Goal: Task Accomplishment & Management: Use online tool/utility

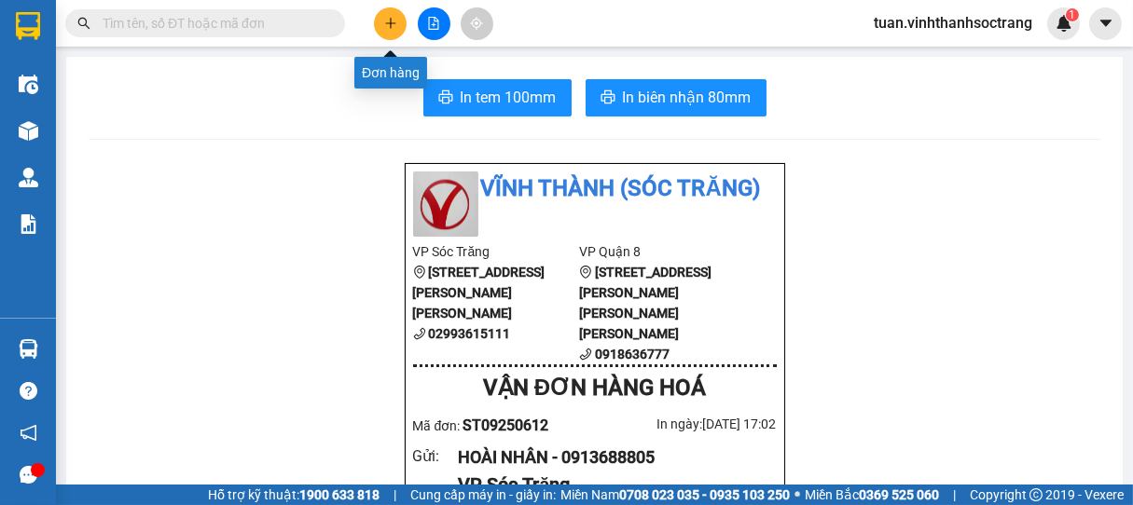
click at [387, 25] on icon "plus" at bounding box center [390, 23] width 13 height 13
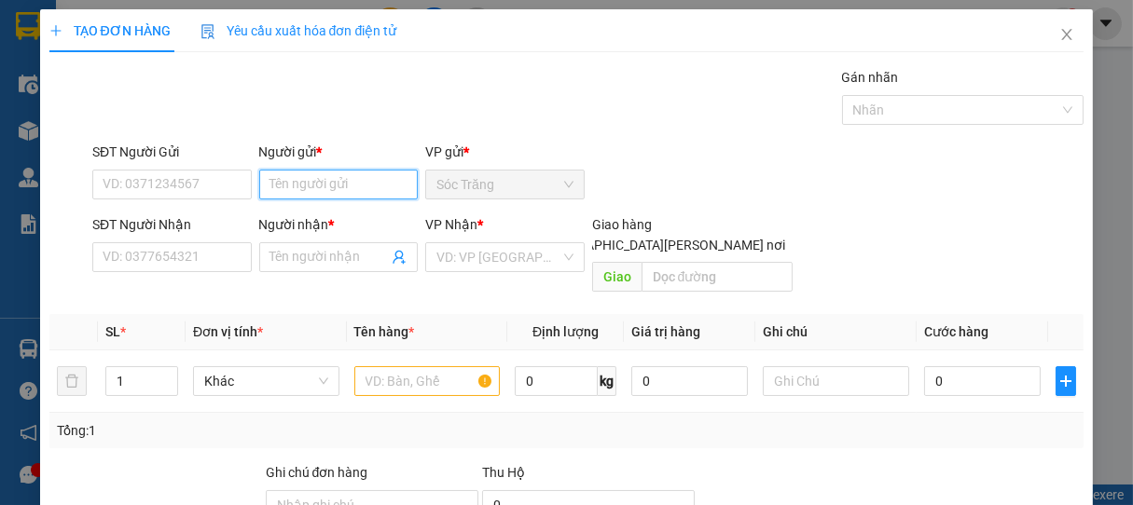
click at [334, 174] on input "Người gửi *" at bounding box center [338, 185] width 159 height 30
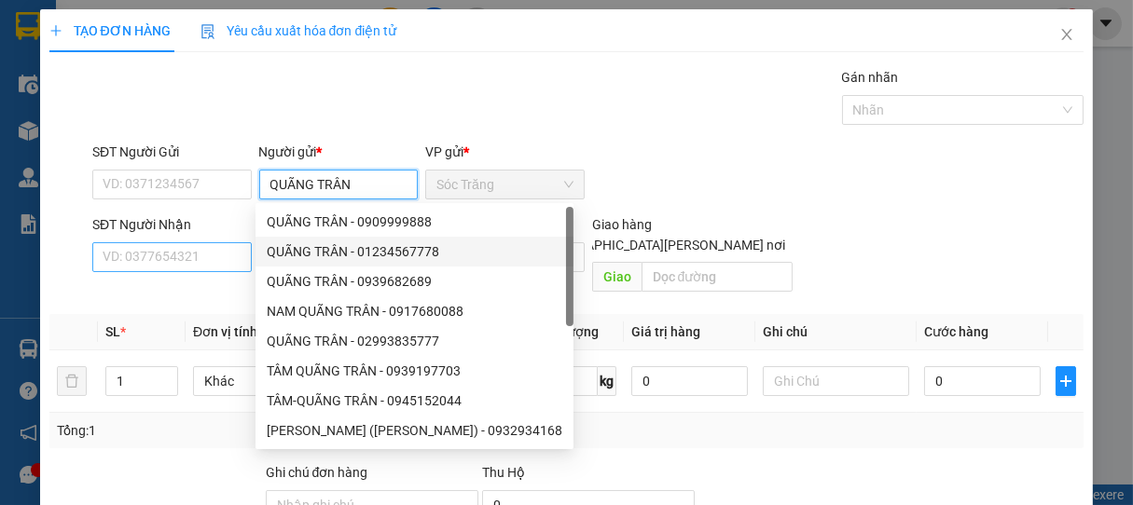
type input "QUÃNG TRÂN"
click at [172, 256] on input "SĐT Người Nhận" at bounding box center [171, 257] width 159 height 30
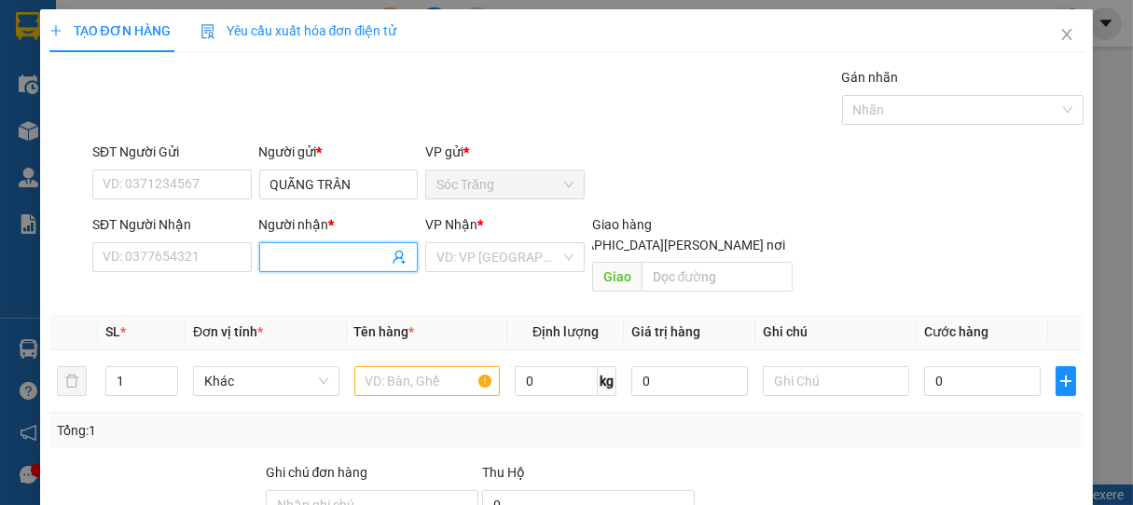
click at [361, 250] on input "Người nhận *" at bounding box center [329, 257] width 118 height 21
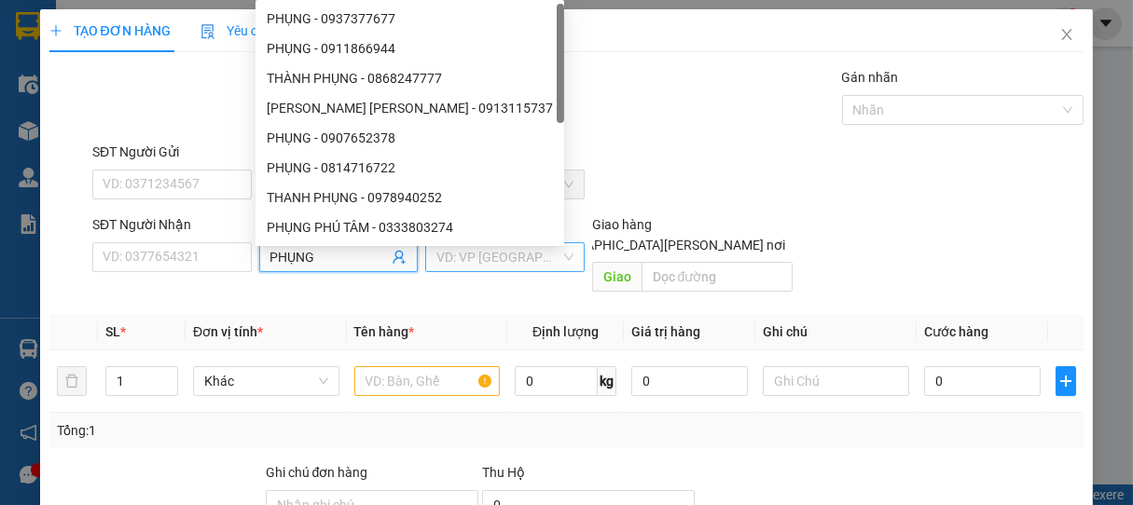
type input "PHỤNG"
click at [495, 260] on input "search" at bounding box center [498, 257] width 124 height 28
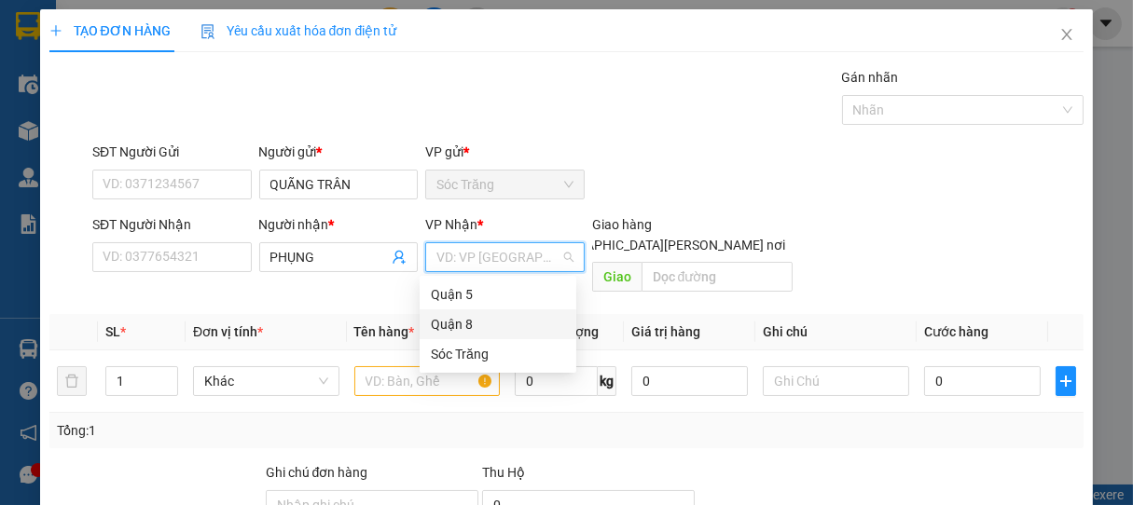
click at [467, 327] on div "Quận 8" at bounding box center [498, 324] width 134 height 21
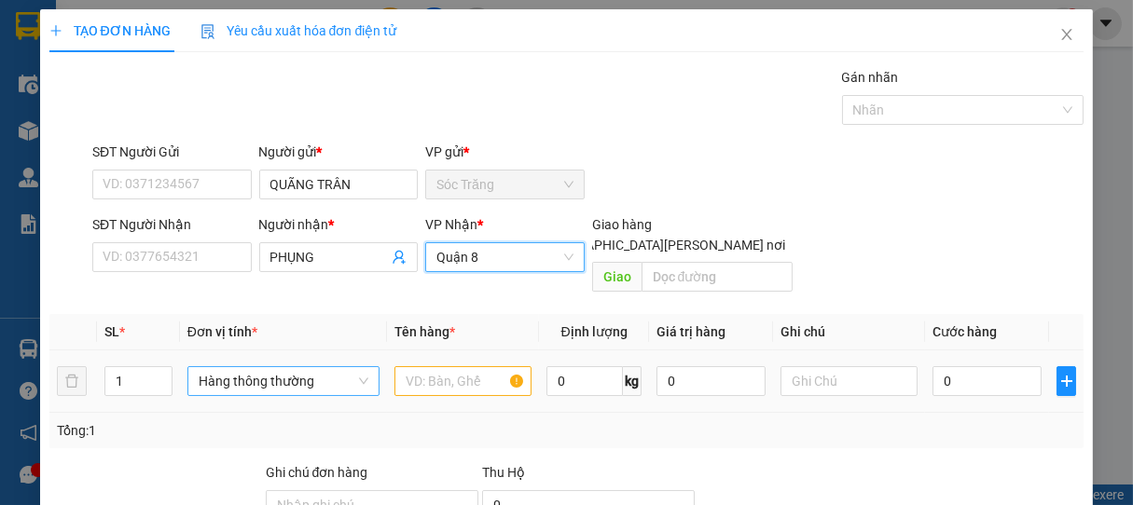
click at [246, 367] on span "Hàng thông thường" at bounding box center [284, 381] width 170 height 28
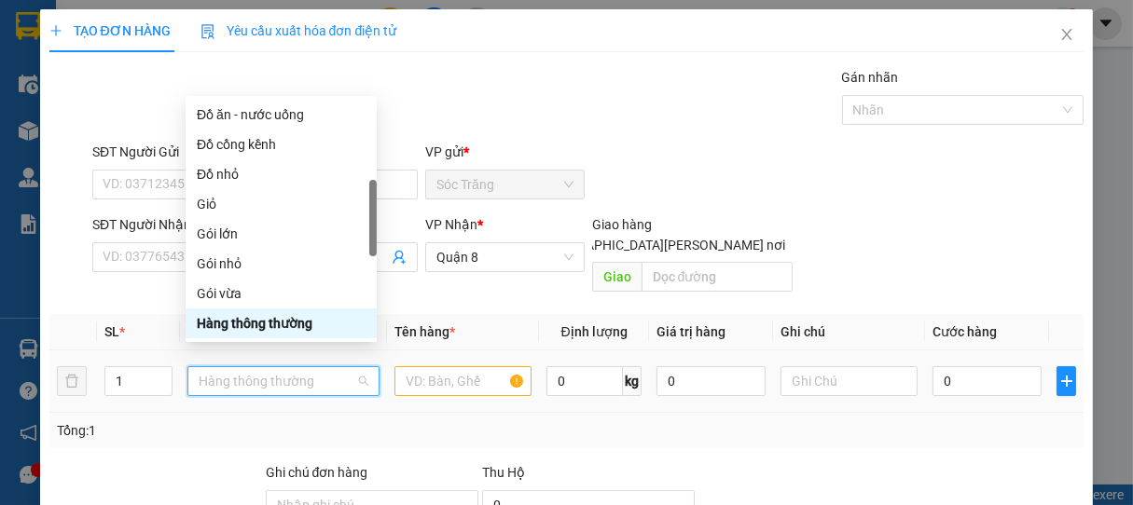
type input "T"
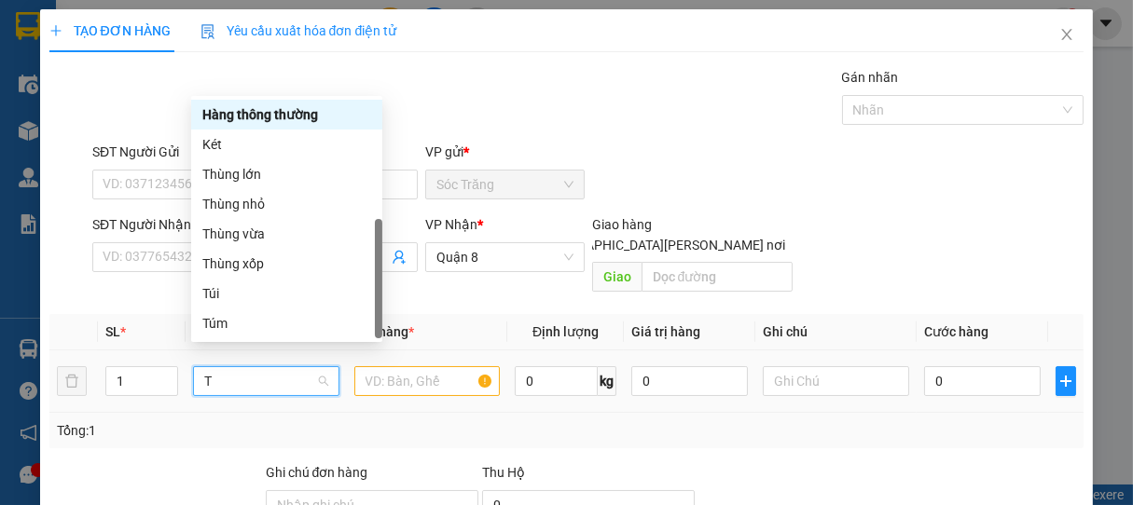
scroll to position [60, 0]
click at [245, 204] on div "Thùng nhỏ" at bounding box center [286, 204] width 169 height 21
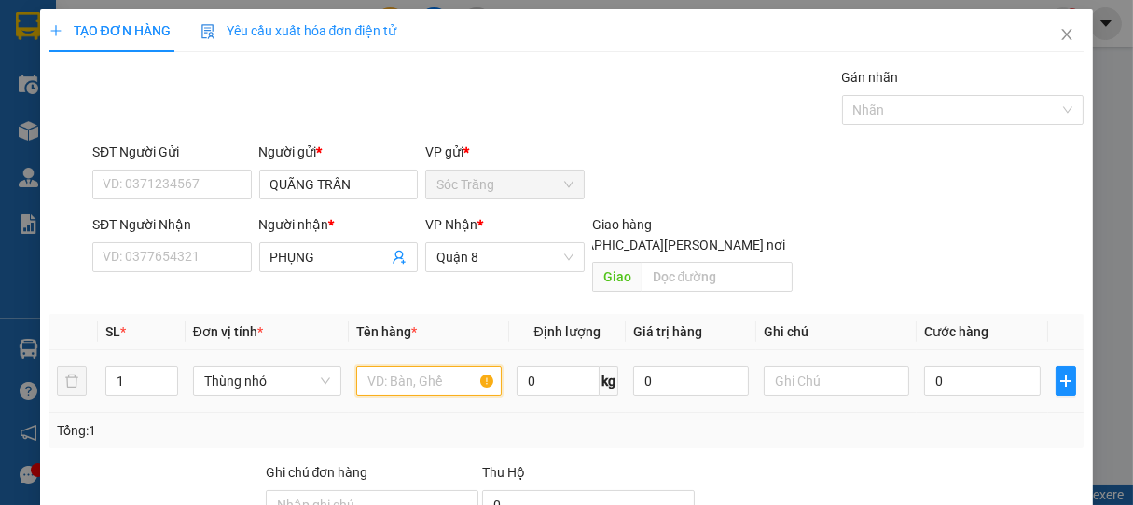
click at [411, 366] on input "text" at bounding box center [428, 381] width 145 height 30
type input "BPT"
click at [542, 366] on input "0" at bounding box center [557, 381] width 83 height 30
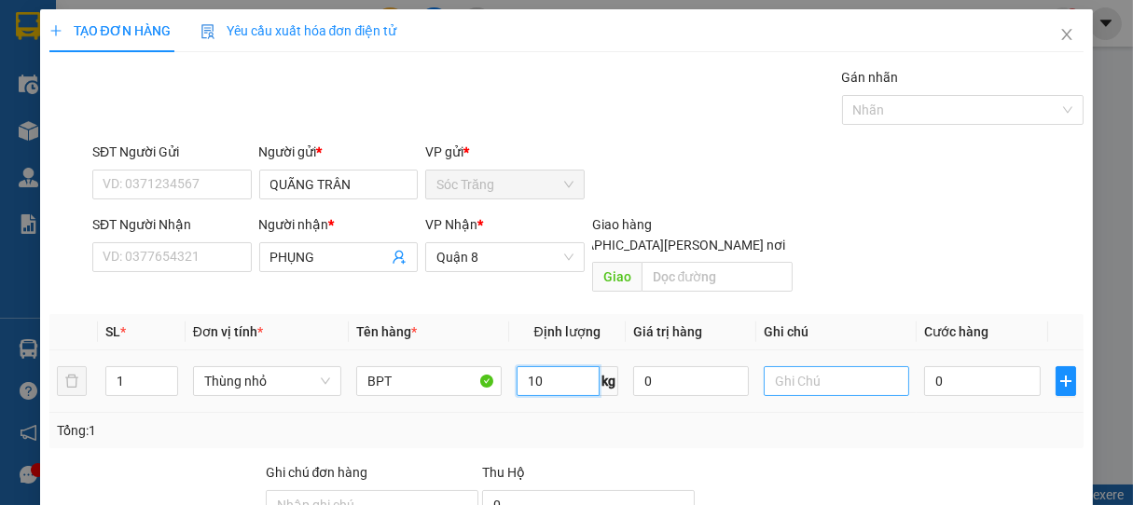
type input "10"
click at [808, 366] on input "text" at bounding box center [836, 381] width 145 height 30
type input "1 THÙNG"
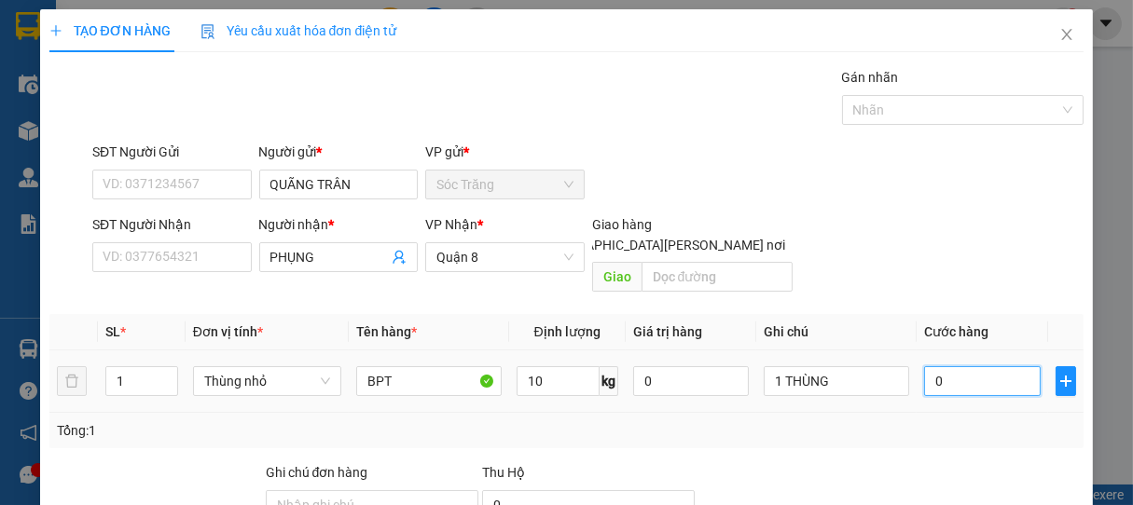
click at [951, 371] on input "0" at bounding box center [982, 381] width 117 height 30
type input "2"
type input "20"
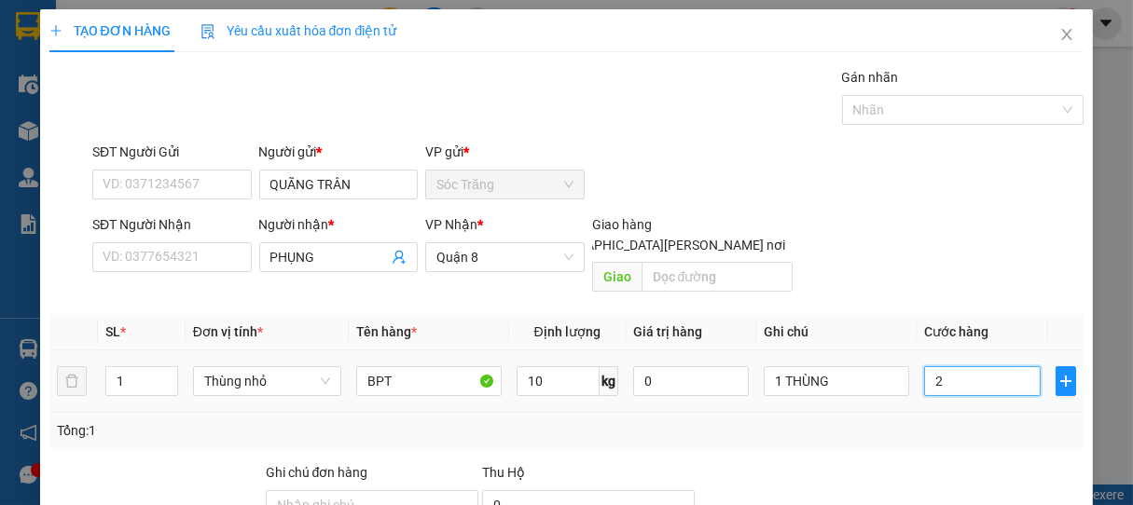
type input "20"
type input "200"
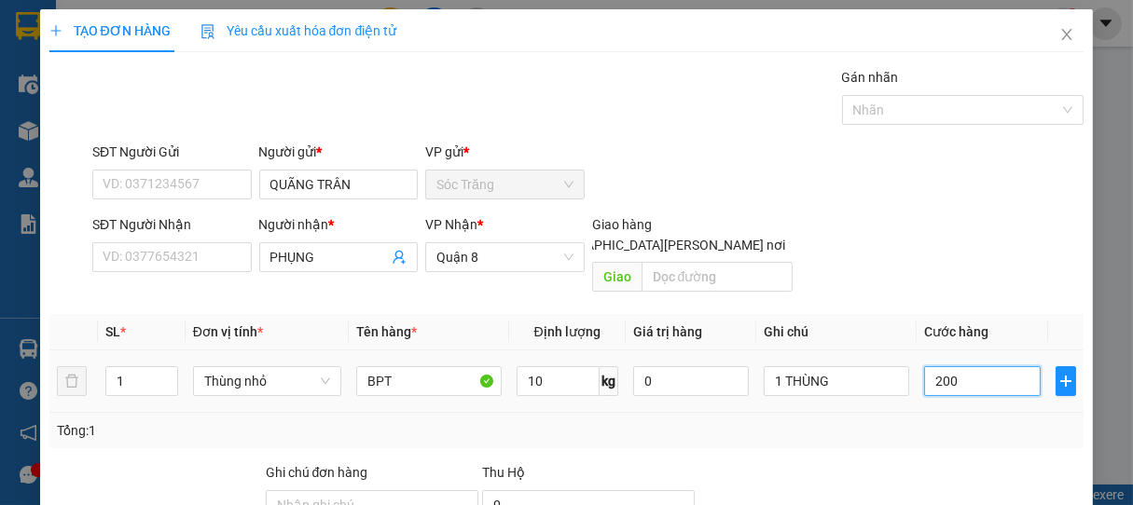
type input "2.000"
type input "20.000"
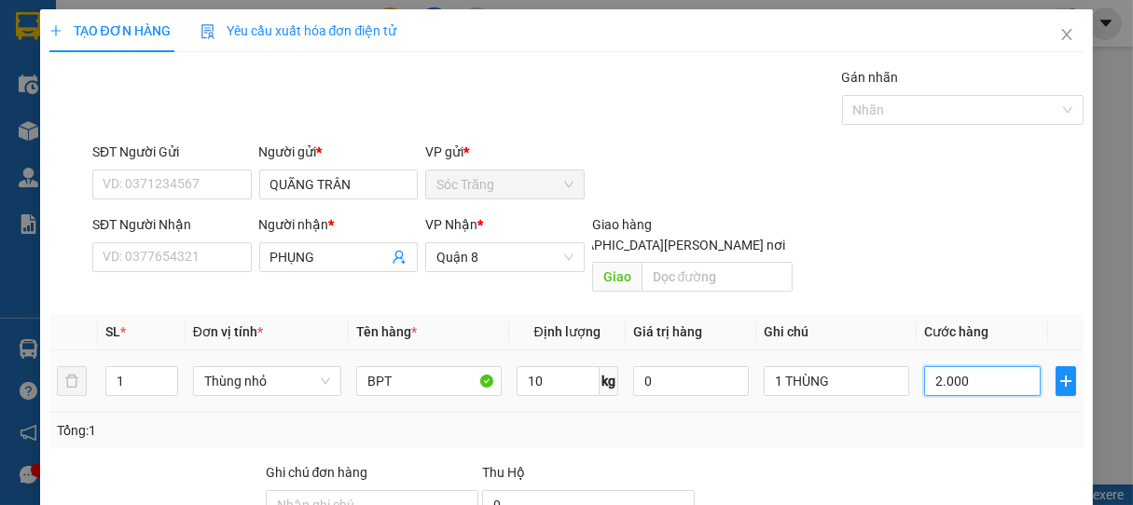
type input "20.000"
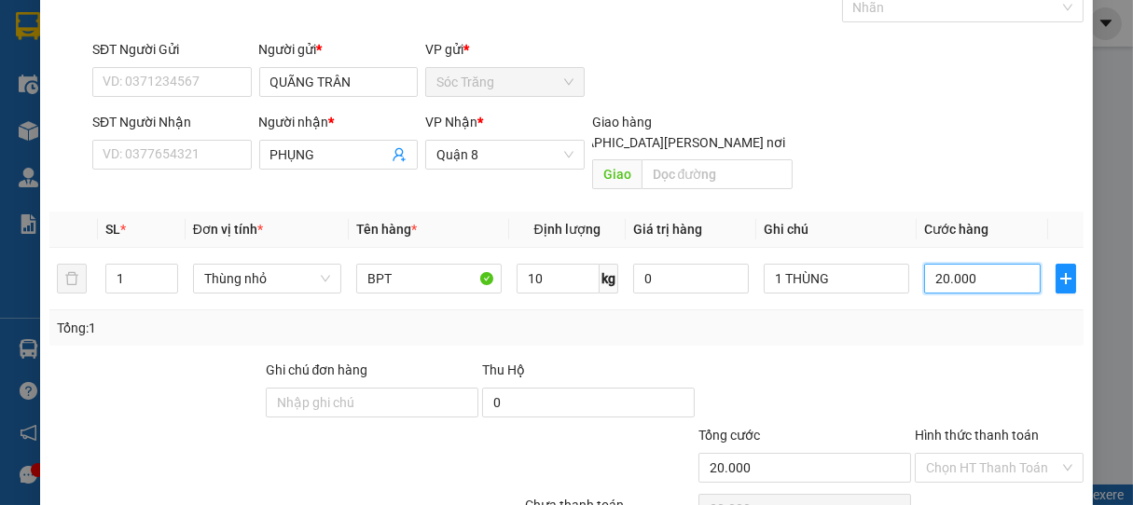
scroll to position [183, 0]
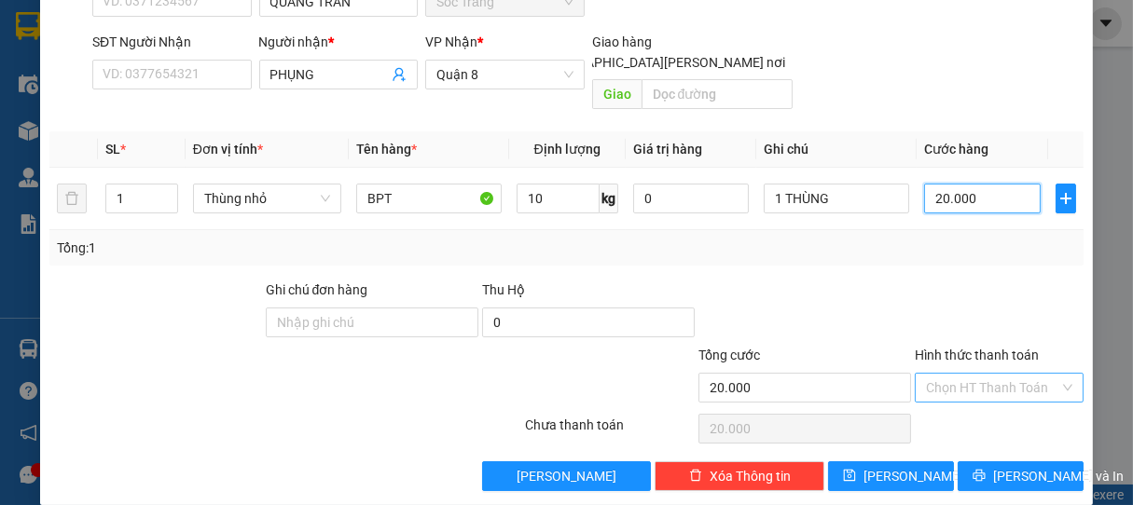
type input "20.000"
click at [967, 374] on input "Hình thức thanh toán" at bounding box center [993, 388] width 134 height 28
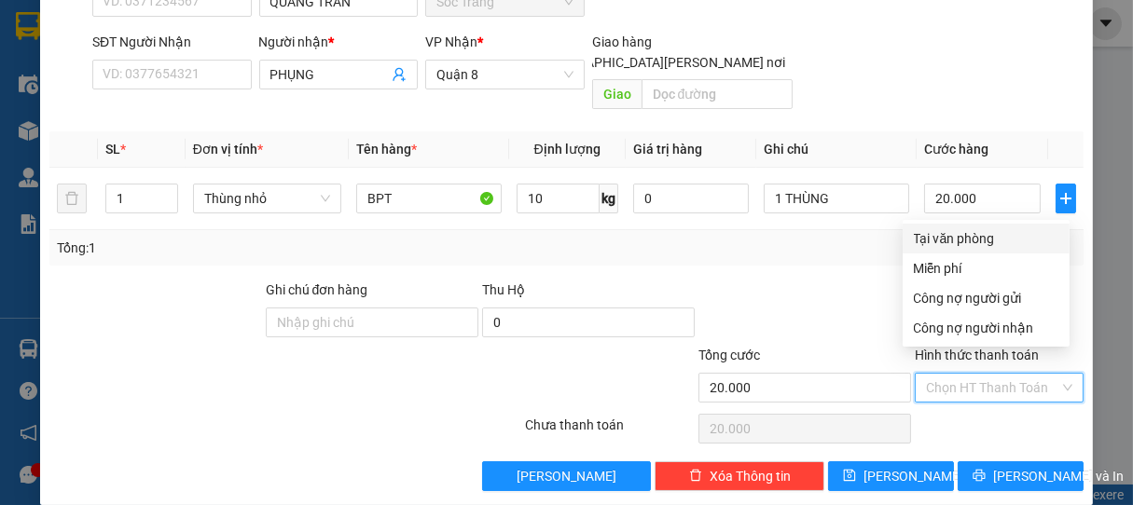
click at [966, 226] on div "Tại văn phòng" at bounding box center [985, 239] width 167 height 30
type input "0"
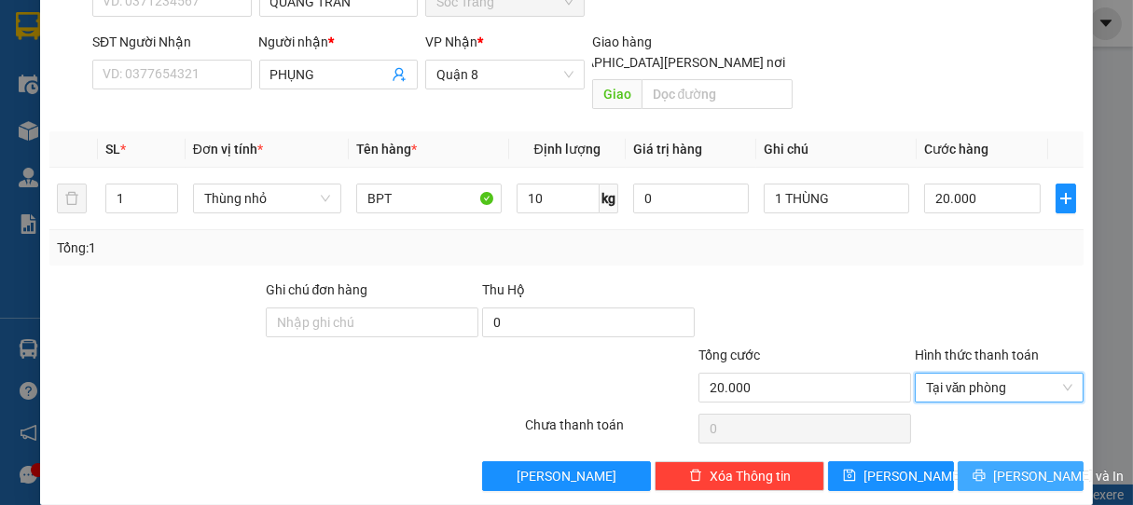
click at [1007, 466] on span "[PERSON_NAME] và In" at bounding box center [1058, 476] width 131 height 21
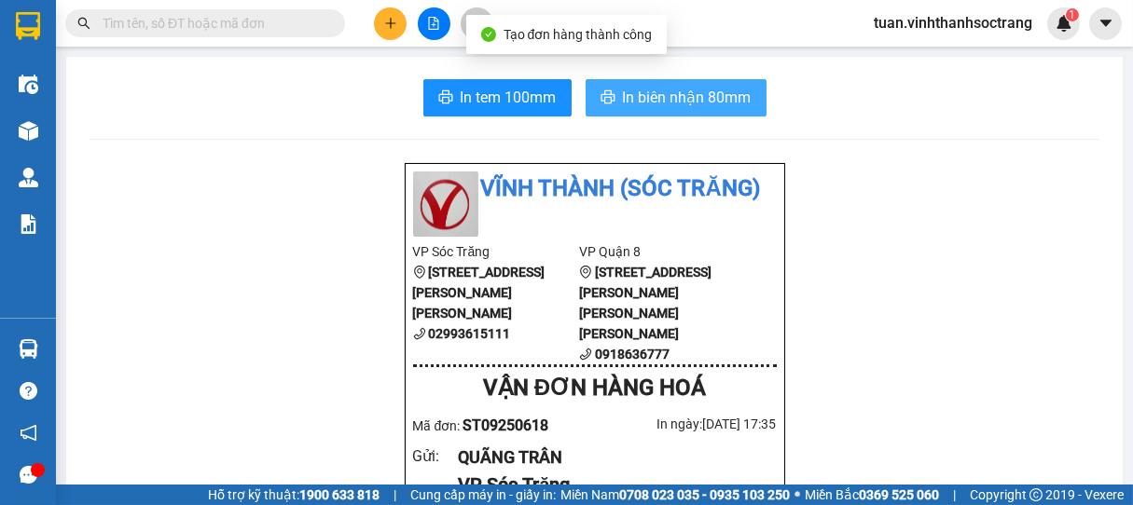
click at [696, 99] on span "In biên nhận 80mm" at bounding box center [687, 97] width 129 height 23
click at [690, 99] on span "In biên nhận 80mm" at bounding box center [687, 97] width 129 height 23
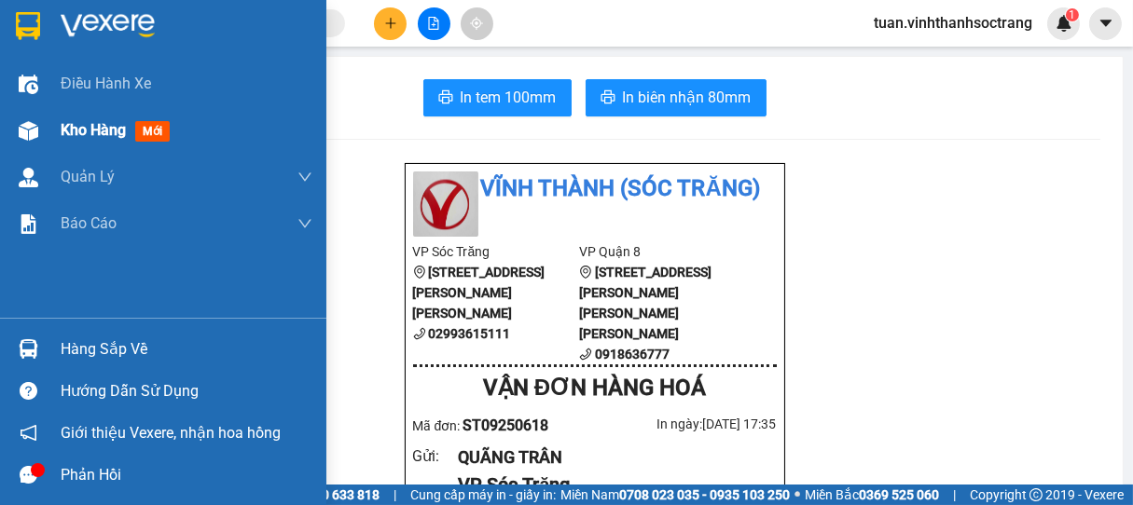
click at [119, 127] on span "Kho hàng" at bounding box center [93, 130] width 65 height 18
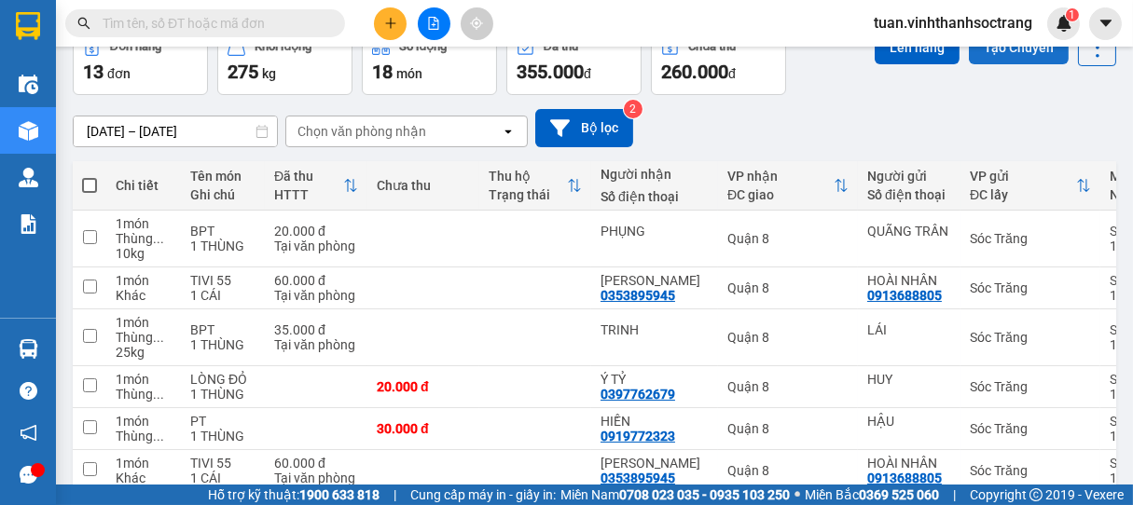
scroll to position [71, 0]
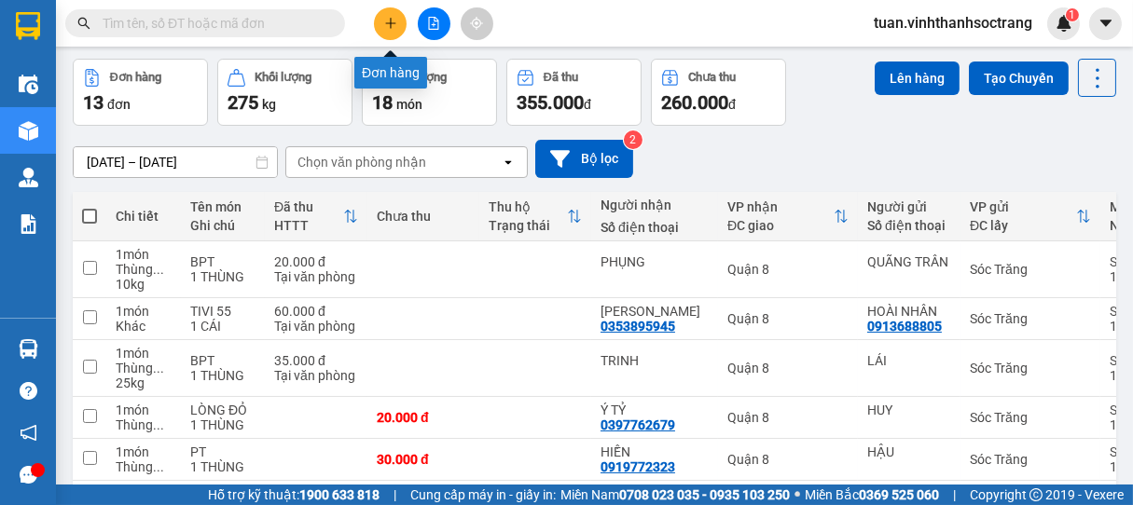
click at [392, 27] on icon "plus" at bounding box center [390, 23] width 13 height 13
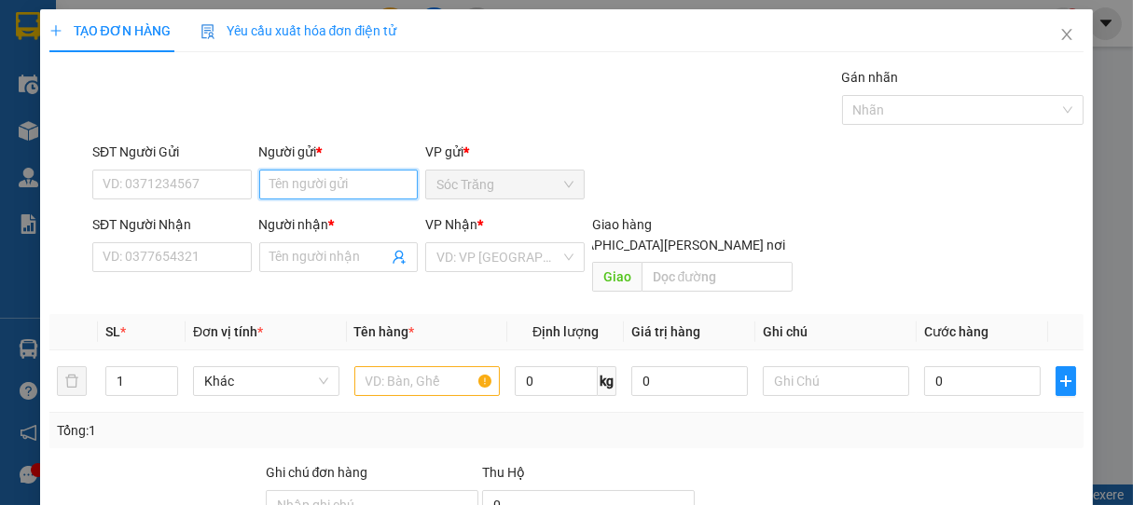
click at [330, 194] on input "Người gửi *" at bounding box center [338, 185] width 159 height 30
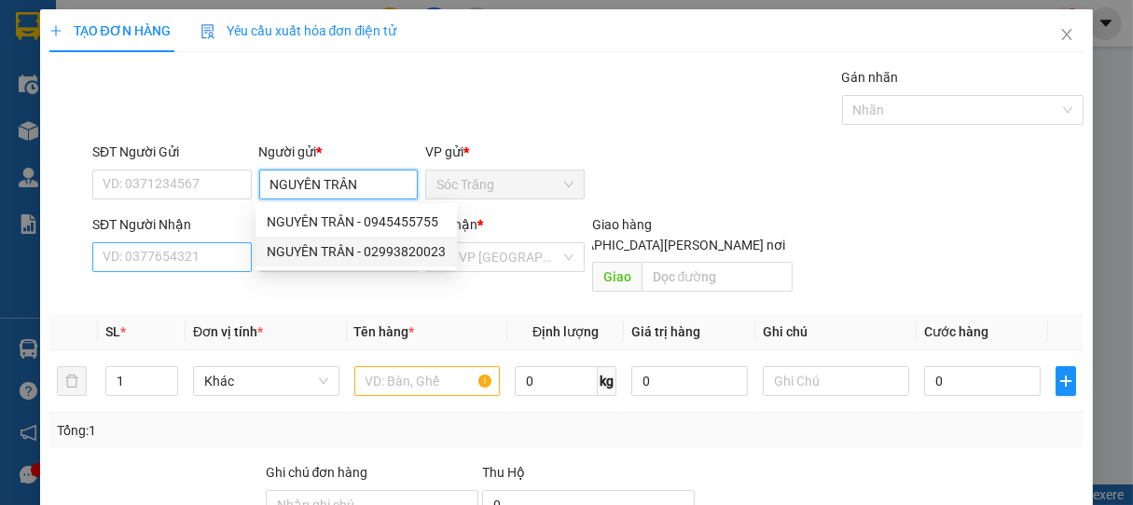
type input "NGUYÊN TRÂN"
click at [215, 264] on input "SĐT Người Nhận" at bounding box center [171, 257] width 159 height 30
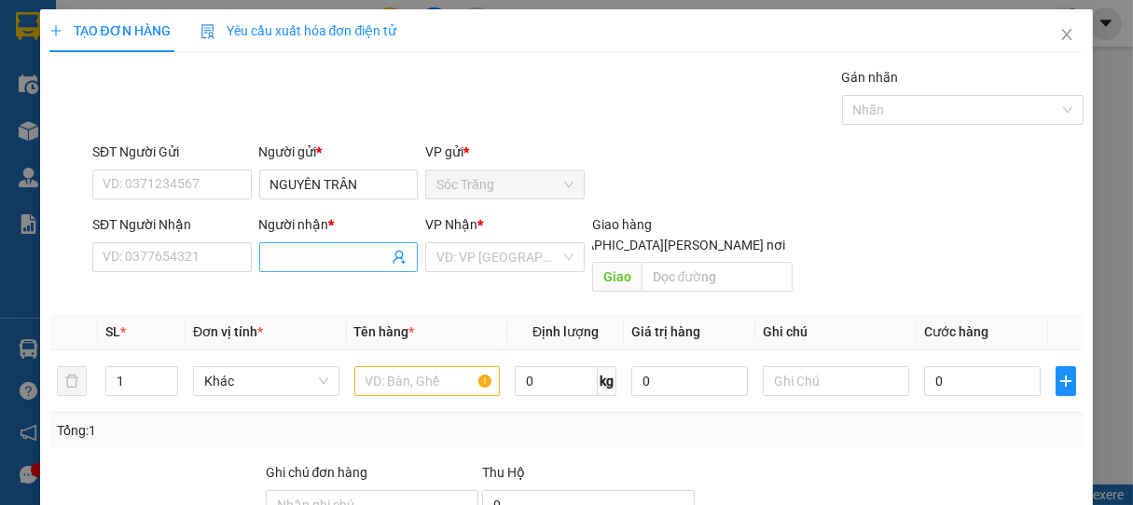
click at [296, 258] on input "Người nhận *" at bounding box center [329, 257] width 118 height 21
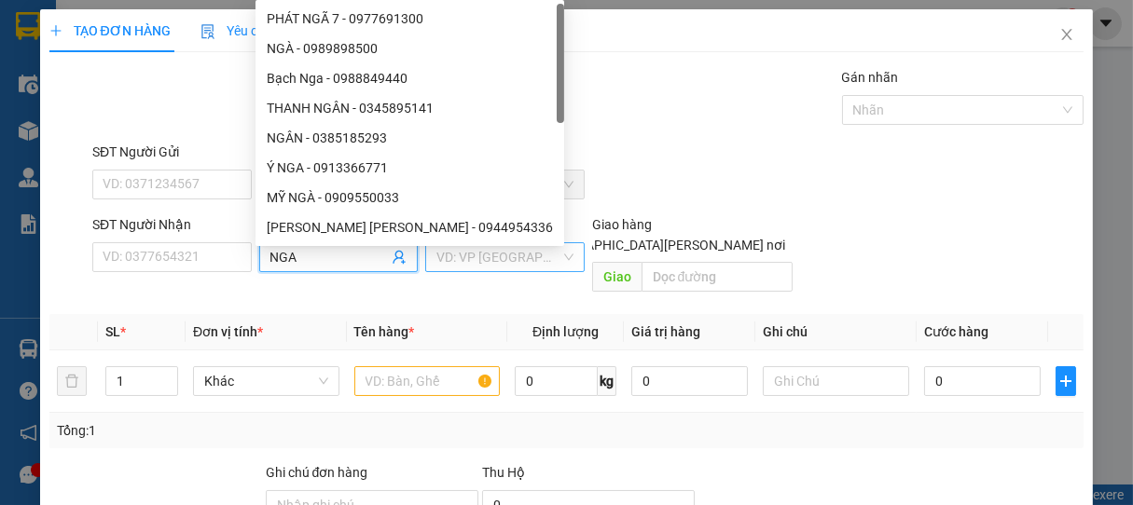
type input "NGA"
click at [508, 263] on input "search" at bounding box center [498, 257] width 124 height 28
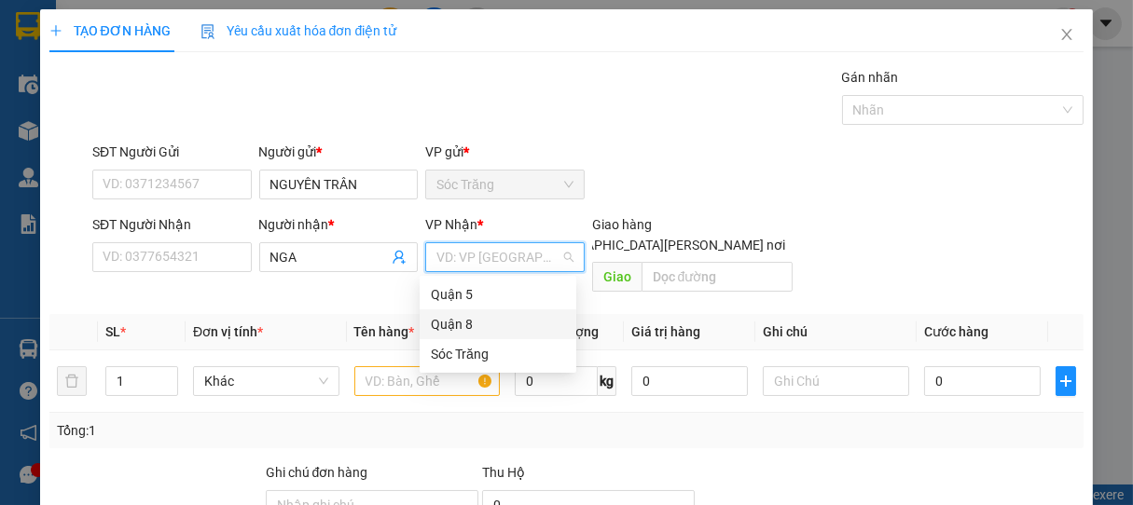
drag, startPoint x: 455, startPoint y: 318, endPoint x: 485, endPoint y: 313, distance: 30.2
click at [456, 318] on div "Quận 8" at bounding box center [498, 324] width 134 height 21
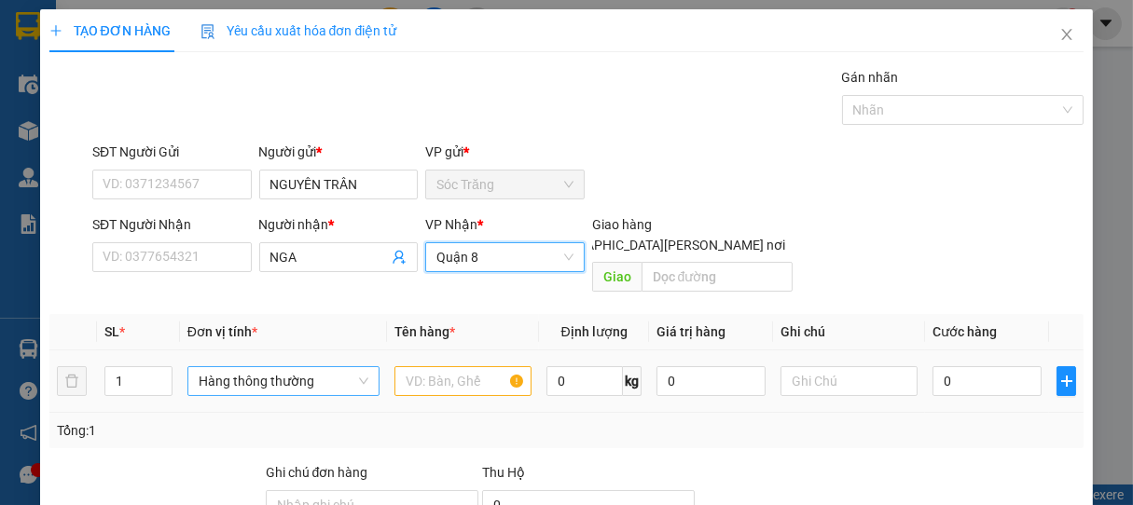
click at [251, 371] on span "Hàng thông thường" at bounding box center [284, 381] width 170 height 28
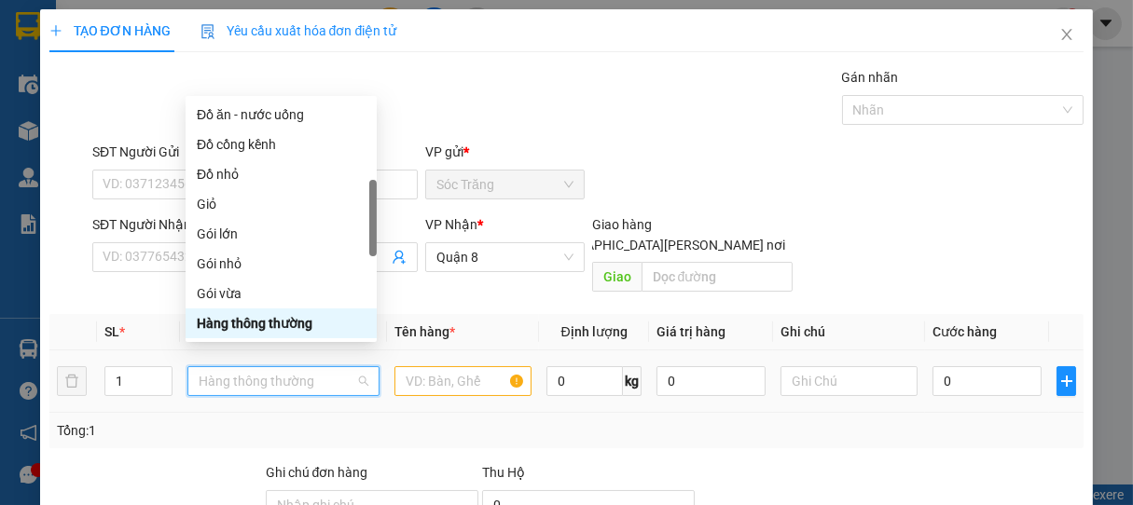
type input "T"
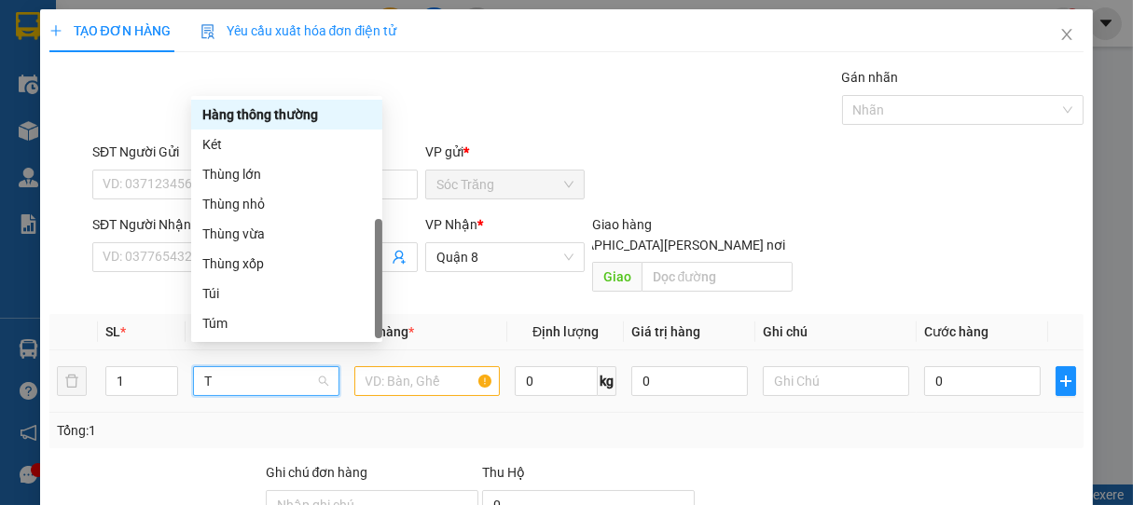
scroll to position [60, 0]
click at [227, 171] on div "Thùng lớn" at bounding box center [286, 174] width 169 height 21
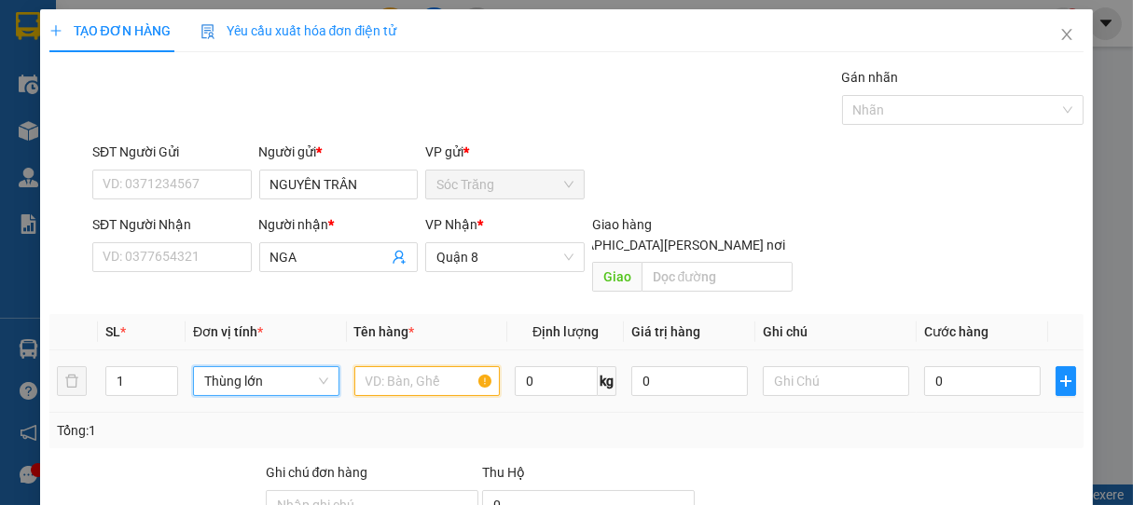
click at [407, 367] on input "text" at bounding box center [426, 381] width 145 height 30
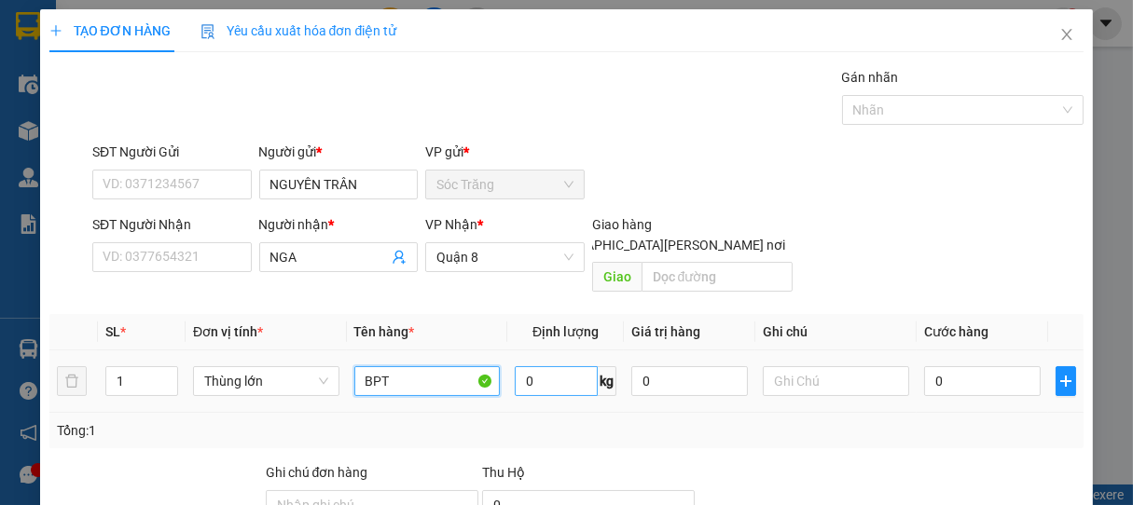
type input "BPT"
click at [535, 366] on input "0" at bounding box center [556, 381] width 83 height 30
type input "25"
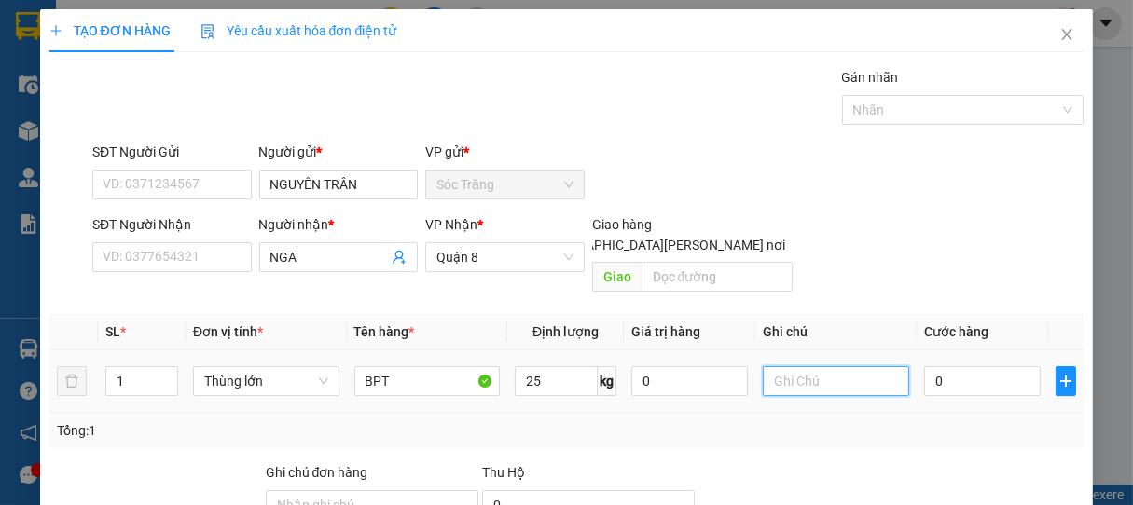
click at [778, 366] on input "text" at bounding box center [835, 381] width 145 height 30
type input "1 THÙNG"
click at [951, 366] on input "0" at bounding box center [982, 381] width 117 height 30
type input "3"
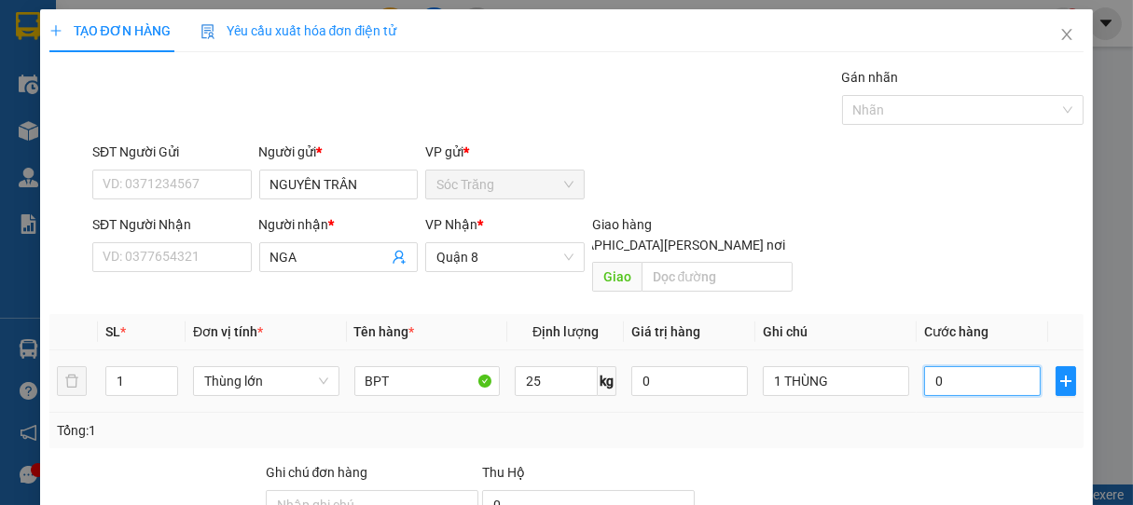
type input "3"
type input "35"
type input "350"
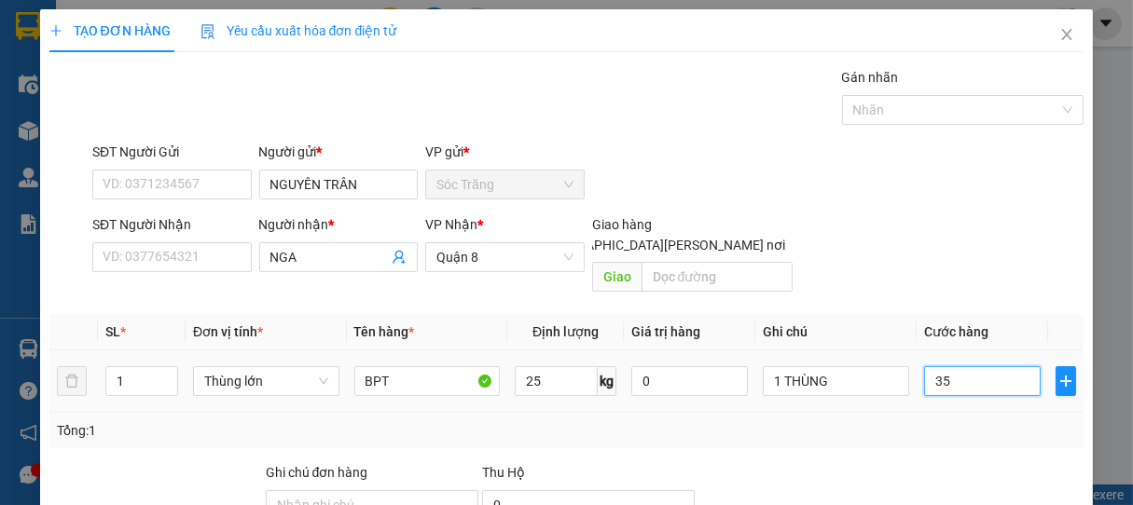
type input "350"
type input "3.500"
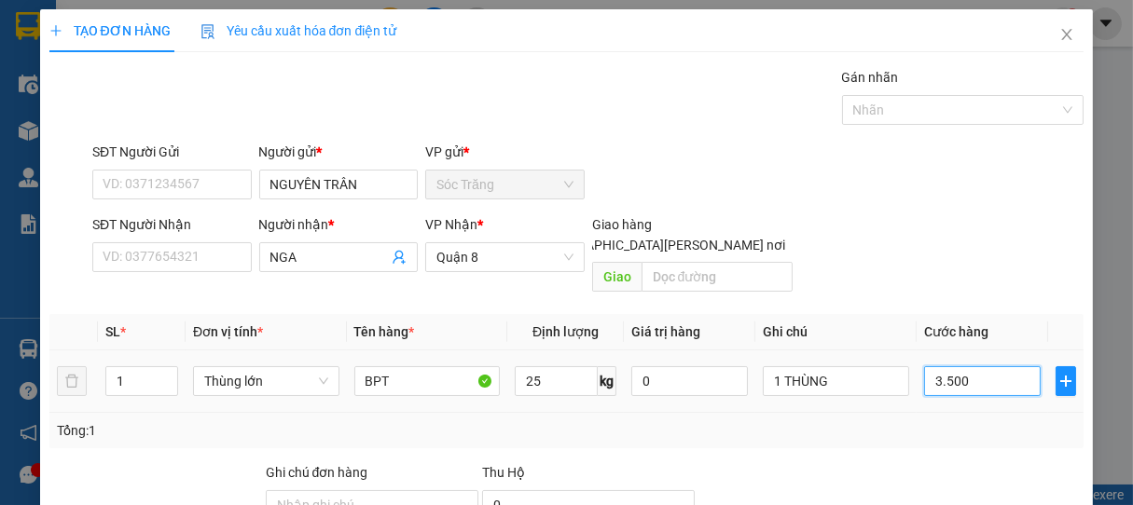
type input "35.000"
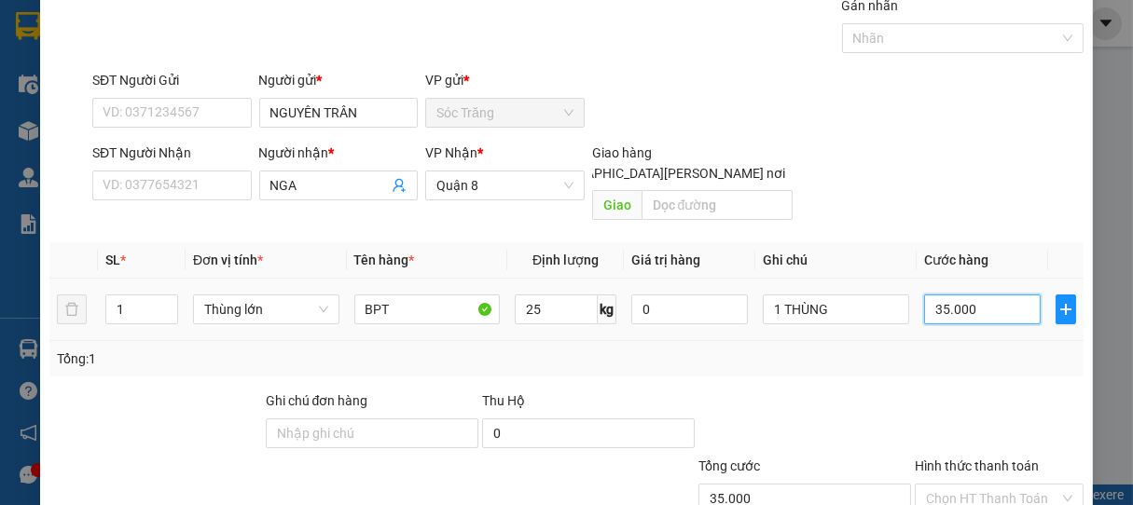
scroll to position [183, 0]
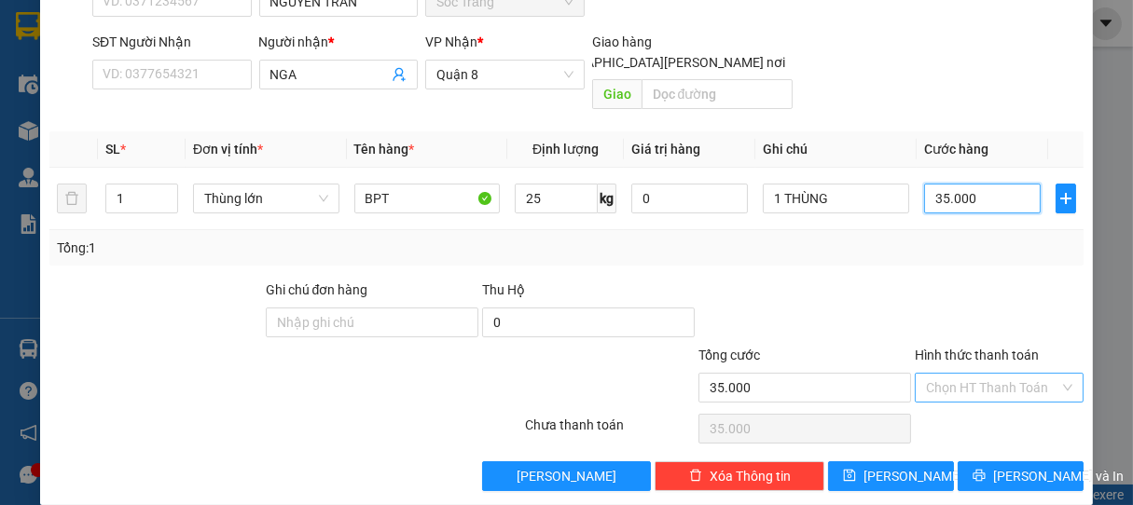
type input "35.000"
click at [957, 374] on input "Hình thức thanh toán" at bounding box center [993, 388] width 134 height 28
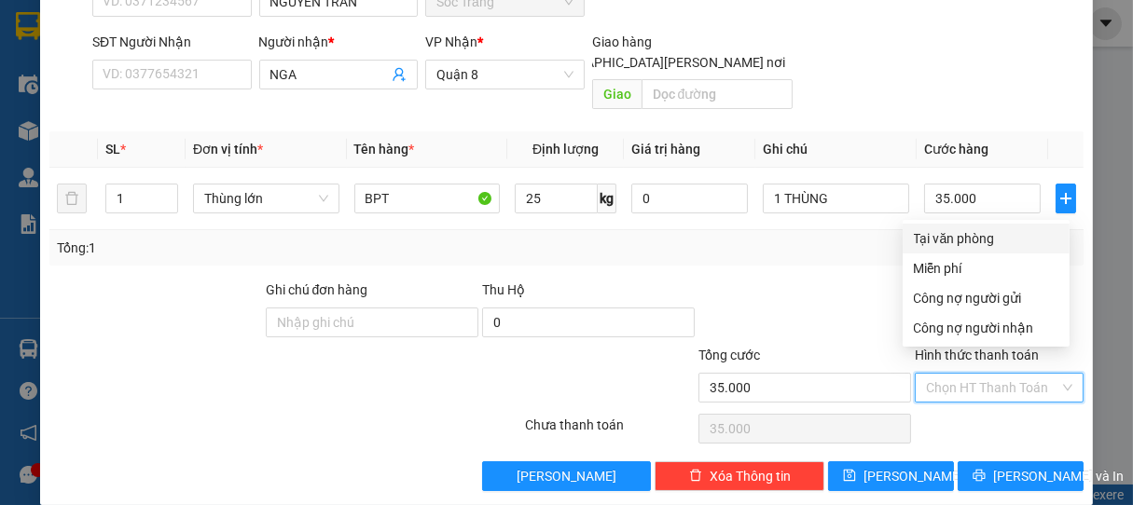
click at [988, 234] on div "Tại văn phòng" at bounding box center [986, 238] width 145 height 21
type input "0"
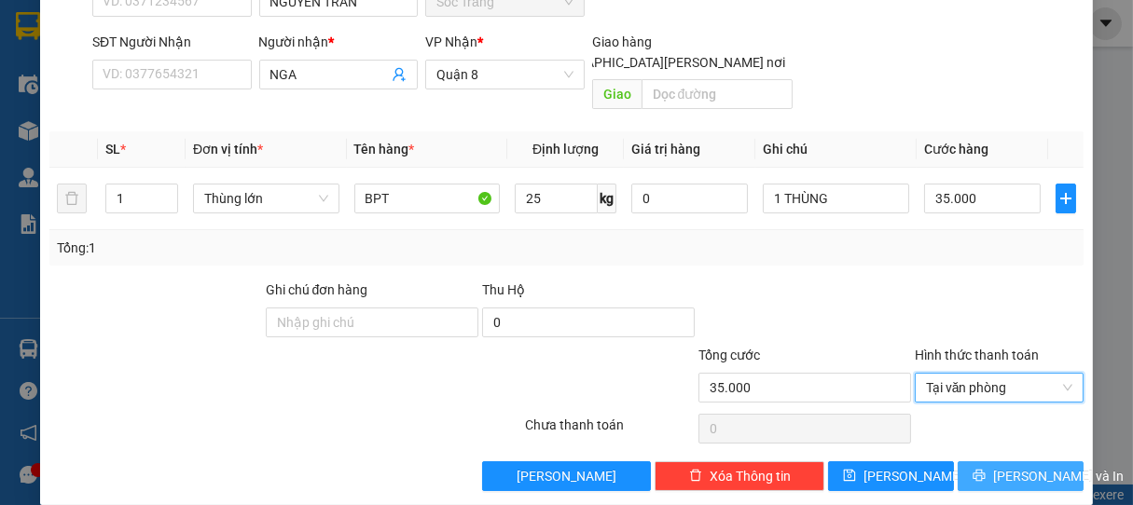
click at [1011, 466] on span "[PERSON_NAME] và In" at bounding box center [1058, 476] width 131 height 21
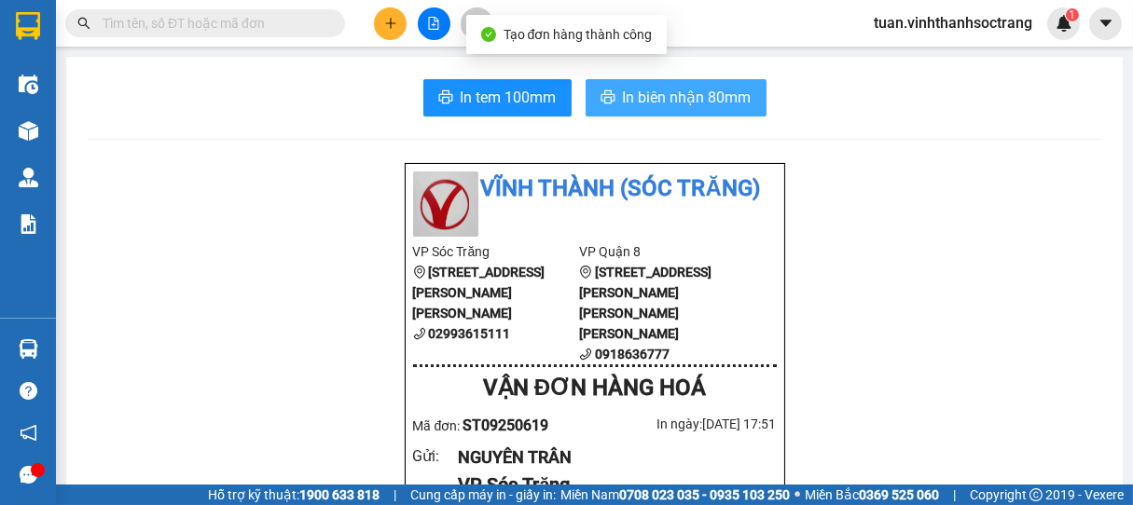
click at [691, 82] on button "In biên nhận 80mm" at bounding box center [675, 97] width 181 height 37
click at [673, 99] on span "In biên nhận 80mm" at bounding box center [687, 97] width 129 height 23
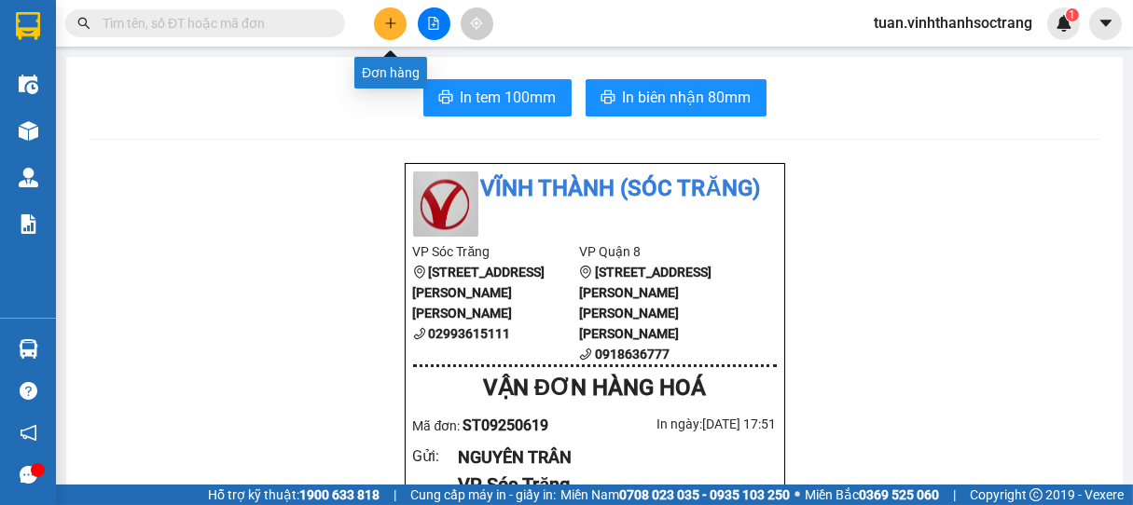
click at [374, 24] on button at bounding box center [390, 23] width 33 height 33
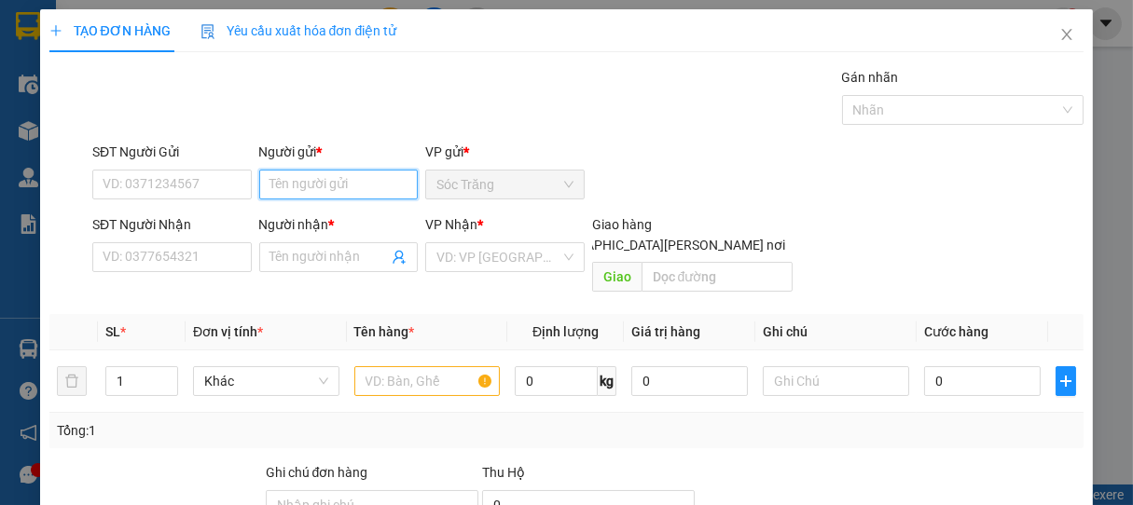
click at [342, 187] on input "Người gửi *" at bounding box center [338, 185] width 159 height 30
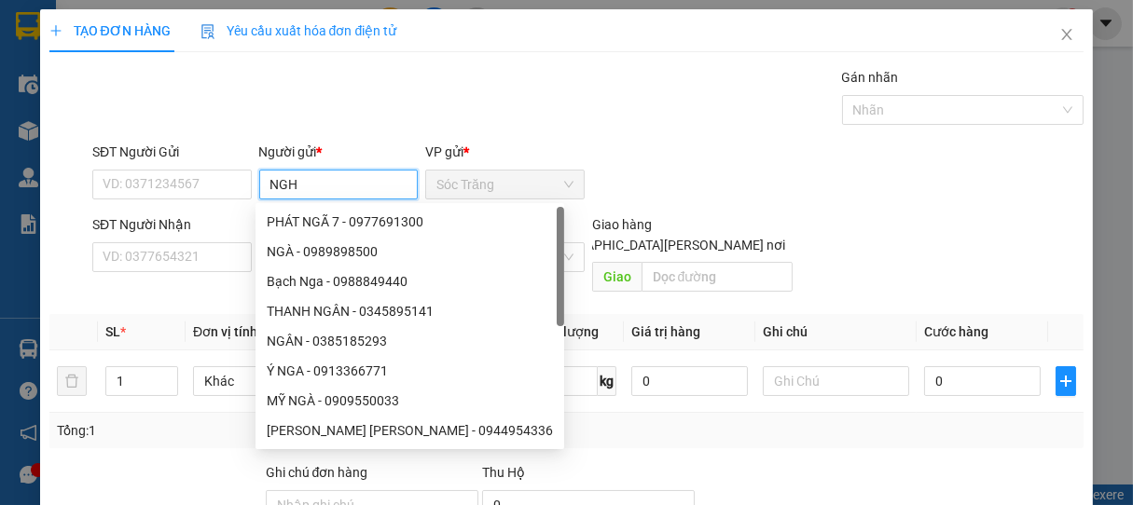
type input "NGHỈ"
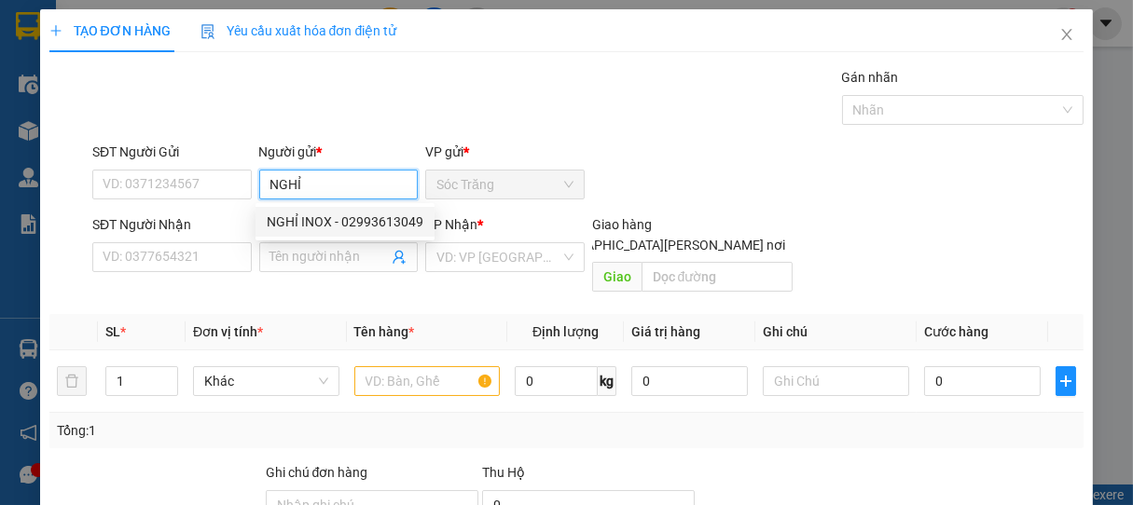
click at [330, 208] on div "NGHỈ INOX - 02993613049" at bounding box center [344, 222] width 179 height 30
type input "02993613049"
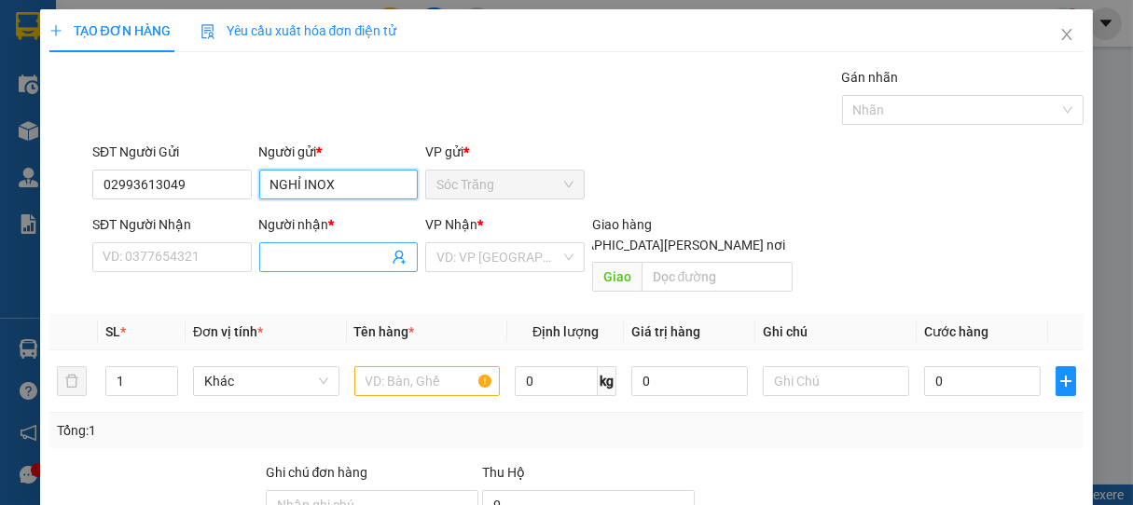
type input "NGHỈ INOX"
click at [321, 255] on input "Người nhận *" at bounding box center [329, 257] width 118 height 21
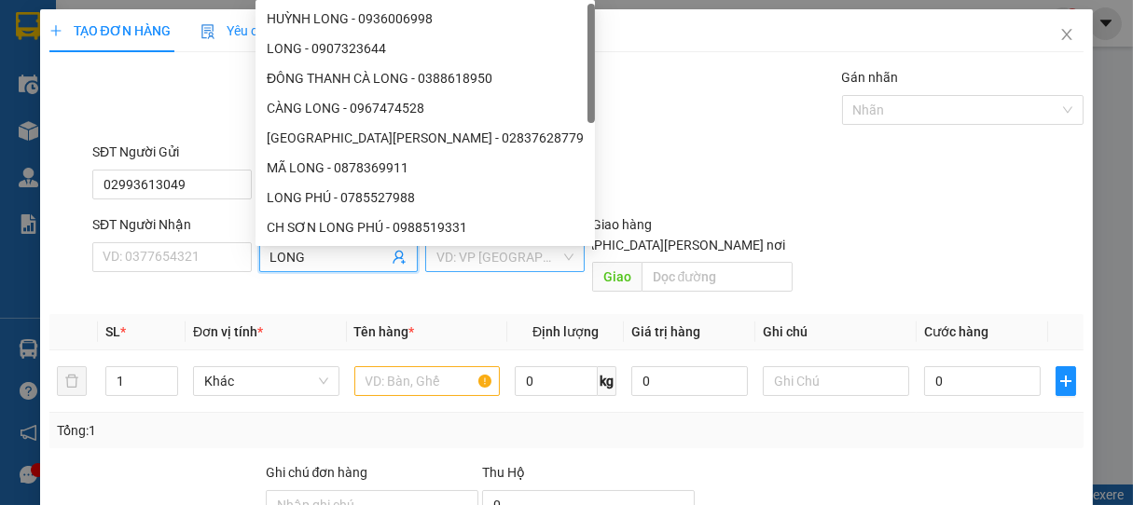
type input "LONG"
click at [457, 266] on input "search" at bounding box center [498, 257] width 124 height 28
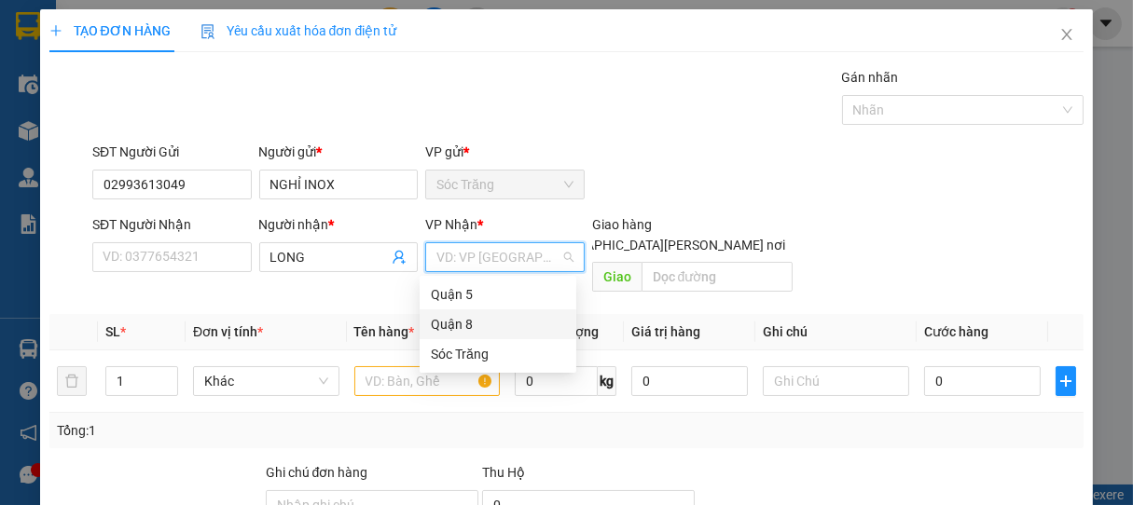
click at [448, 323] on div "Quận 8" at bounding box center [498, 324] width 134 height 21
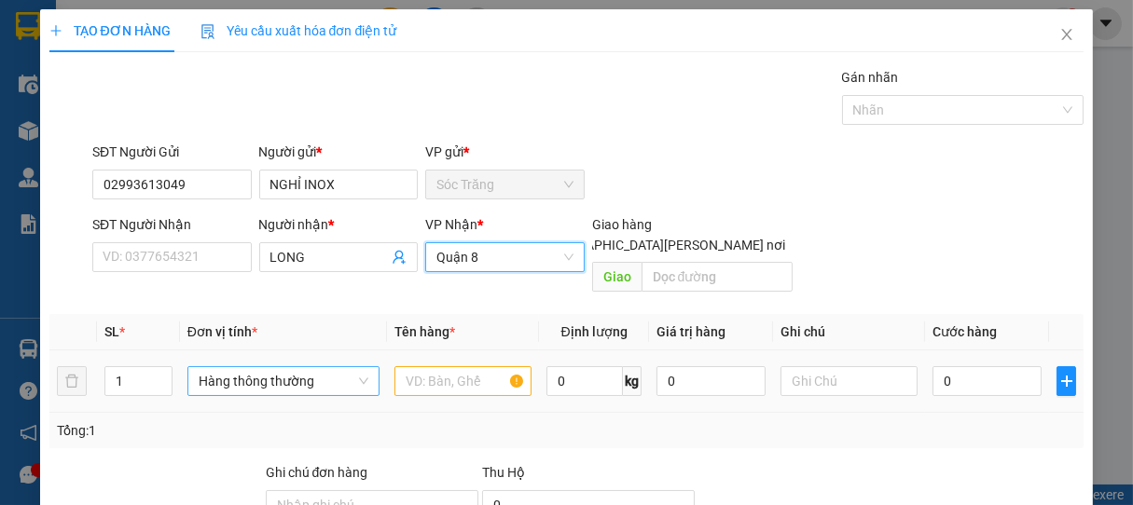
click at [231, 367] on span "Hàng thông thường" at bounding box center [284, 381] width 170 height 28
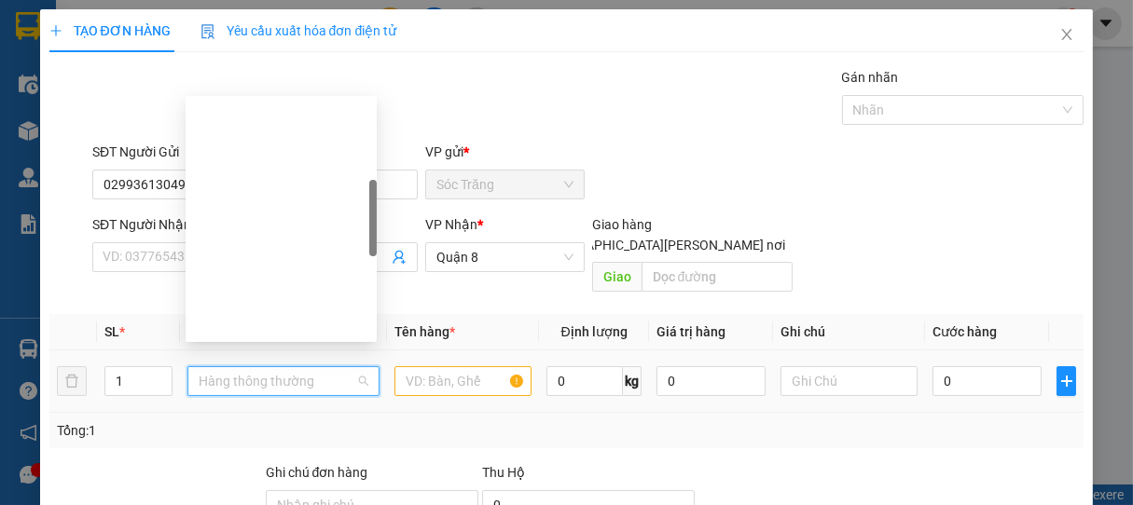
scroll to position [298, 0]
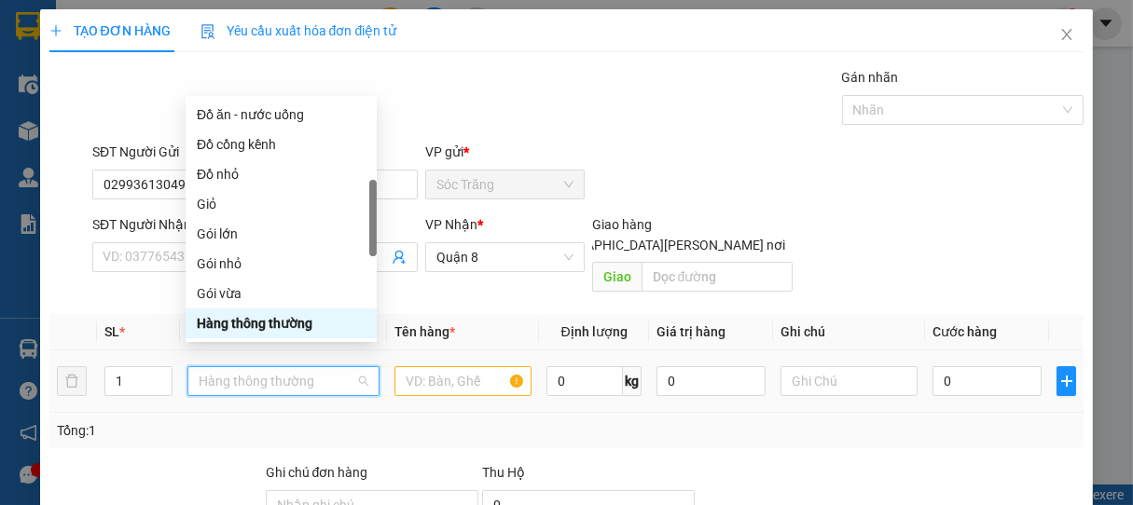
type input "B"
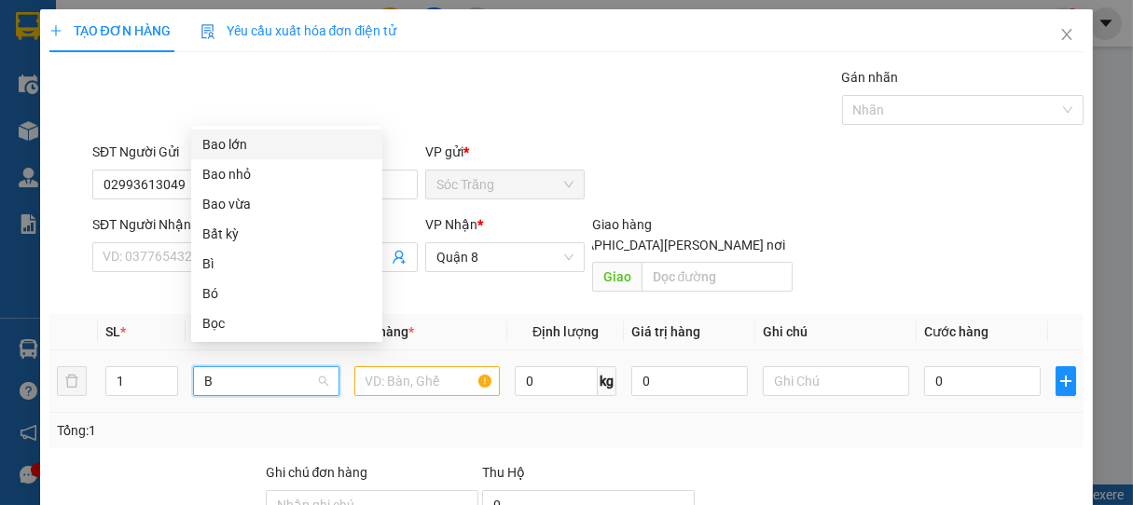
scroll to position [0, 0]
click at [227, 182] on div "Bao nhỏ" at bounding box center [286, 174] width 169 height 21
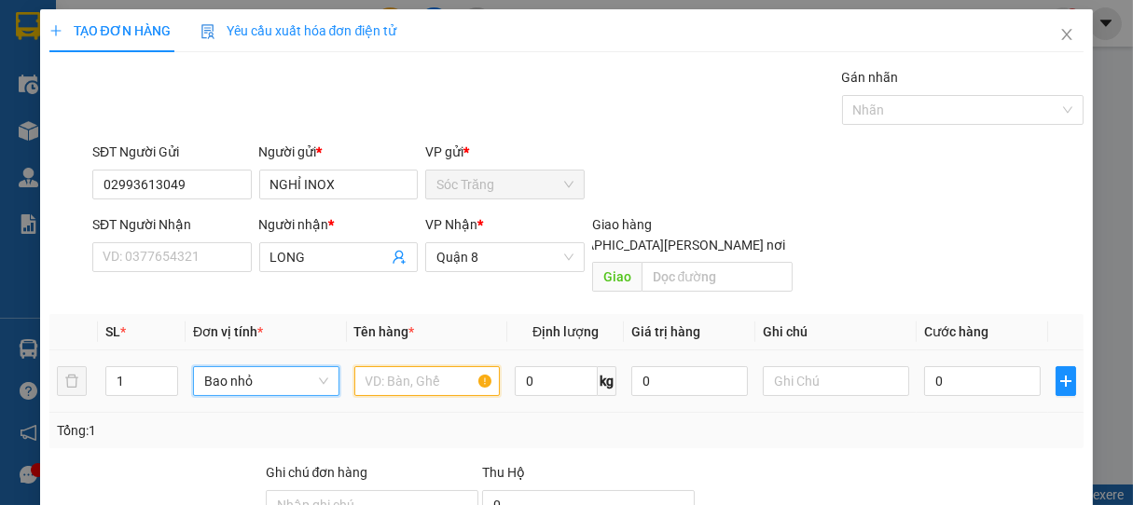
click at [402, 366] on input "text" at bounding box center [426, 381] width 145 height 30
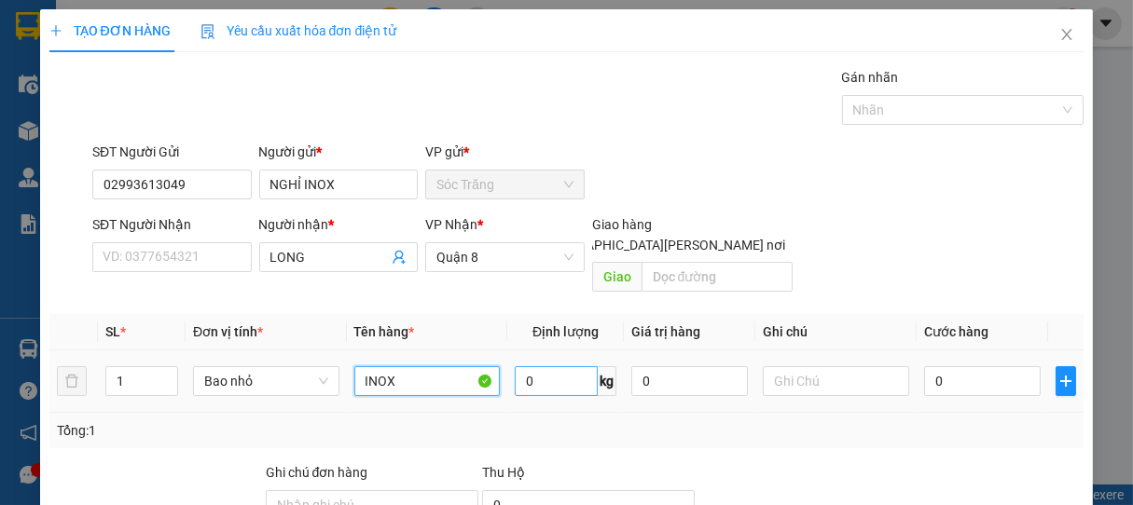
type input "INOX"
click at [566, 366] on input "0" at bounding box center [556, 381] width 83 height 30
type input "15"
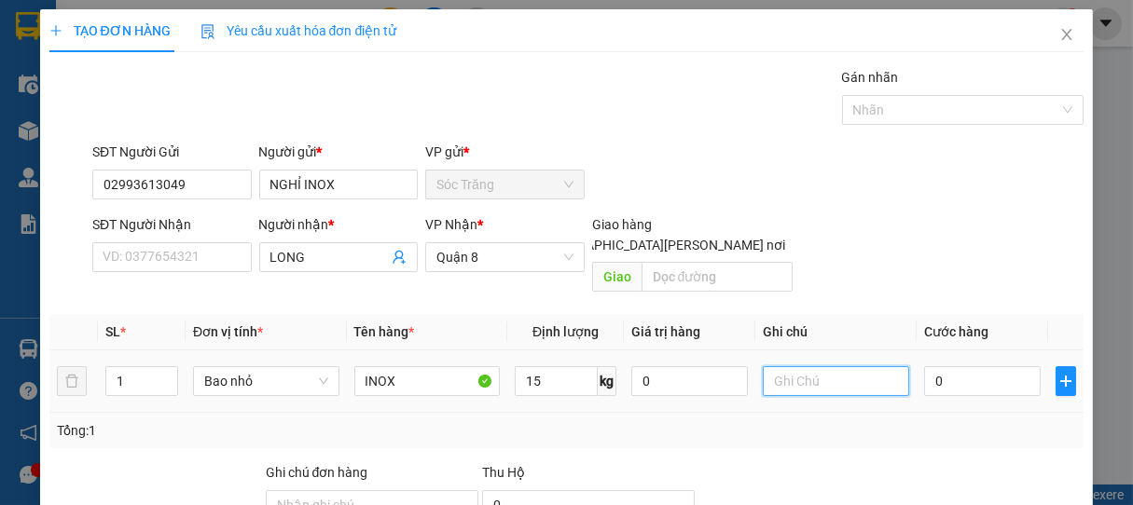
click at [812, 367] on input "text" at bounding box center [835, 381] width 145 height 30
type input "1 BAO"
click at [959, 369] on input "0" at bounding box center [982, 381] width 117 height 30
type input "1"
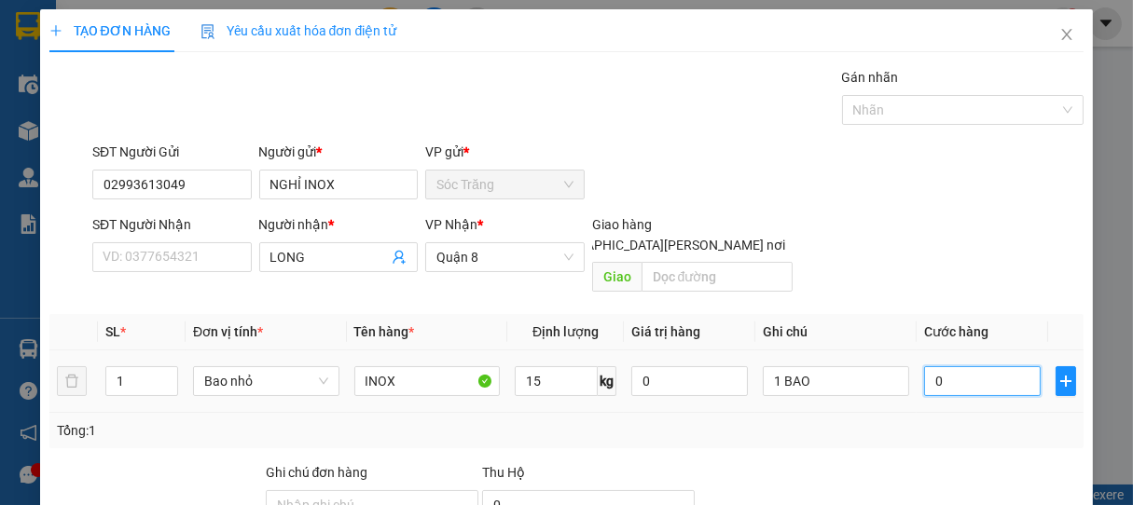
type input "1"
type input "15"
type input "150"
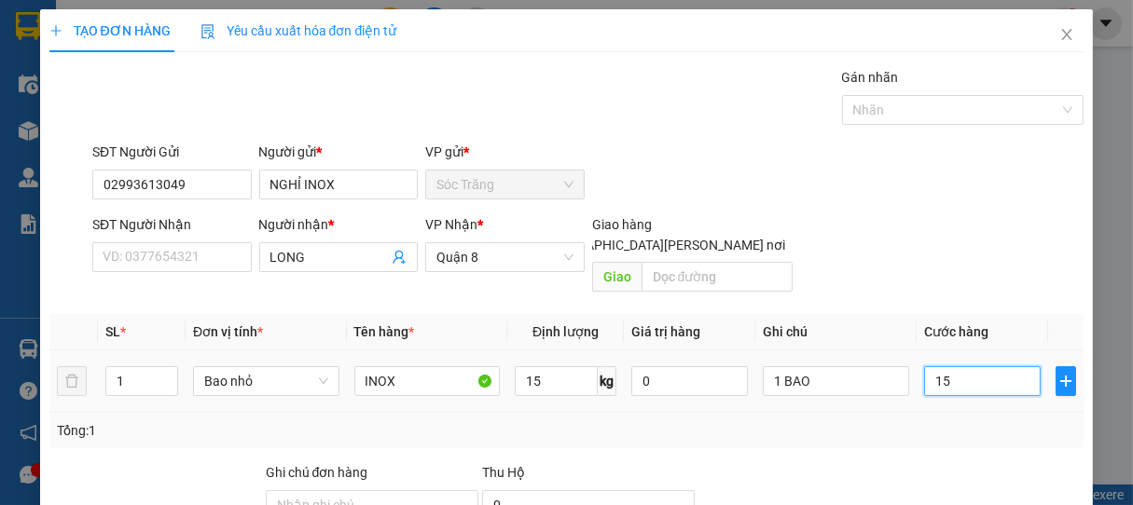
type input "150"
type input "1.500"
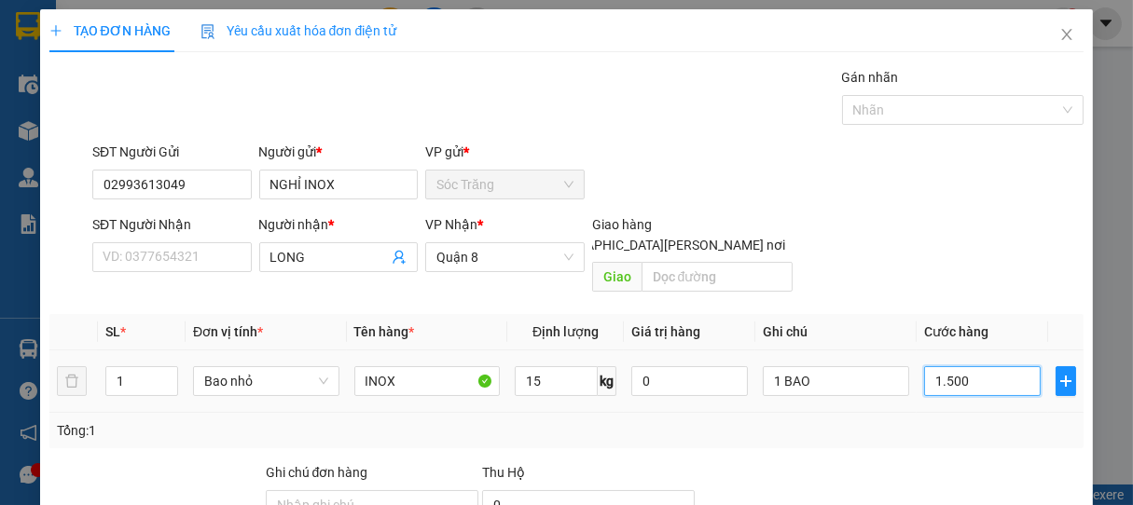
type input "15.000"
click at [868, 112] on div at bounding box center [953, 110] width 214 height 22
type input "15.000"
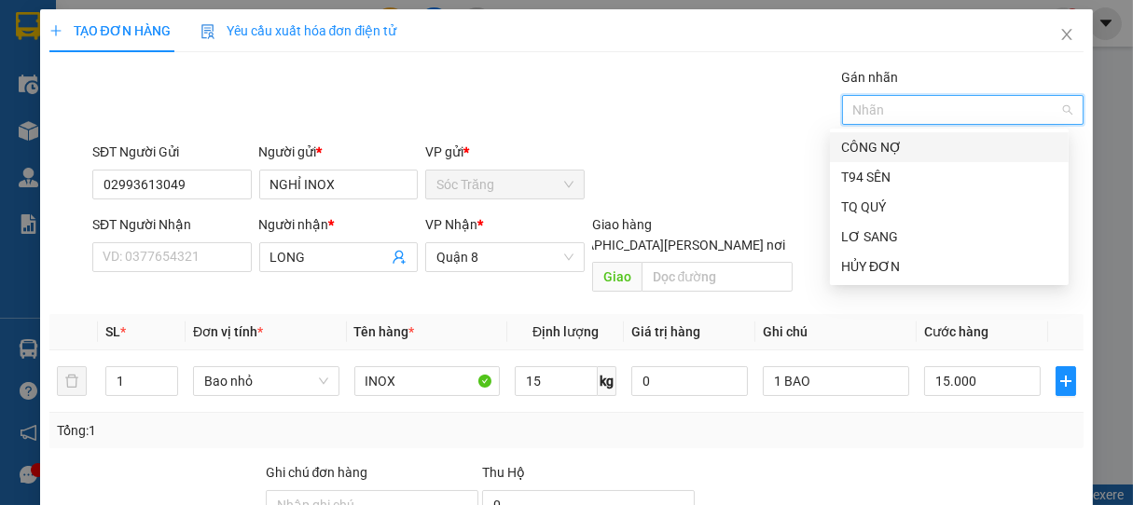
click at [897, 139] on div "CÔNG NỢ" at bounding box center [949, 147] width 216 height 21
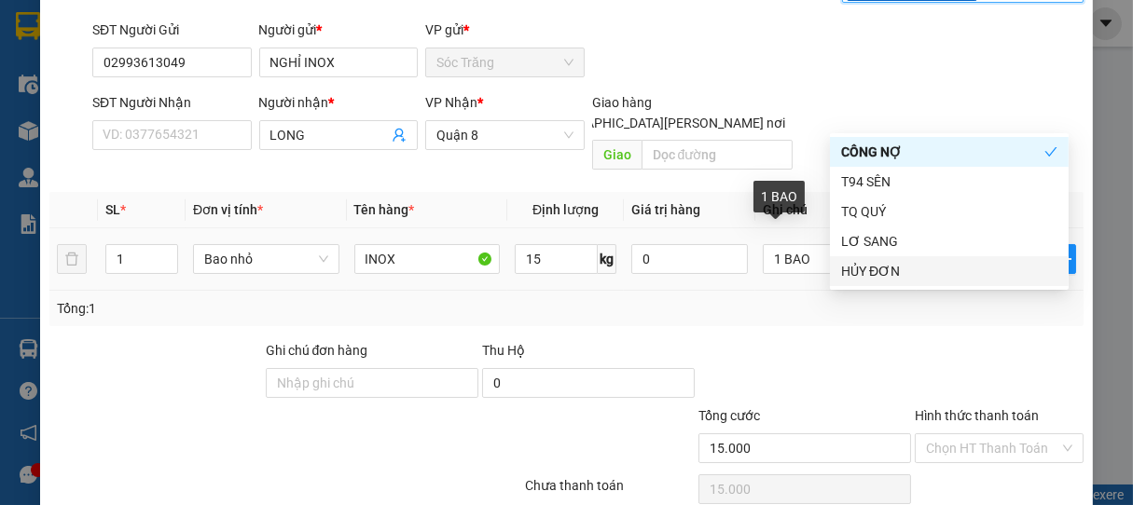
scroll to position [187, 0]
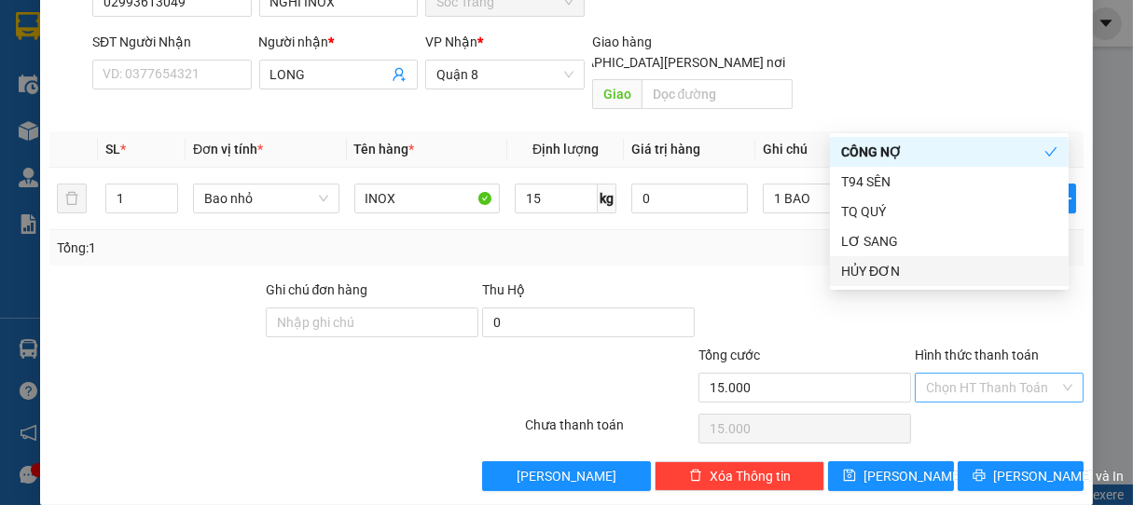
click at [954, 374] on input "Hình thức thanh toán" at bounding box center [993, 388] width 134 height 28
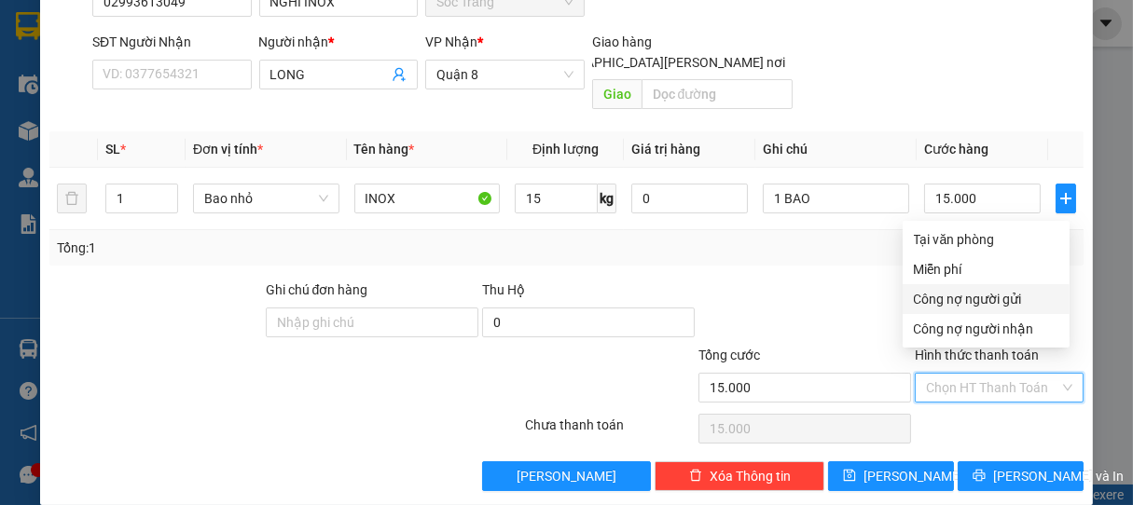
click at [972, 297] on div "Công nợ người gửi" at bounding box center [986, 299] width 145 height 21
type input "0"
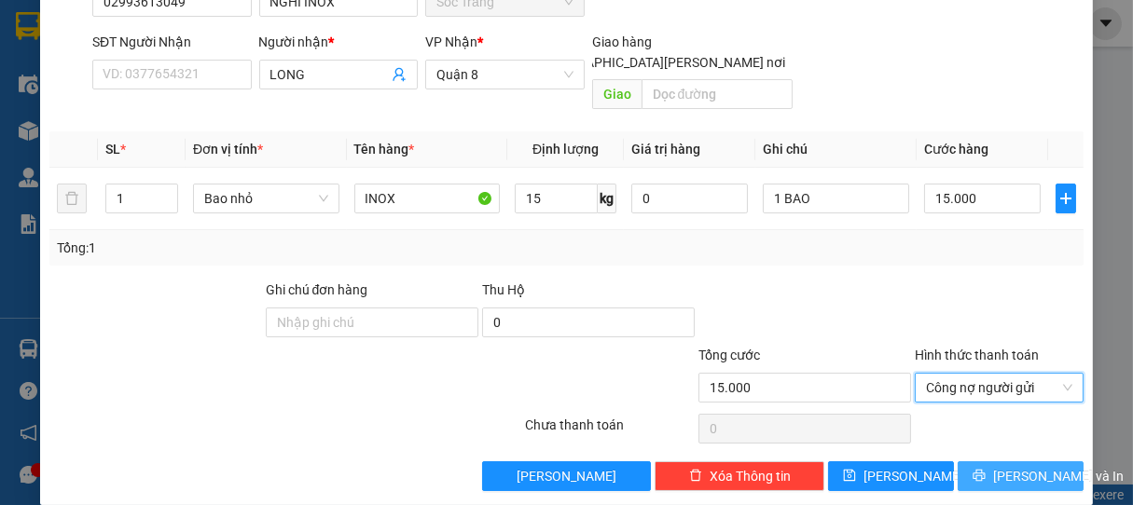
click at [1035, 466] on span "[PERSON_NAME] và In" at bounding box center [1058, 476] width 131 height 21
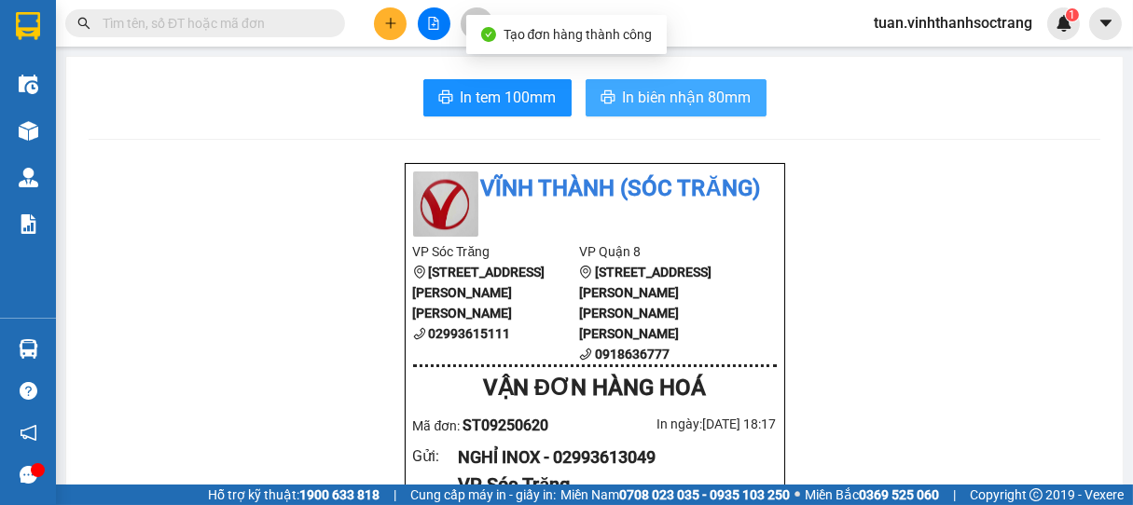
click at [681, 89] on span "In biên nhận 80mm" at bounding box center [687, 97] width 129 height 23
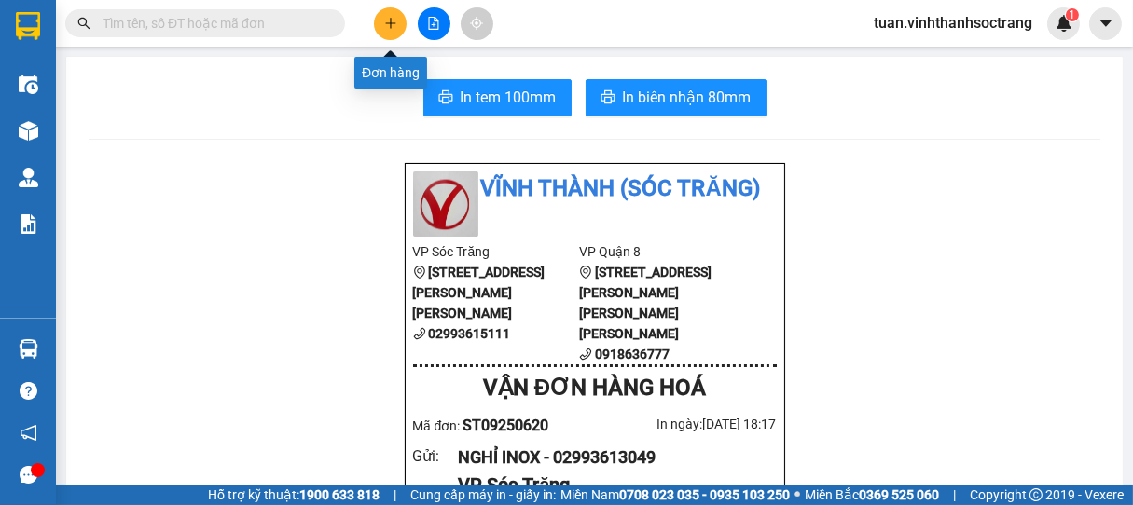
click at [391, 21] on icon "plus" at bounding box center [390, 23] width 13 height 13
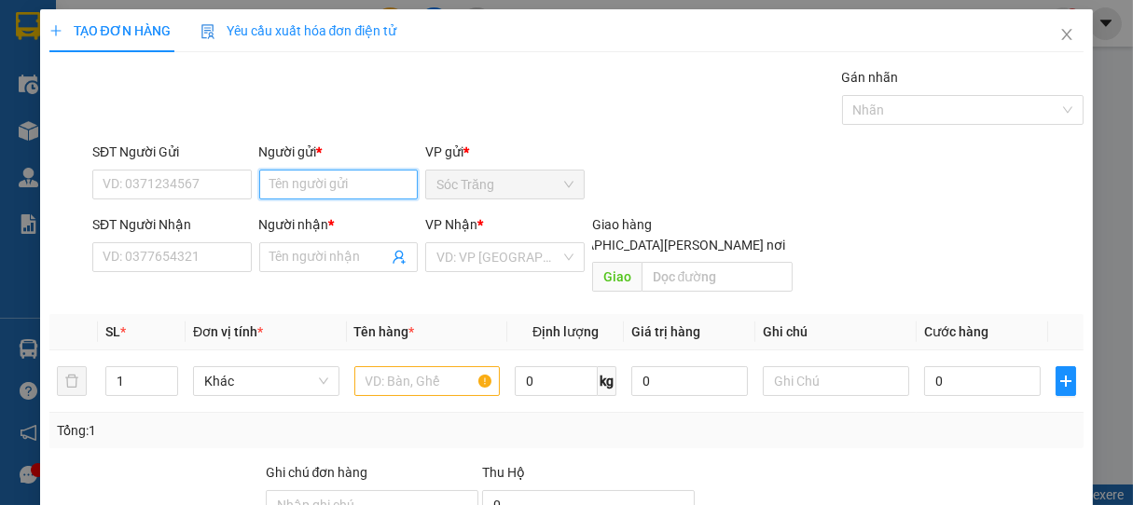
click at [347, 181] on input "Người gửi *" at bounding box center [338, 185] width 159 height 30
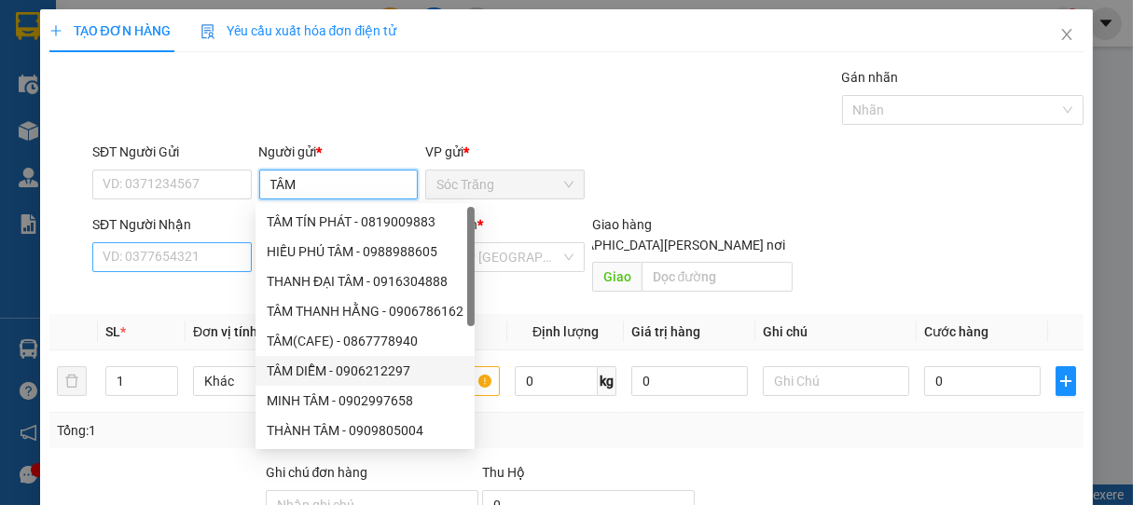
type input "TÂM"
click at [202, 261] on input "SĐT Người Nhận" at bounding box center [171, 257] width 159 height 30
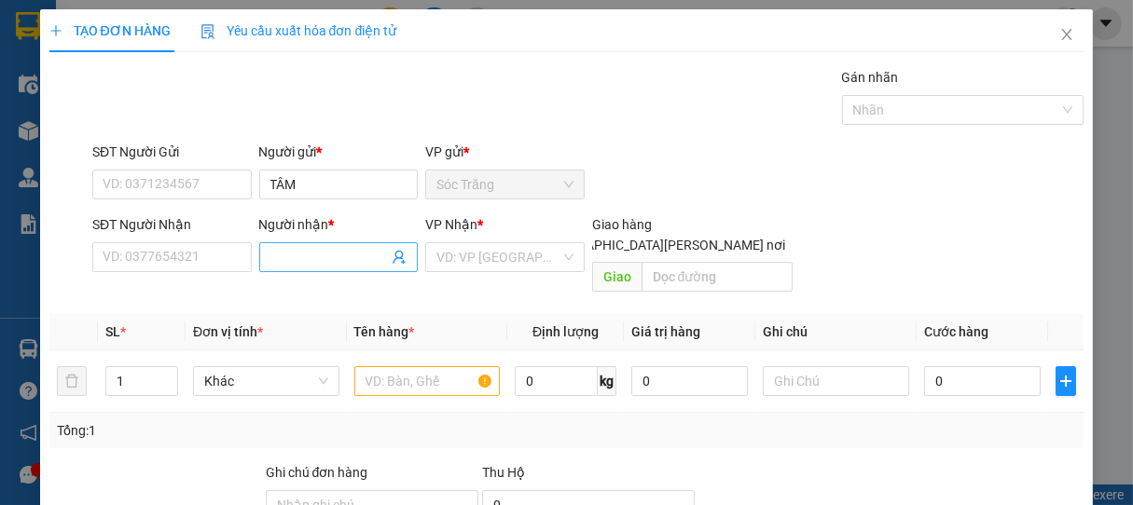
click at [306, 259] on input "Người nhận *" at bounding box center [329, 257] width 118 height 21
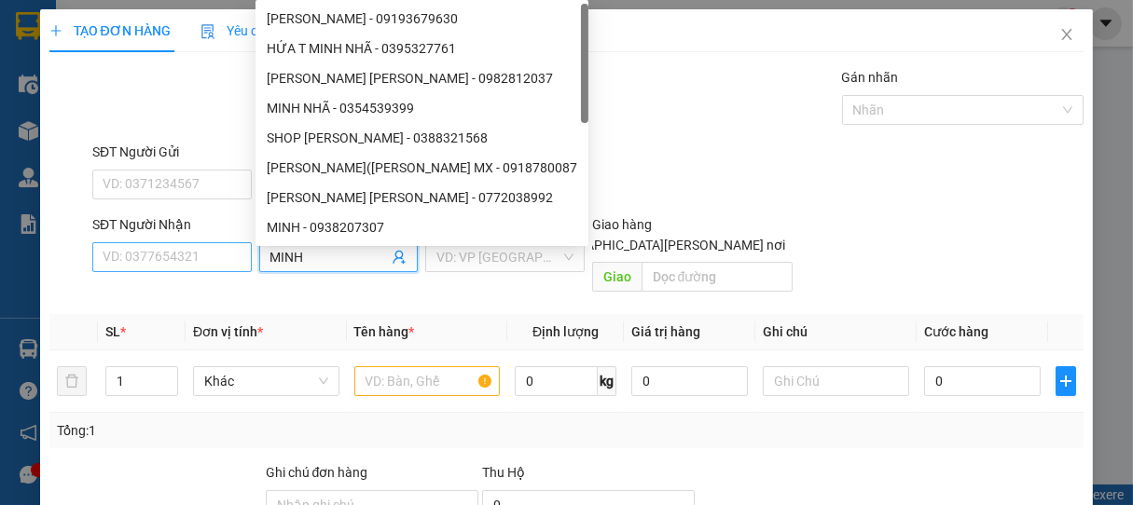
type input "MINH"
click at [202, 260] on input "SĐT Người Nhận" at bounding box center [171, 257] width 159 height 30
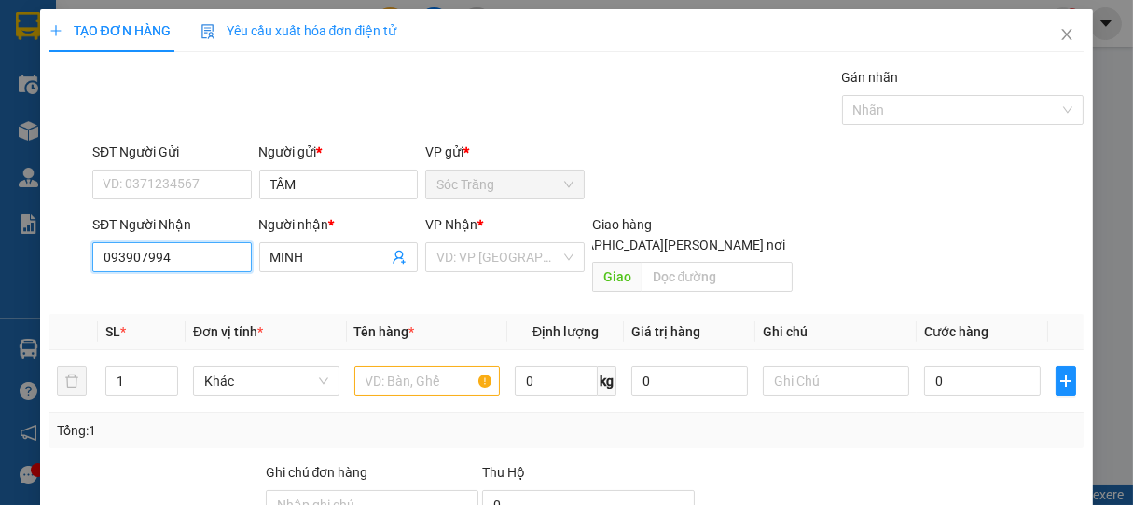
type input "0939079947"
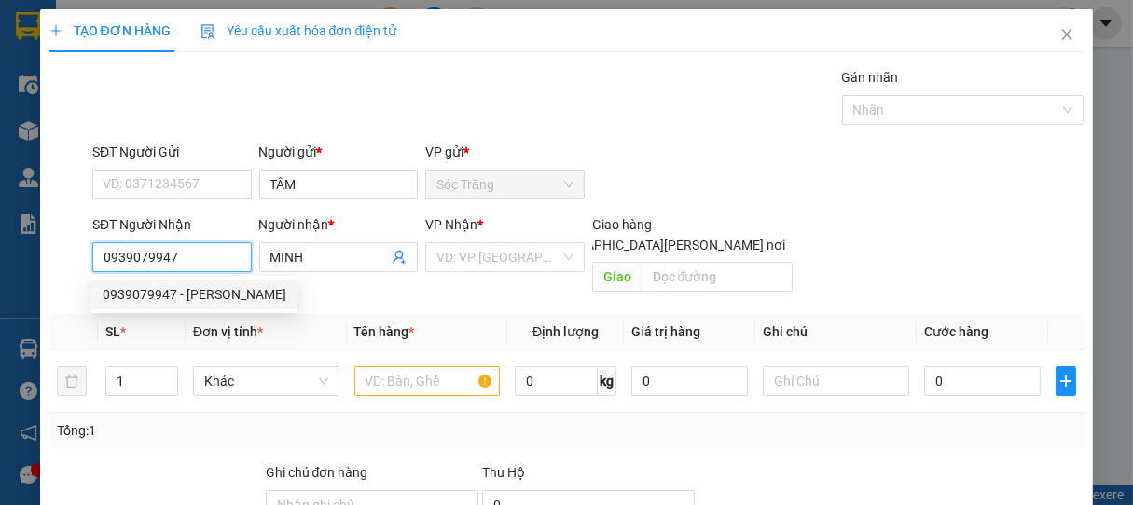
click at [201, 295] on div "0939079947 - [PERSON_NAME]" at bounding box center [195, 294] width 184 height 21
type input "[PERSON_NAME]"
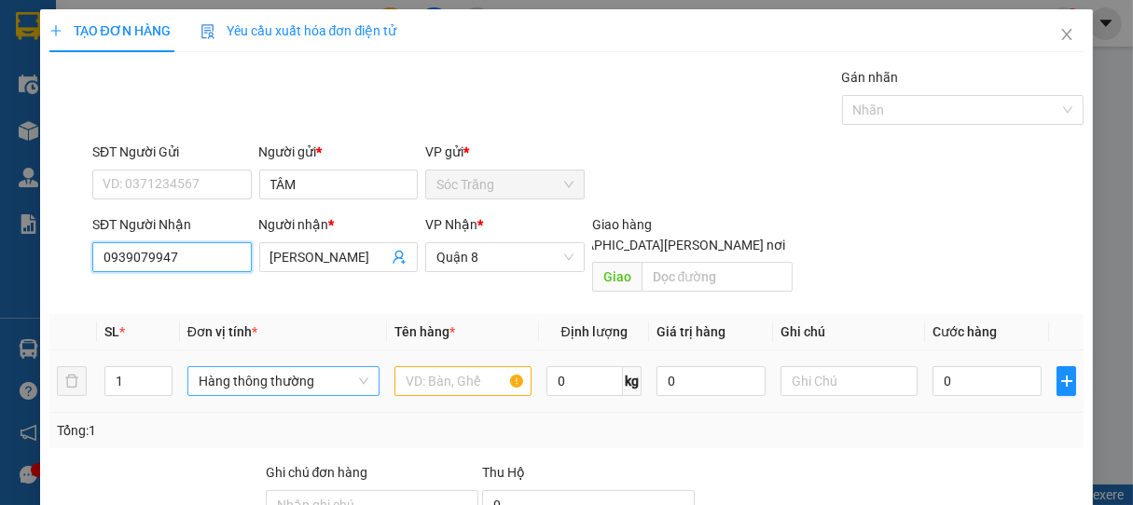
click at [274, 367] on span "Hàng thông thường" at bounding box center [284, 381] width 170 height 28
type input "0939079947"
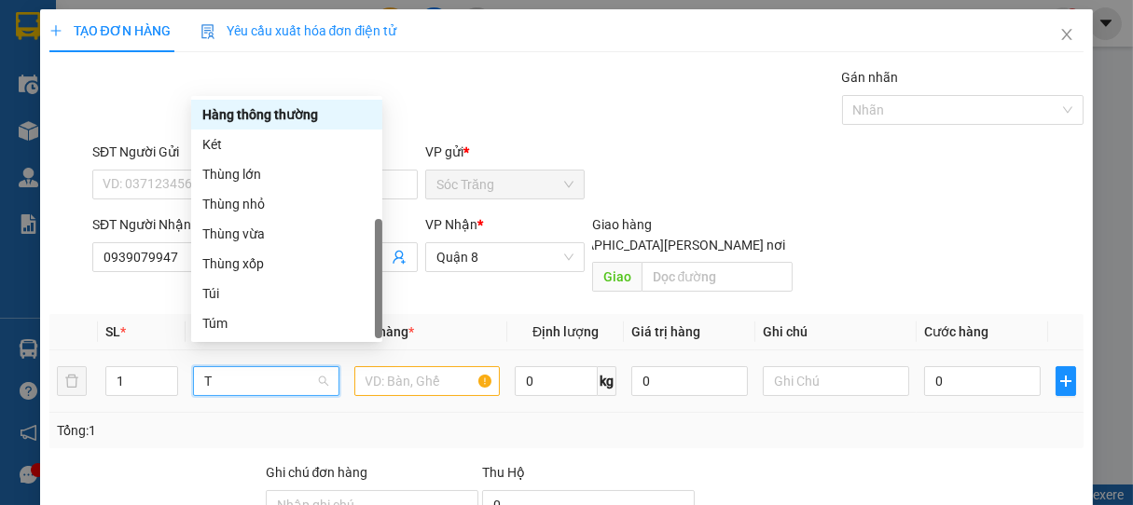
type input "T"
click at [254, 270] on div "Thùng xốp" at bounding box center [286, 264] width 169 height 21
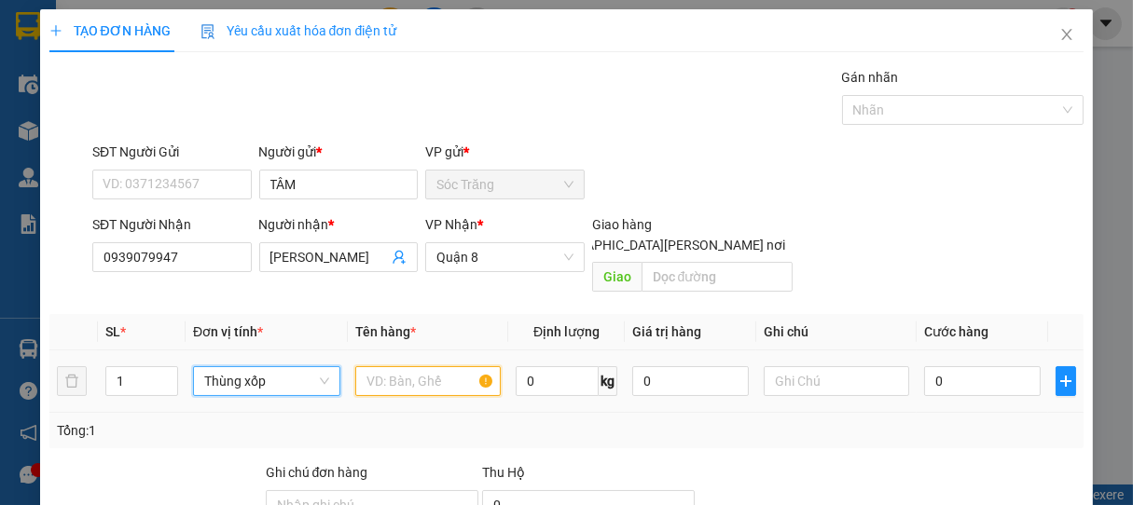
click at [403, 366] on input "text" at bounding box center [427, 381] width 145 height 30
type input "D"
type input "ĐỒ ĂN"
click at [571, 366] on input "0" at bounding box center [557, 381] width 83 height 30
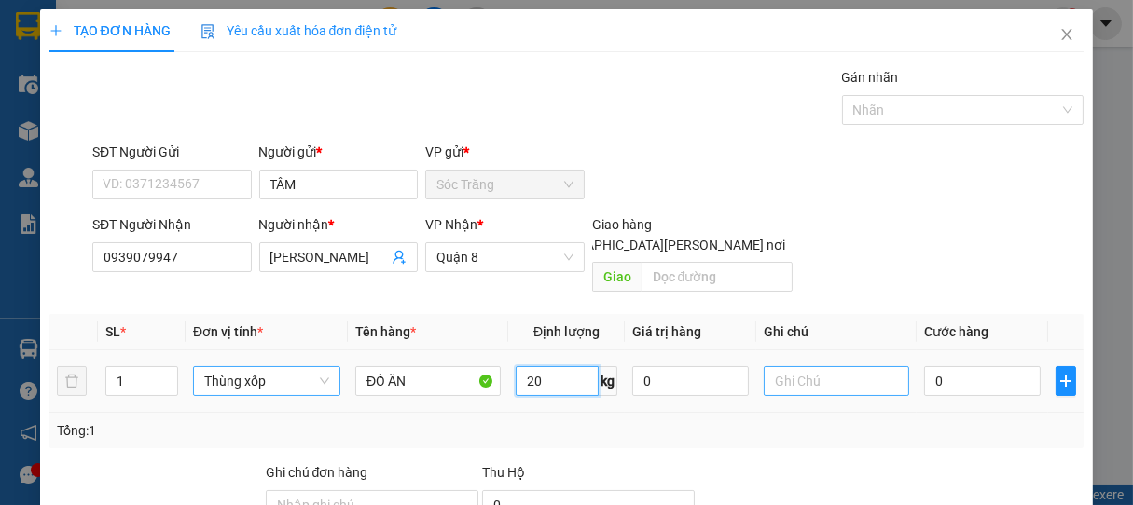
type input "20"
click at [822, 372] on input "text" at bounding box center [836, 381] width 145 height 30
type input "1 THÙNG"
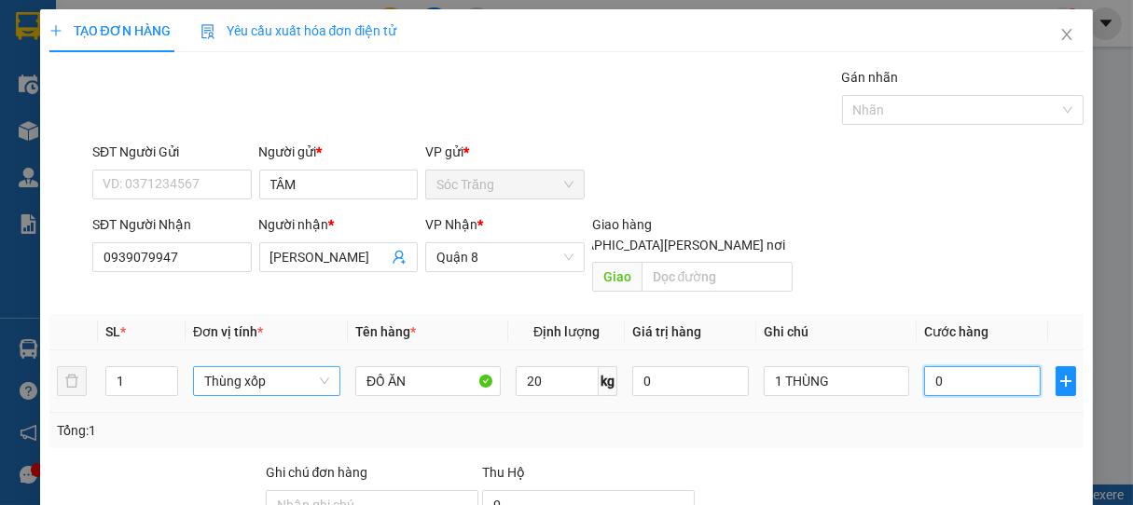
click at [952, 366] on input "0" at bounding box center [982, 381] width 117 height 30
type input "3"
type input "30"
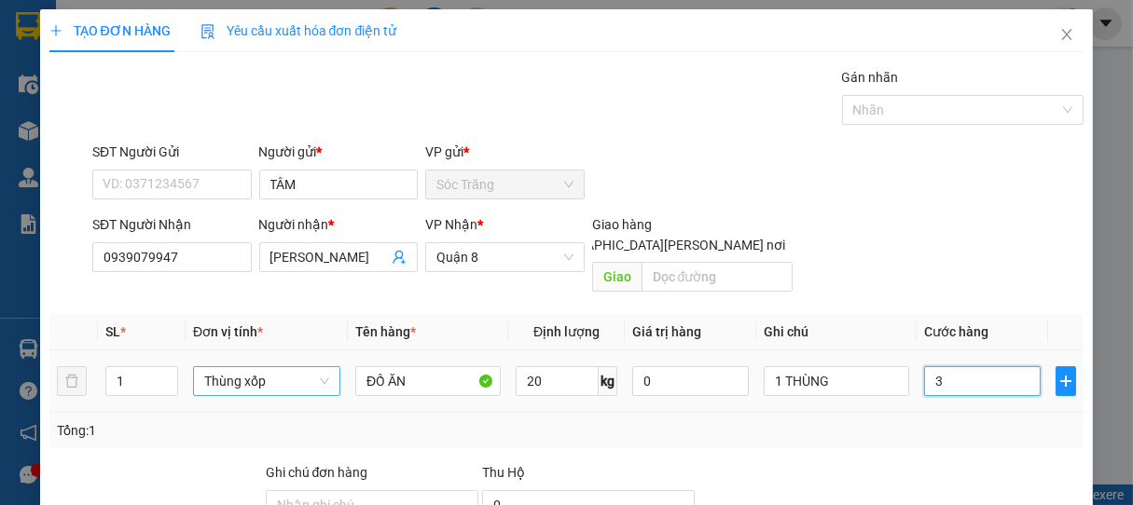
type input "30"
type input "300"
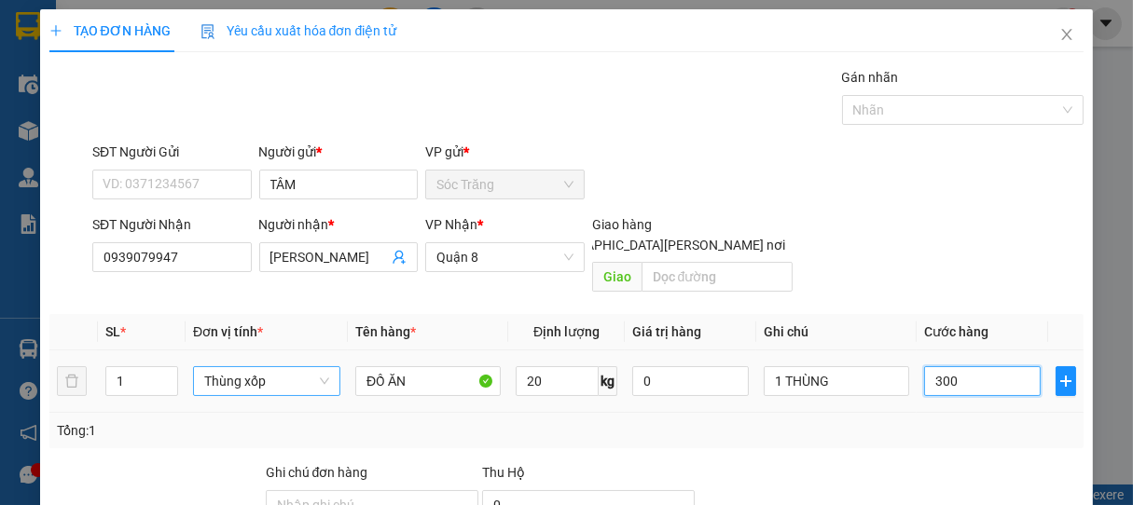
type input "3.000"
type input "30.000"
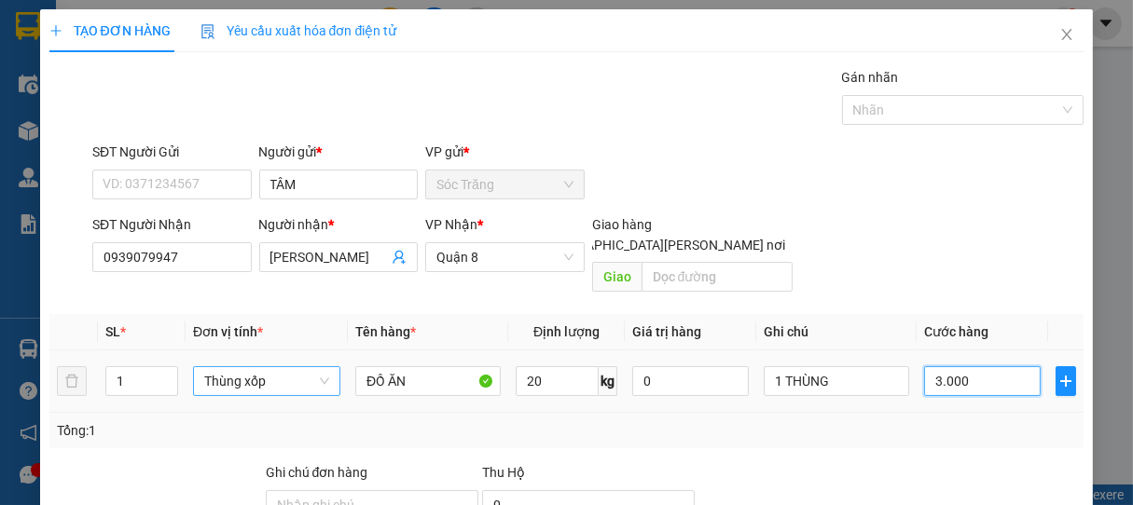
type input "30.000"
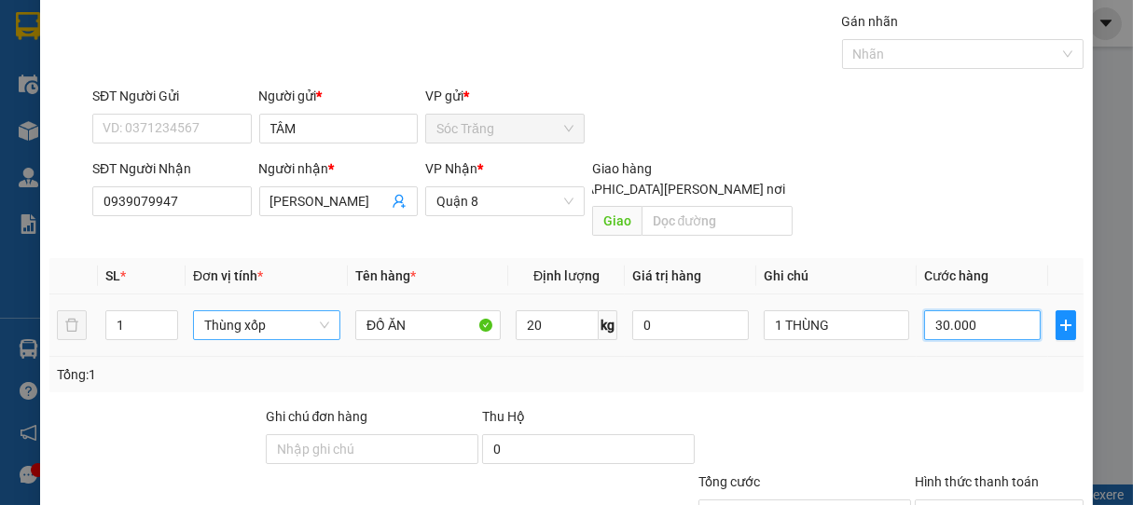
scroll to position [183, 0]
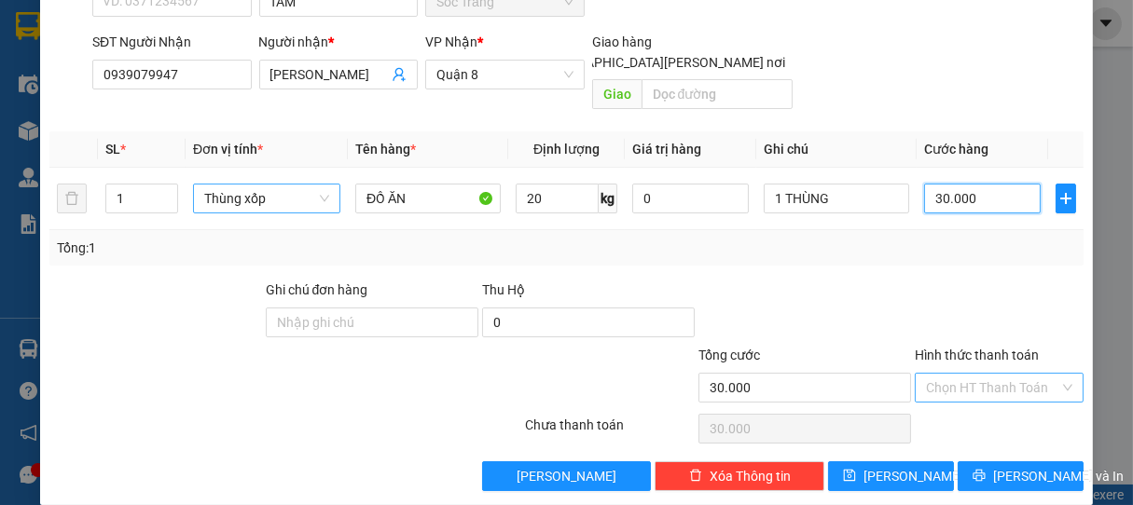
type input "30.000"
click at [936, 374] on input "Hình thức thanh toán" at bounding box center [993, 388] width 134 height 28
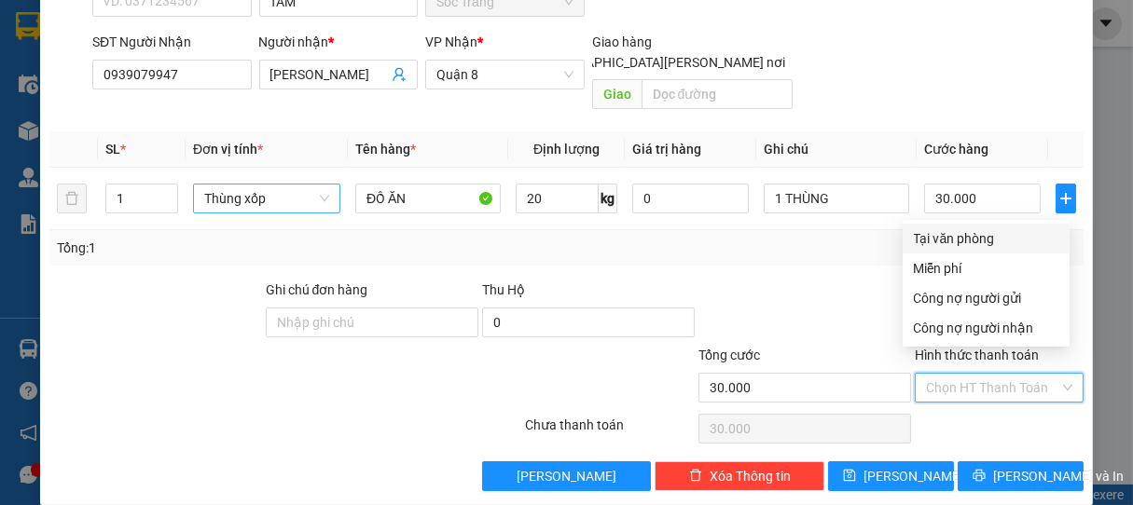
click at [965, 237] on div "Tại văn phòng" at bounding box center [986, 238] width 145 height 21
type input "0"
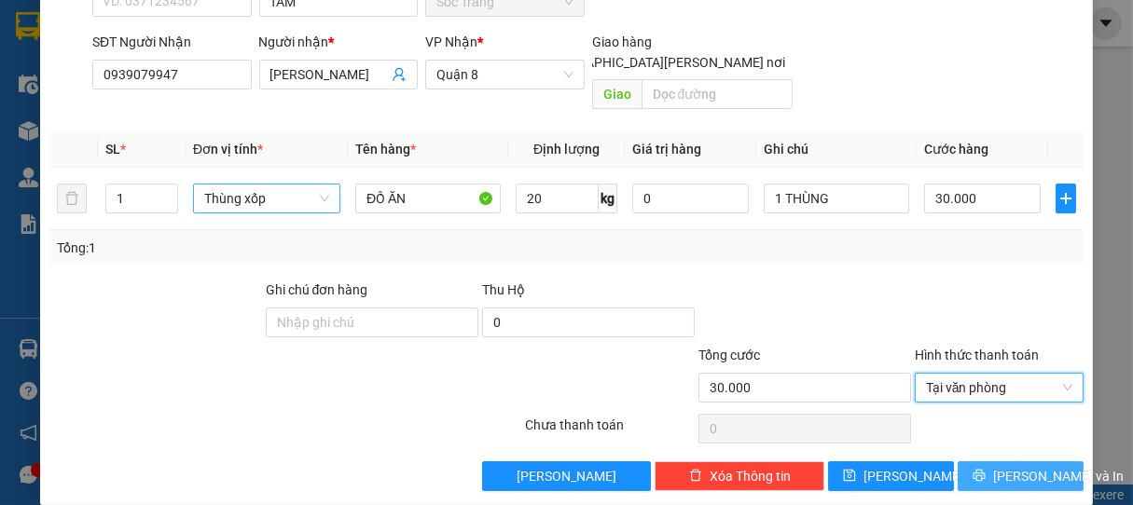
click at [1022, 466] on span "[PERSON_NAME] và In" at bounding box center [1058, 476] width 131 height 21
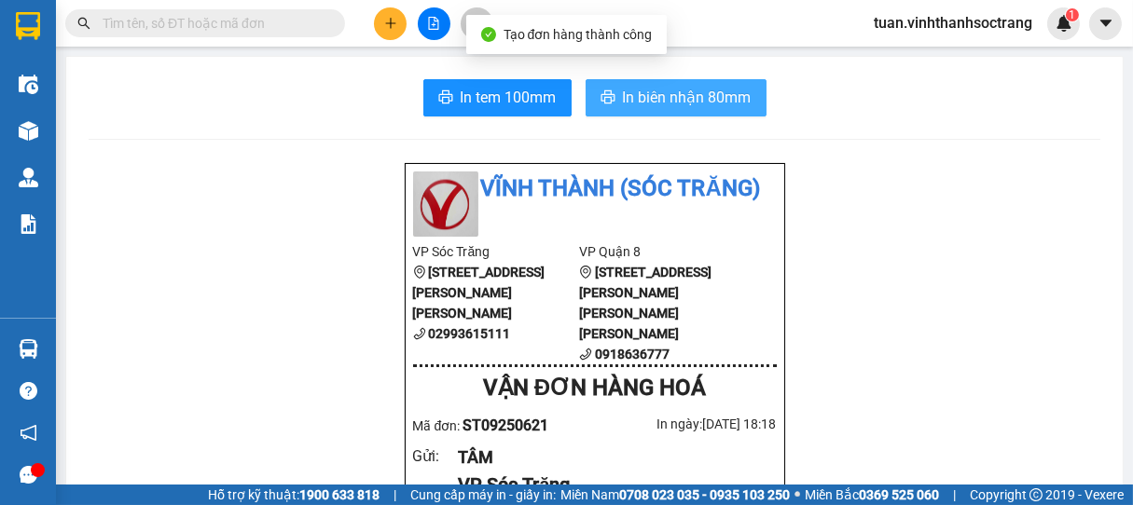
click at [702, 99] on span "In biên nhận 80mm" at bounding box center [687, 97] width 129 height 23
click at [705, 98] on span "In biên nhận 80mm" at bounding box center [687, 97] width 129 height 23
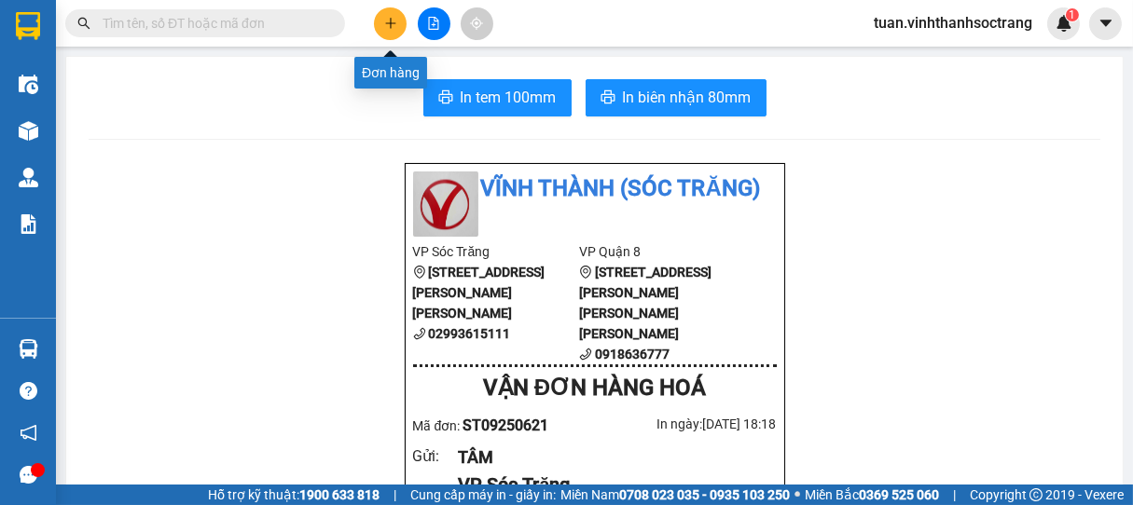
click at [399, 20] on button at bounding box center [390, 23] width 33 height 33
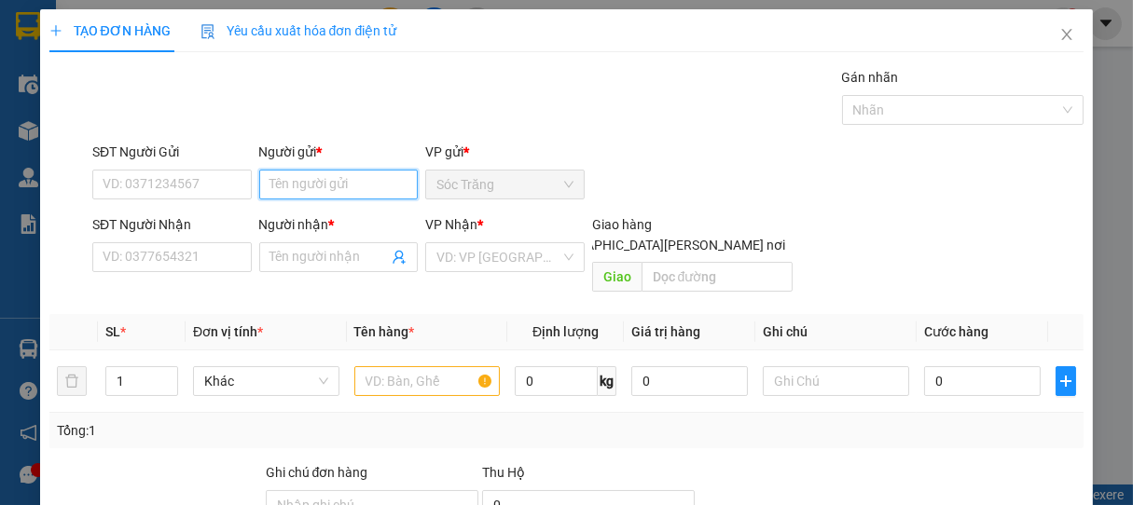
click at [333, 186] on input "Người gửi *" at bounding box center [338, 185] width 159 height 30
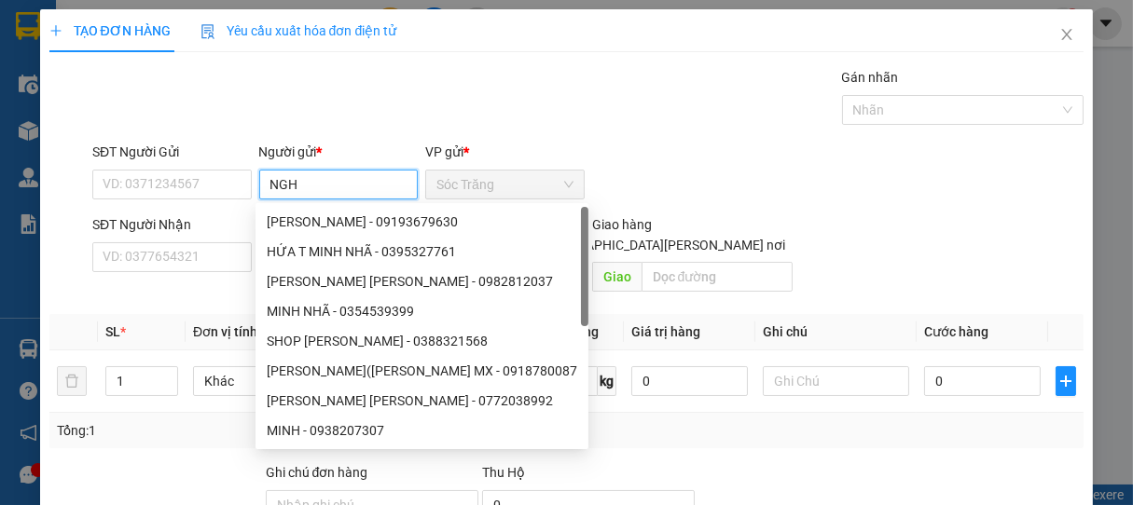
type input "NGHỈ"
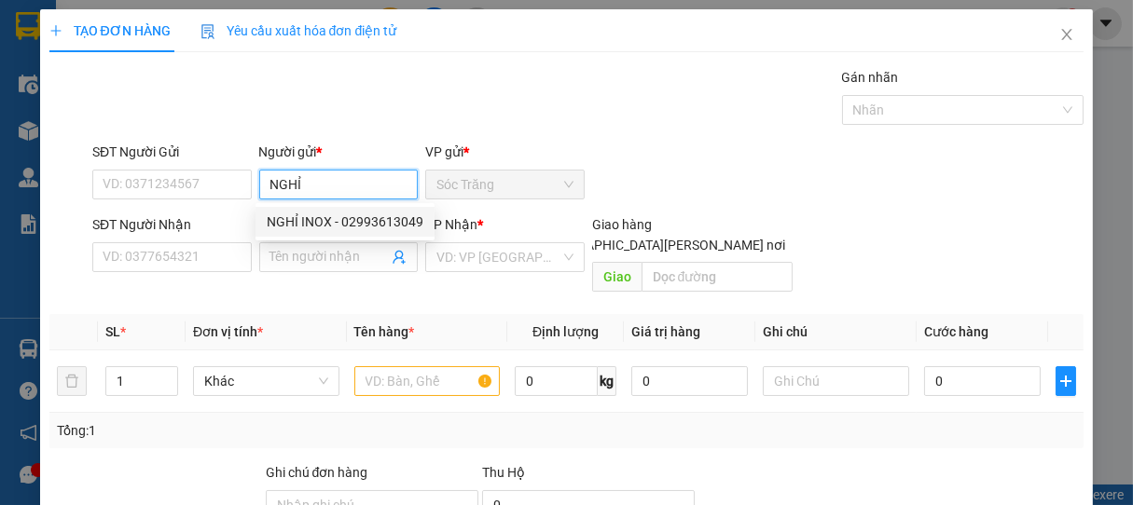
drag, startPoint x: 301, startPoint y: 218, endPoint x: 303, endPoint y: 229, distance: 11.3
click at [303, 218] on div "NGHỈ INOX - 02993613049" at bounding box center [345, 222] width 157 height 21
type input "02993613049"
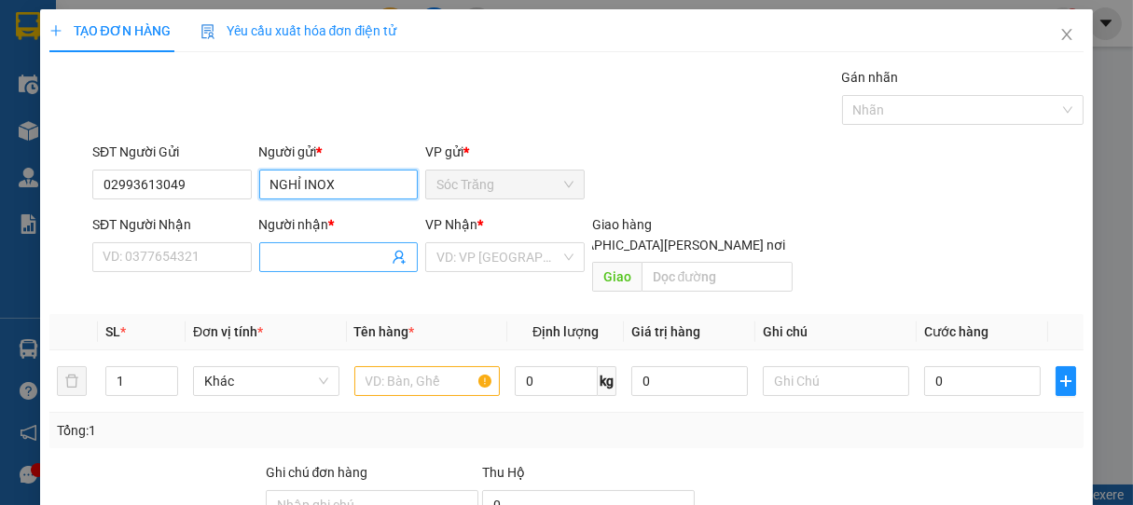
type input "NGHỈ INOX"
click at [316, 261] on input "Người nhận *" at bounding box center [329, 257] width 118 height 21
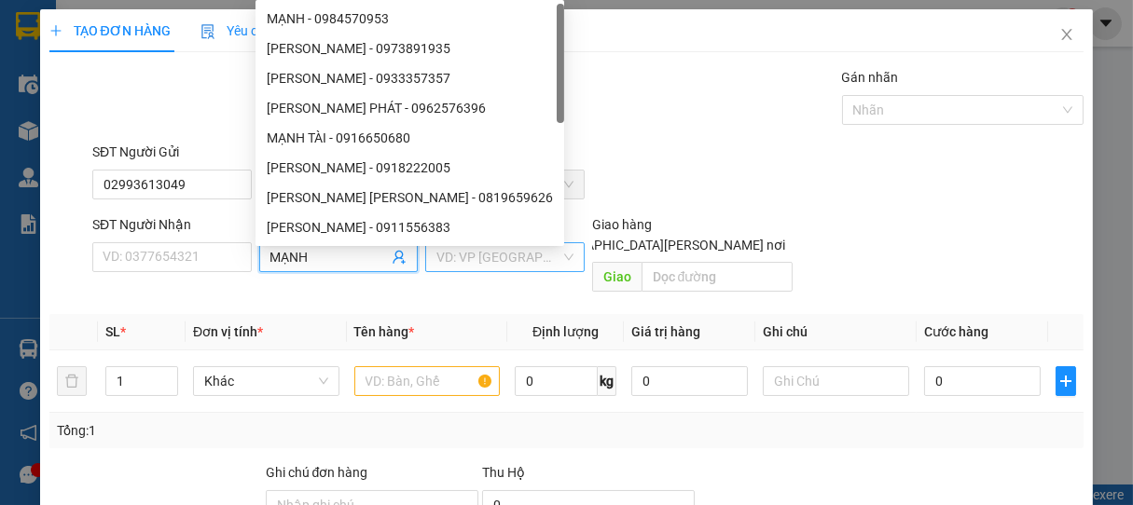
type input "MẠNH"
click at [477, 267] on input "search" at bounding box center [498, 257] width 124 height 28
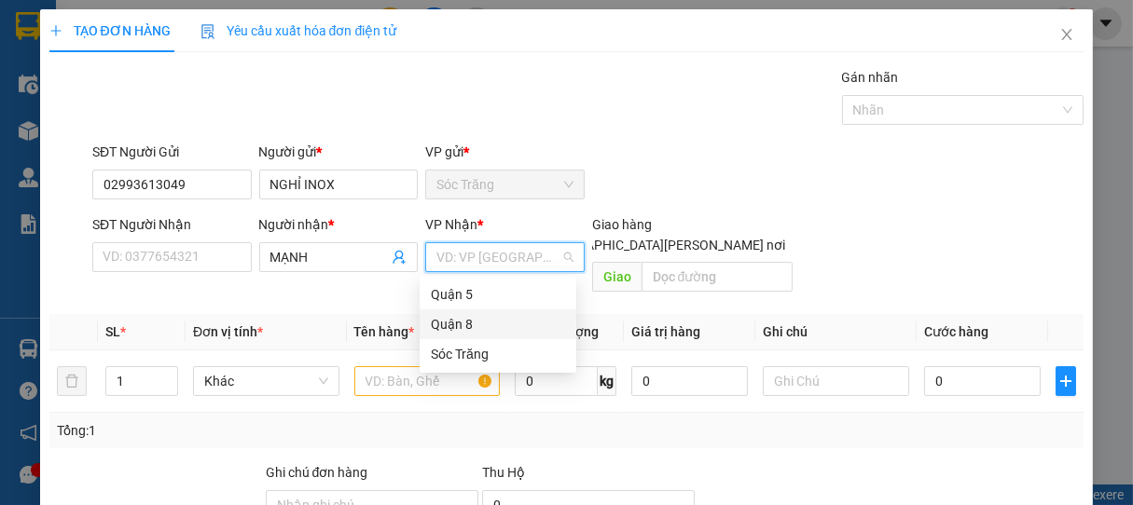
click at [454, 322] on div "Quận 8" at bounding box center [498, 324] width 134 height 21
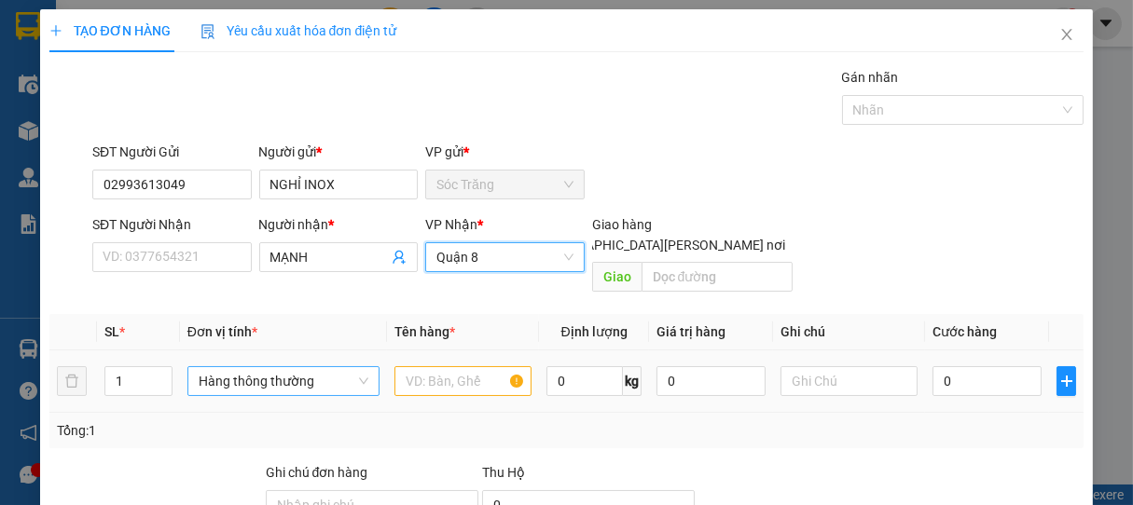
click at [233, 367] on span "Hàng thông thường" at bounding box center [284, 381] width 170 height 28
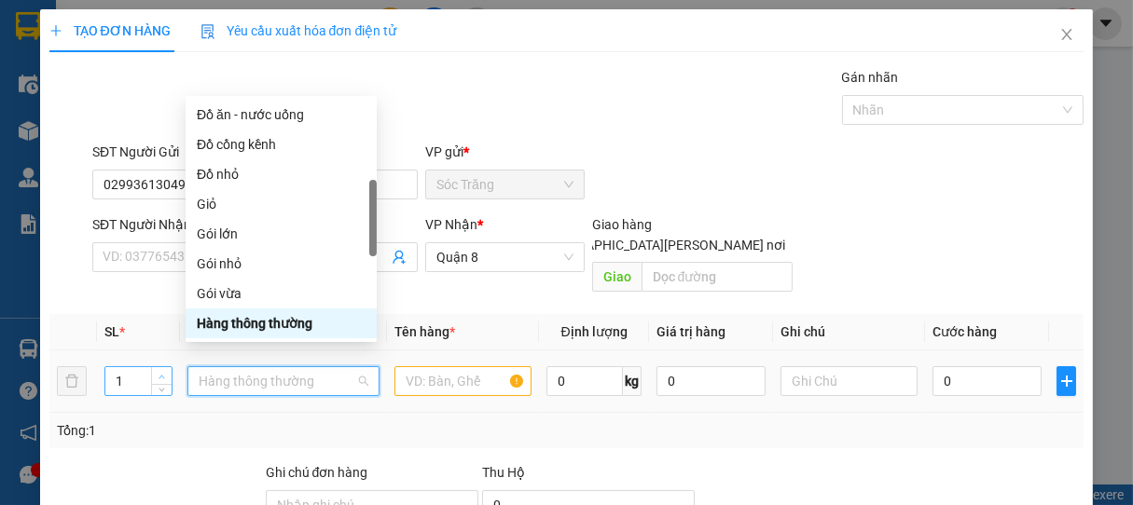
click at [157, 371] on span "up" at bounding box center [162, 376] width 11 height 11
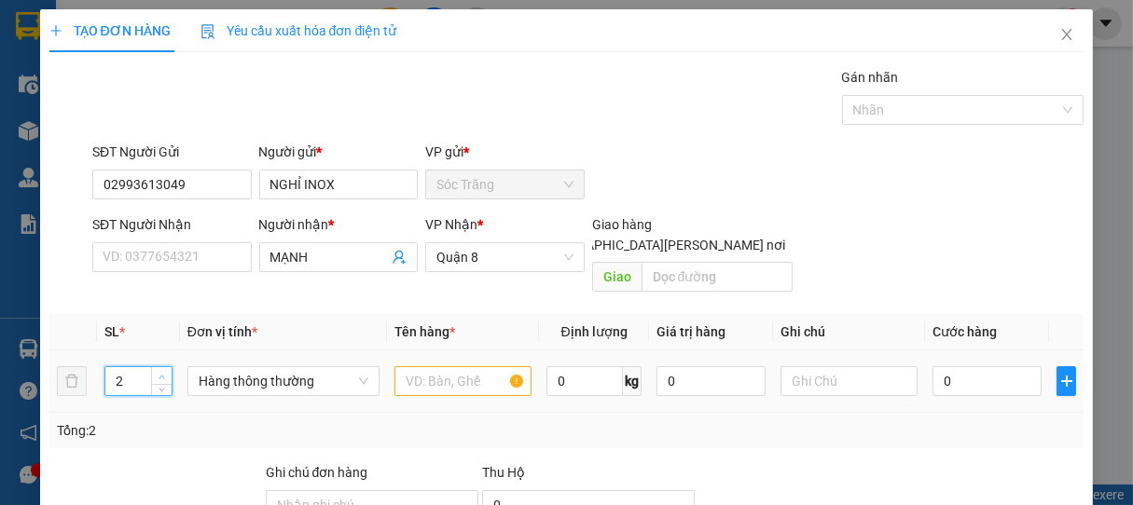
click at [160, 375] on icon "up" at bounding box center [162, 377] width 6 height 4
type input "3"
click at [160, 375] on icon "up" at bounding box center [162, 377] width 6 height 4
click at [241, 367] on span "Hàng thông thường" at bounding box center [284, 381] width 170 height 28
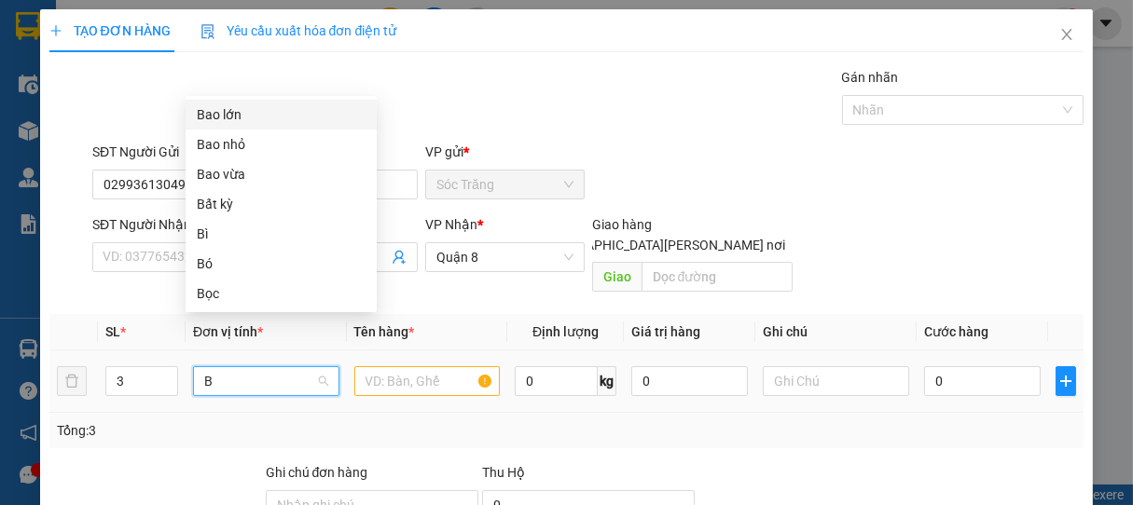
type input "B"
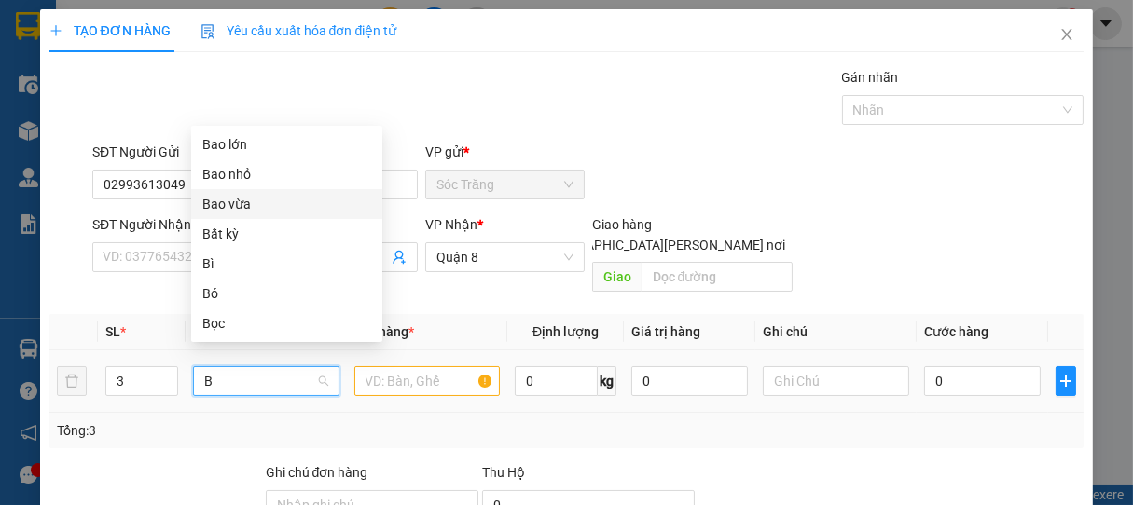
click at [225, 199] on div "Bao vừa" at bounding box center [286, 204] width 169 height 21
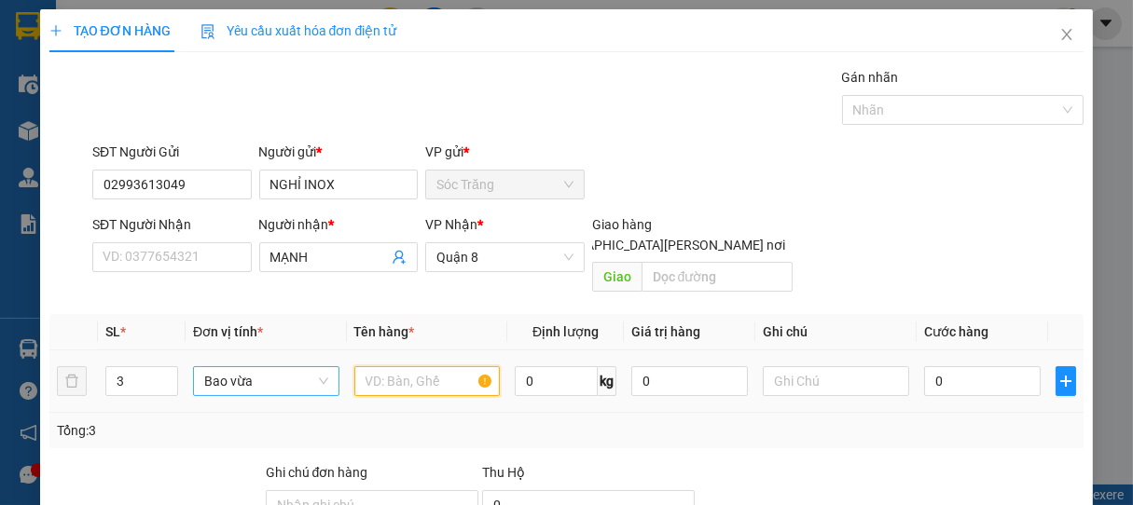
click at [408, 370] on input "text" at bounding box center [426, 381] width 145 height 30
type input "INOX"
click at [571, 366] on input "0" at bounding box center [556, 381] width 83 height 30
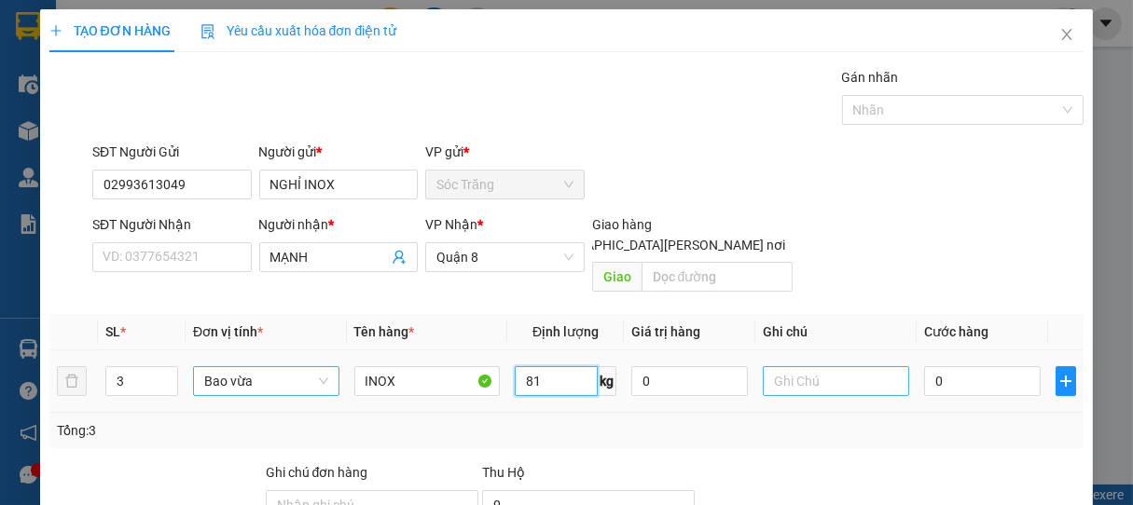
type input "81"
click at [820, 366] on input "text" at bounding box center [835, 381] width 145 height 30
type input "3 BAO"
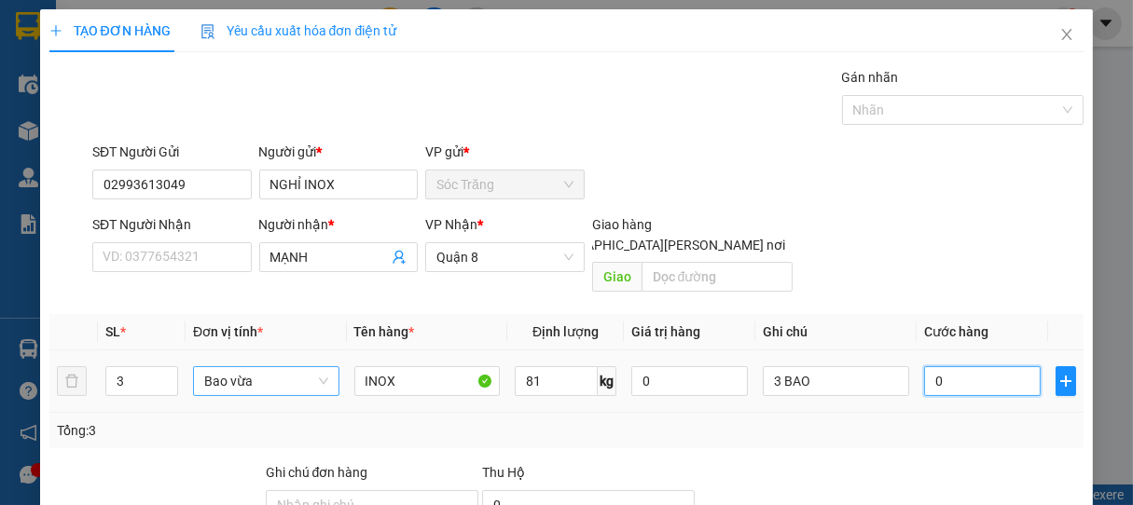
click at [970, 368] on input "0" at bounding box center [982, 381] width 117 height 30
type input "6"
type input "60"
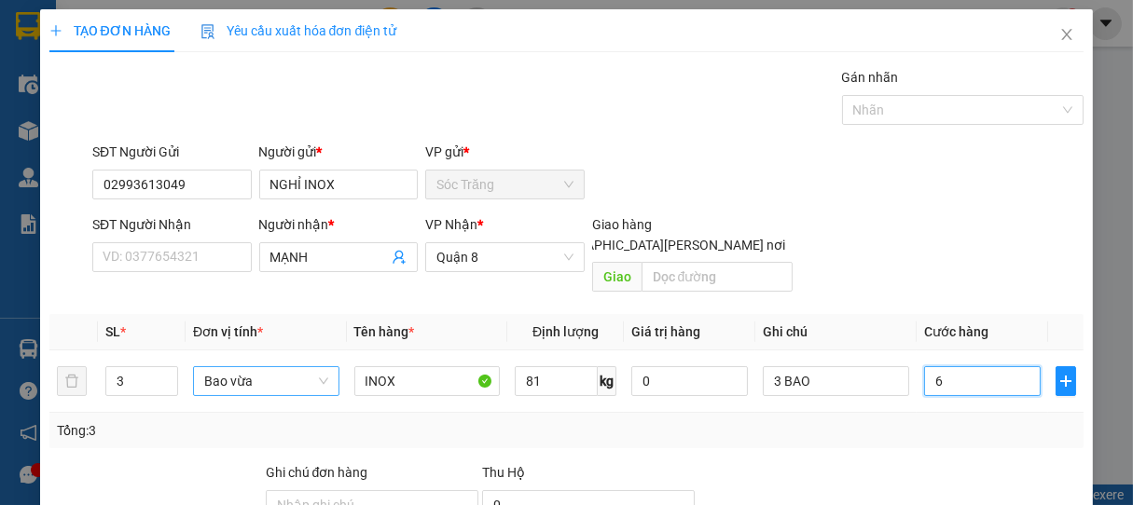
type input "60"
type input "600"
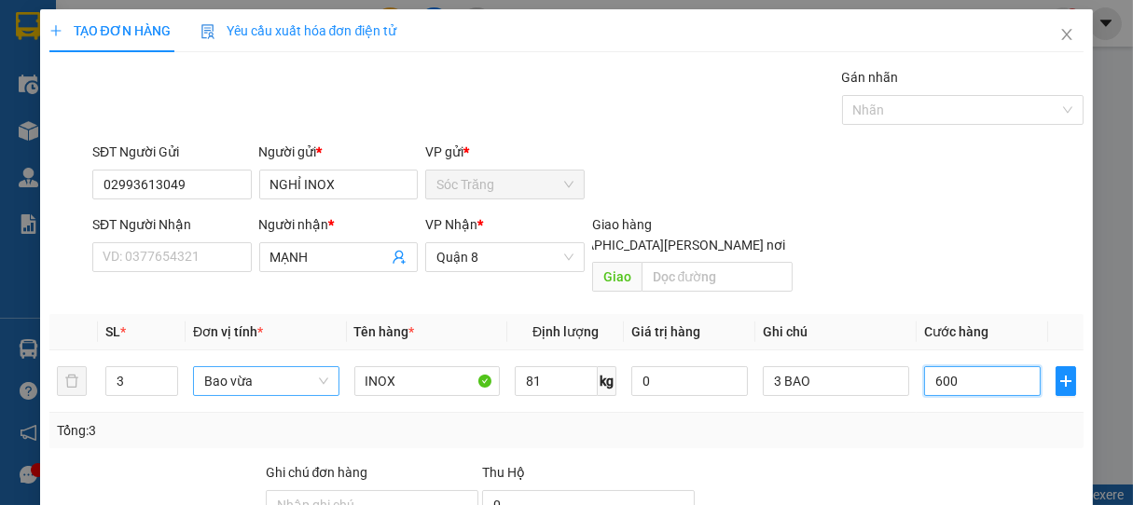
type input "6.000"
type input "60.000"
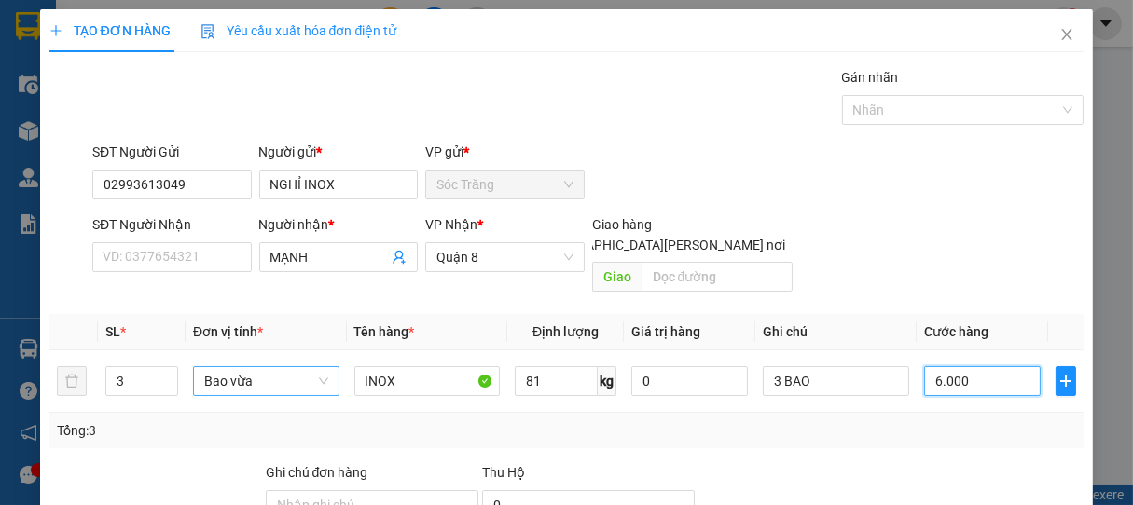
type input "60.000"
click at [873, 117] on div at bounding box center [953, 110] width 214 height 22
type input "60.000"
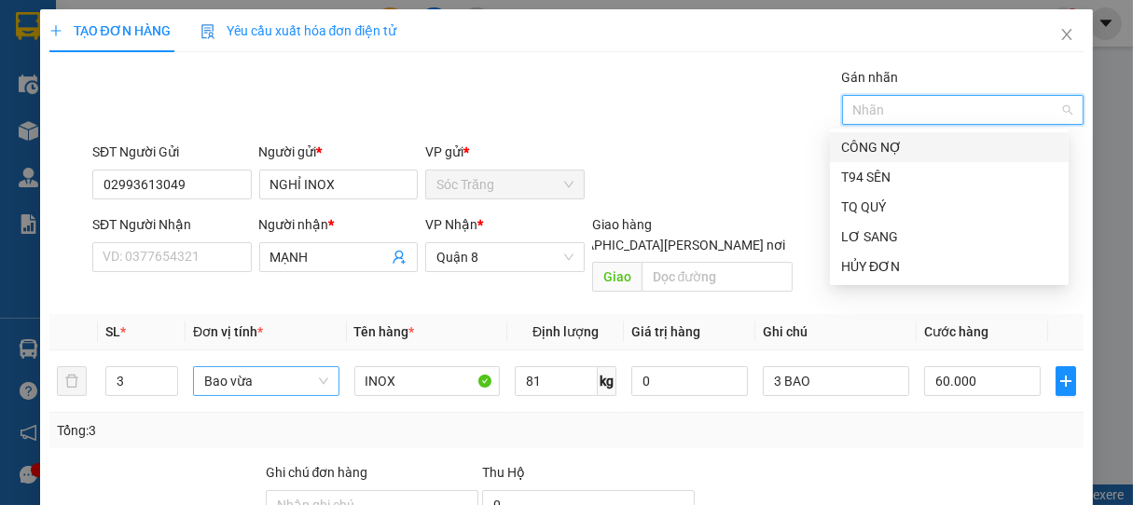
click at [880, 144] on div "CÔNG NỢ" at bounding box center [949, 147] width 216 height 21
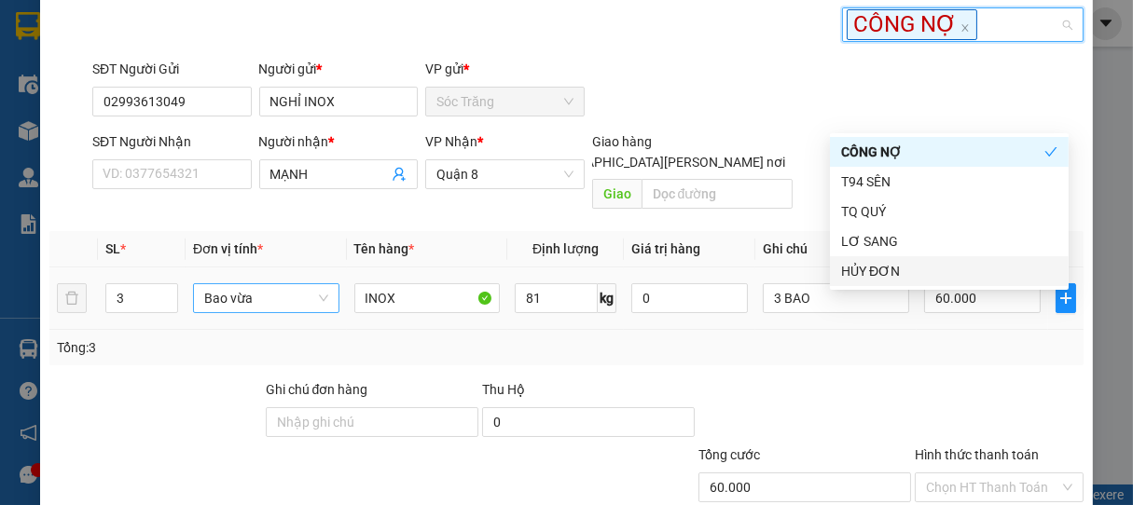
scroll to position [187, 0]
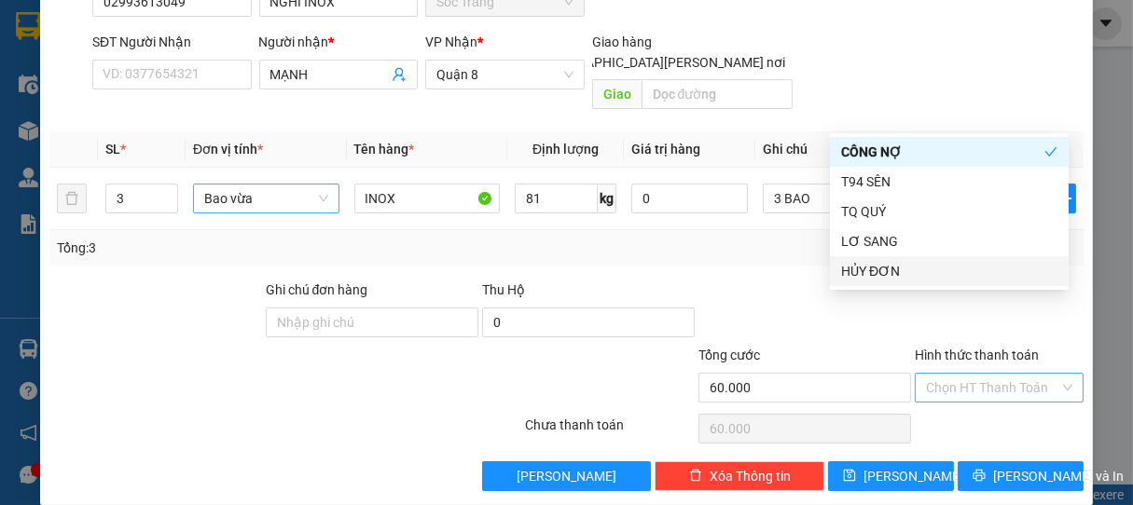
click at [970, 374] on input "Hình thức thanh toán" at bounding box center [993, 388] width 134 height 28
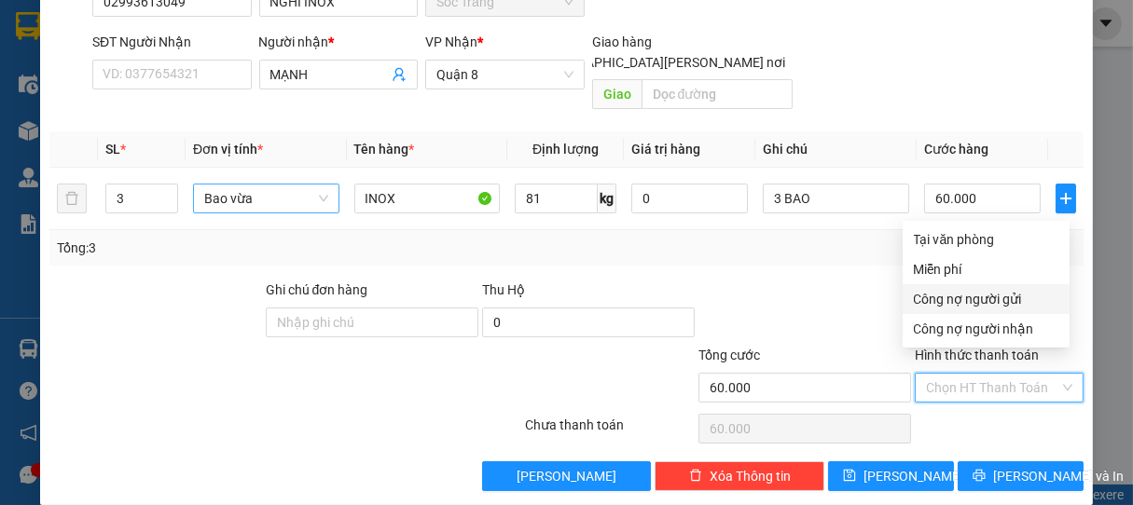
click at [966, 293] on div "Công nợ người gửi" at bounding box center [986, 299] width 145 height 21
type input "0"
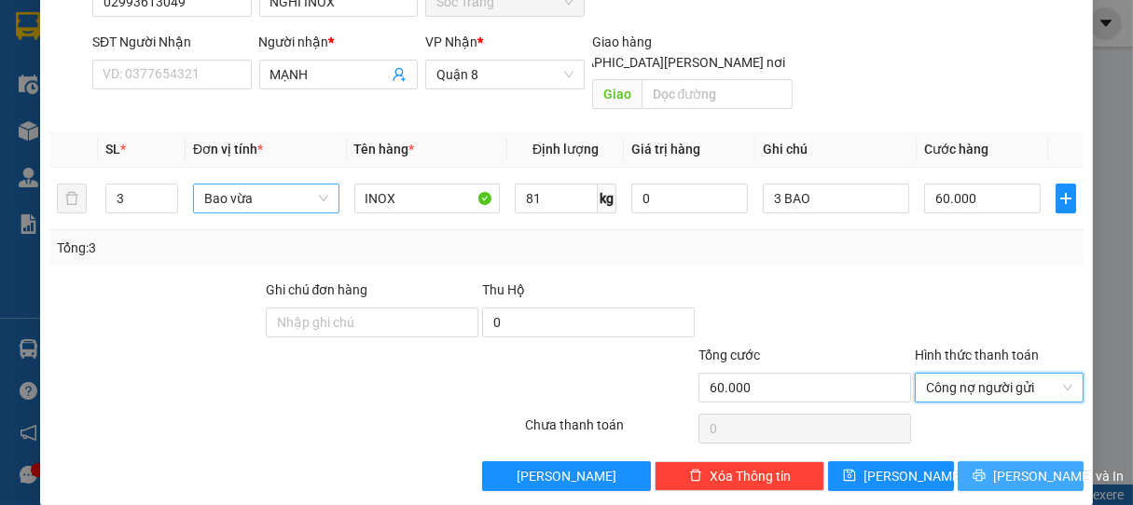
click at [1012, 466] on span "[PERSON_NAME] và In" at bounding box center [1058, 476] width 131 height 21
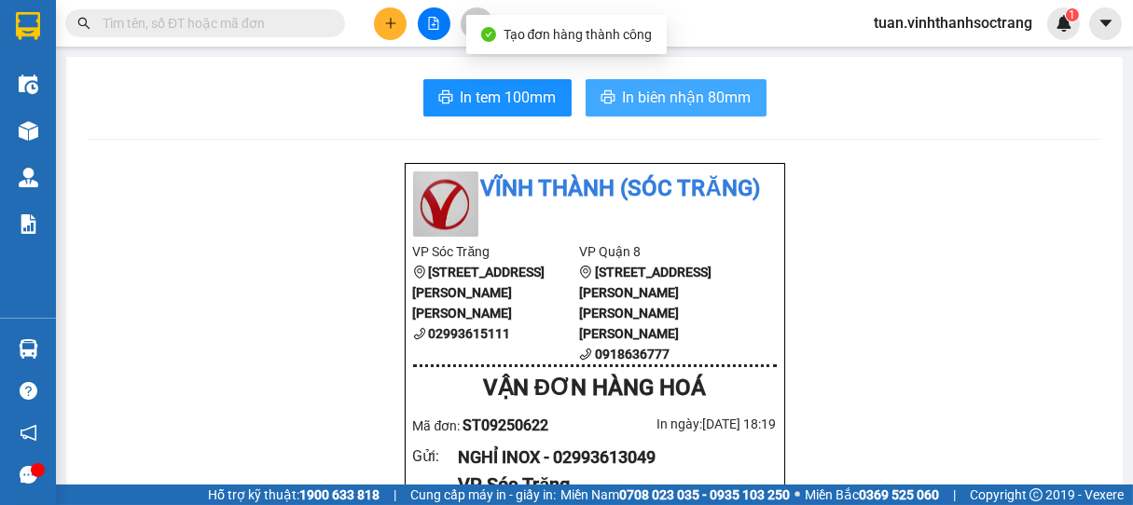
click at [709, 99] on span "In biên nhận 80mm" at bounding box center [687, 97] width 129 height 23
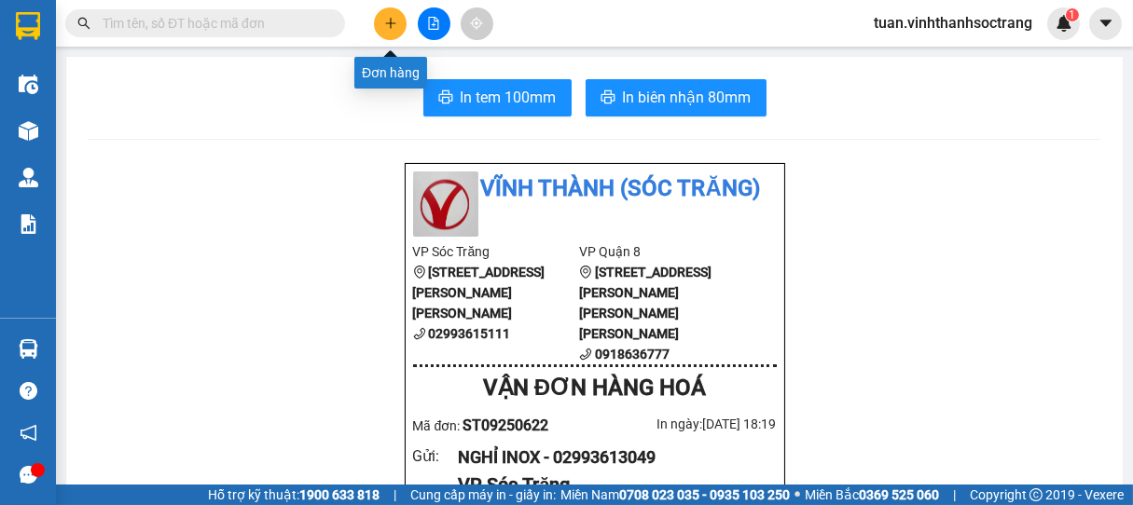
click at [392, 21] on icon "plus" at bounding box center [390, 23] width 13 height 13
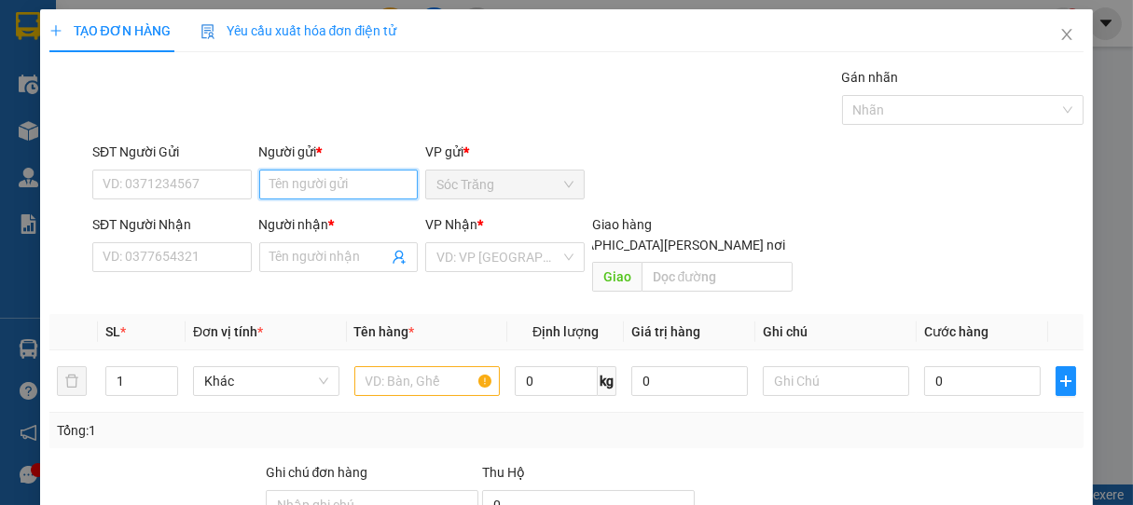
click at [342, 179] on input "Người gửi *" at bounding box center [338, 185] width 159 height 30
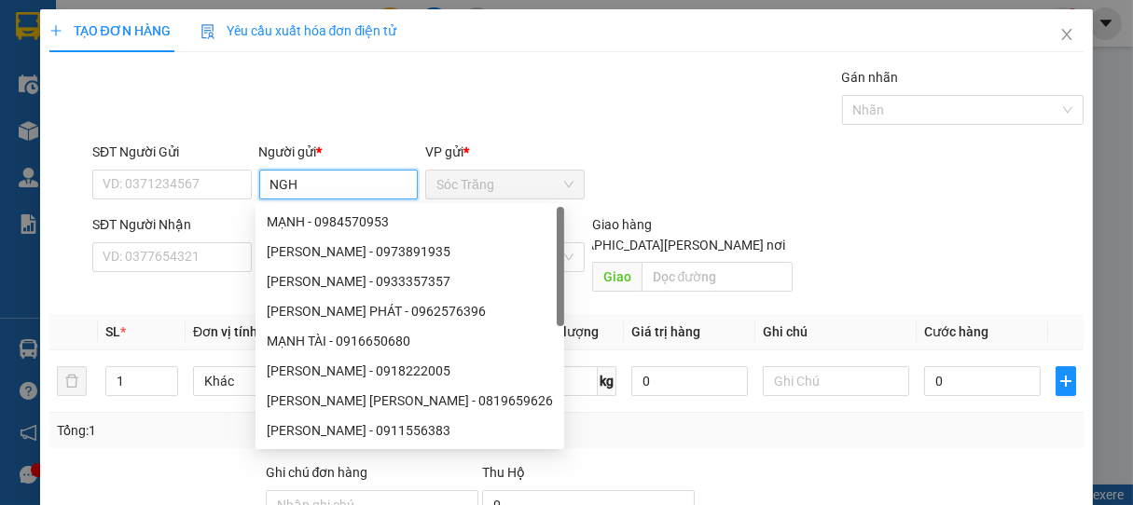
type input "NGHỈ"
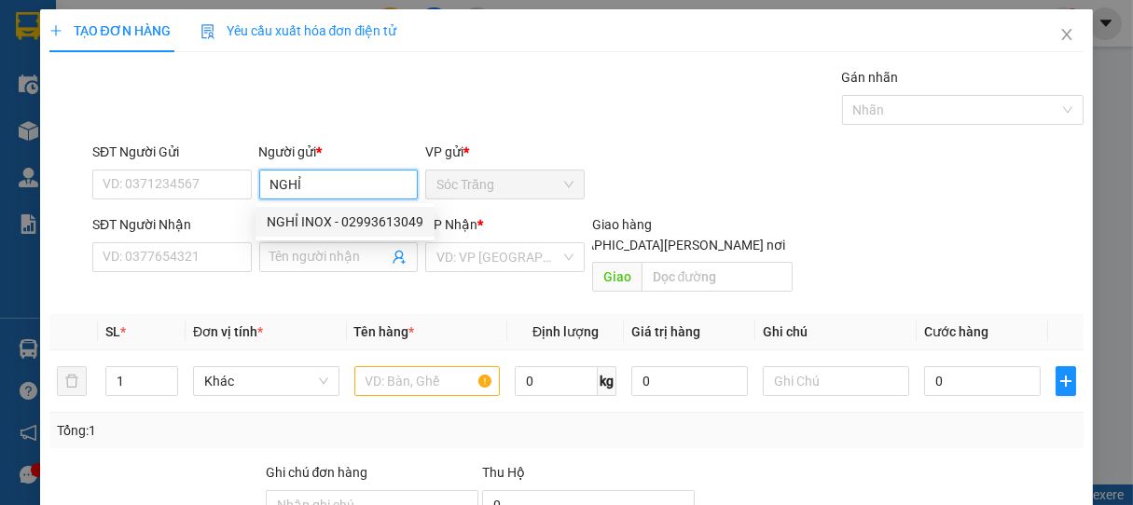
click at [296, 216] on div "NGHỈ INOX - 02993613049" at bounding box center [345, 222] width 157 height 21
type input "02993613049"
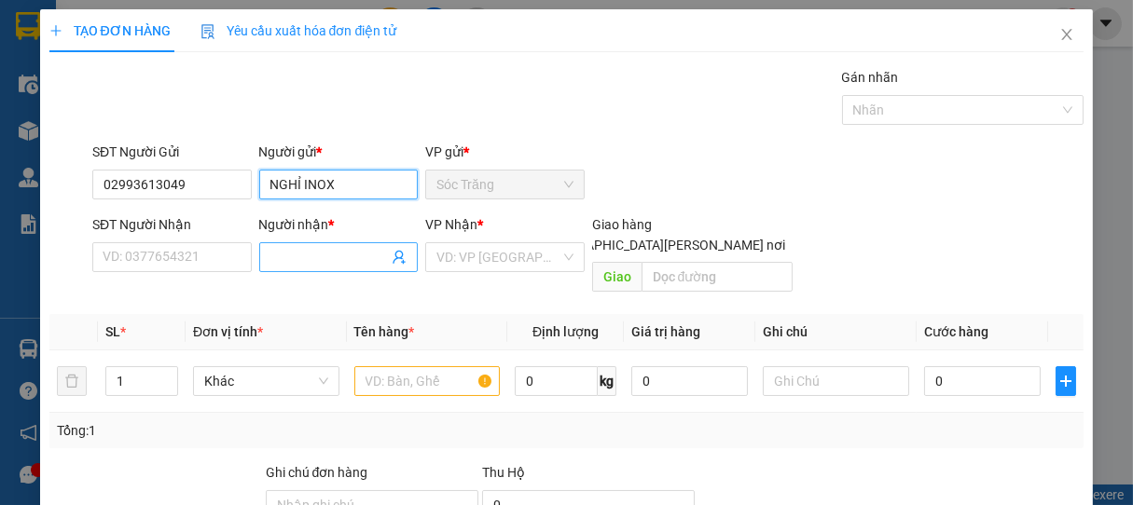
type input "NGHỈ INOX"
click at [321, 255] on input "Người nhận *" at bounding box center [329, 257] width 118 height 21
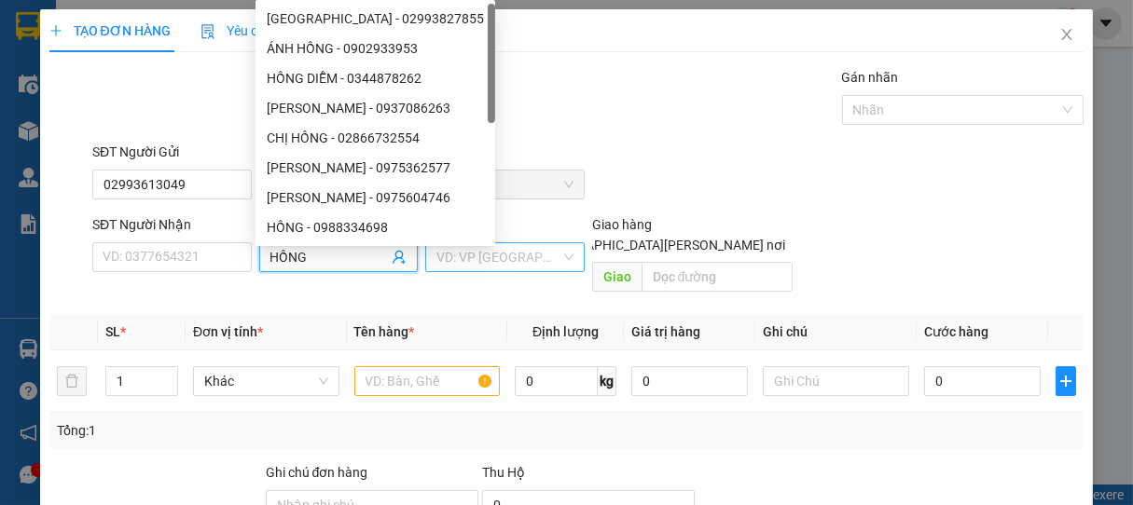
type input "HỒNG"
click at [466, 255] on input "search" at bounding box center [498, 257] width 124 height 28
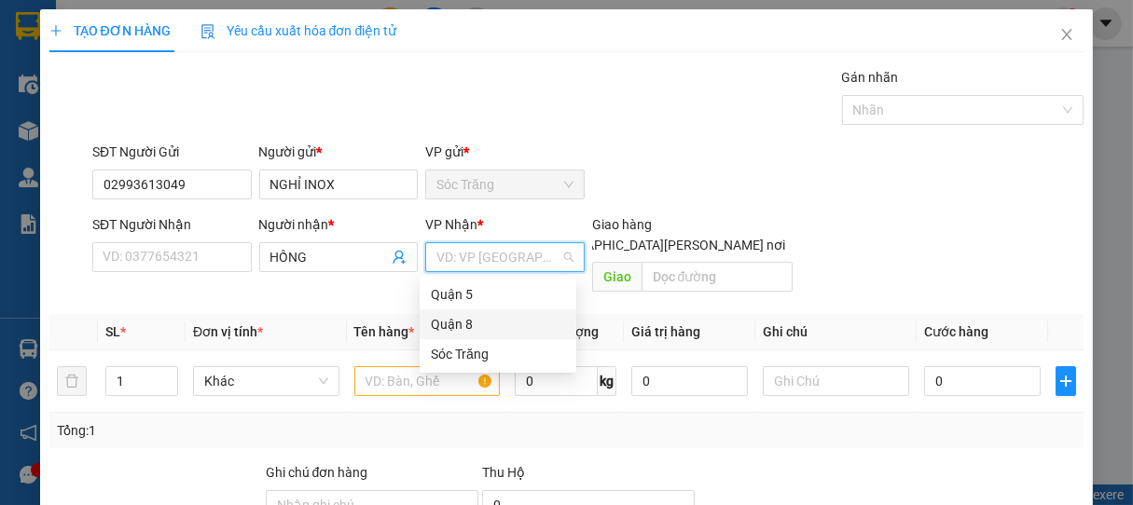
click at [459, 324] on div "Quận 8" at bounding box center [498, 324] width 134 height 21
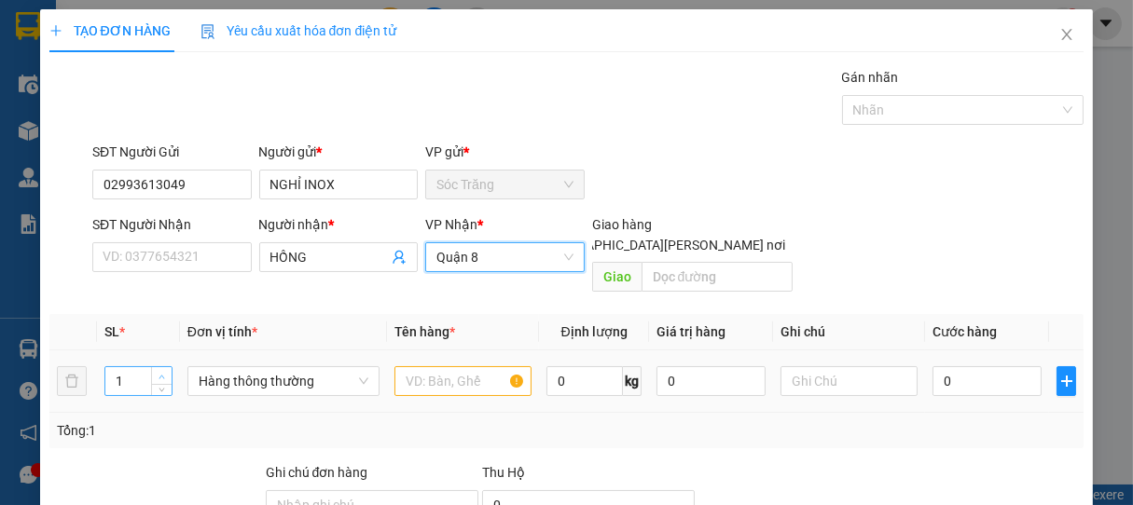
type input "2"
click at [165, 371] on span "up" at bounding box center [162, 376] width 11 height 11
click at [228, 367] on span "Hàng thông thường" at bounding box center [284, 381] width 170 height 28
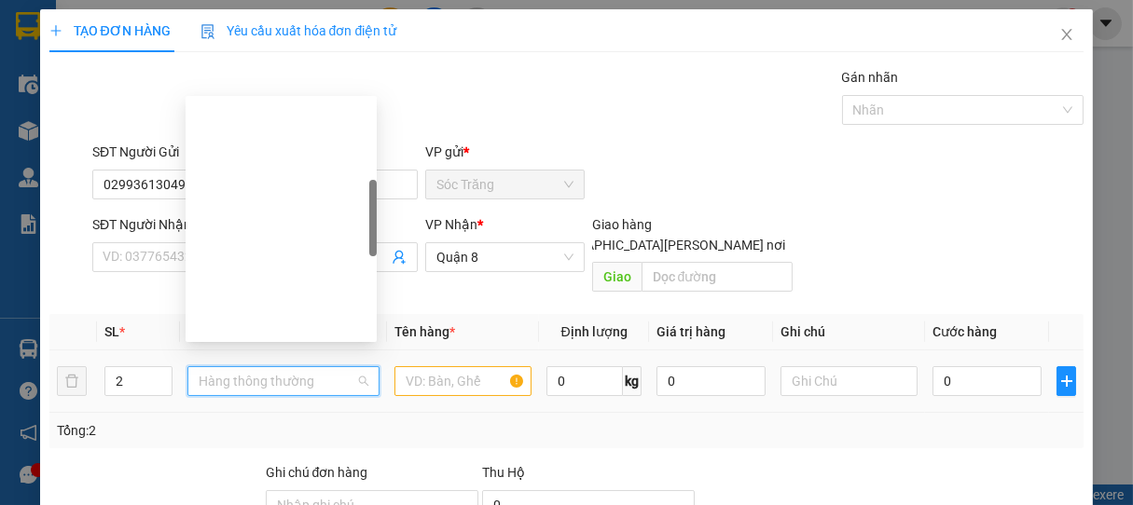
scroll to position [298, 0]
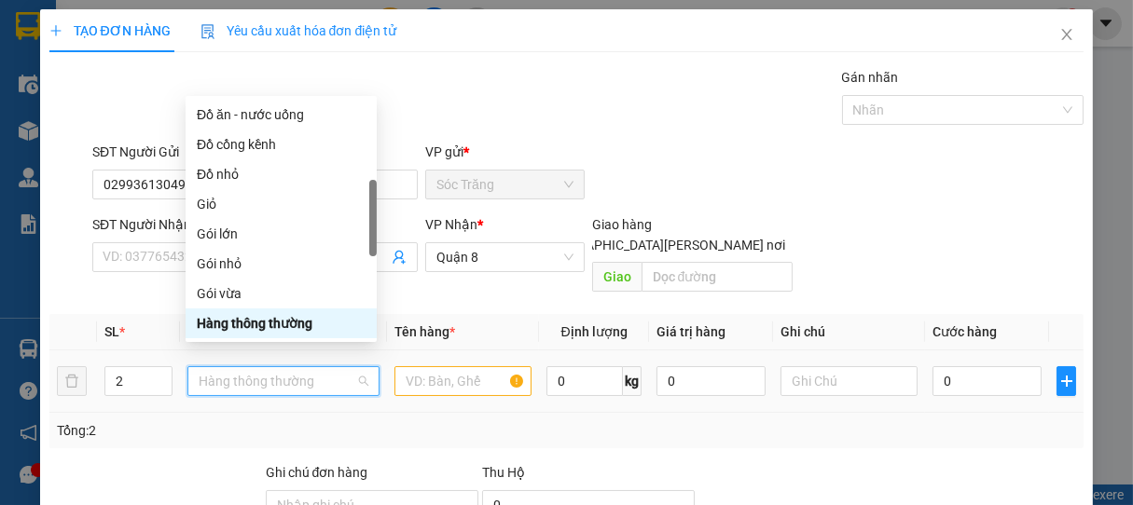
type input "B"
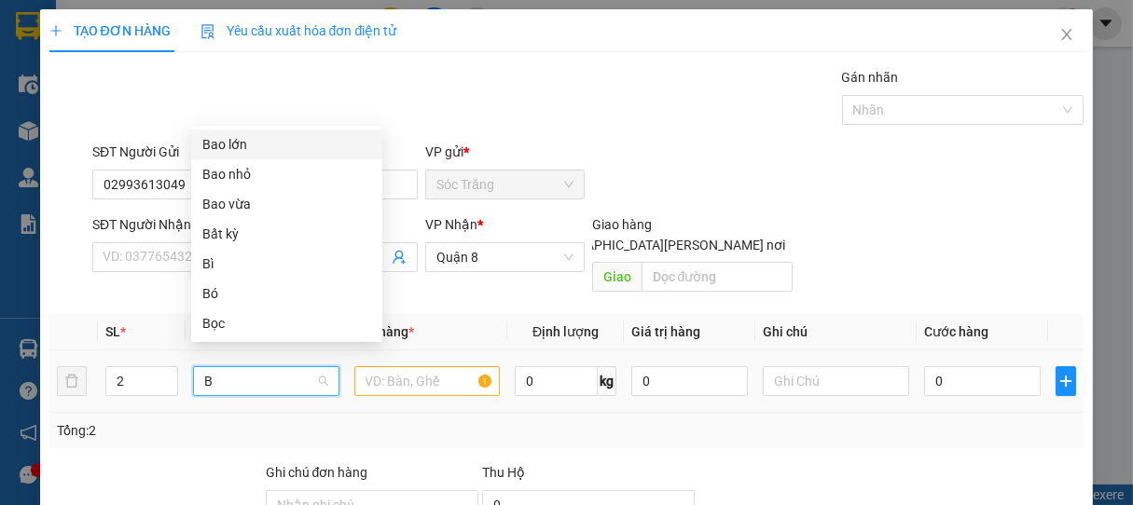
scroll to position [0, 0]
click at [238, 205] on div "Bao vừa" at bounding box center [286, 204] width 169 height 21
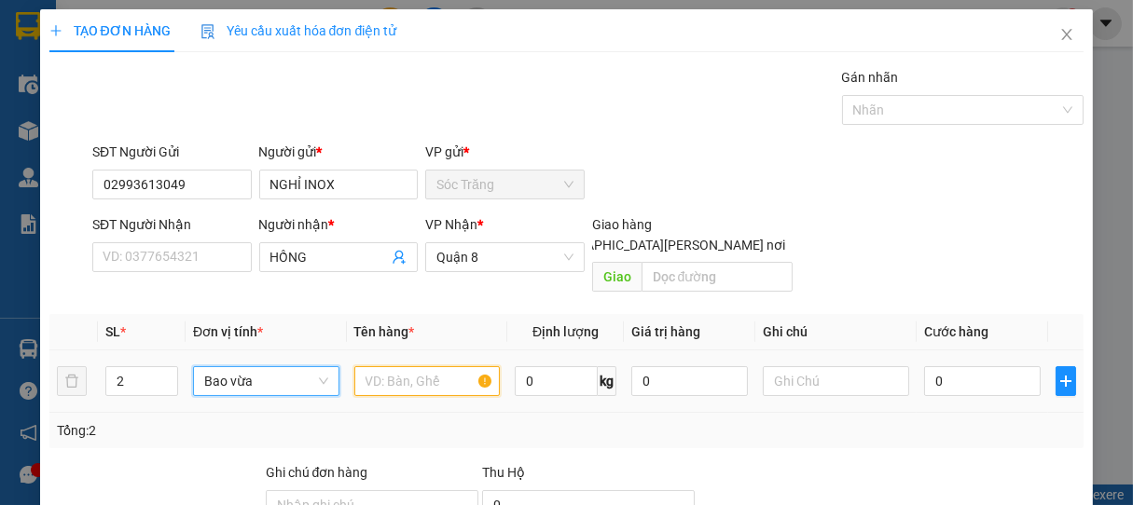
click at [406, 369] on input "text" at bounding box center [426, 381] width 145 height 30
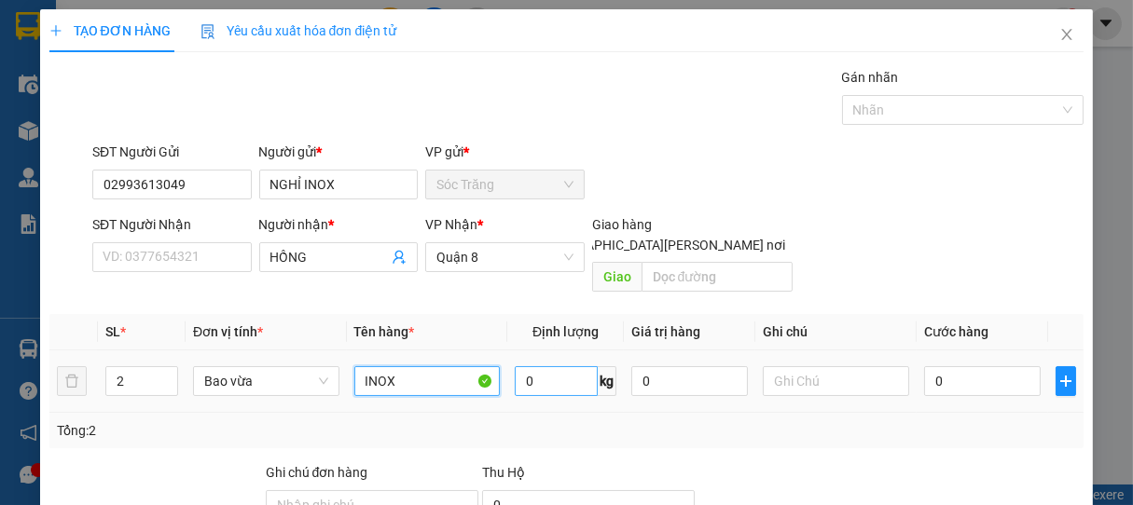
type input "INOX"
click at [578, 366] on input "0" at bounding box center [556, 381] width 83 height 30
type input "36"
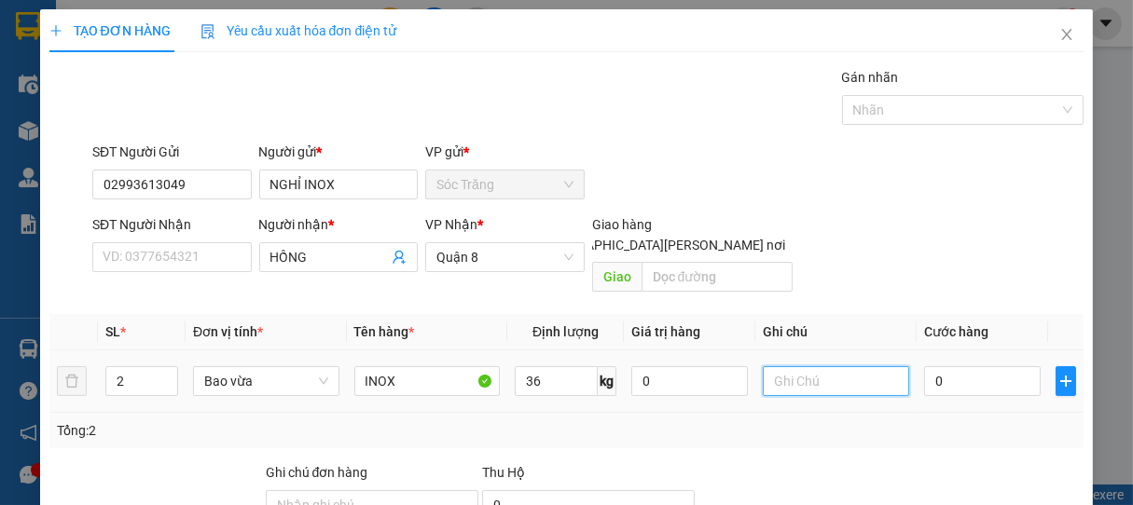
click at [803, 366] on input "text" at bounding box center [835, 381] width 145 height 30
type input "2 BAO"
click at [950, 369] on input "0" at bounding box center [982, 381] width 117 height 30
type input "3"
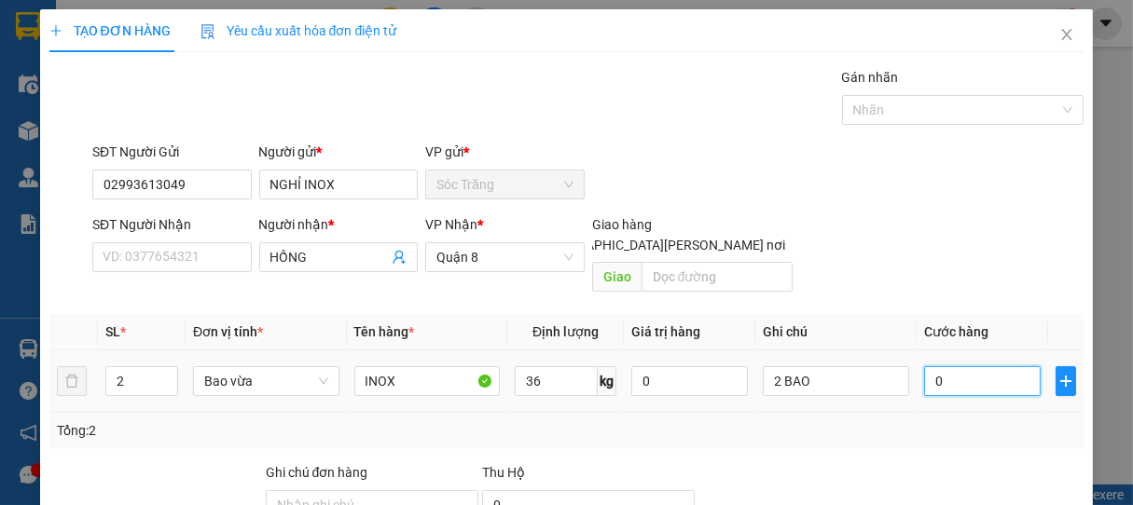
type input "3"
type input "30"
type input "300"
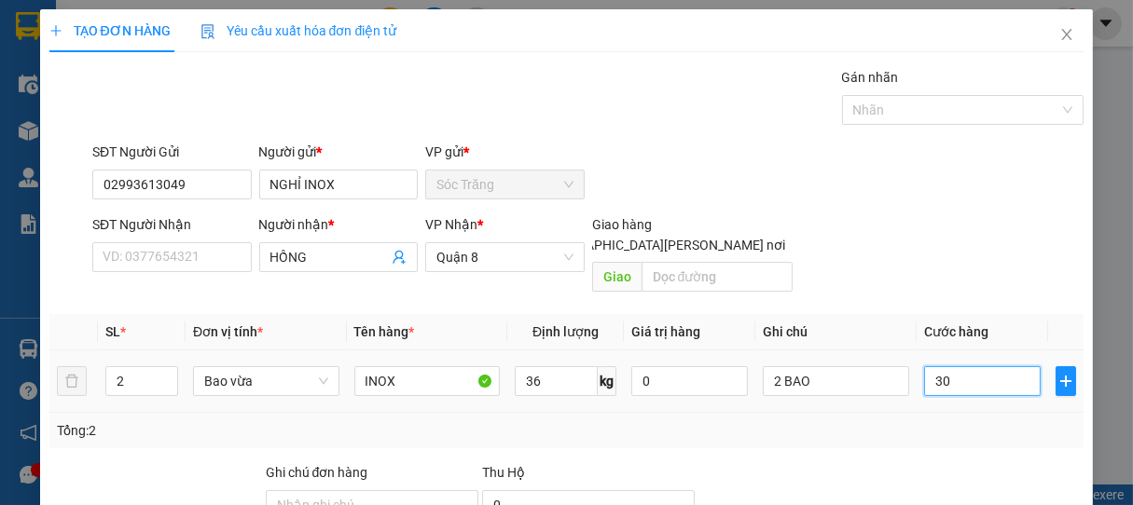
type input "300"
type input "3.000"
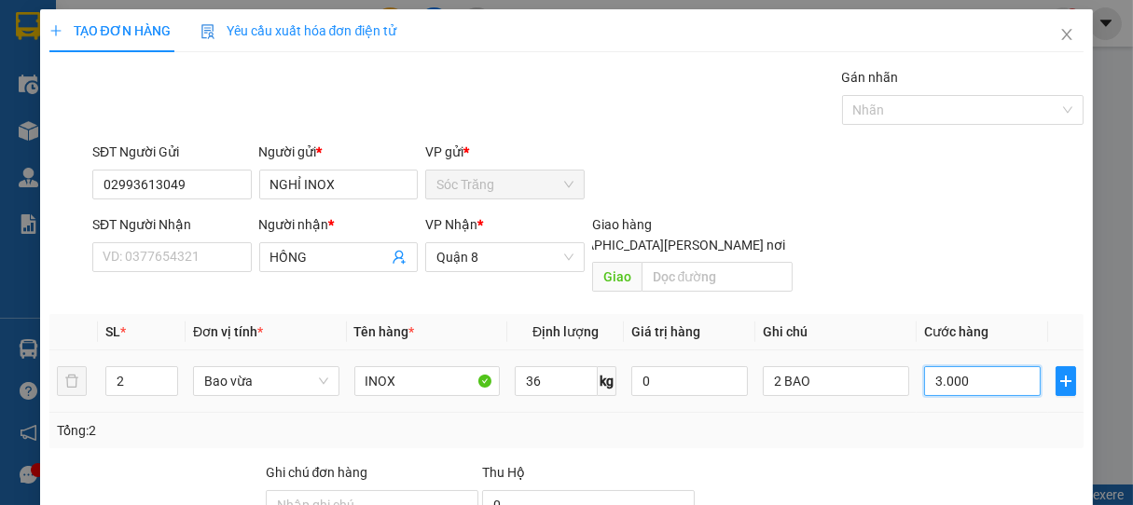
type input "30.000"
click at [883, 117] on div at bounding box center [953, 110] width 214 height 22
type input "30.000"
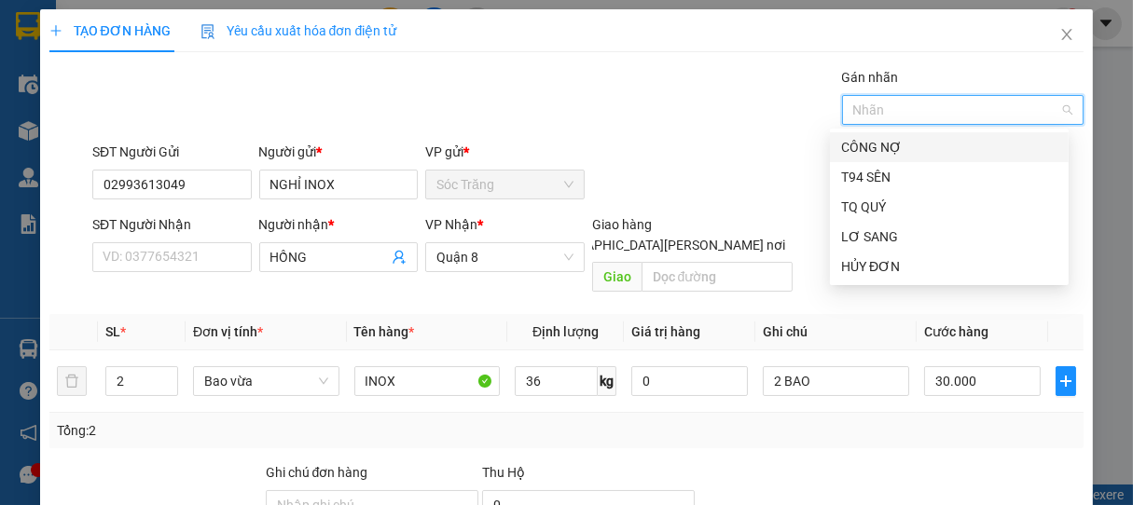
drag, startPoint x: 879, startPoint y: 143, endPoint x: 880, endPoint y: 217, distance: 74.6
click at [880, 143] on div "CÔNG NỢ" at bounding box center [949, 147] width 216 height 21
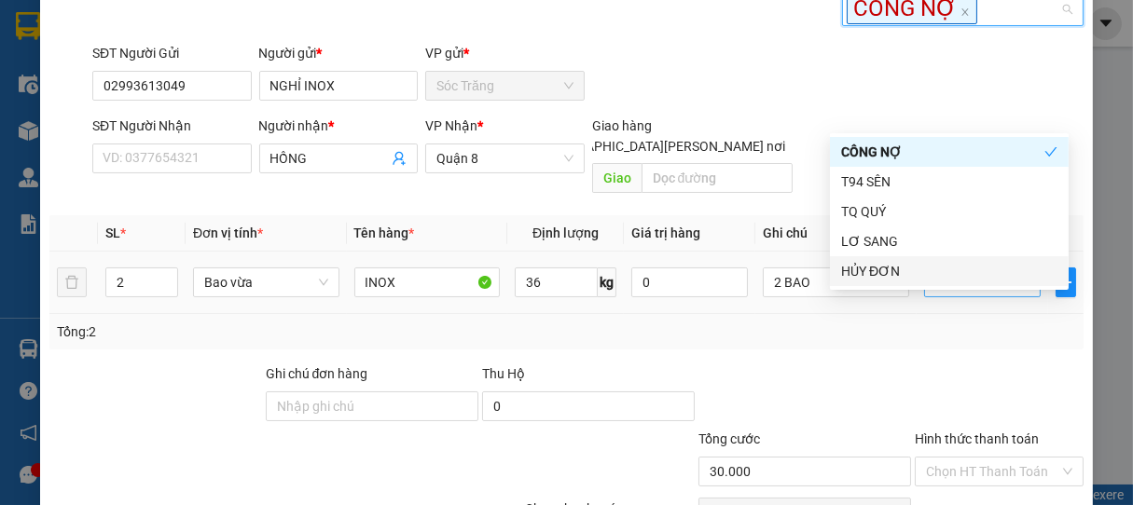
scroll to position [187, 0]
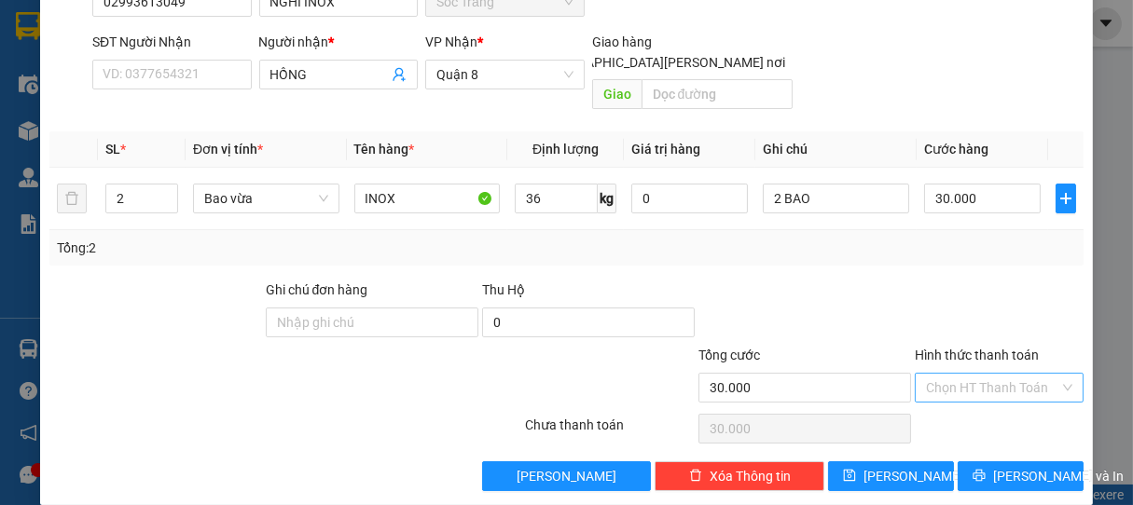
click at [953, 374] on input "Hình thức thanh toán" at bounding box center [993, 388] width 134 height 28
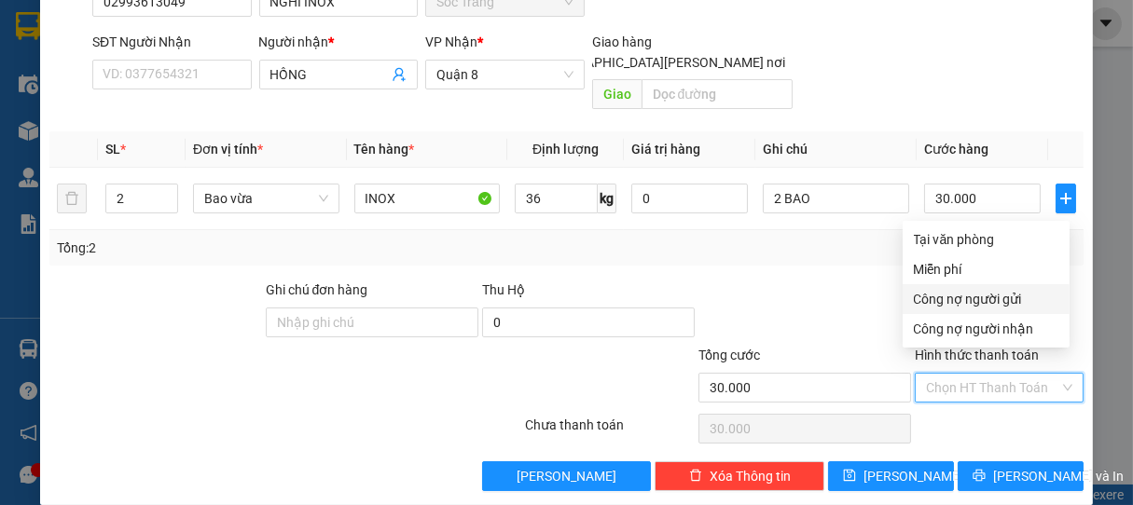
click at [957, 300] on div "Công nợ người gửi" at bounding box center [986, 299] width 145 height 21
type input "0"
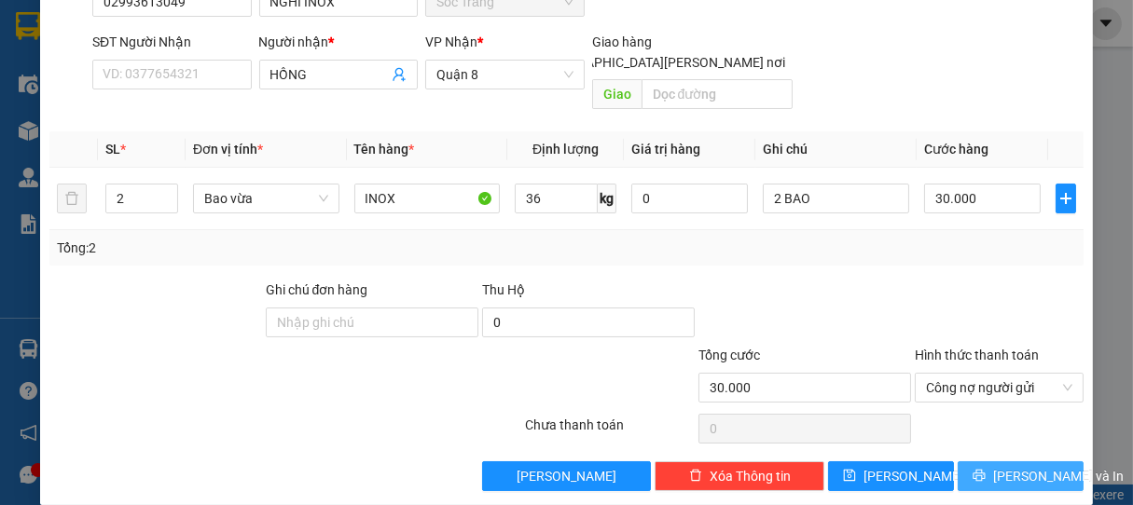
click at [1010, 466] on span "[PERSON_NAME] và In" at bounding box center [1058, 476] width 131 height 21
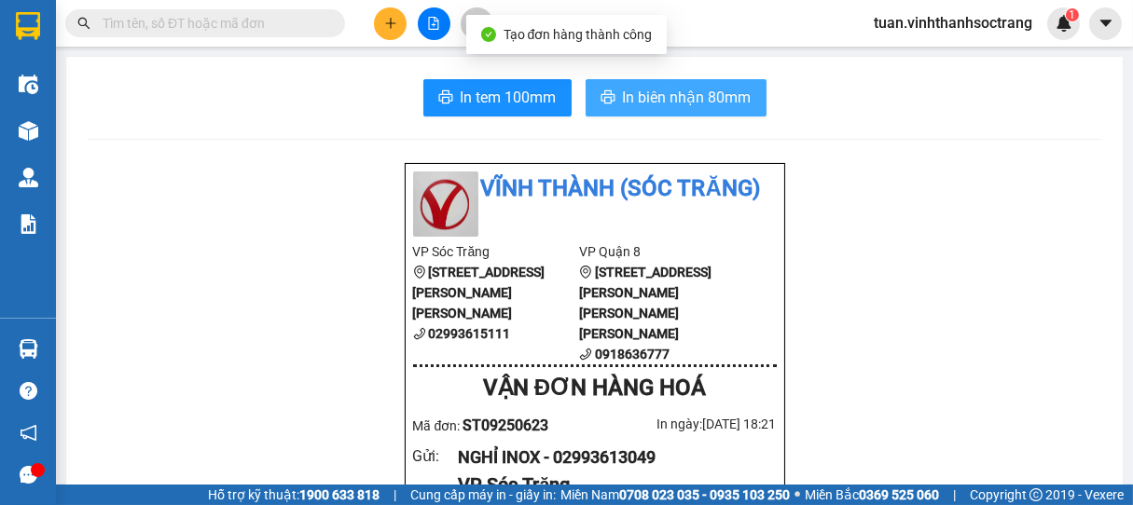
click at [693, 96] on span "In biên nhận 80mm" at bounding box center [687, 97] width 129 height 23
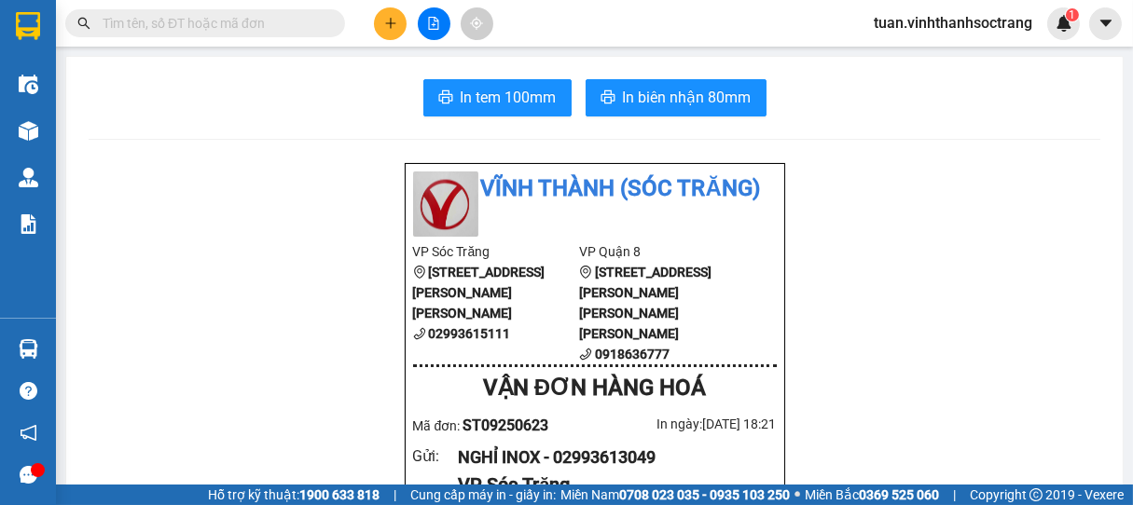
click at [278, 18] on input "text" at bounding box center [213, 23] width 220 height 21
click at [171, 24] on input "text" at bounding box center [213, 23] width 220 height 21
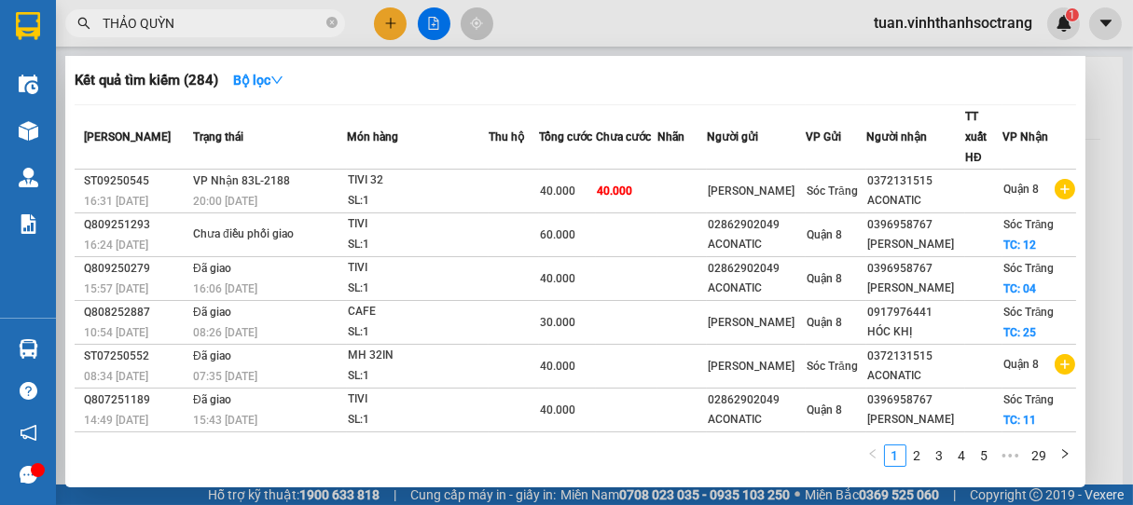
type input "[PERSON_NAME]"
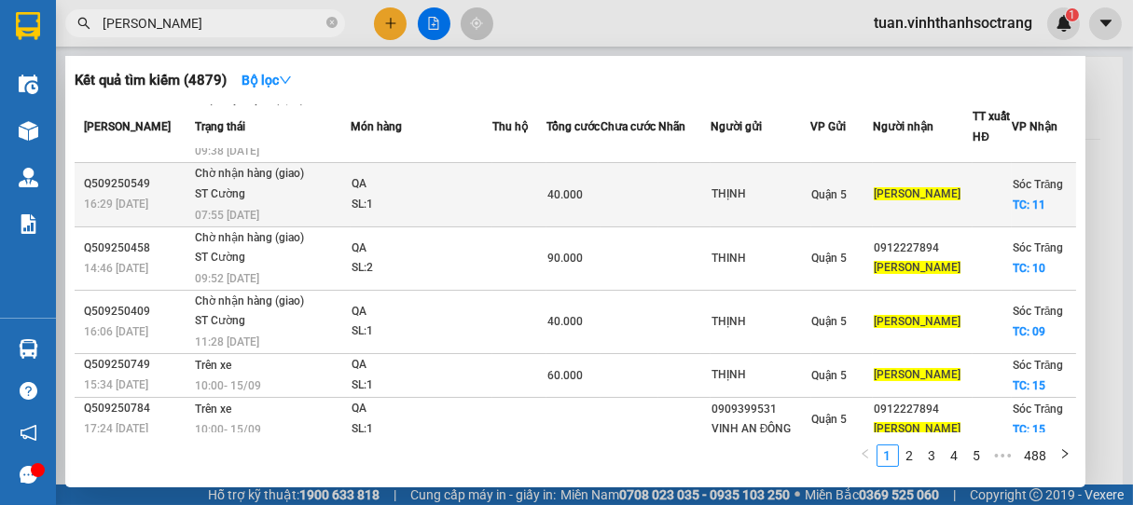
scroll to position [249, 0]
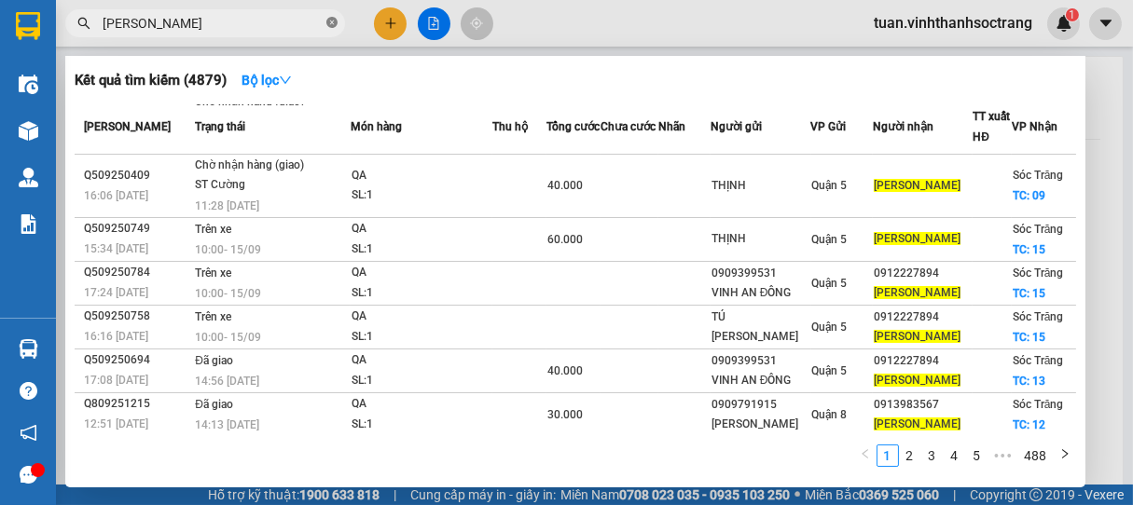
click at [333, 19] on icon "close-circle" at bounding box center [331, 22] width 11 height 11
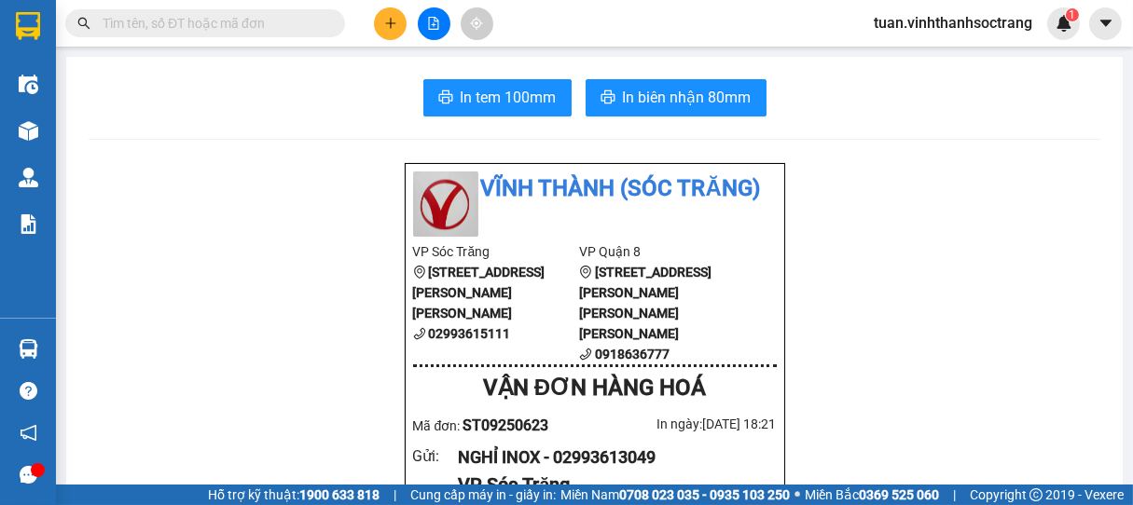
click at [294, 23] on input "text" at bounding box center [213, 23] width 220 height 21
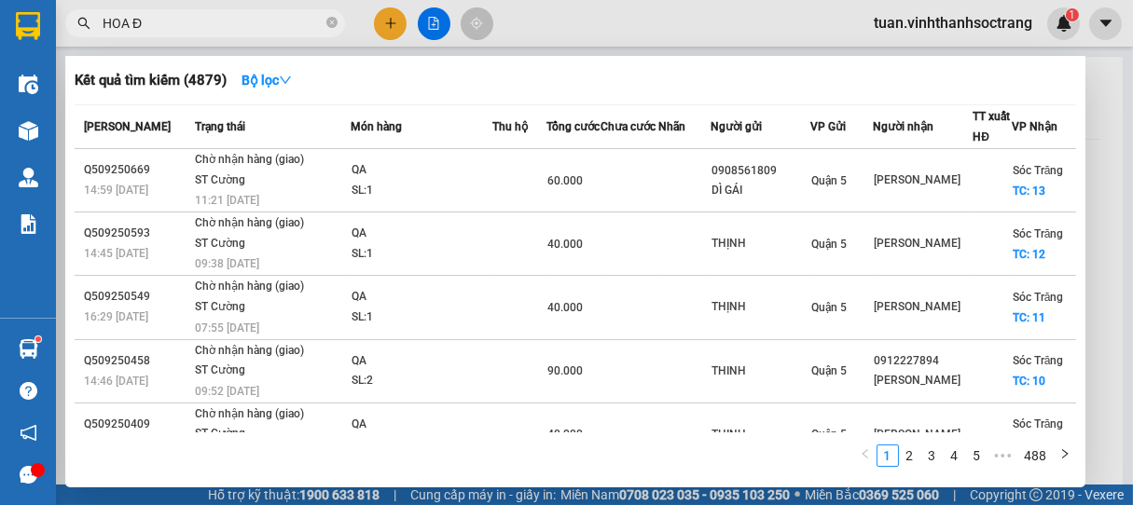
type input "[GEOGRAPHIC_DATA]"
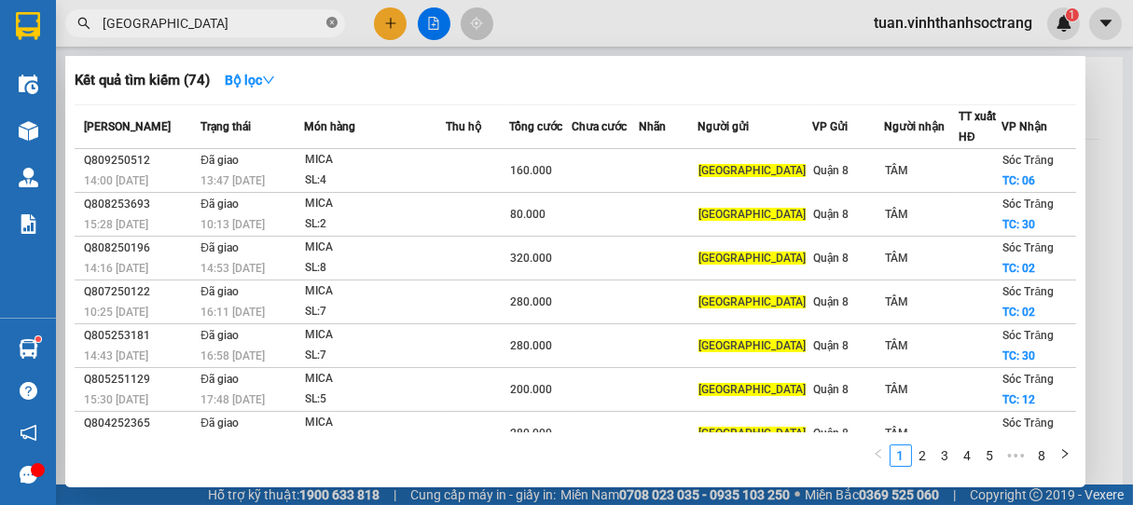
click at [330, 22] on icon "close-circle" at bounding box center [331, 22] width 11 height 11
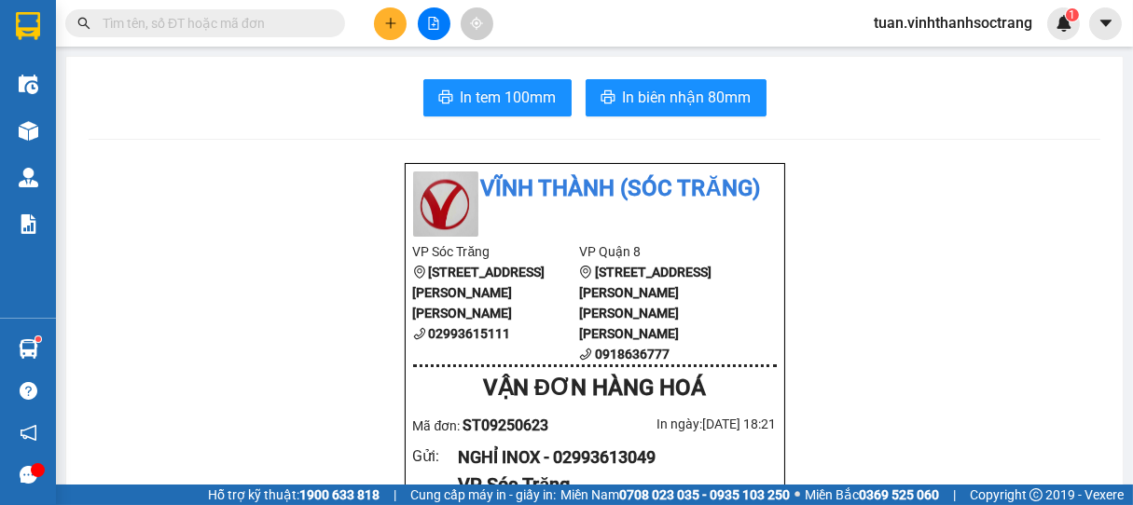
click at [269, 21] on input "text" at bounding box center [213, 23] width 220 height 21
type input "D"
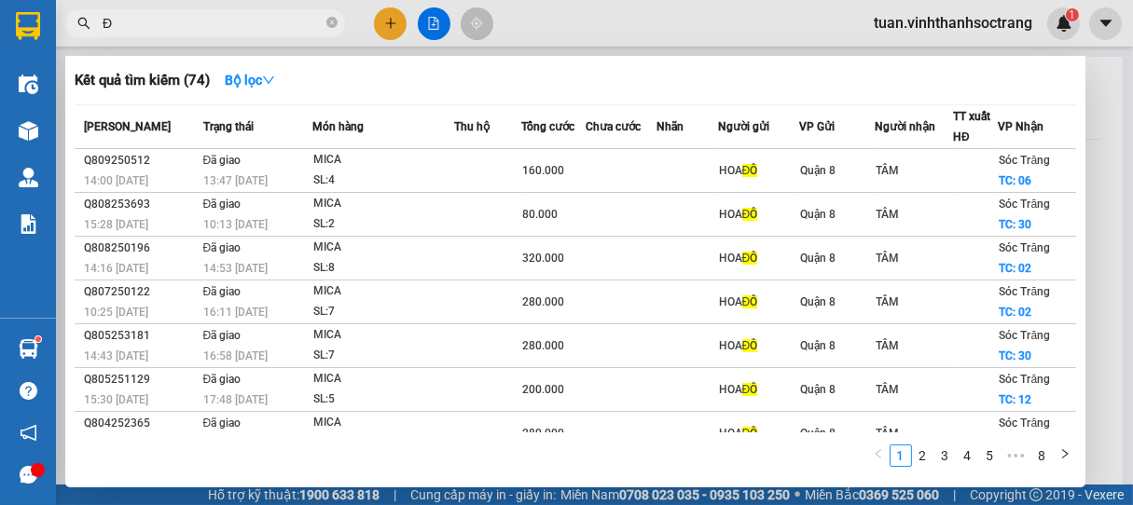
type input "ĐÔ"
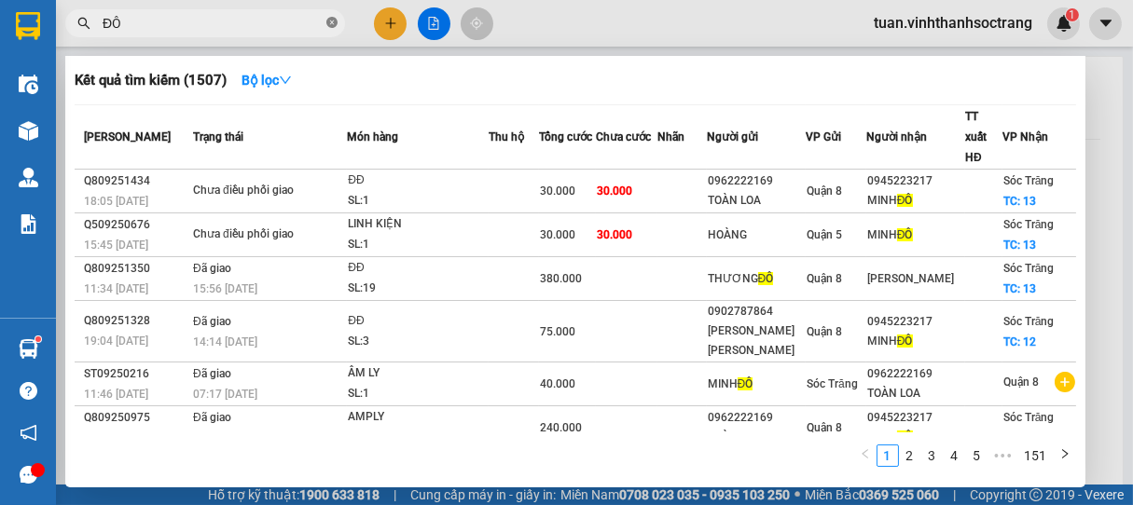
click at [331, 23] on icon "close-circle" at bounding box center [331, 22] width 11 height 11
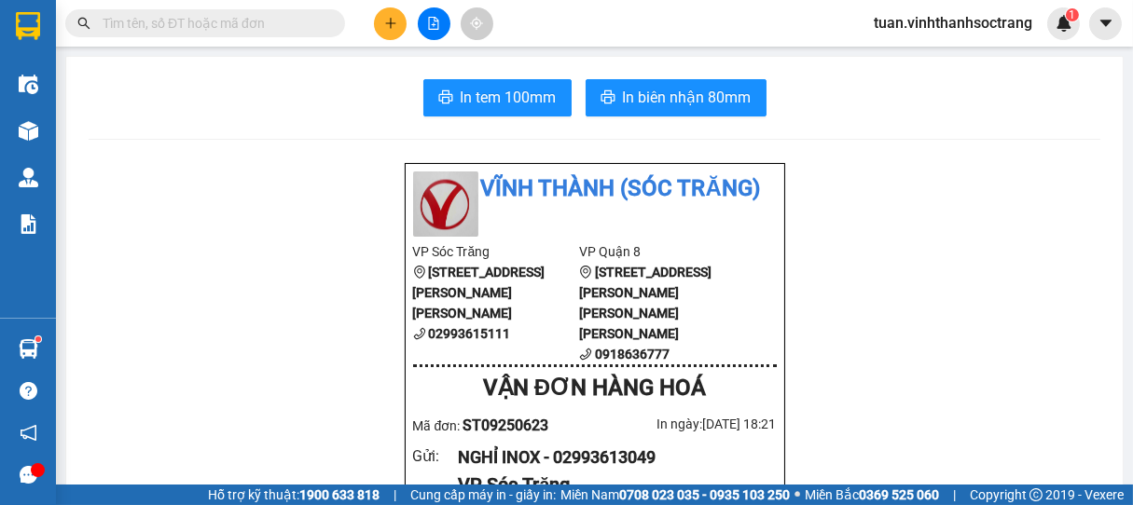
click at [294, 24] on input "text" at bounding box center [213, 23] width 220 height 21
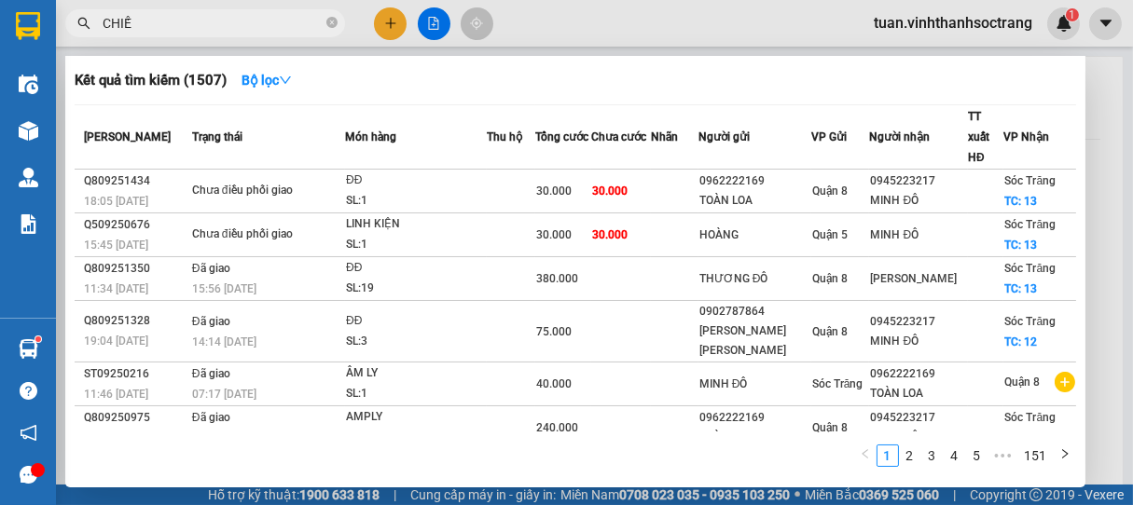
type input "CHIẾN"
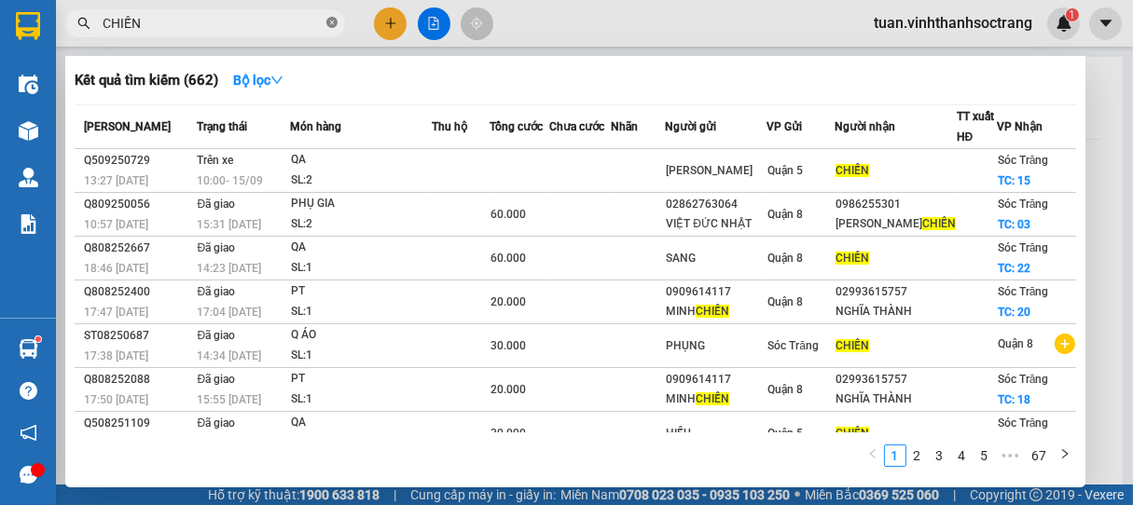
click at [335, 23] on icon "close-circle" at bounding box center [331, 22] width 11 height 11
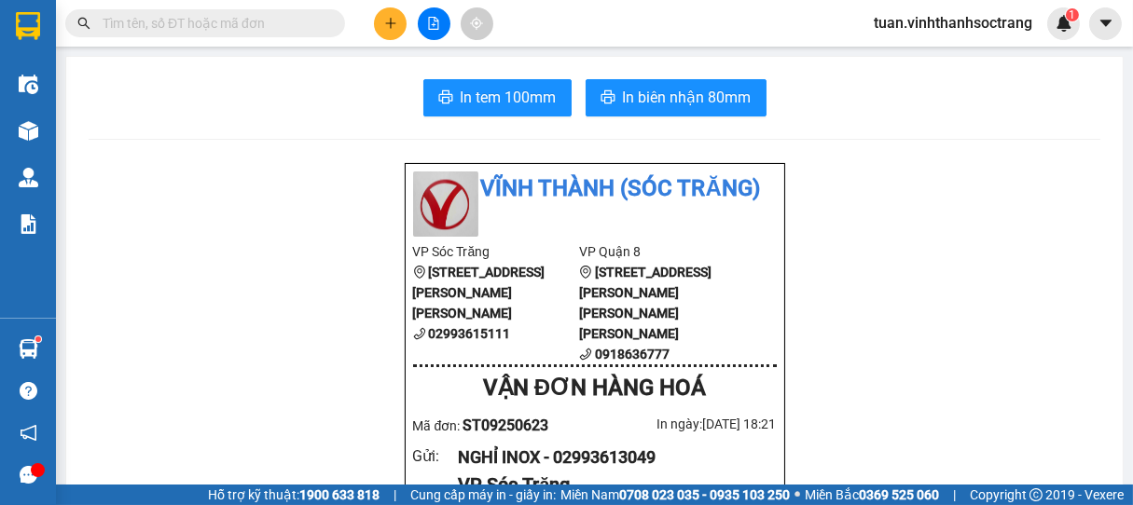
click at [287, 23] on input "text" at bounding box center [213, 23] width 220 height 21
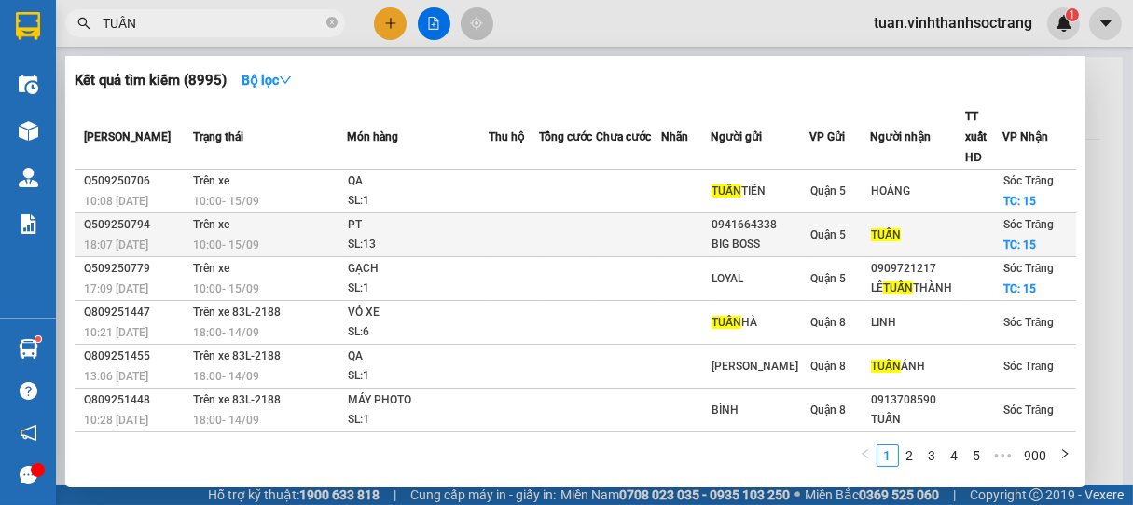
scroll to position [226, 0]
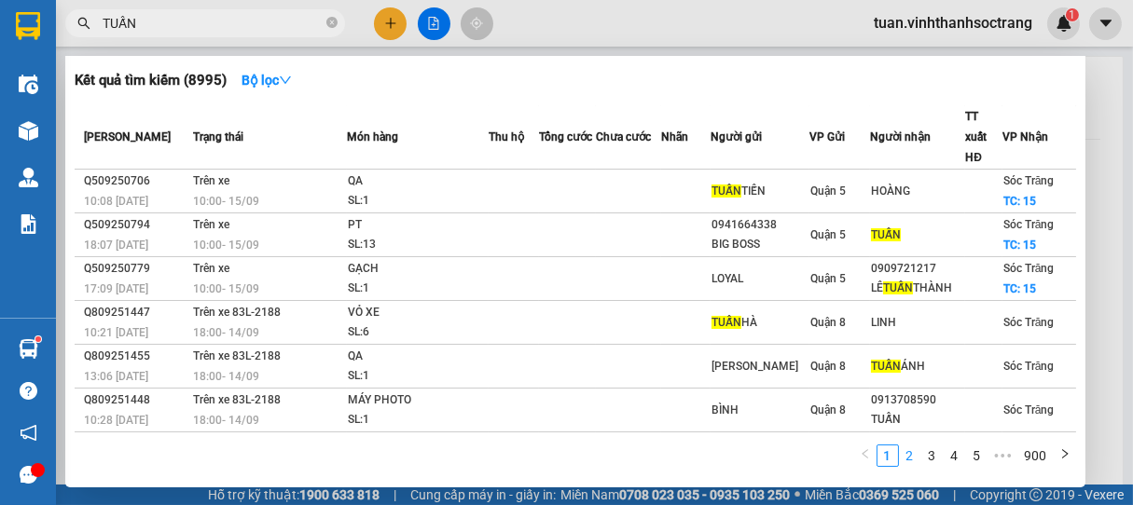
type input "TUẤN"
click at [908, 453] on link "2" at bounding box center [910, 456] width 21 height 21
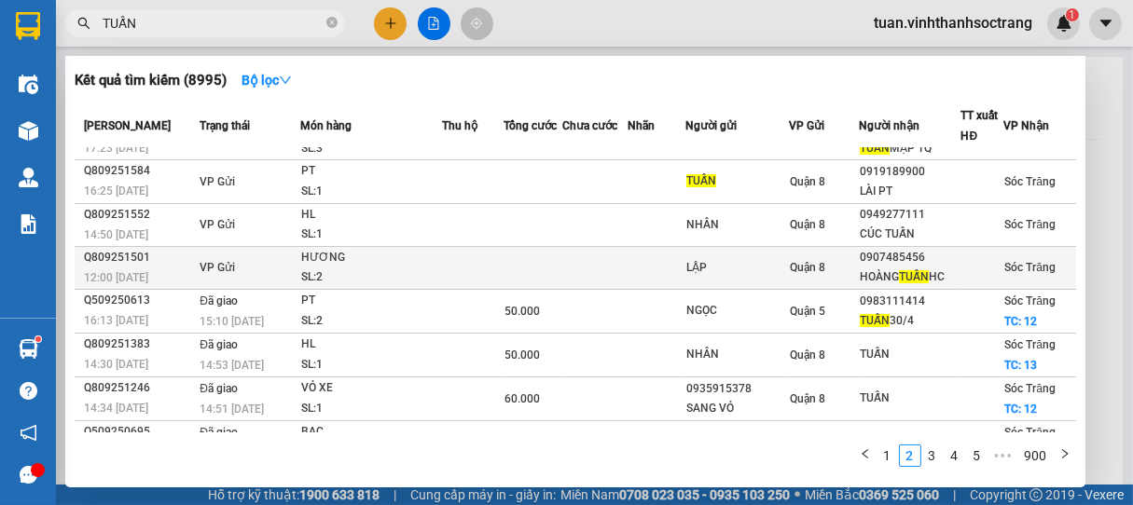
scroll to position [0, 0]
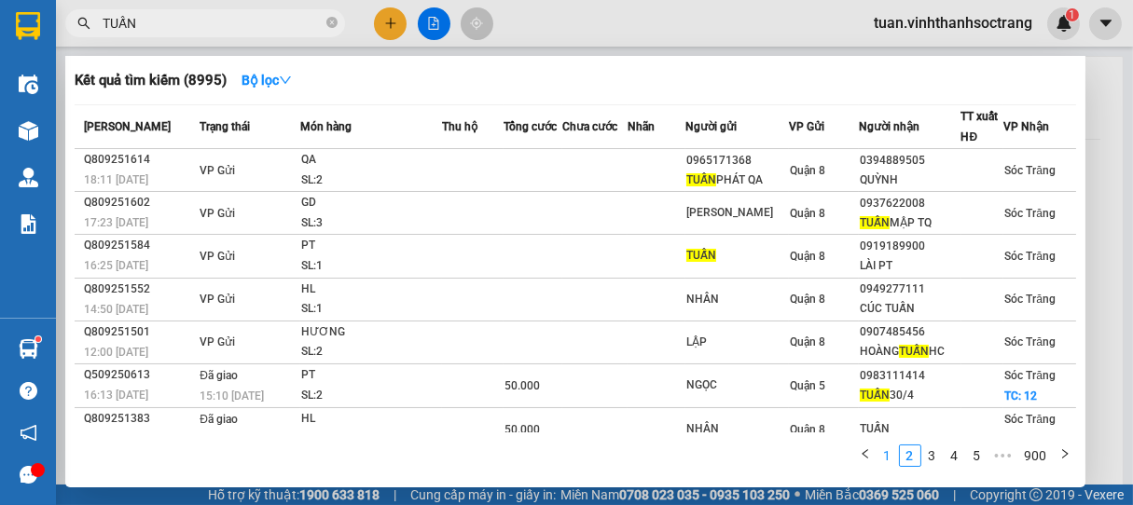
click at [890, 456] on link "1" at bounding box center [887, 456] width 21 height 21
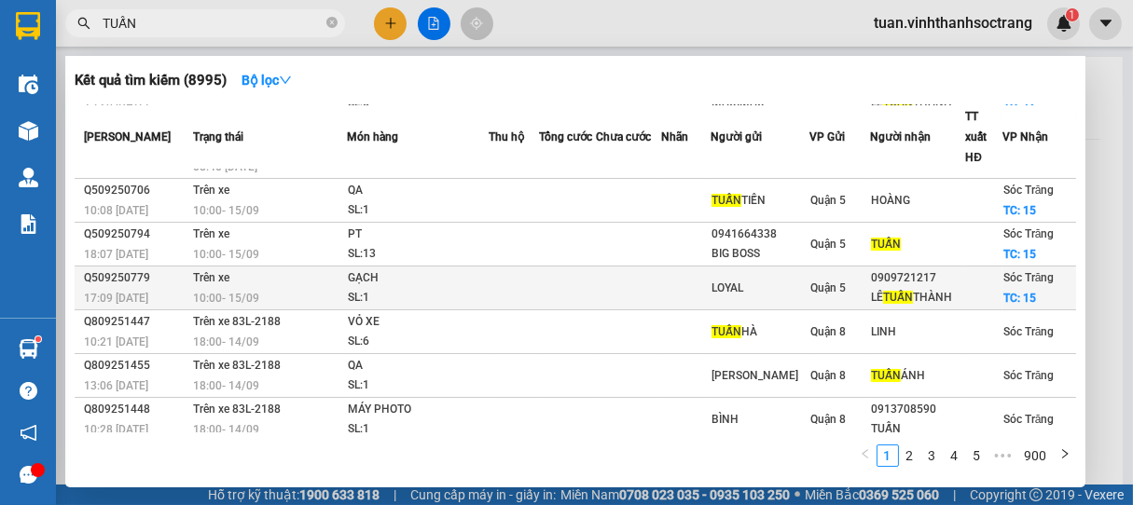
scroll to position [226, 0]
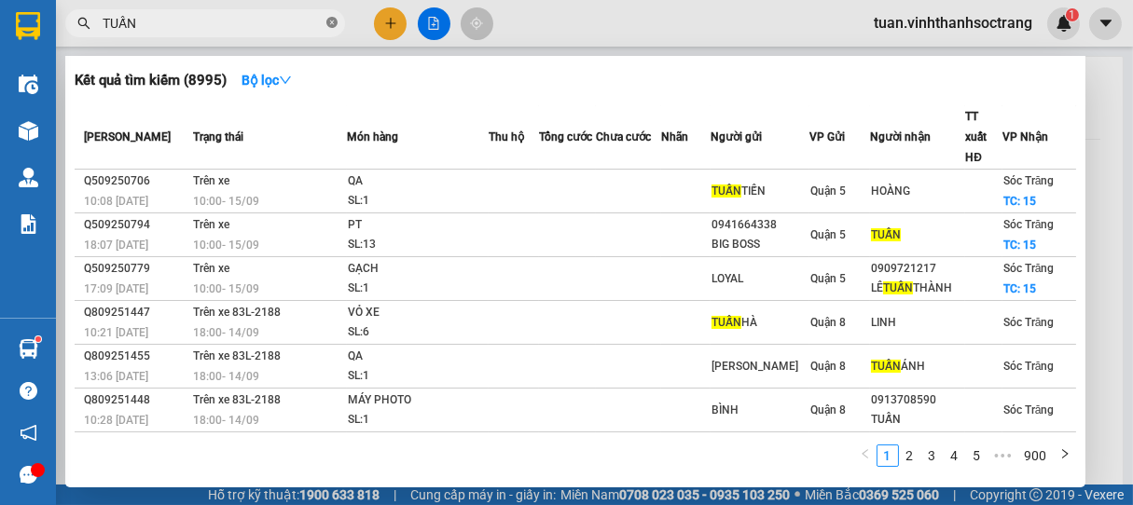
click at [334, 23] on icon "close-circle" at bounding box center [331, 22] width 11 height 11
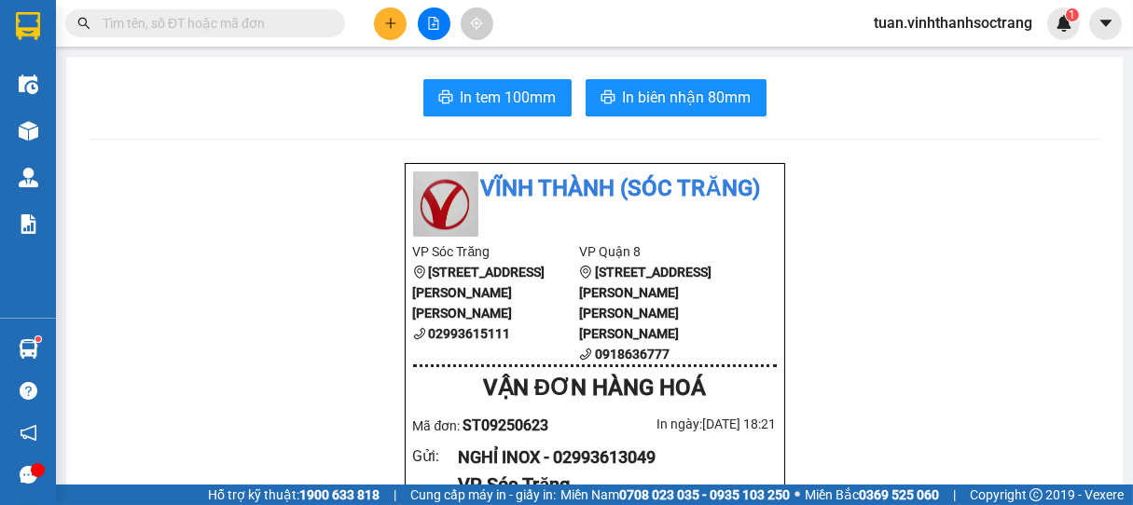
click at [298, 23] on input "text" at bounding box center [213, 23] width 220 height 21
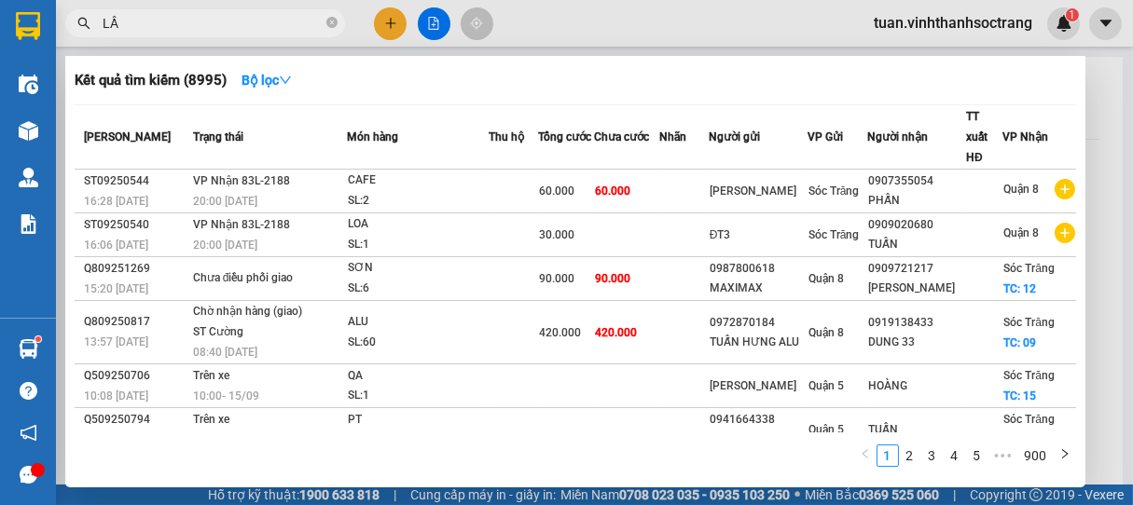
type input "LẦU"
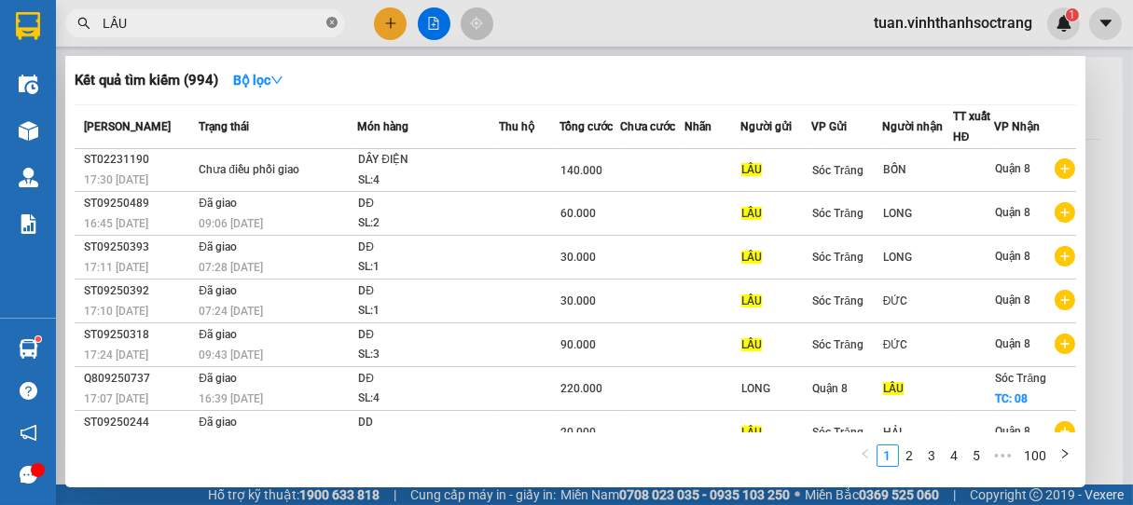
click at [328, 22] on icon "close-circle" at bounding box center [331, 22] width 11 height 11
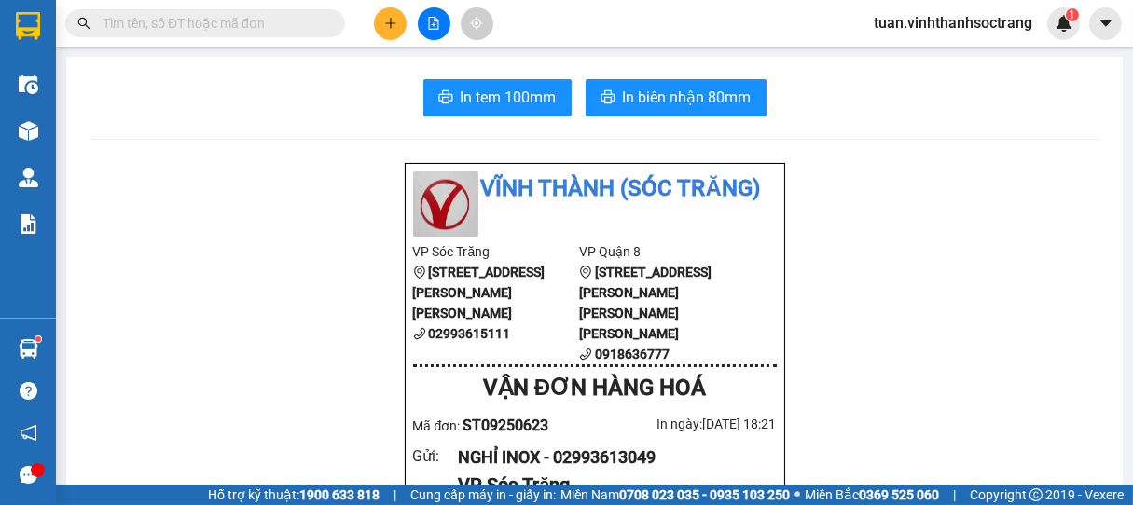
click at [317, 22] on input "text" at bounding box center [213, 23] width 220 height 21
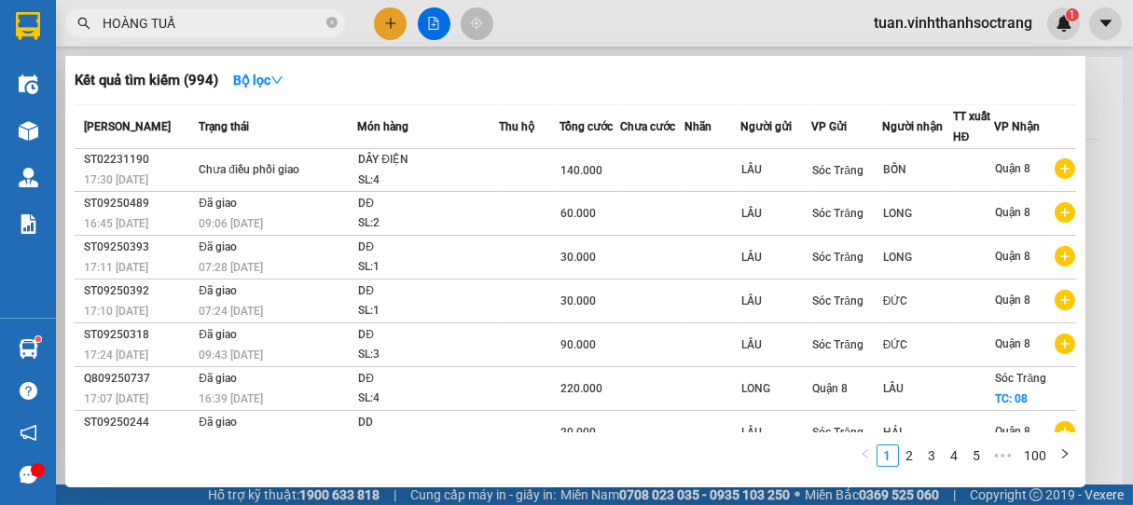
type input "[PERSON_NAME]"
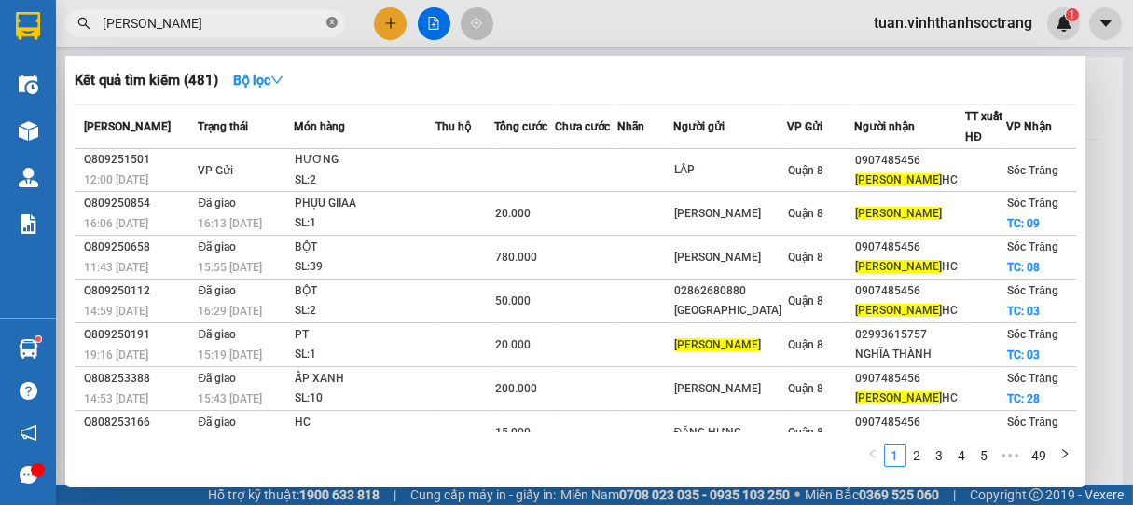
click at [334, 21] on icon "close-circle" at bounding box center [331, 22] width 11 height 11
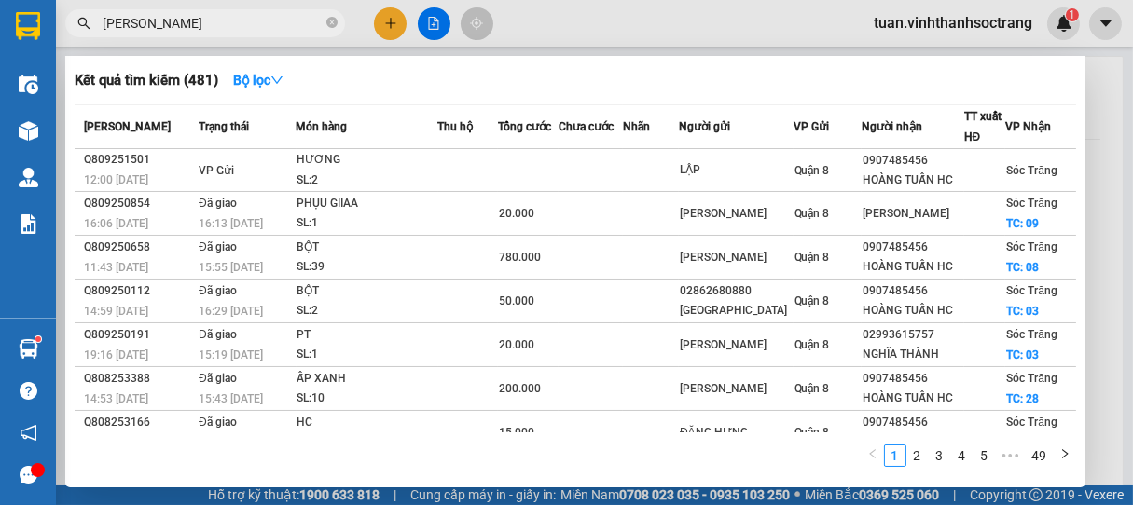
type input "[PERSON_NAME]"
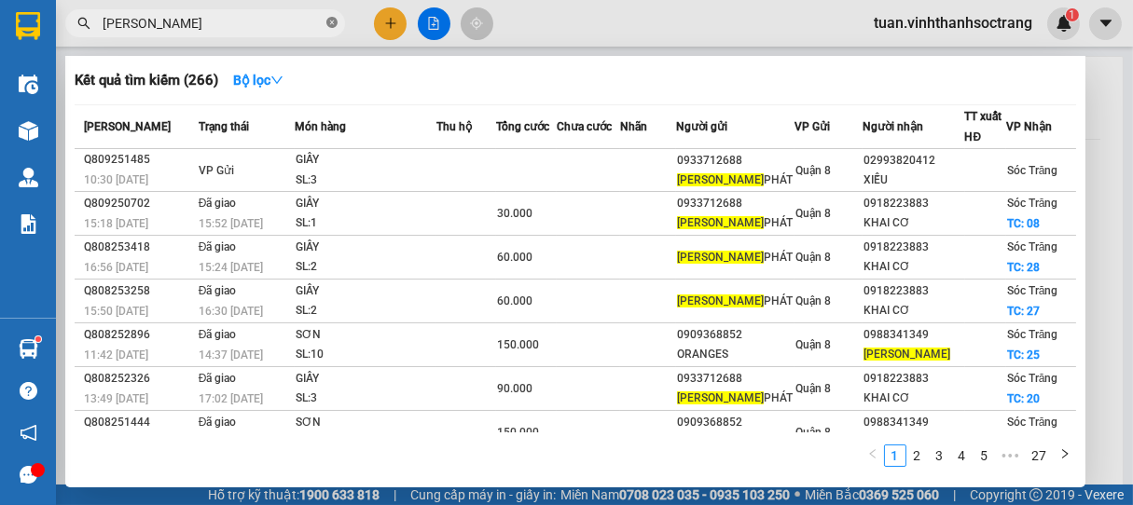
click at [330, 26] on icon "close-circle" at bounding box center [331, 22] width 11 height 11
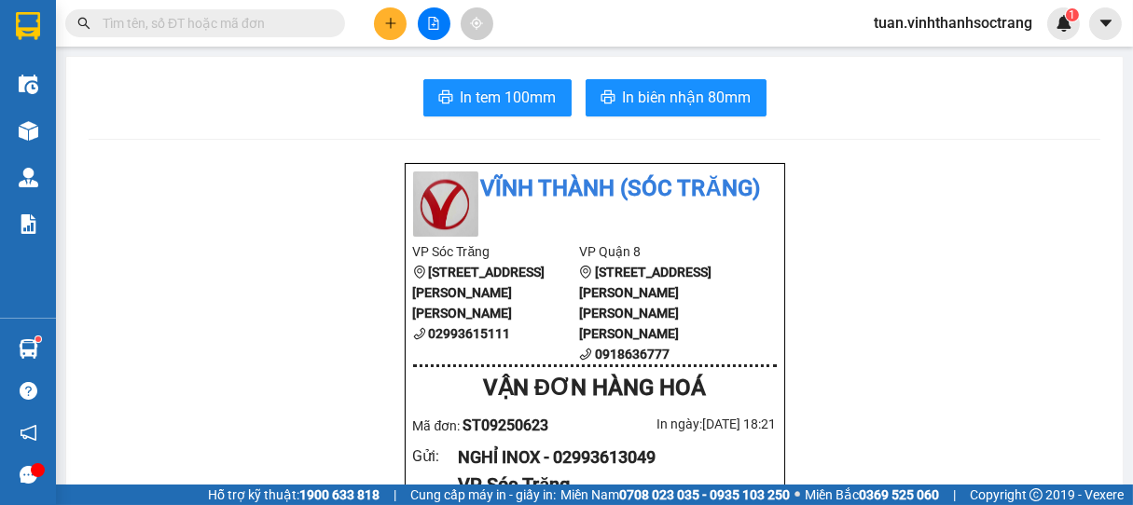
click at [298, 21] on input "text" at bounding box center [213, 23] width 220 height 21
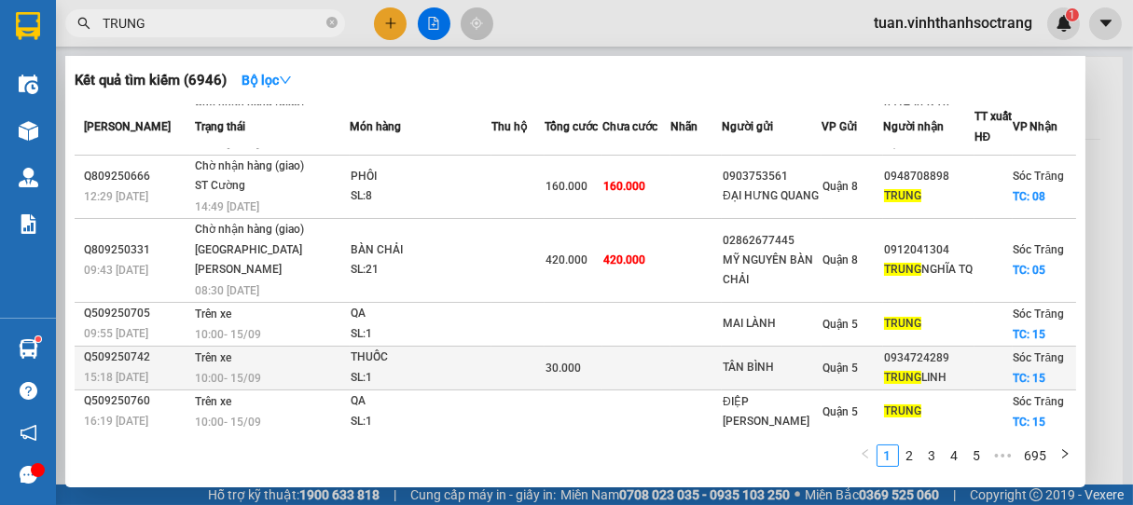
scroll to position [249, 0]
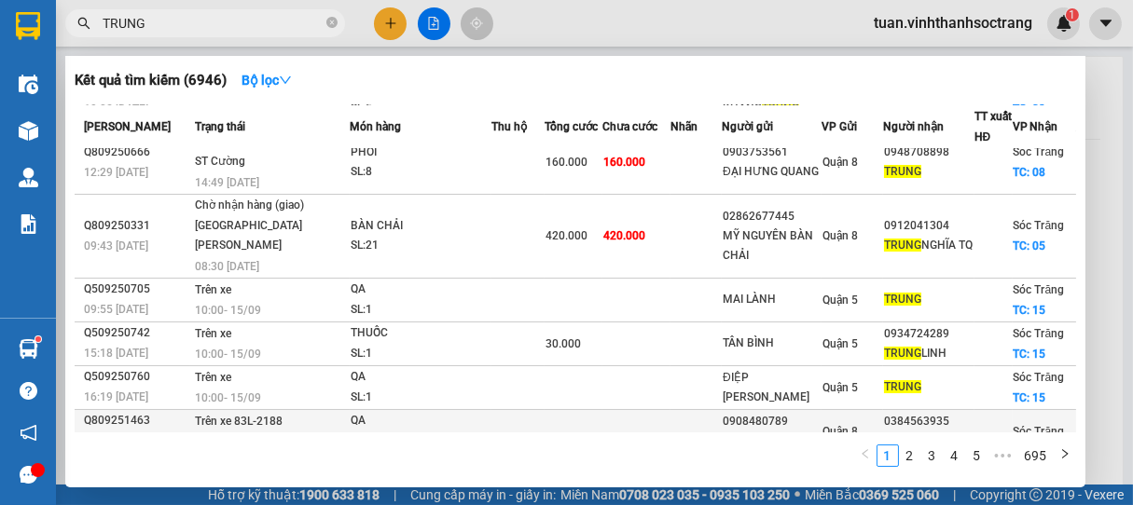
type input "TRUNG"
click at [386, 432] on div "SL: 2" at bounding box center [421, 442] width 140 height 21
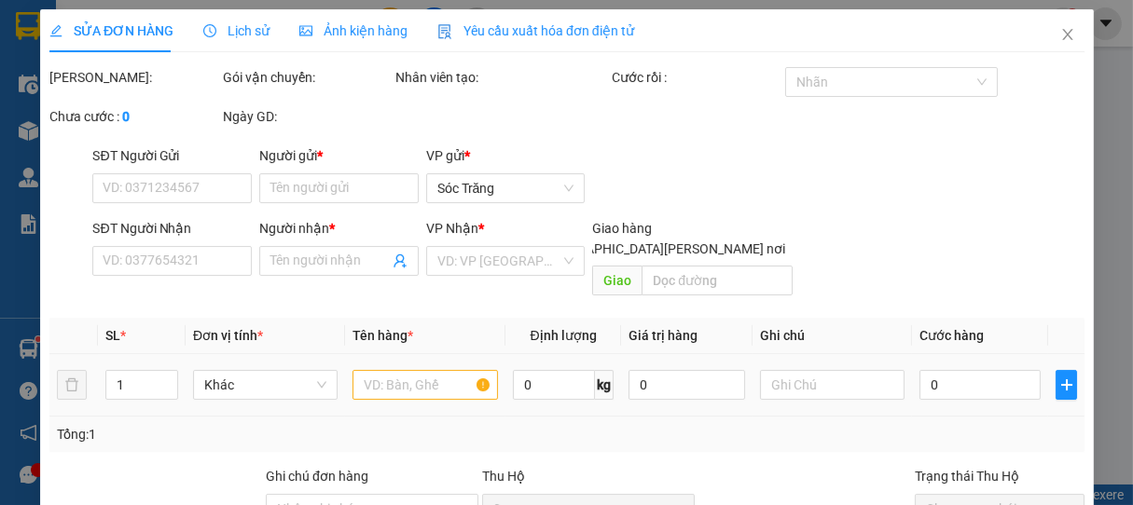
type input "0908480789"
type input "HỒNG PHÚC QA"
type input "0384563935"
type input "TRUNG QA"
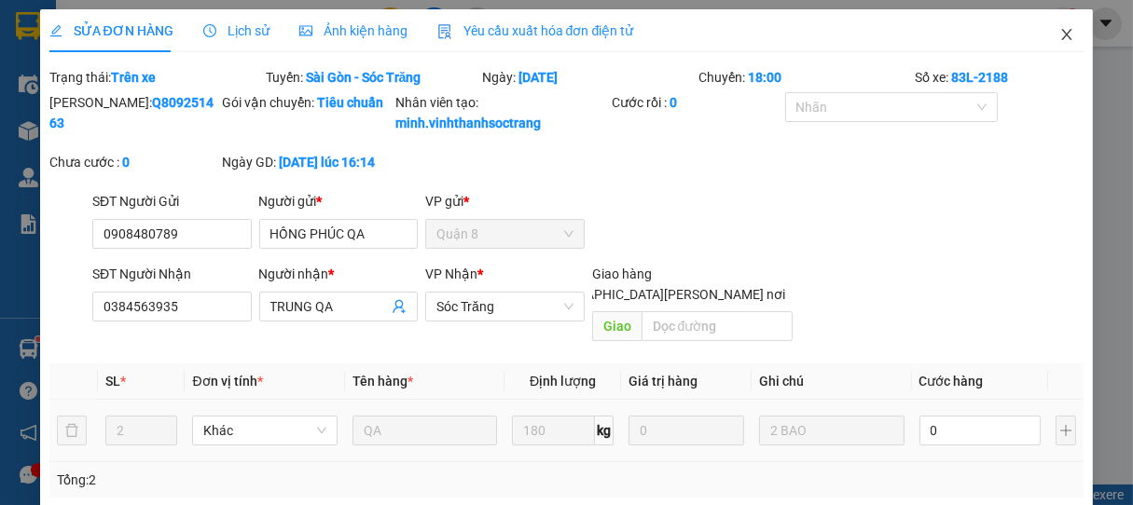
click at [1059, 35] on icon "close" at bounding box center [1066, 34] width 15 height 15
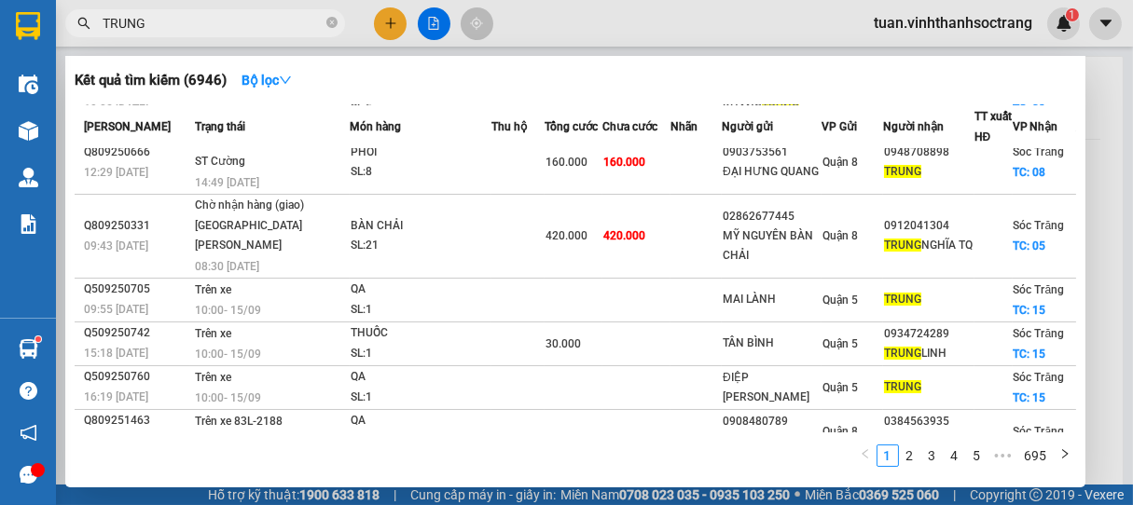
click at [188, 21] on input "TRUNG" at bounding box center [213, 23] width 220 height 21
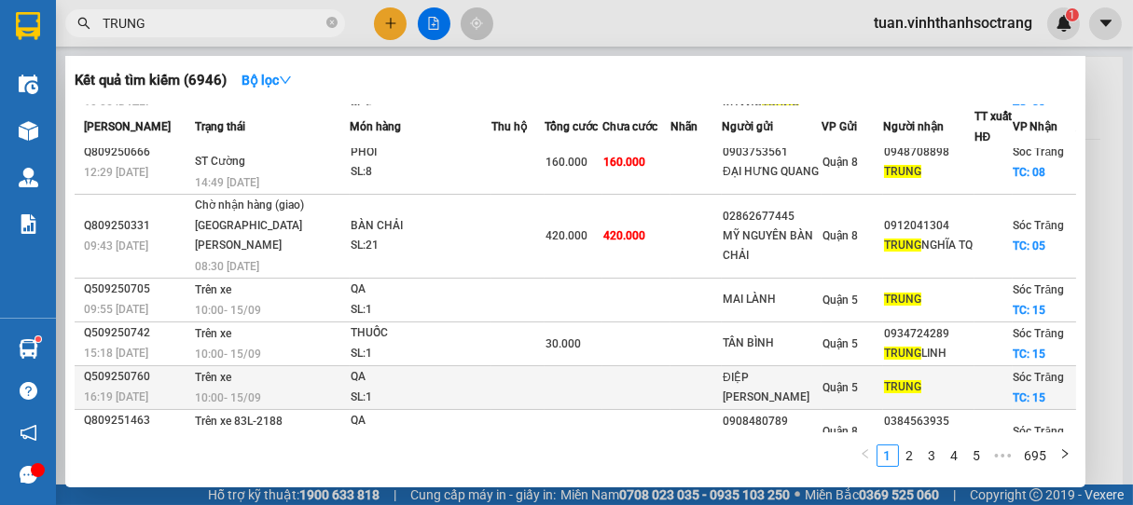
click at [392, 388] on div "SL: 1" at bounding box center [421, 398] width 140 height 21
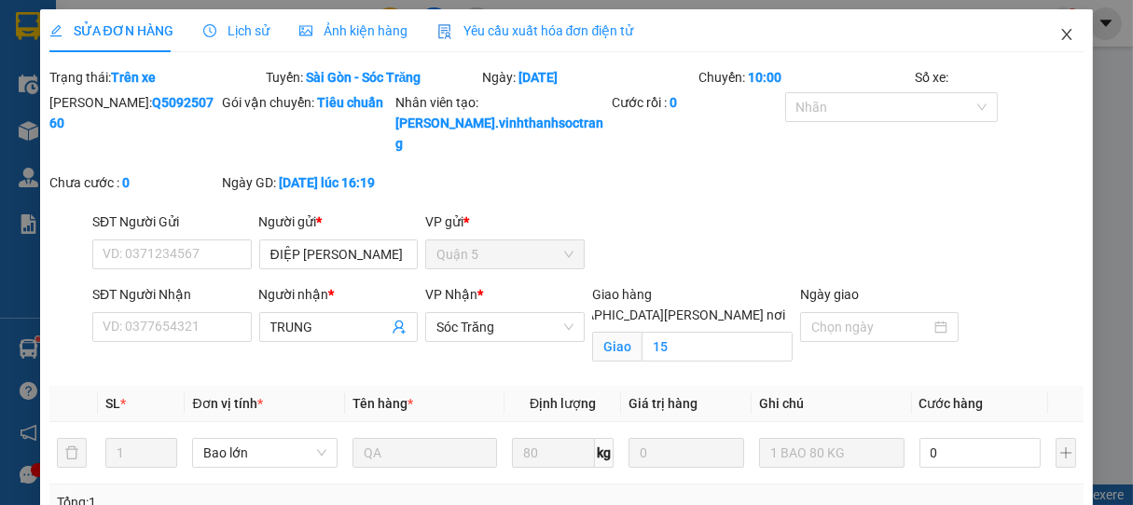
click at [1059, 38] on icon "close" at bounding box center [1066, 34] width 15 height 15
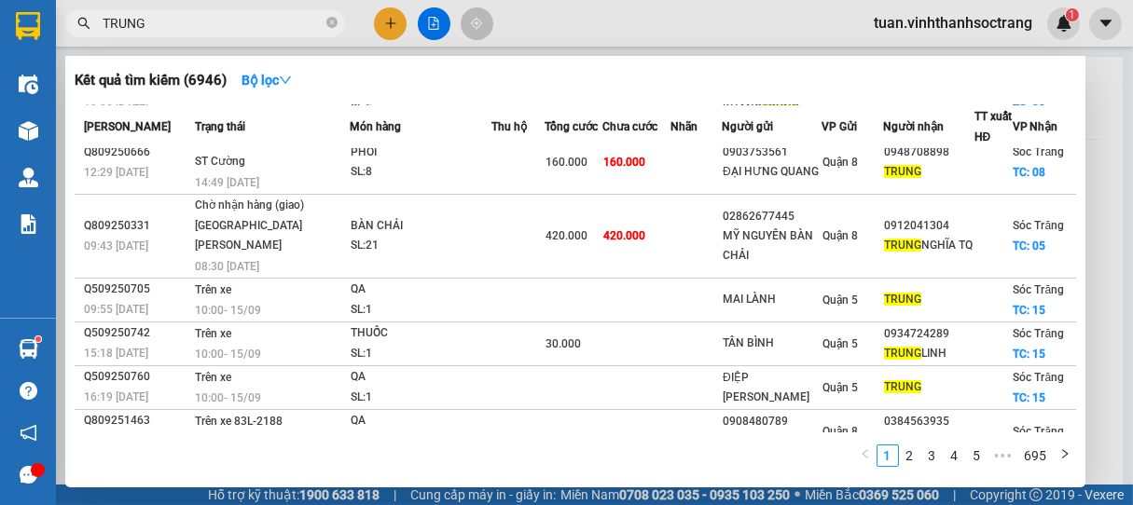
click at [201, 33] on input "TRUNG" at bounding box center [213, 23] width 220 height 21
click at [399, 455] on div "QA" at bounding box center [421, 465] width 140 height 21
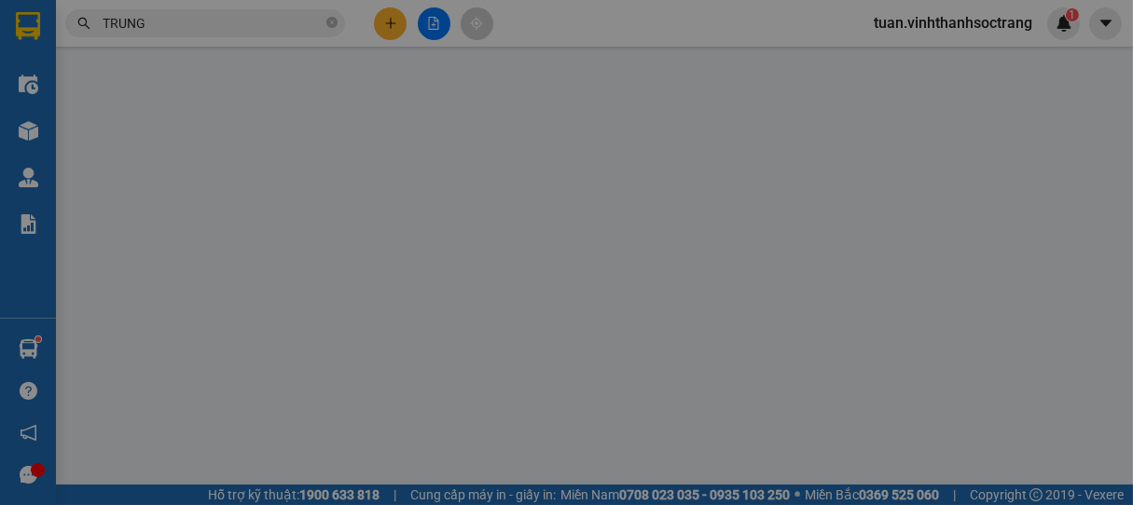
type input "[PERSON_NAME]"
type input "0903867660"
type input "TRUNG TUYỀN"
checkbox input "true"
type input "14"
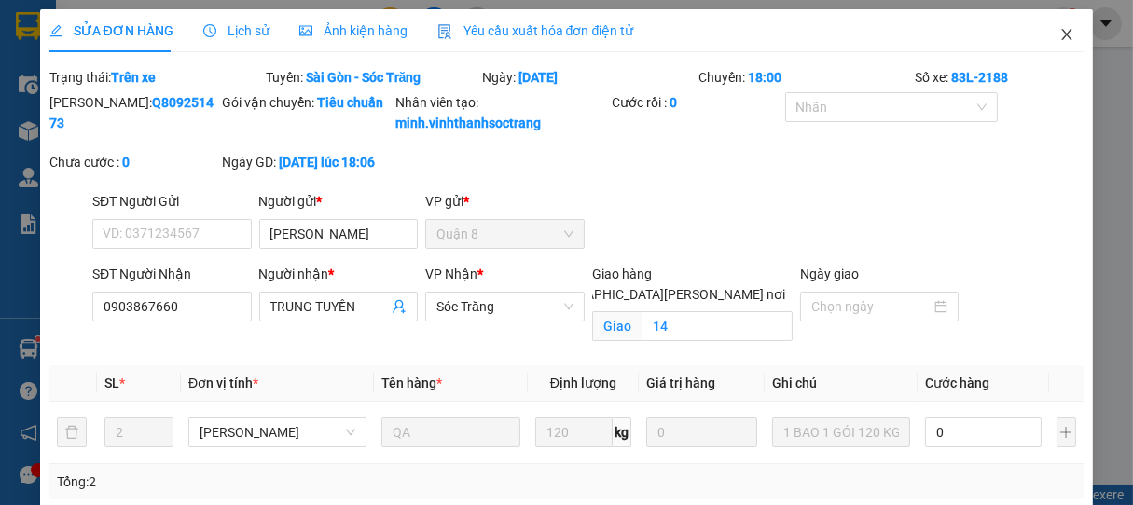
click at [1050, 24] on span "Close" at bounding box center [1066, 35] width 52 height 52
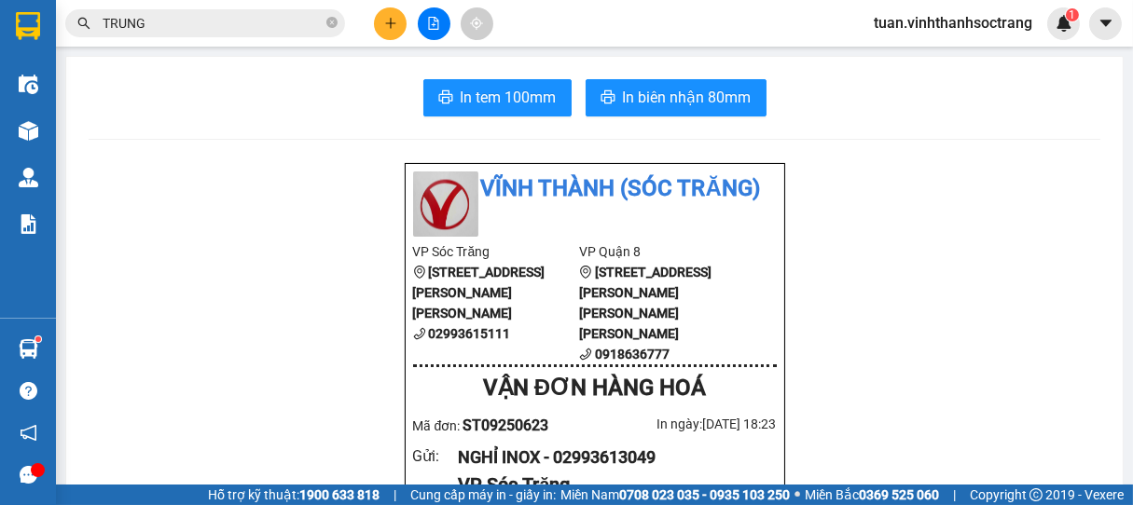
click at [196, 26] on input "TRUNG" at bounding box center [213, 23] width 220 height 21
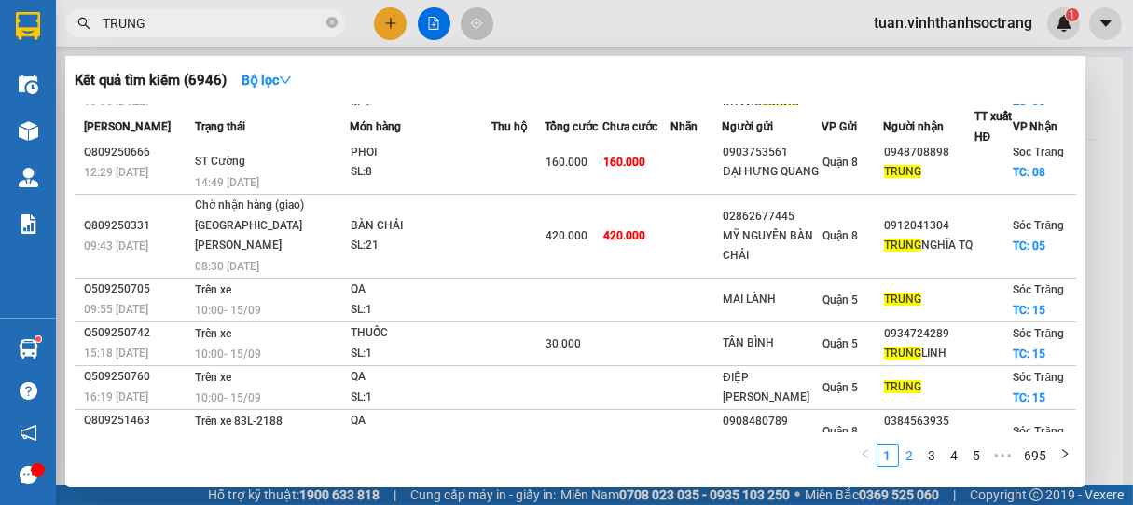
click at [915, 457] on link "2" at bounding box center [910, 456] width 21 height 21
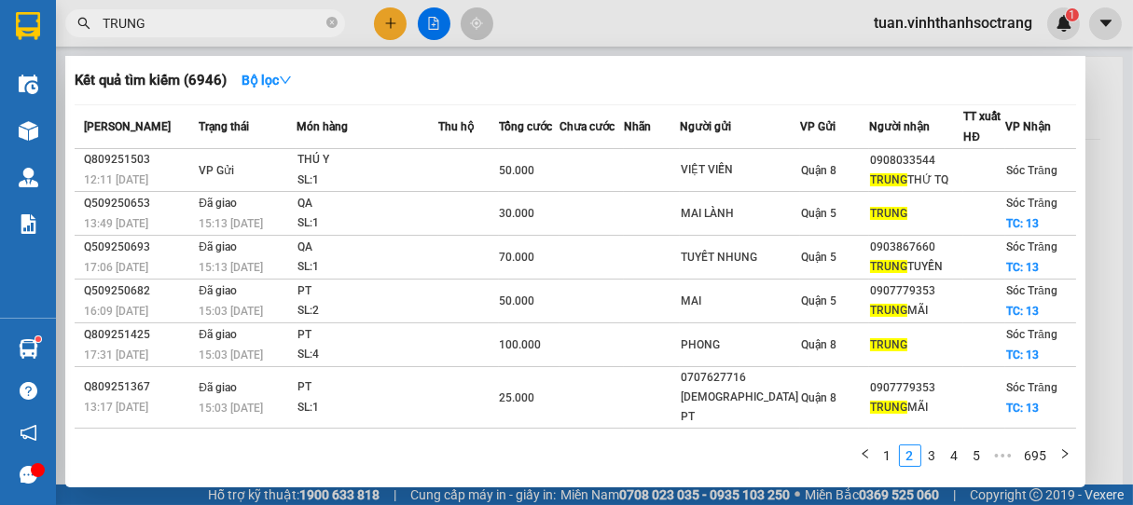
click at [329, 21] on icon "close-circle" at bounding box center [331, 22] width 11 height 11
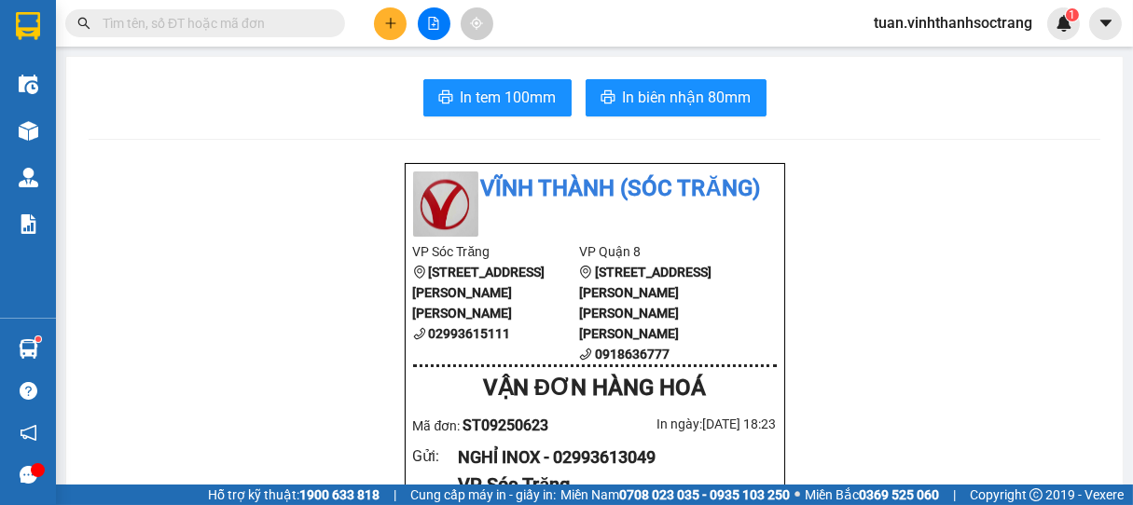
click at [285, 25] on input "text" at bounding box center [213, 23] width 220 height 21
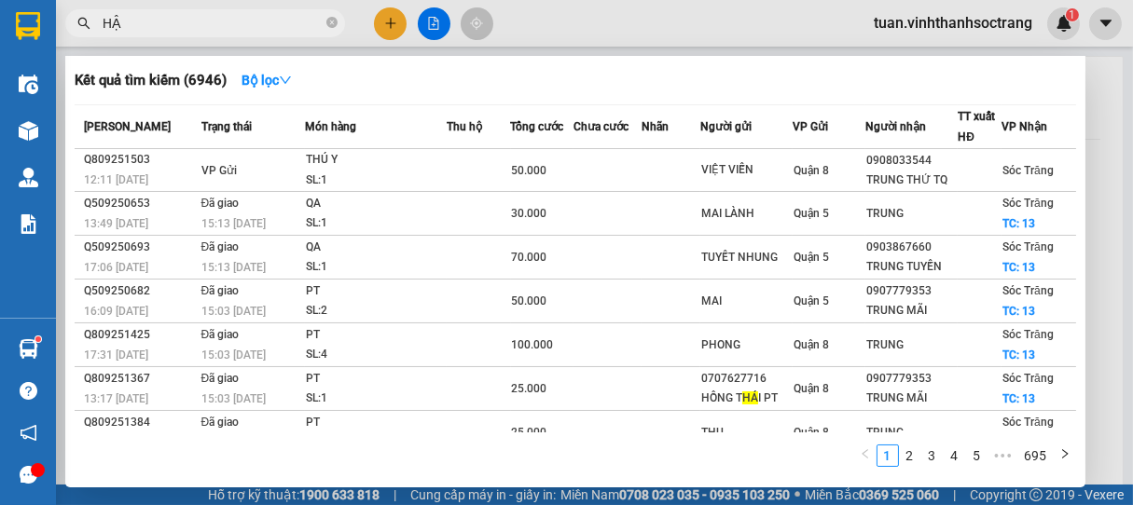
type input "HẬU"
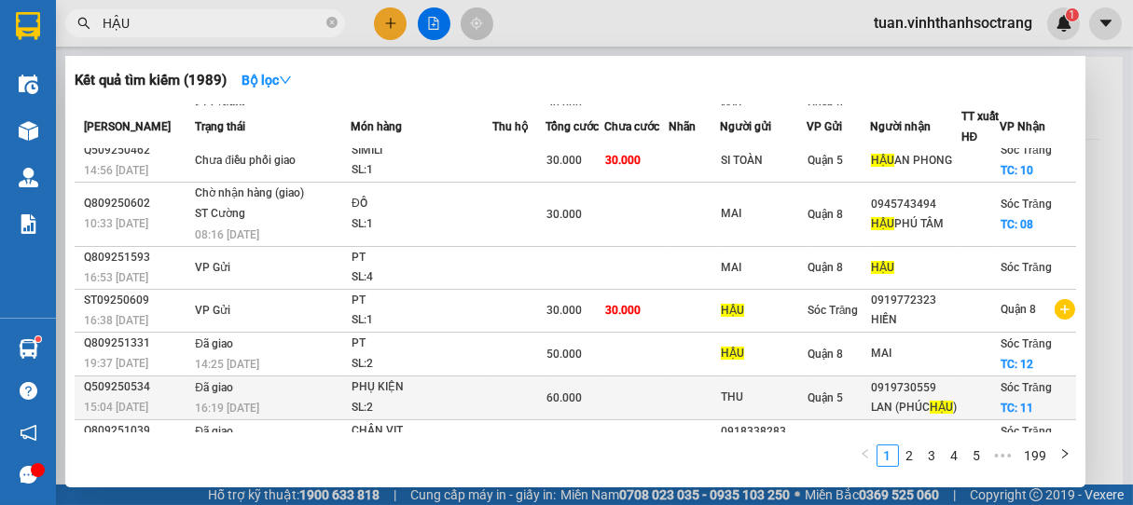
scroll to position [103, 0]
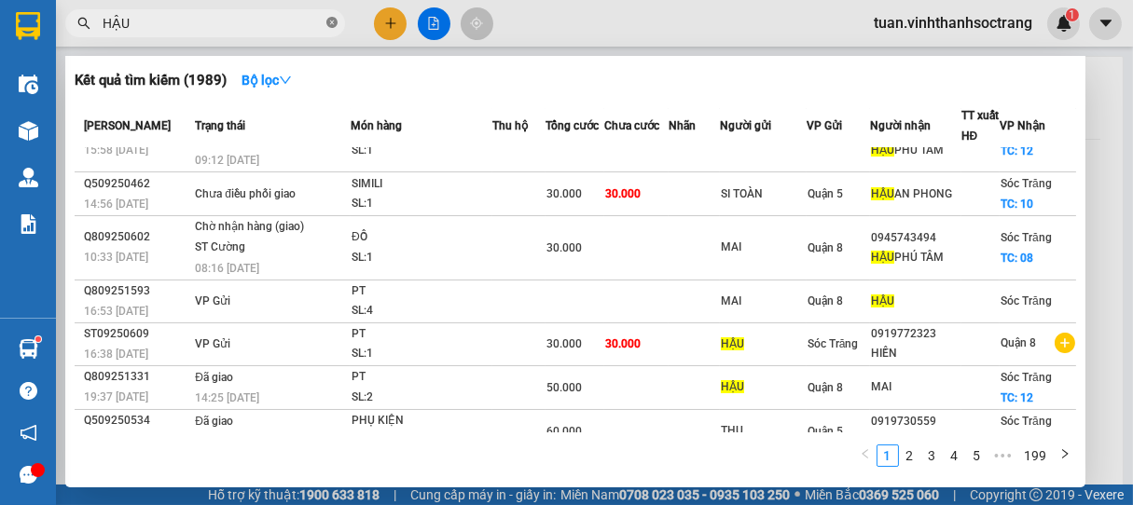
click at [331, 21] on icon "close-circle" at bounding box center [331, 22] width 11 height 11
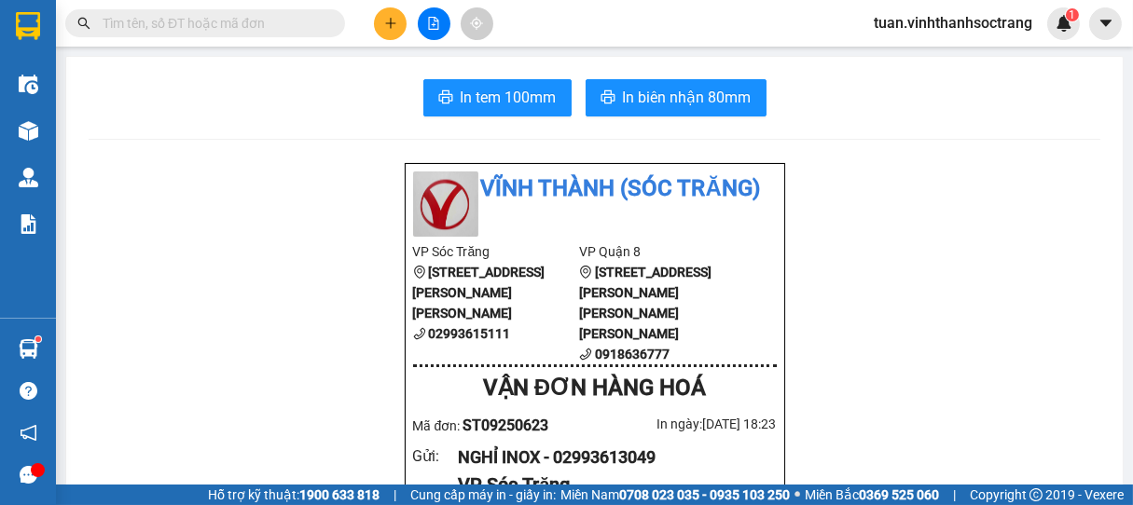
click at [298, 28] on input "text" at bounding box center [213, 23] width 220 height 21
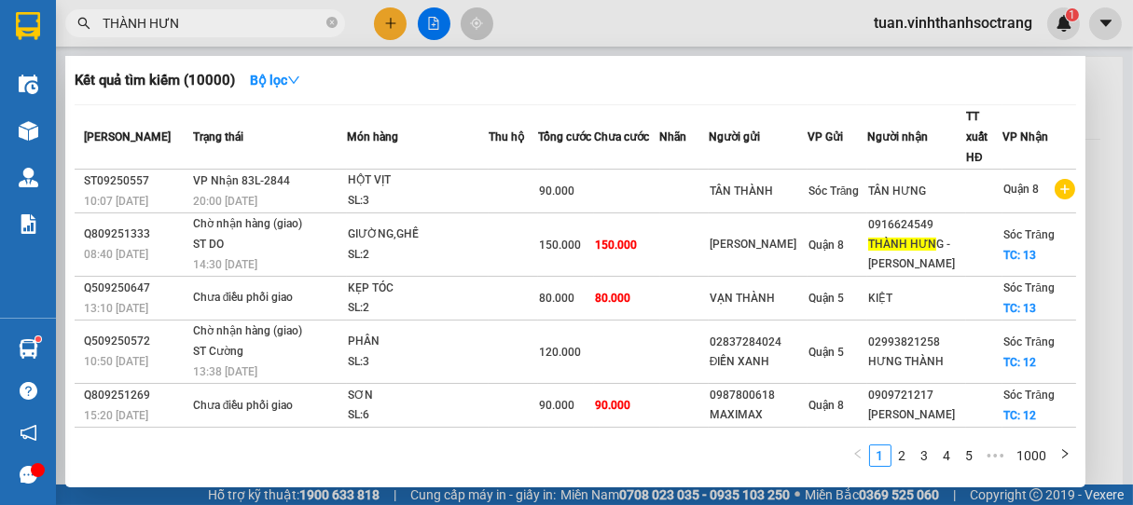
type input "THÀNH HƯNG"
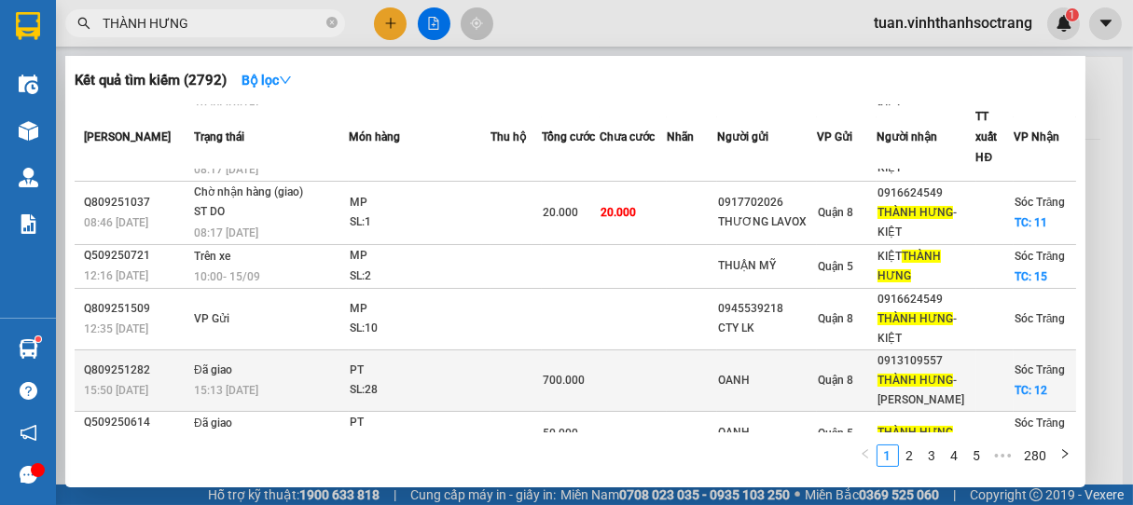
scroll to position [76, 0]
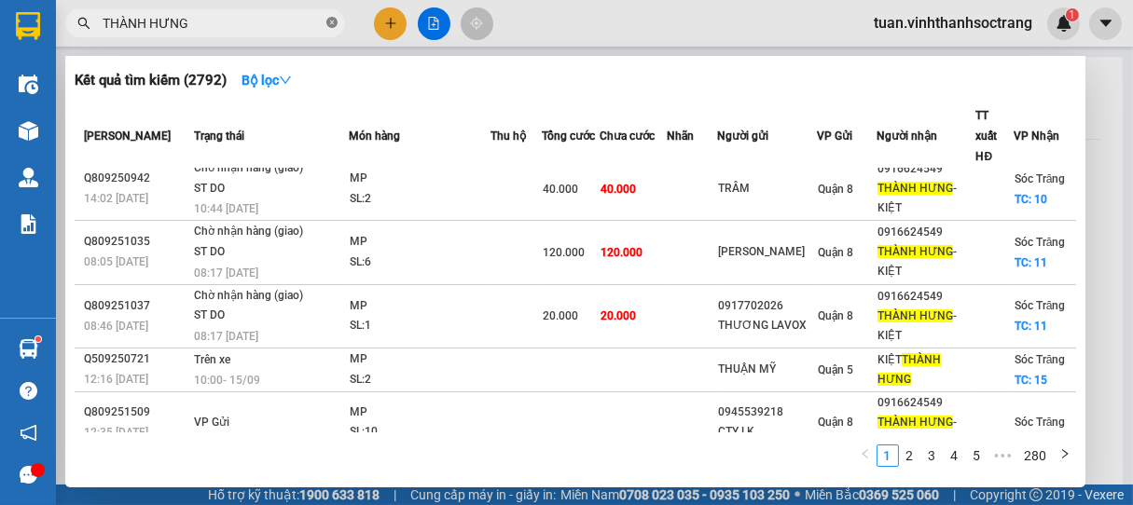
click at [334, 22] on icon "close-circle" at bounding box center [331, 22] width 11 height 11
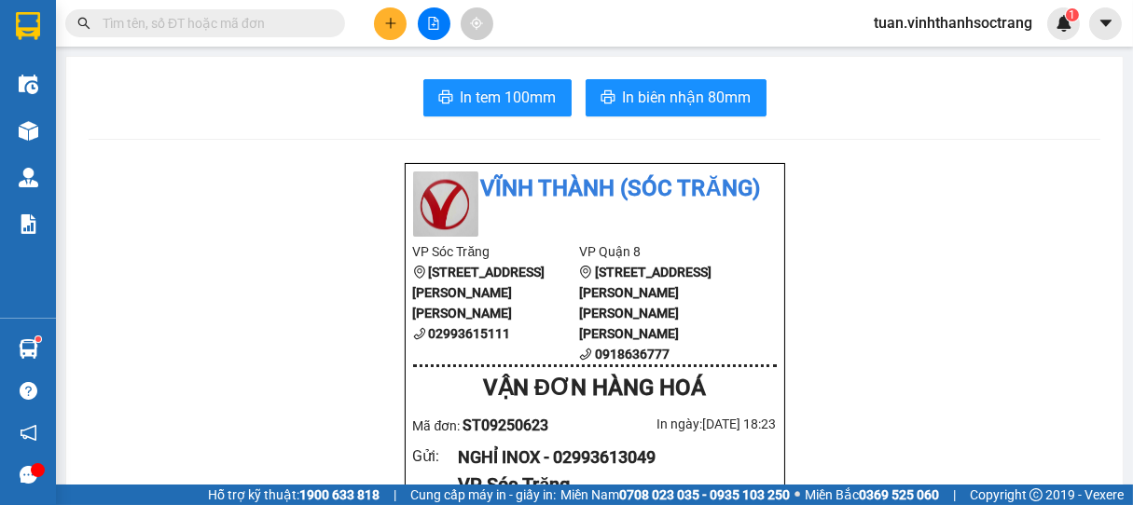
click at [299, 18] on input "text" at bounding box center [213, 23] width 220 height 21
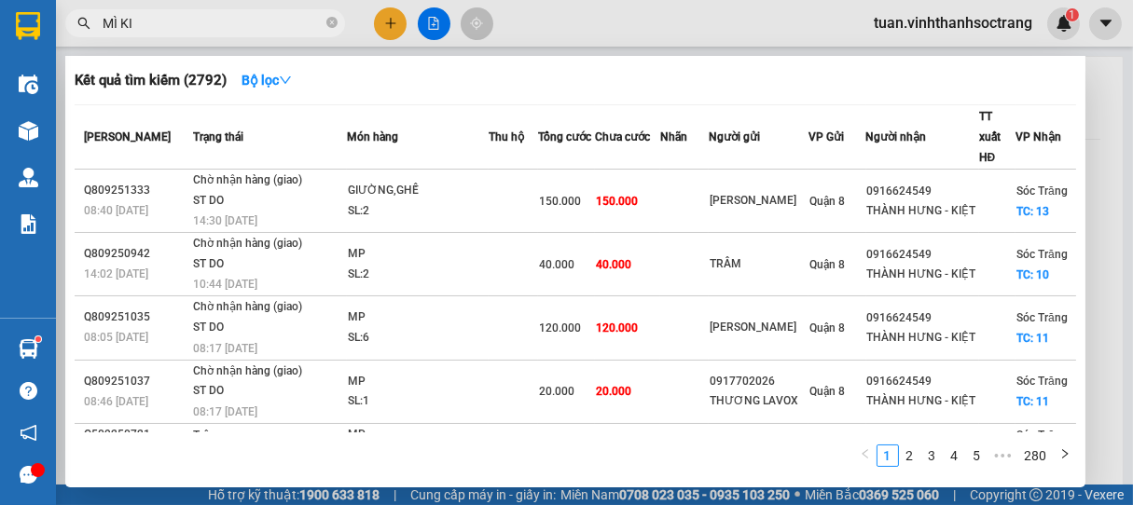
type input "[PERSON_NAME]"
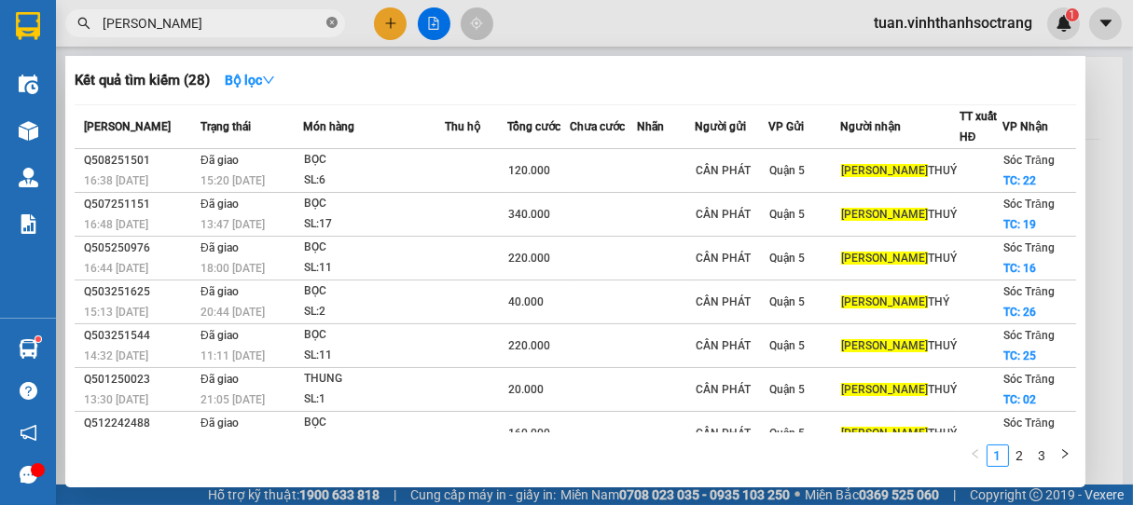
click at [333, 21] on icon "close-circle" at bounding box center [331, 22] width 11 height 11
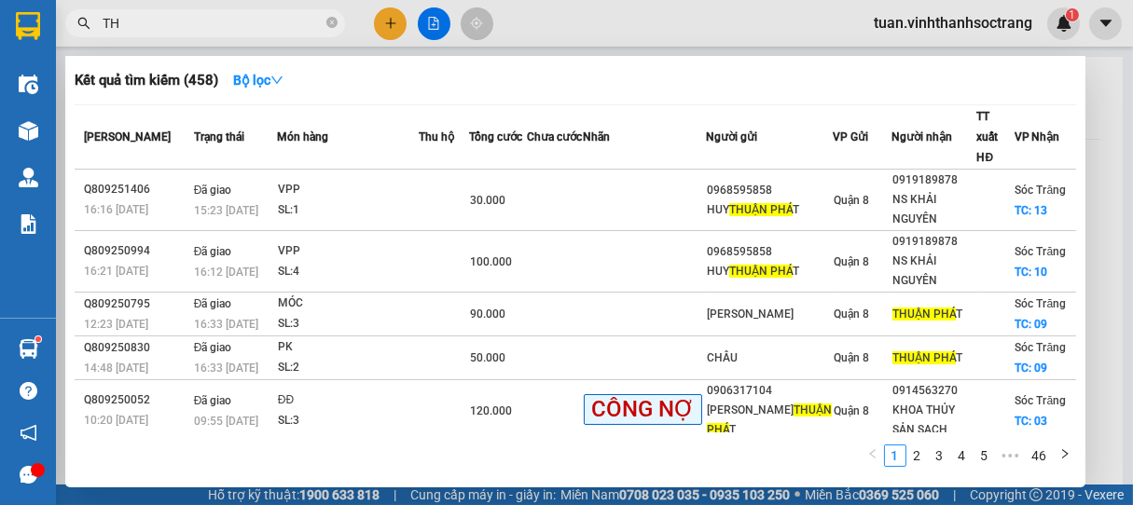
type input "T"
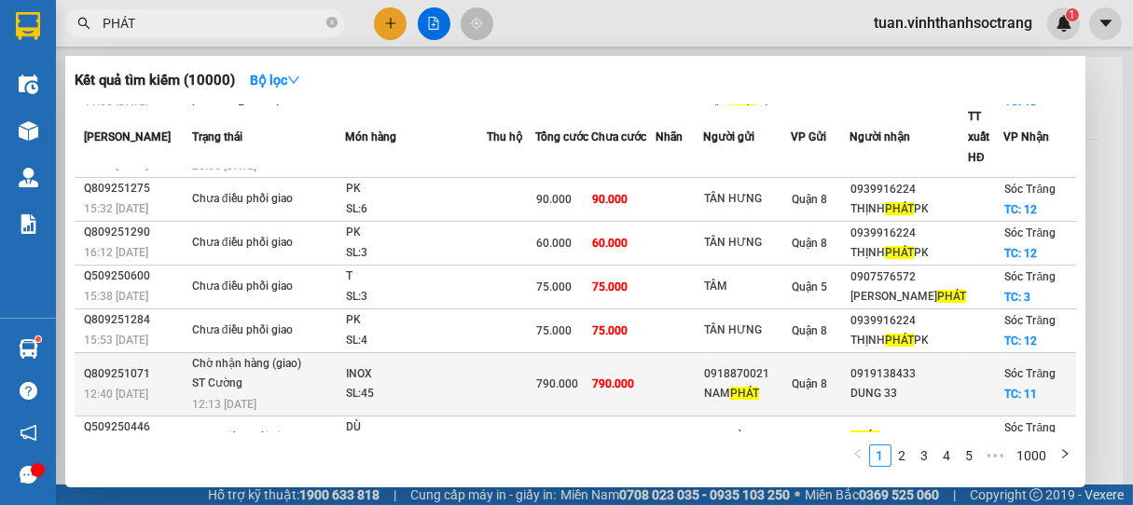
scroll to position [210, 0]
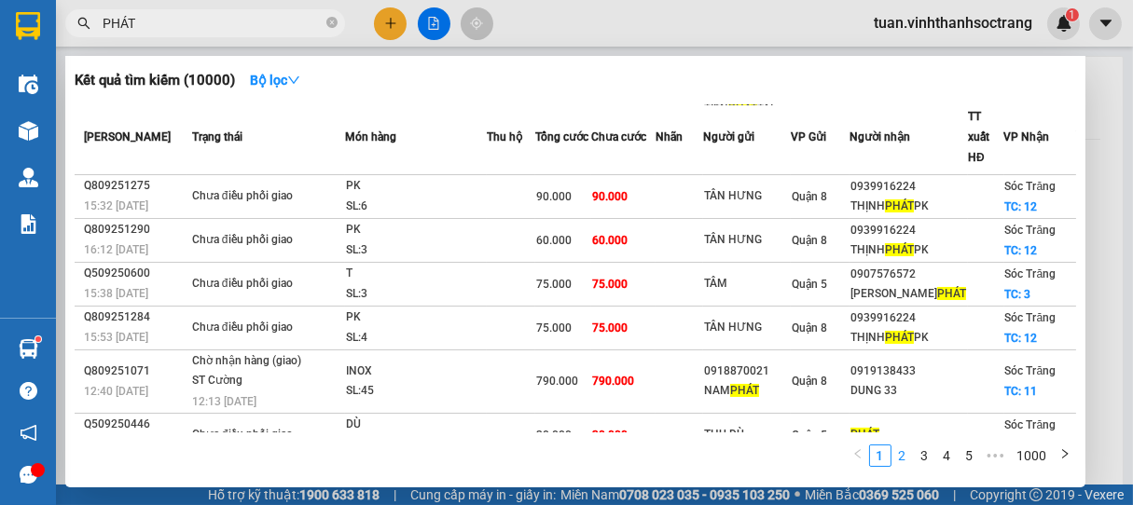
type input "PHÁT"
click at [906, 457] on link "2" at bounding box center [902, 456] width 21 height 21
click at [929, 454] on link "3" at bounding box center [925, 456] width 21 height 21
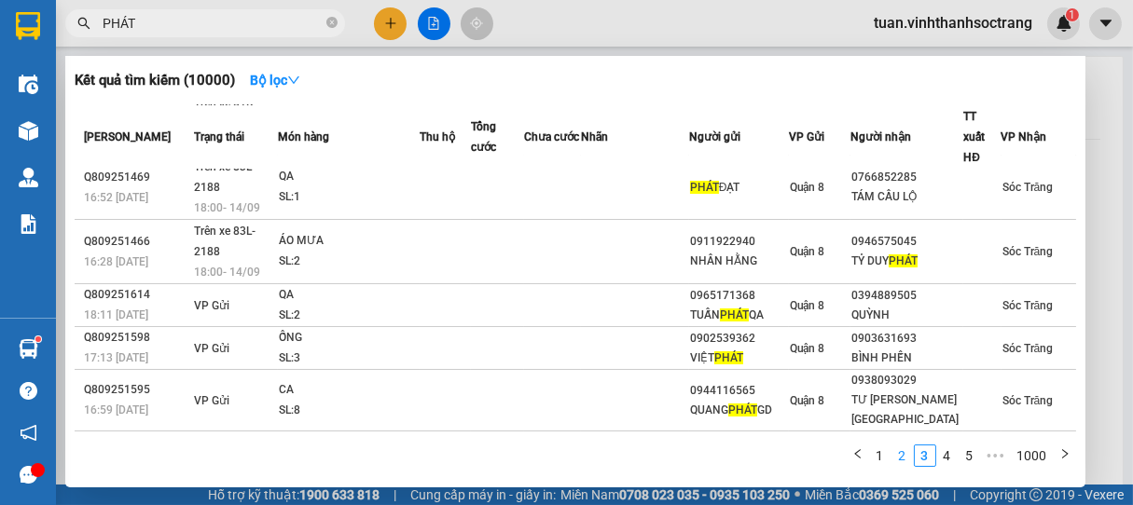
click at [902, 456] on link "2" at bounding box center [902, 456] width 21 height 21
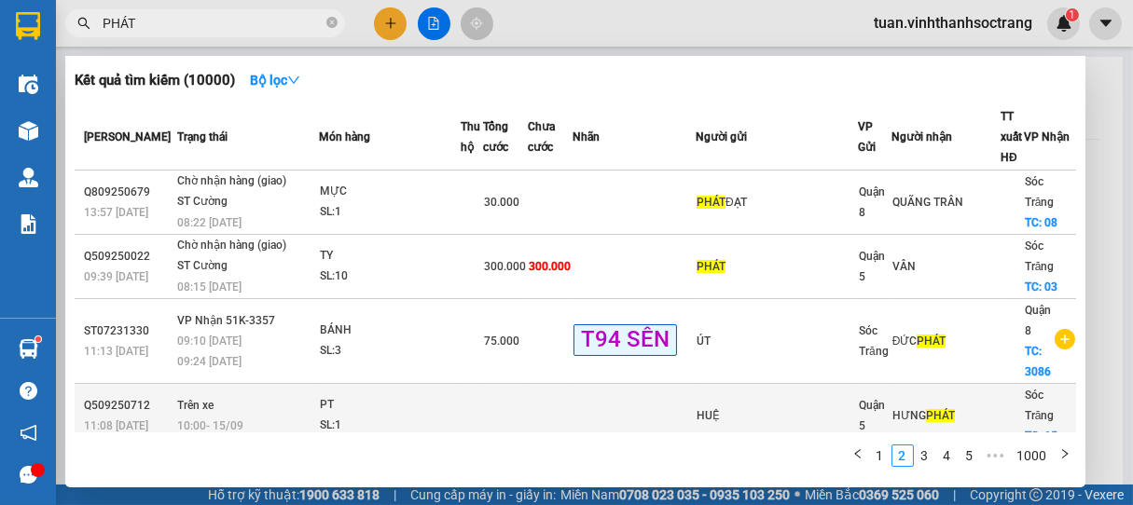
scroll to position [291, 0]
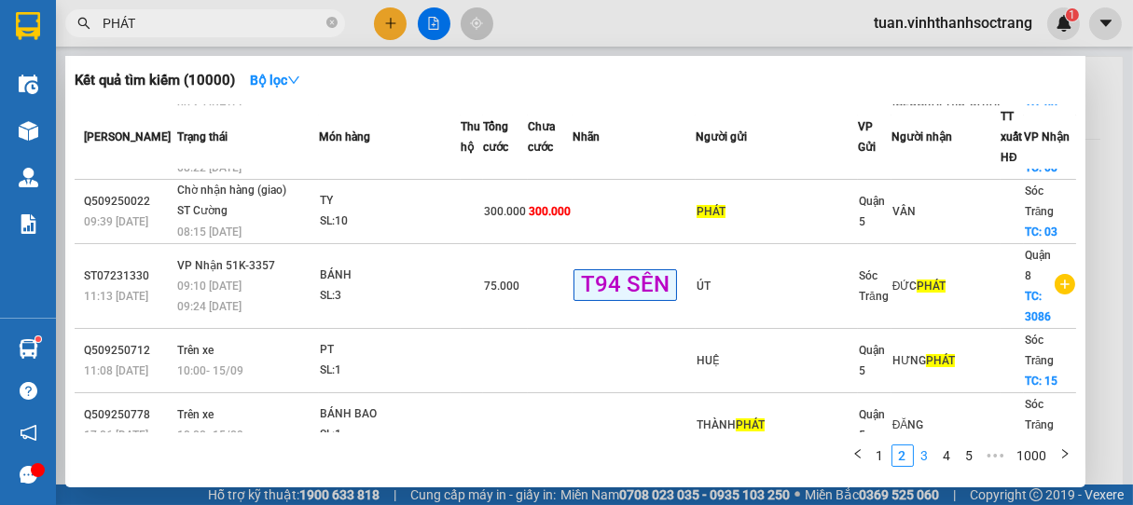
click at [921, 456] on link "3" at bounding box center [925, 456] width 21 height 21
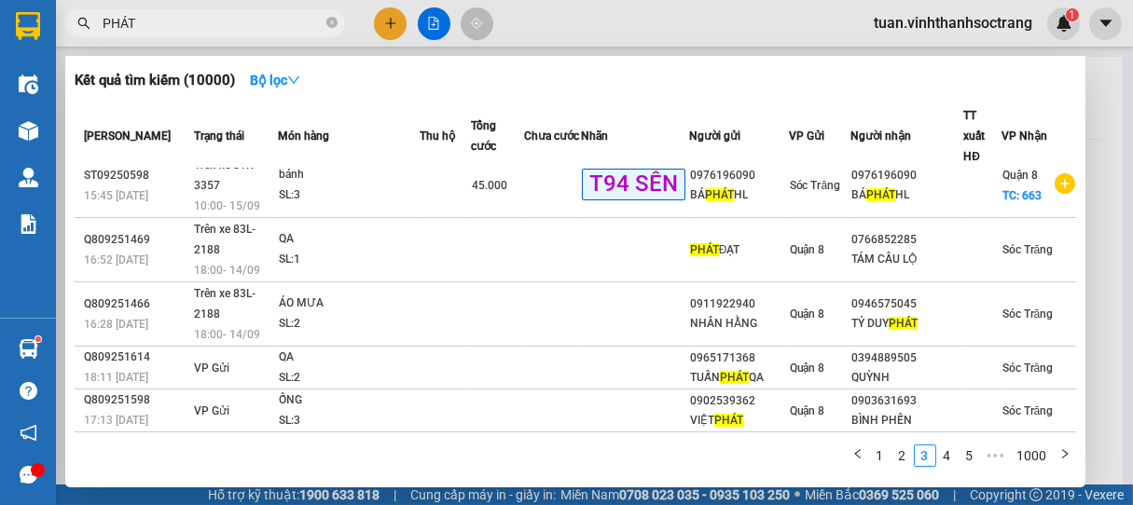
scroll to position [166, 0]
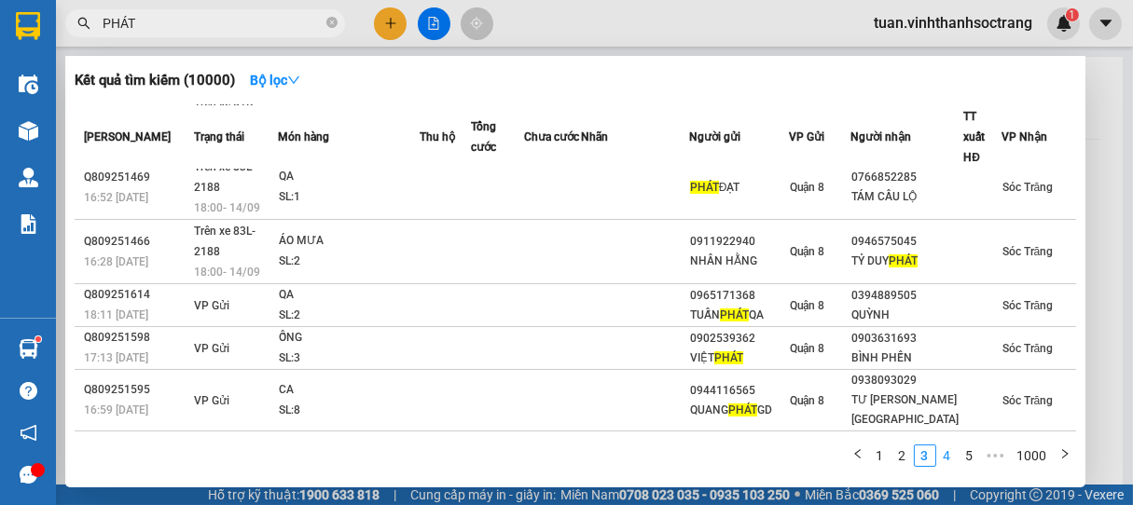
click at [944, 455] on link "4" at bounding box center [947, 456] width 21 height 21
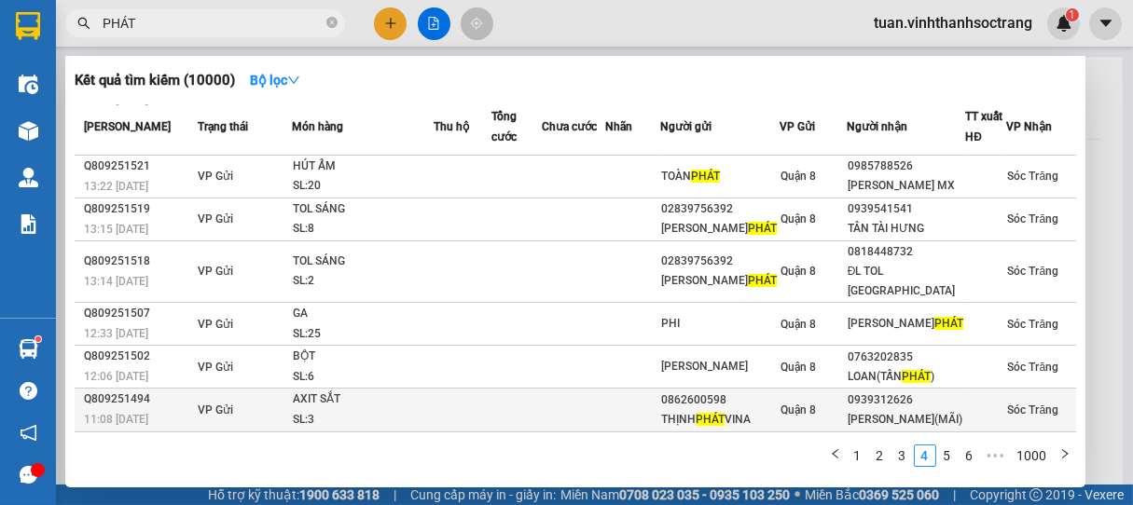
scroll to position [255, 0]
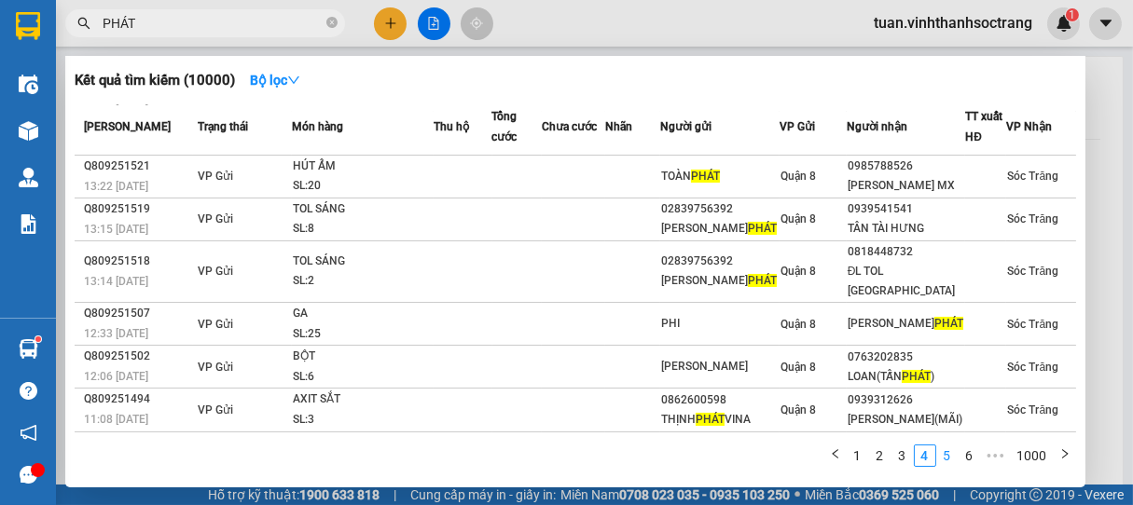
click at [945, 455] on link "5" at bounding box center [947, 456] width 21 height 21
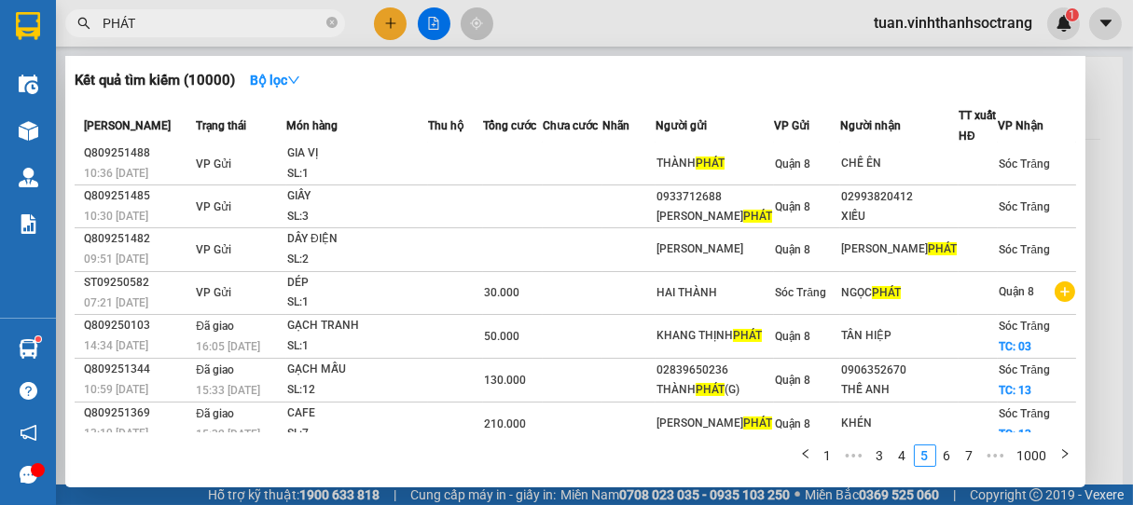
scroll to position [0, 0]
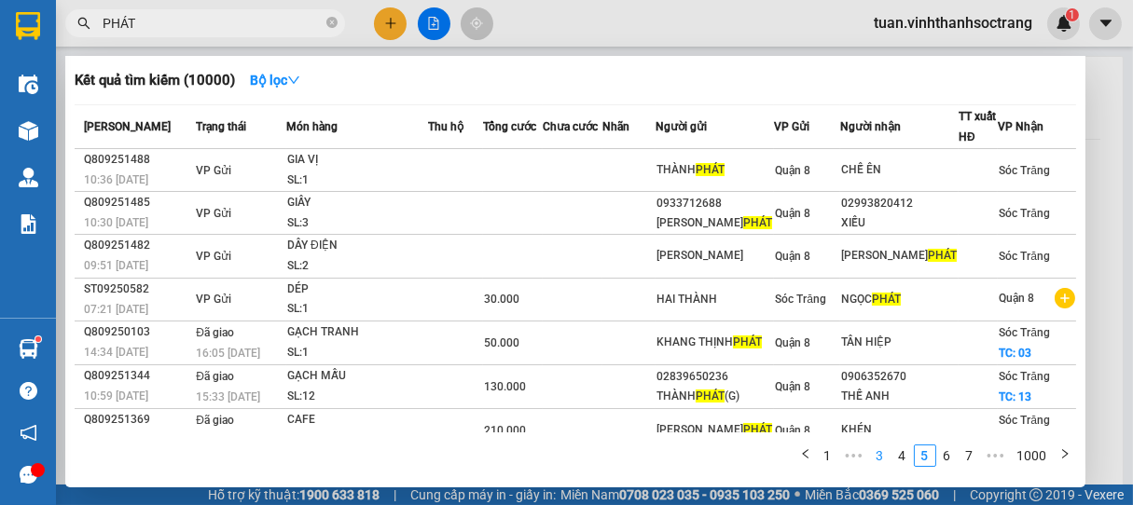
click at [880, 461] on link "3" at bounding box center [880, 456] width 21 height 21
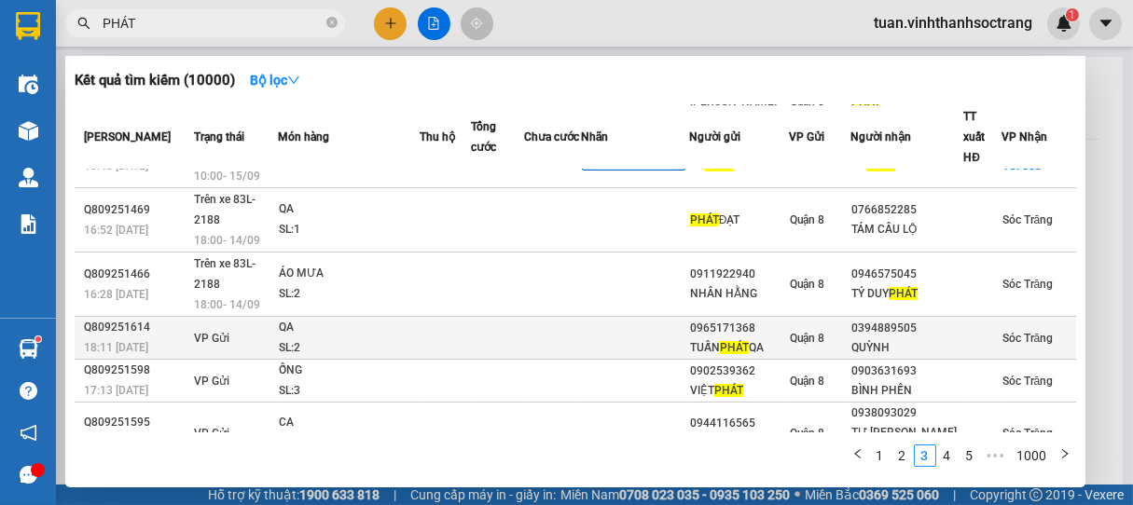
scroll to position [166, 0]
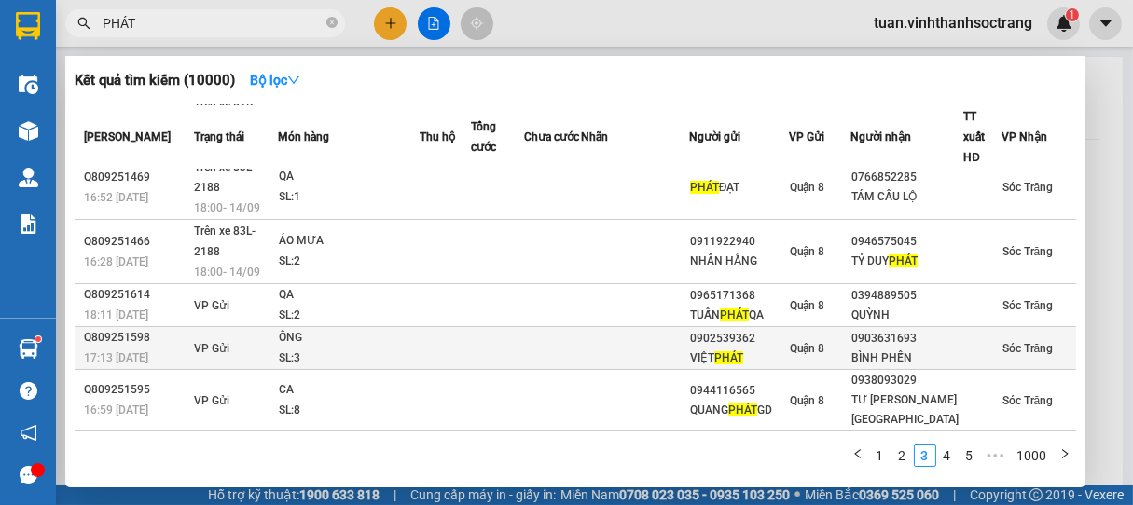
click at [581, 327] on td at bounding box center [552, 348] width 57 height 43
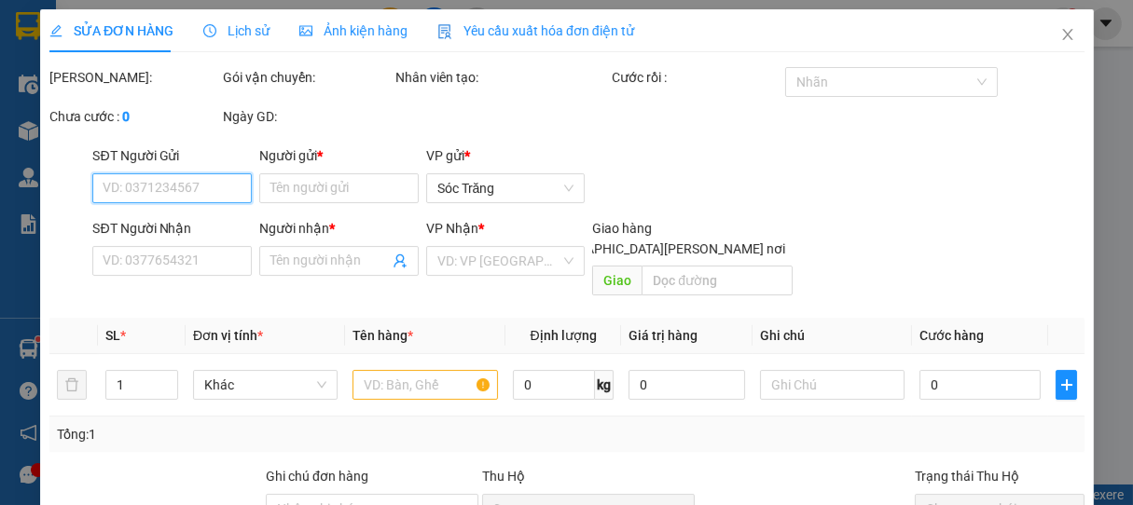
type input "0902539362"
type input "VIỆT PHÁT"
type input "0903631693"
type input "BÌNH PHẾN"
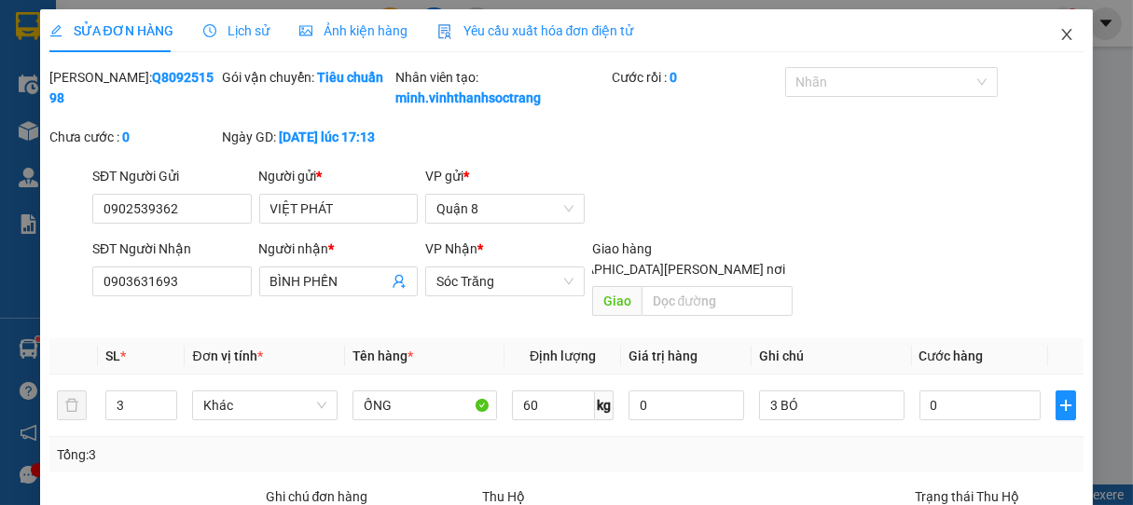
click at [1059, 38] on icon "close" at bounding box center [1066, 34] width 15 height 15
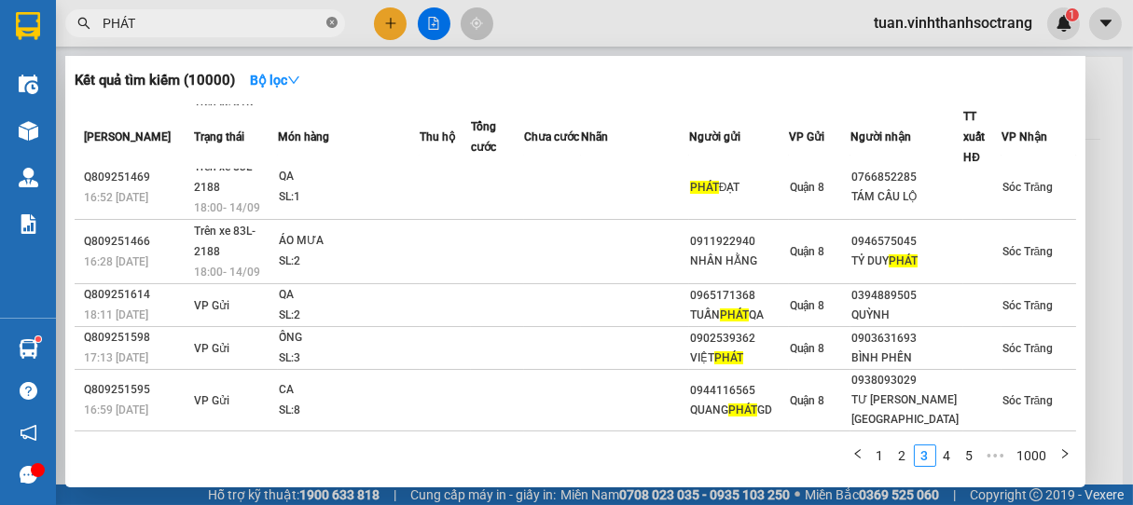
click at [330, 25] on icon "close-circle" at bounding box center [331, 22] width 11 height 11
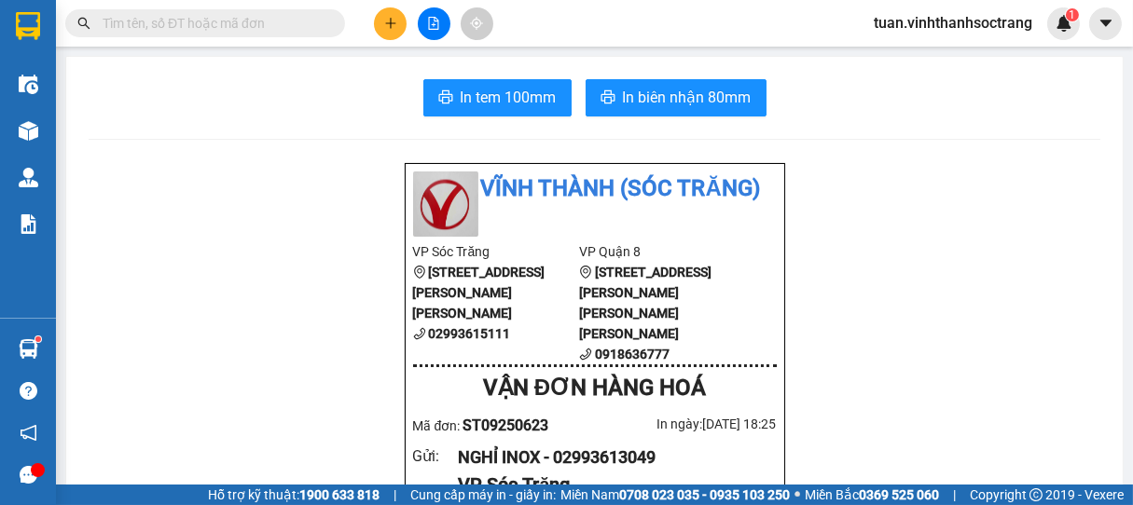
click at [278, 26] on input "text" at bounding box center [213, 23] width 220 height 21
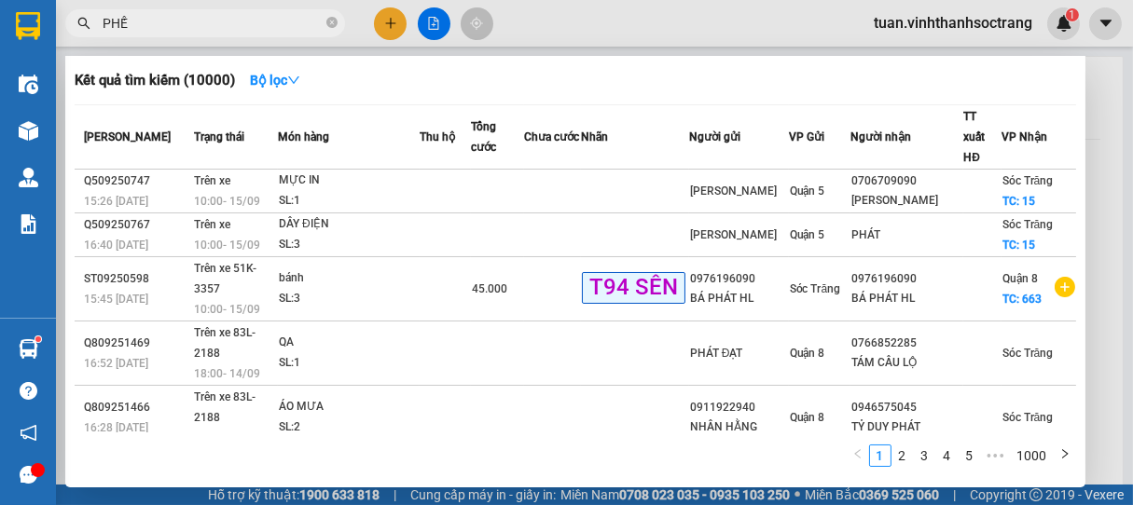
type input "PHẾN"
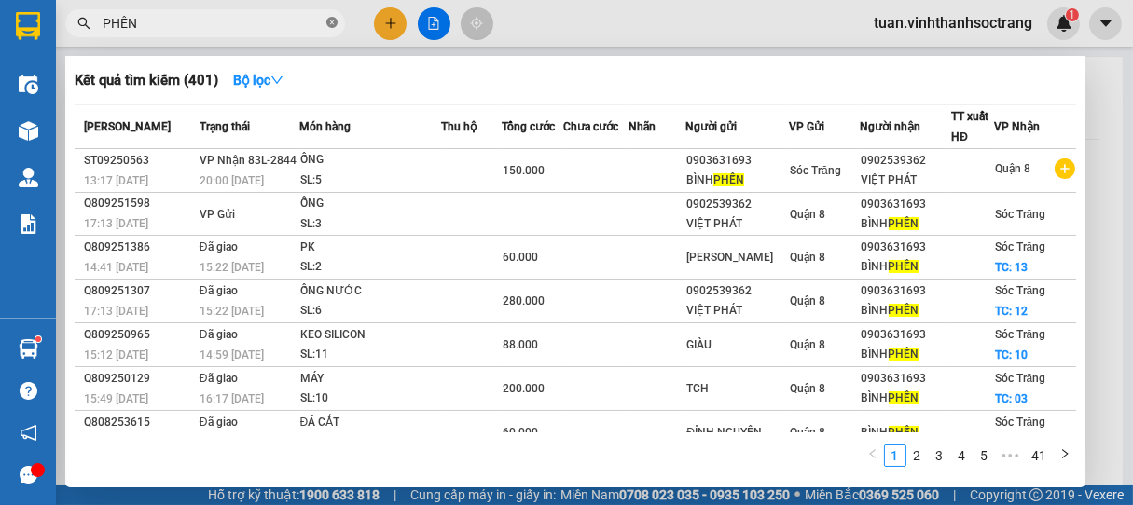
click at [328, 21] on icon "close-circle" at bounding box center [331, 22] width 11 height 11
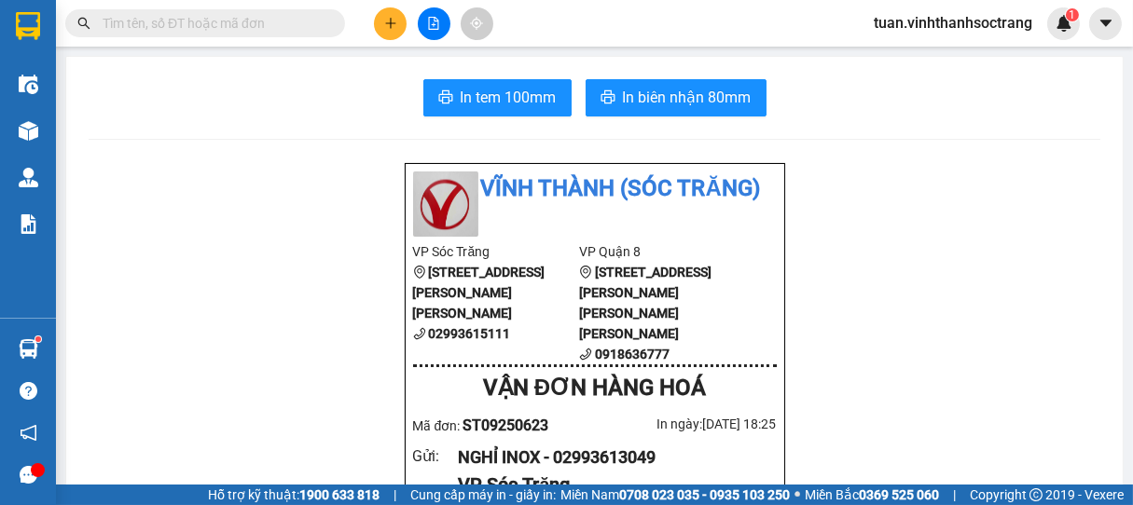
click at [249, 18] on input "text" at bounding box center [213, 23] width 220 height 21
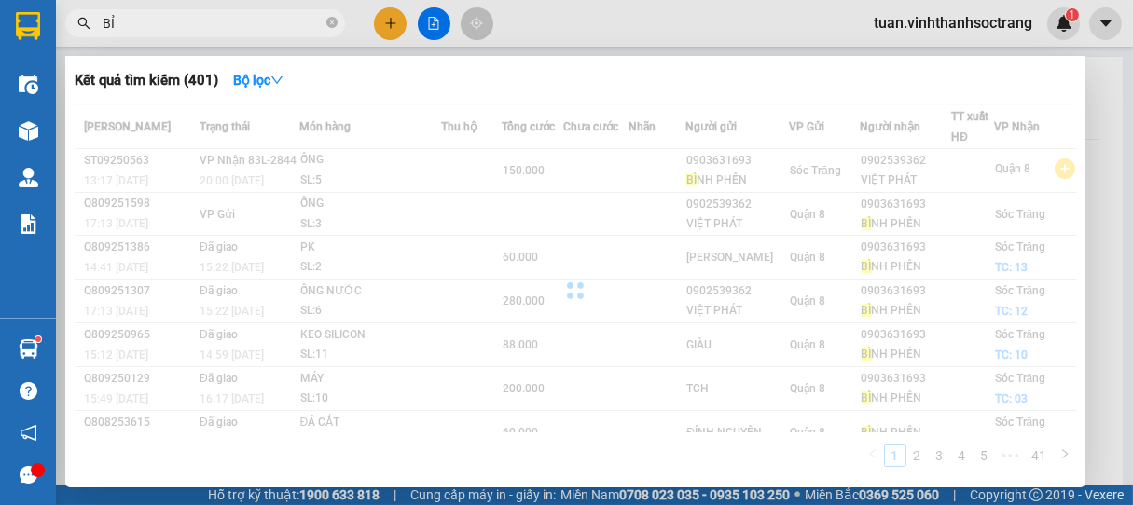
type input "B"
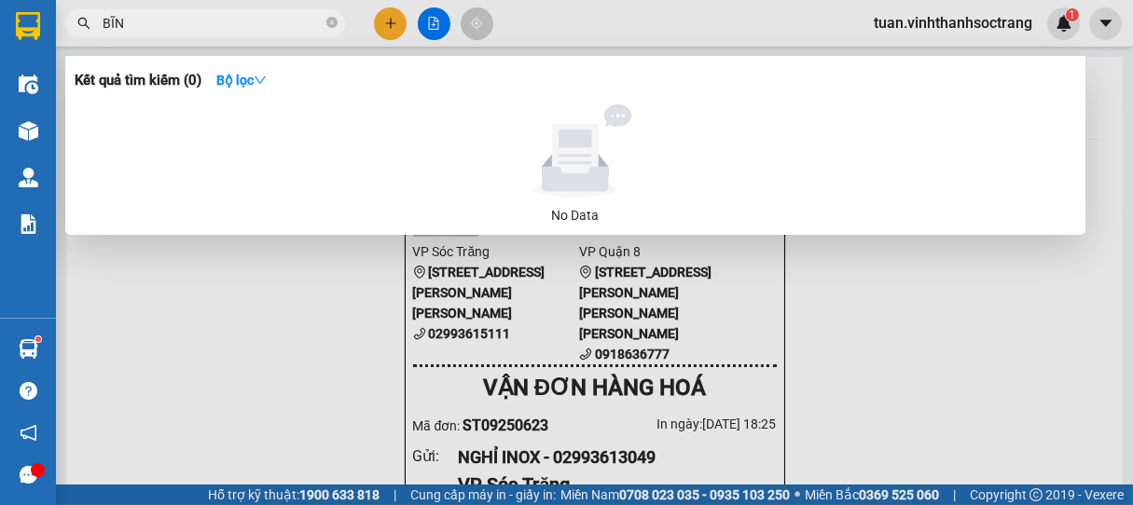
type input "BĨNH"
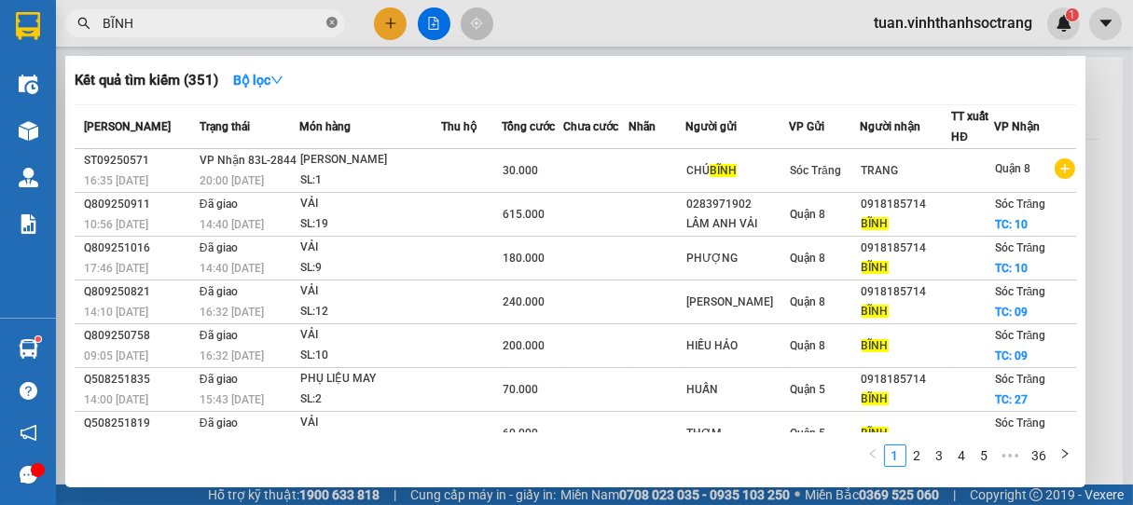
click at [334, 21] on icon "close-circle" at bounding box center [331, 22] width 11 height 11
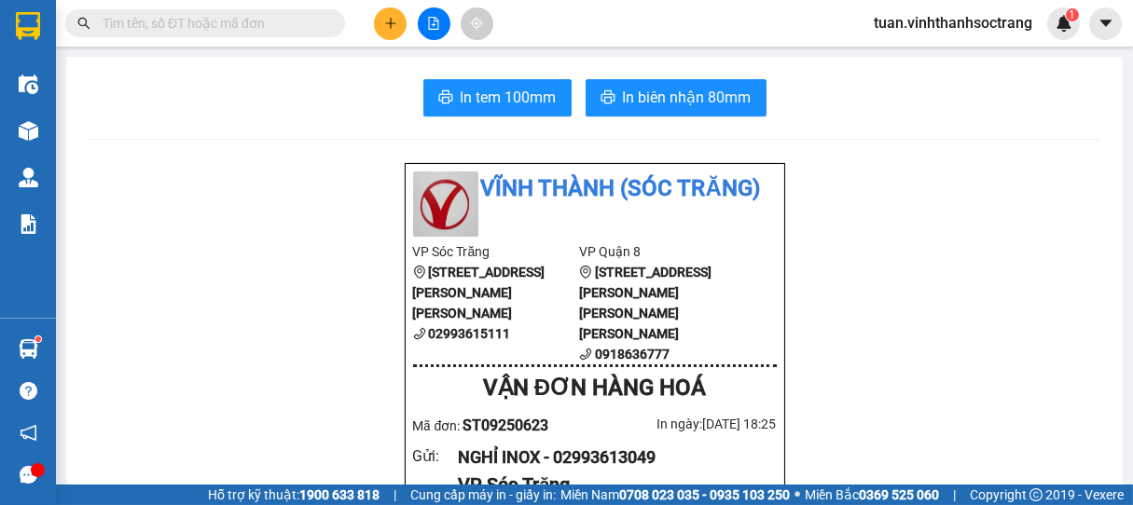
click at [251, 17] on input "text" at bounding box center [213, 23] width 220 height 21
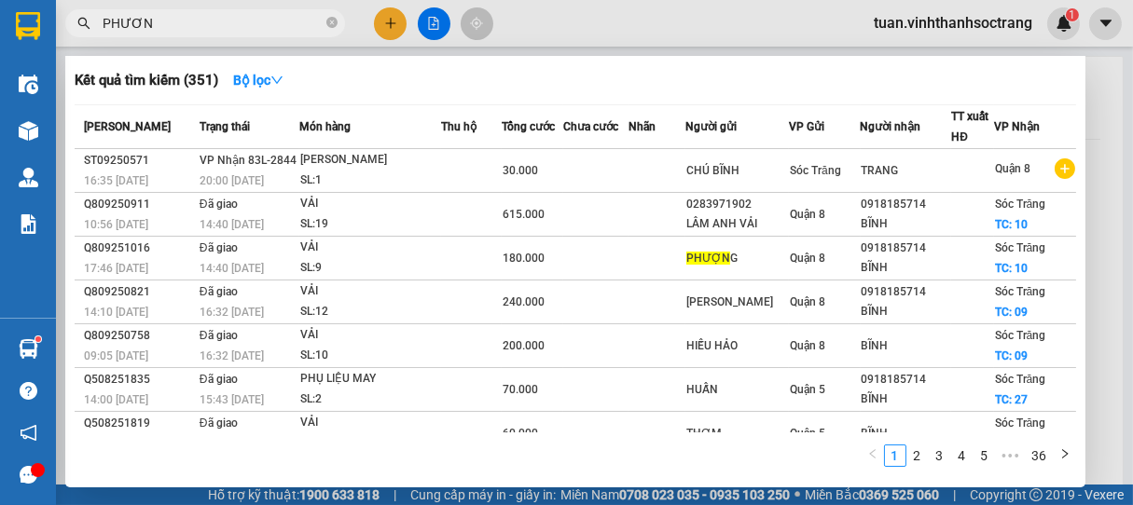
type input "PHƯƠNG"
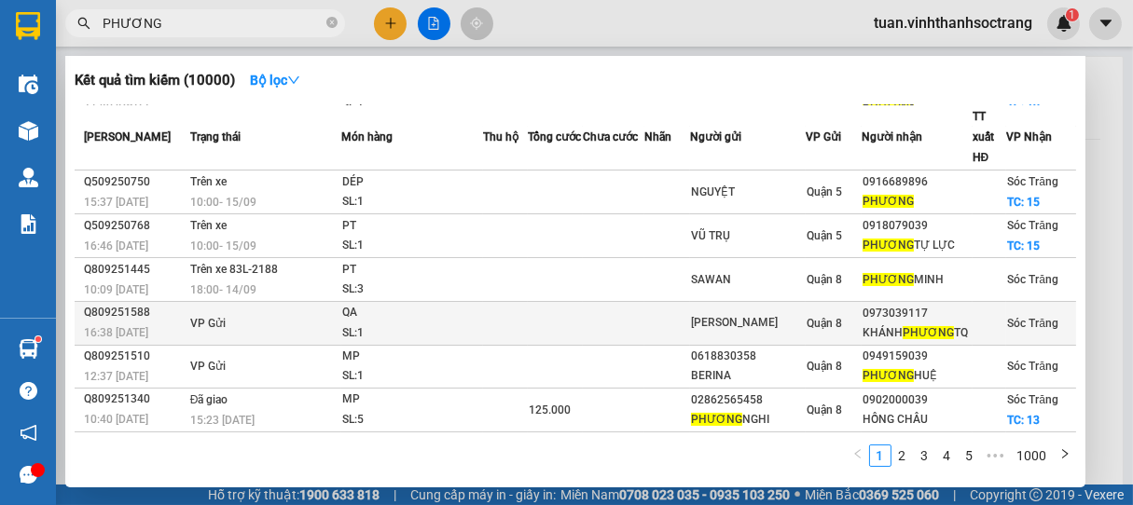
scroll to position [263, 0]
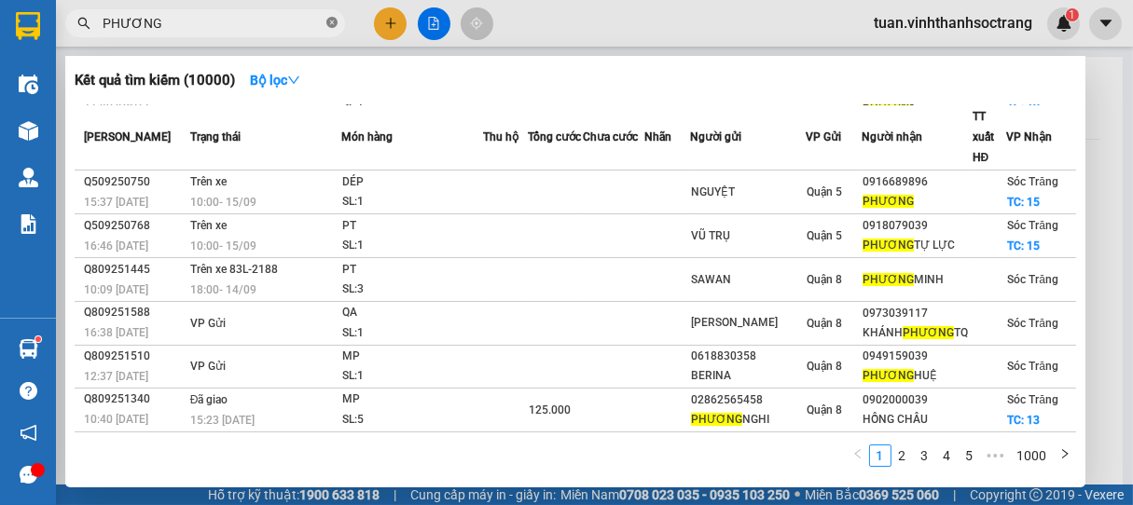
click at [327, 24] on icon "close-circle" at bounding box center [331, 22] width 11 height 11
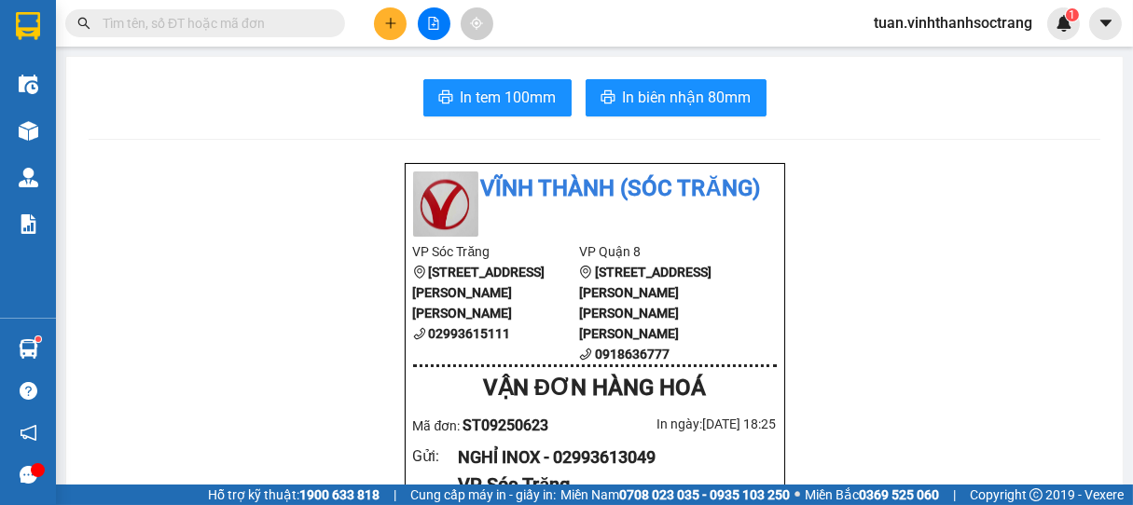
click at [298, 24] on input "text" at bounding box center [213, 23] width 220 height 21
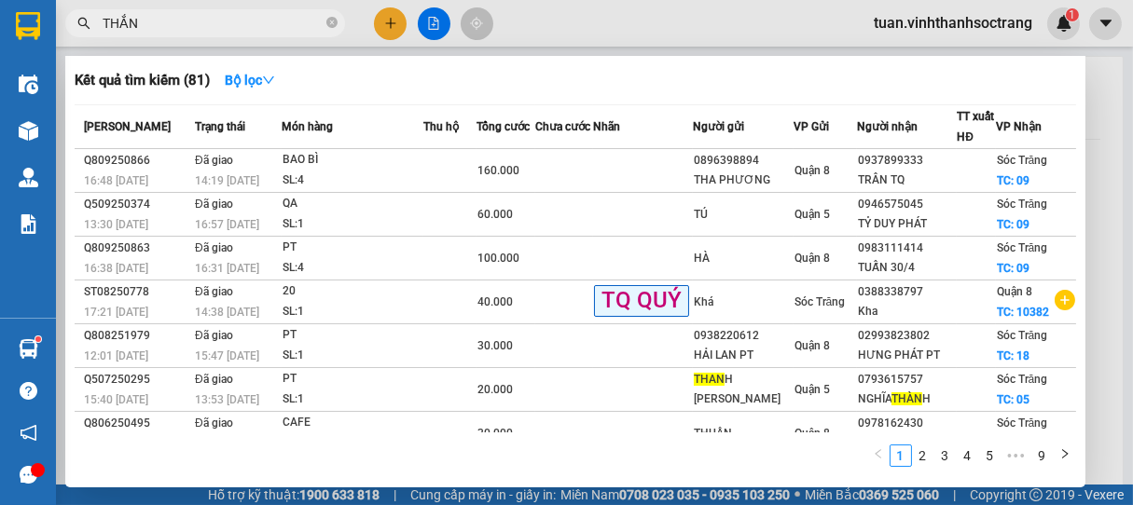
type input "THẮNG"
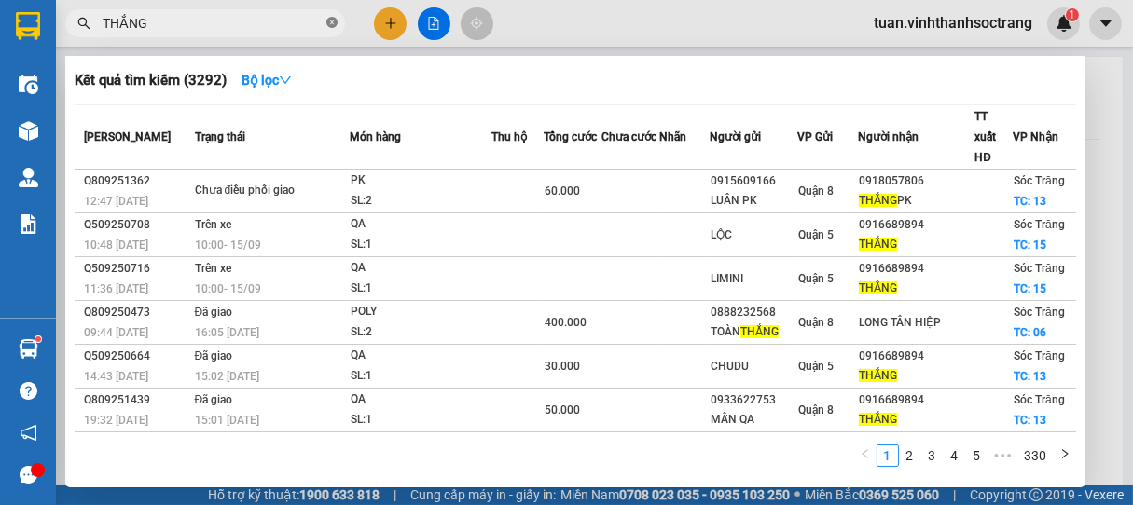
click at [335, 21] on icon "close-circle" at bounding box center [331, 22] width 11 height 11
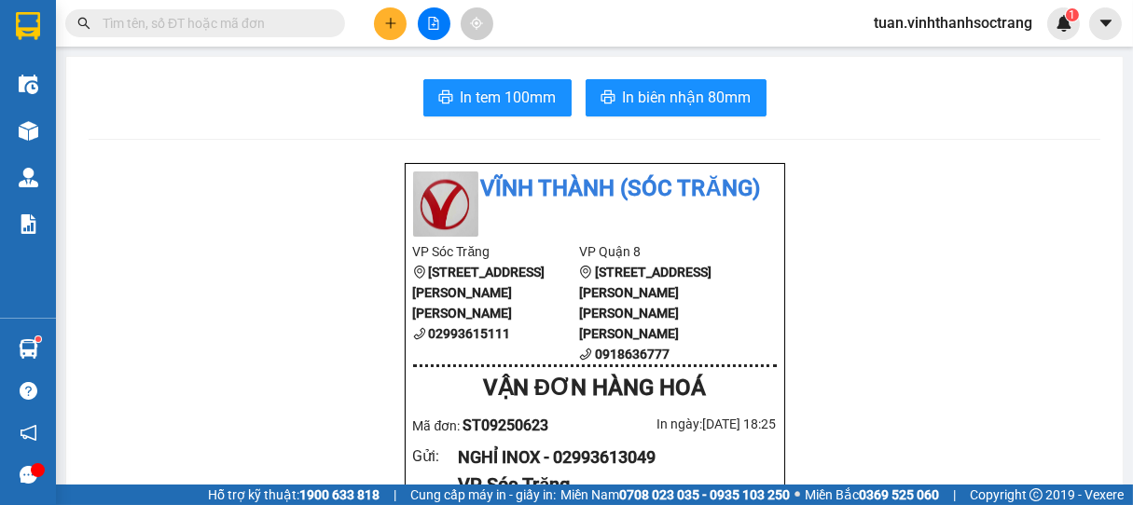
click at [273, 23] on input "text" at bounding box center [213, 23] width 220 height 21
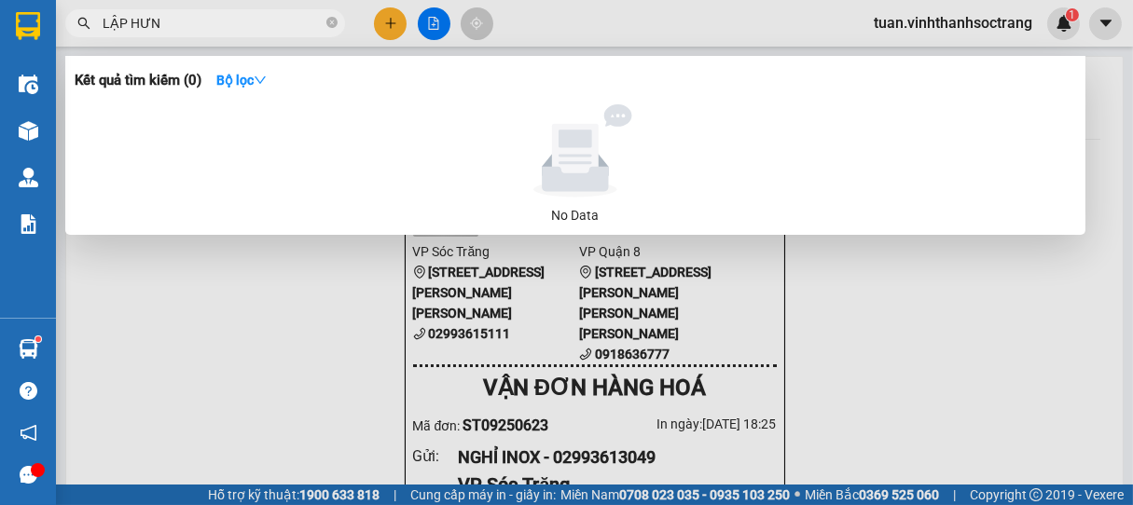
type input "LẬP HƯNG"
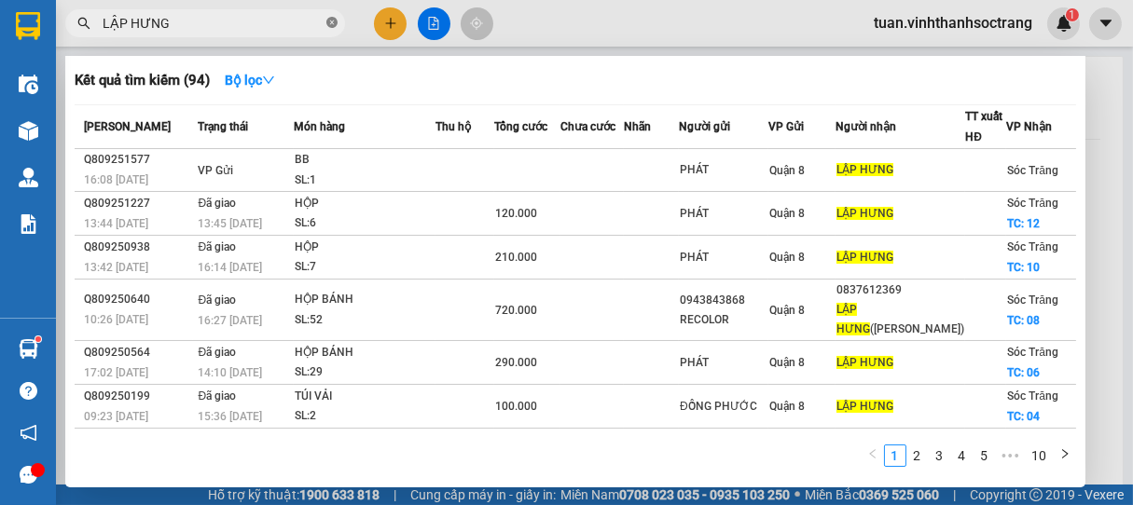
click at [331, 22] on icon "close-circle" at bounding box center [331, 22] width 11 height 11
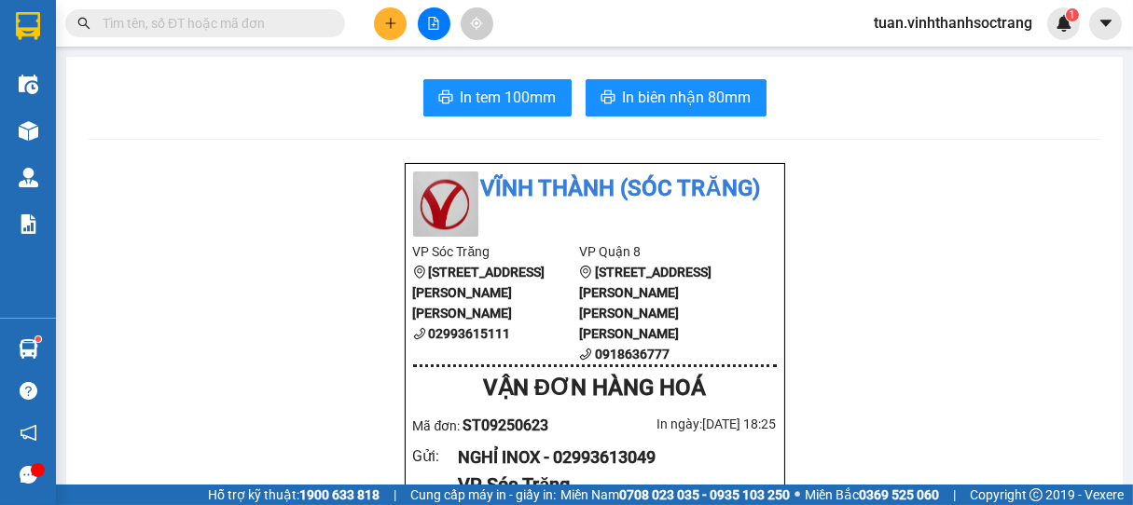
click at [234, 21] on input "text" at bounding box center [213, 23] width 220 height 21
click at [241, 14] on input "text" at bounding box center [213, 23] width 220 height 21
click at [212, 21] on input "text" at bounding box center [213, 23] width 220 height 21
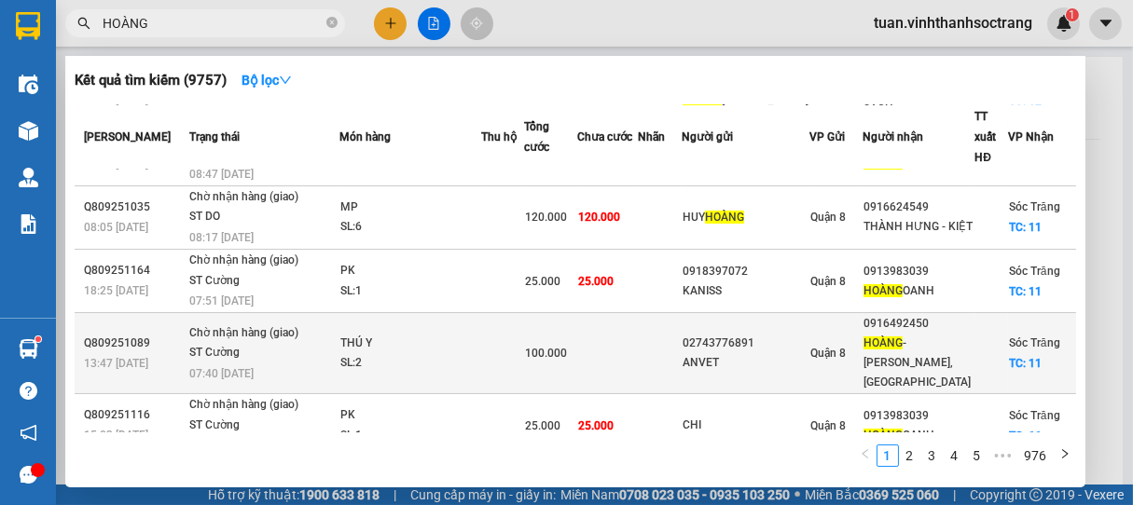
scroll to position [329, 0]
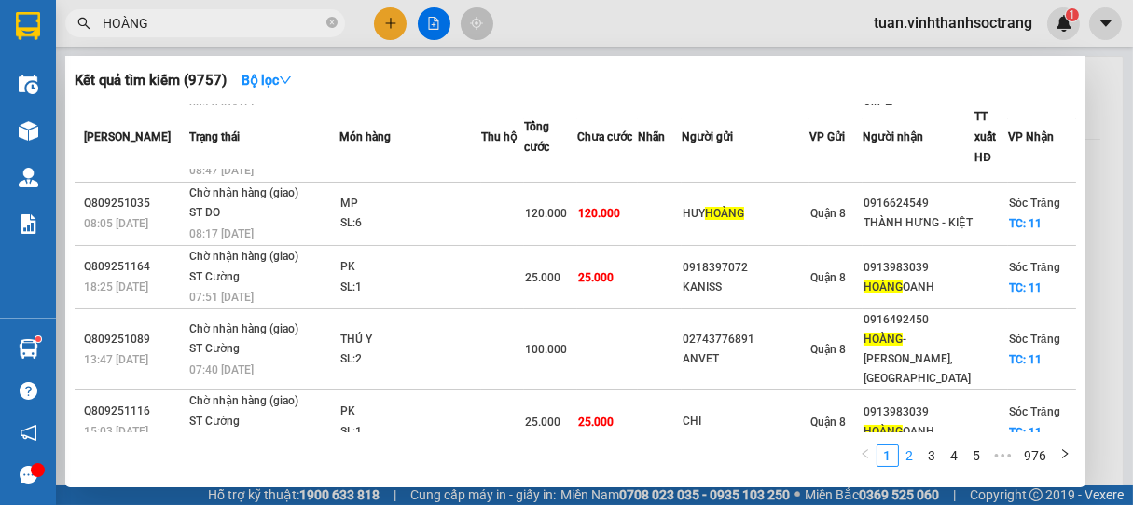
type input "HOÀNG"
click at [910, 453] on link "2" at bounding box center [910, 456] width 21 height 21
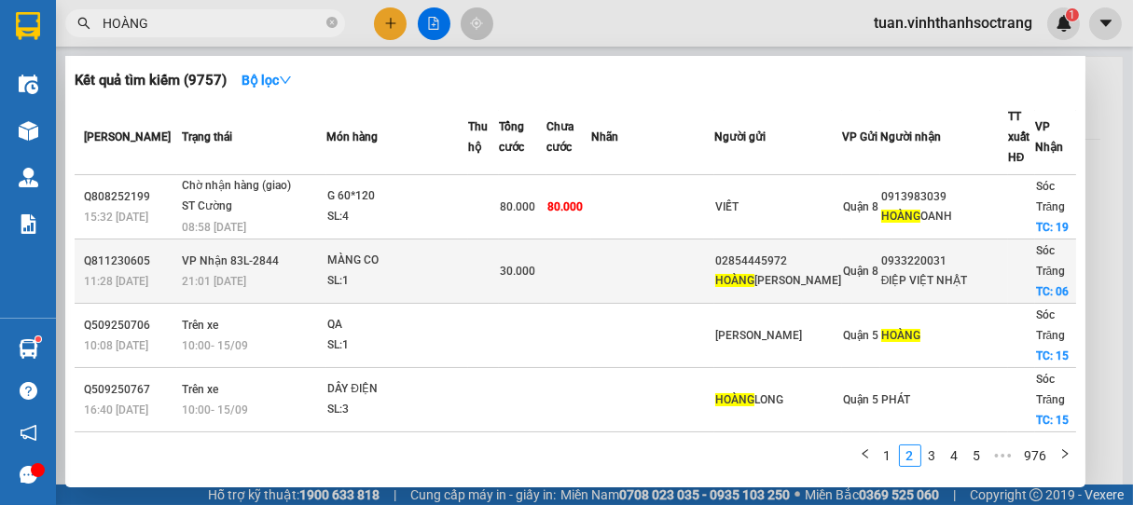
scroll to position [287, 0]
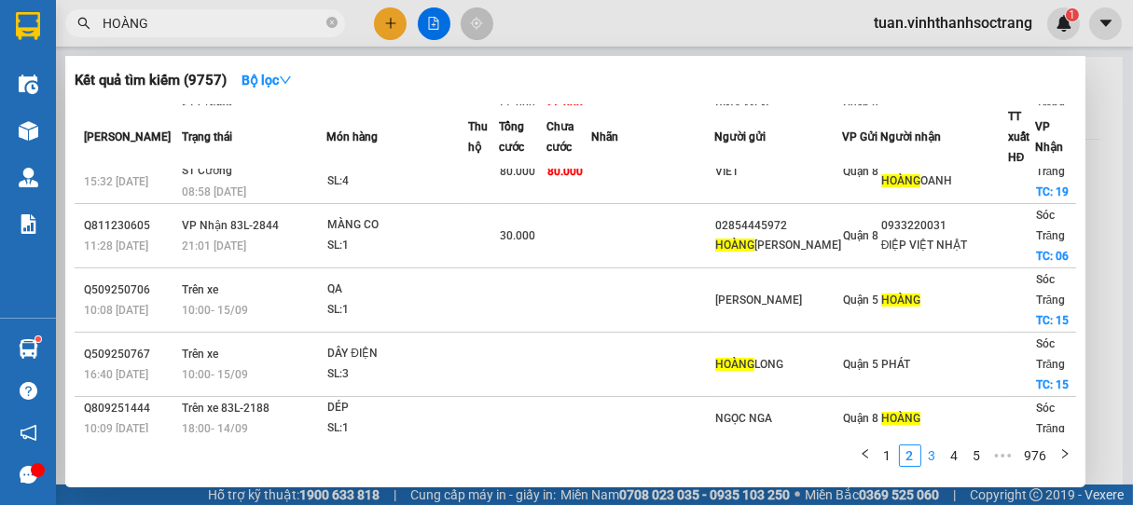
click at [937, 457] on link "3" at bounding box center [932, 456] width 21 height 21
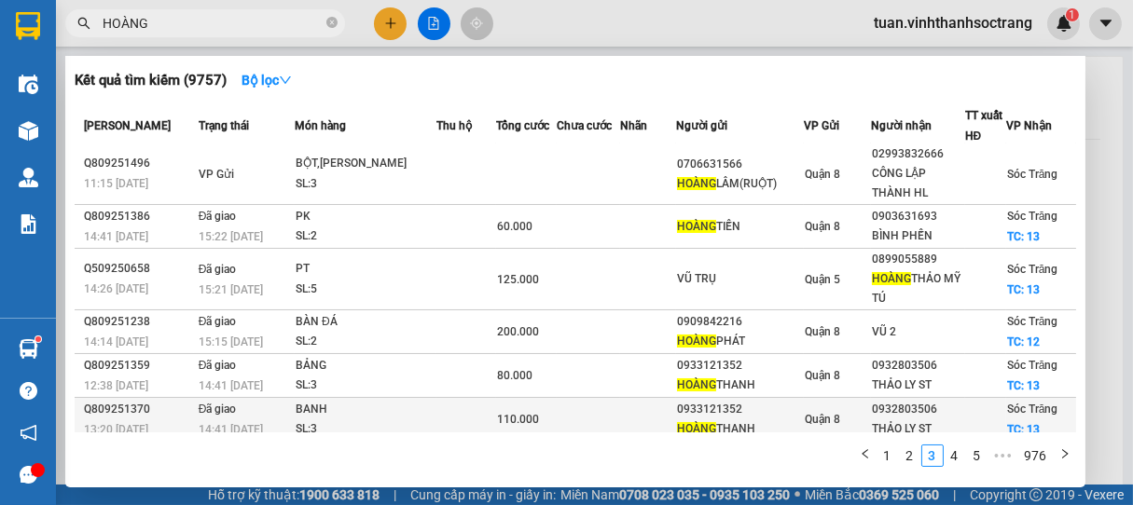
scroll to position [0, 0]
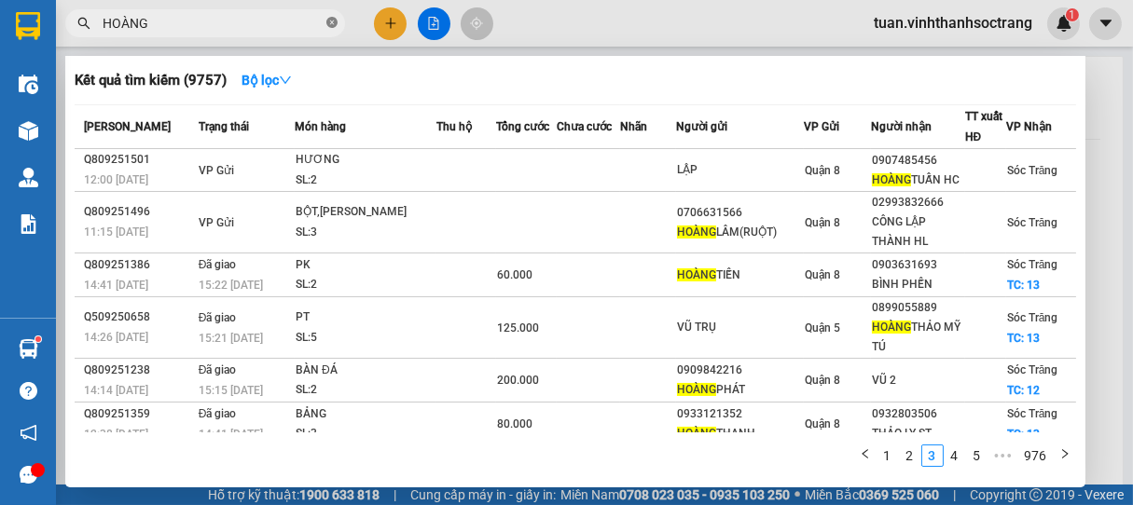
click at [331, 25] on icon "close-circle" at bounding box center [331, 22] width 11 height 11
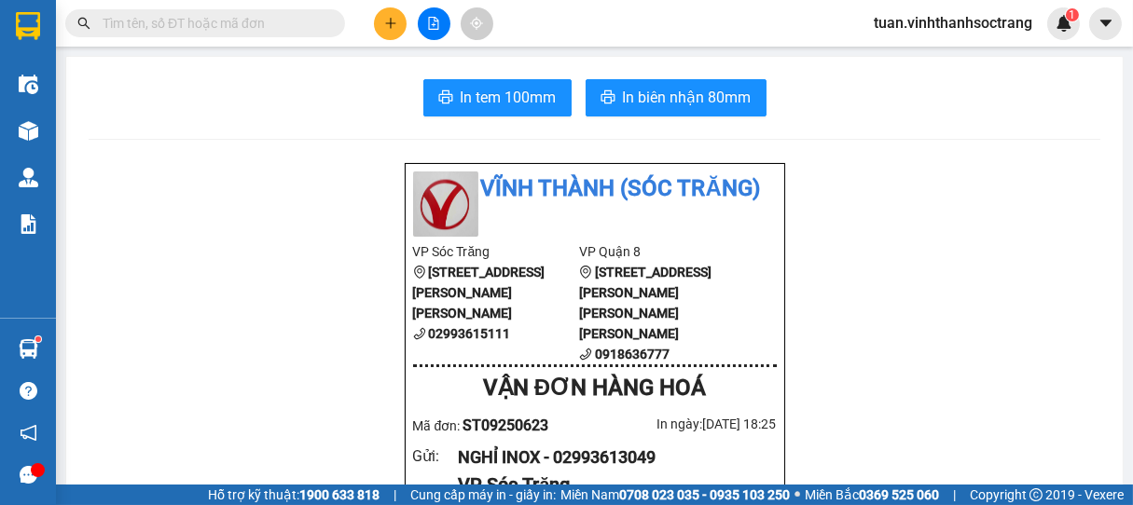
click at [287, 24] on input "text" at bounding box center [213, 23] width 220 height 21
type input "D"
type input "ĐA"
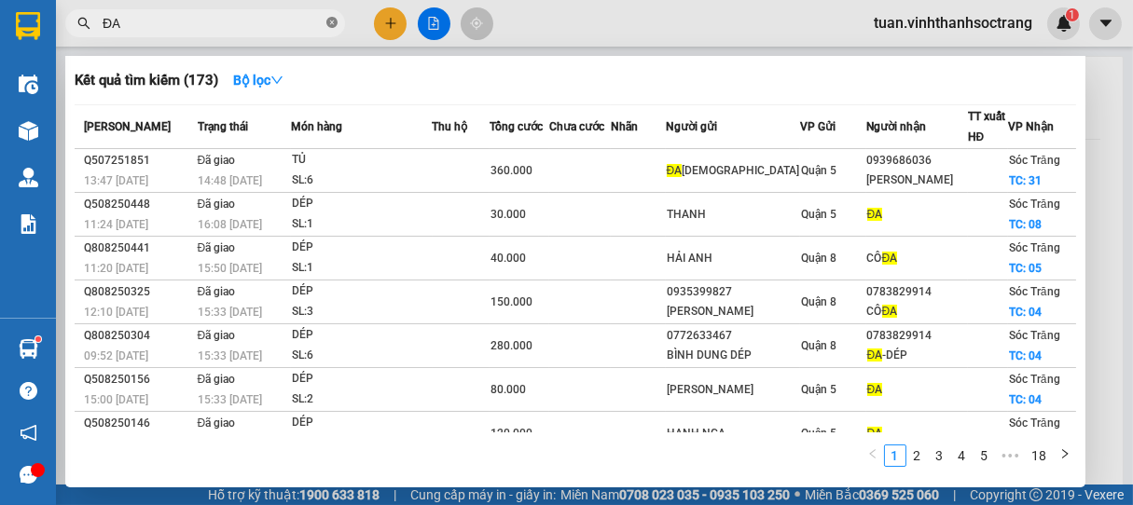
click at [326, 28] on icon "close-circle" at bounding box center [331, 22] width 11 height 11
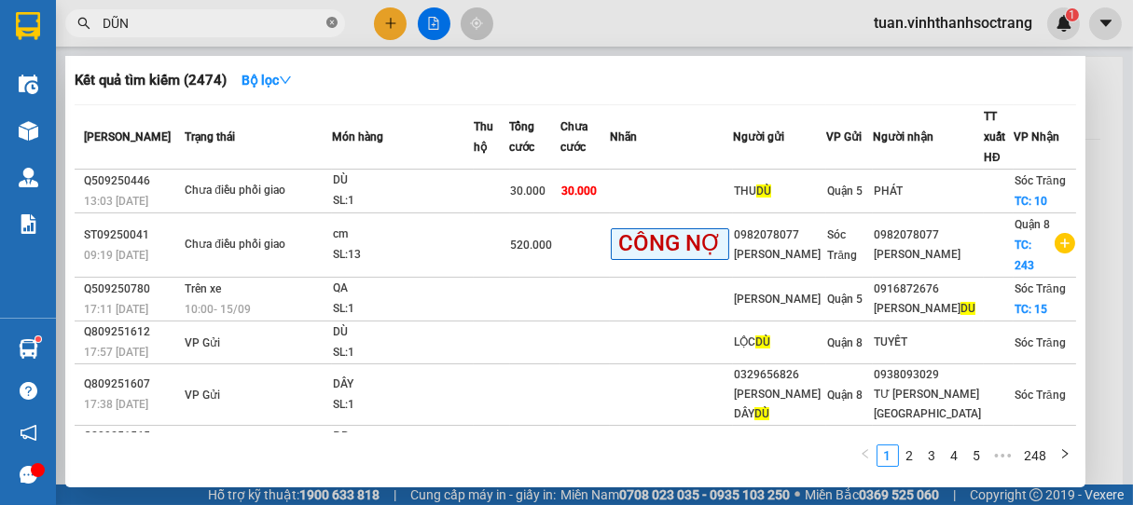
type input "DŨNG"
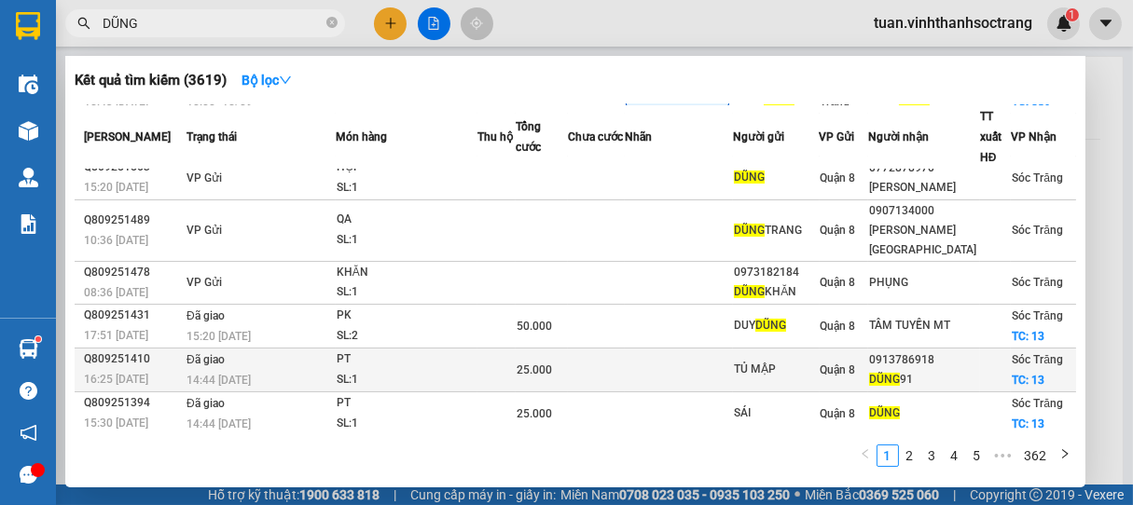
scroll to position [224, 0]
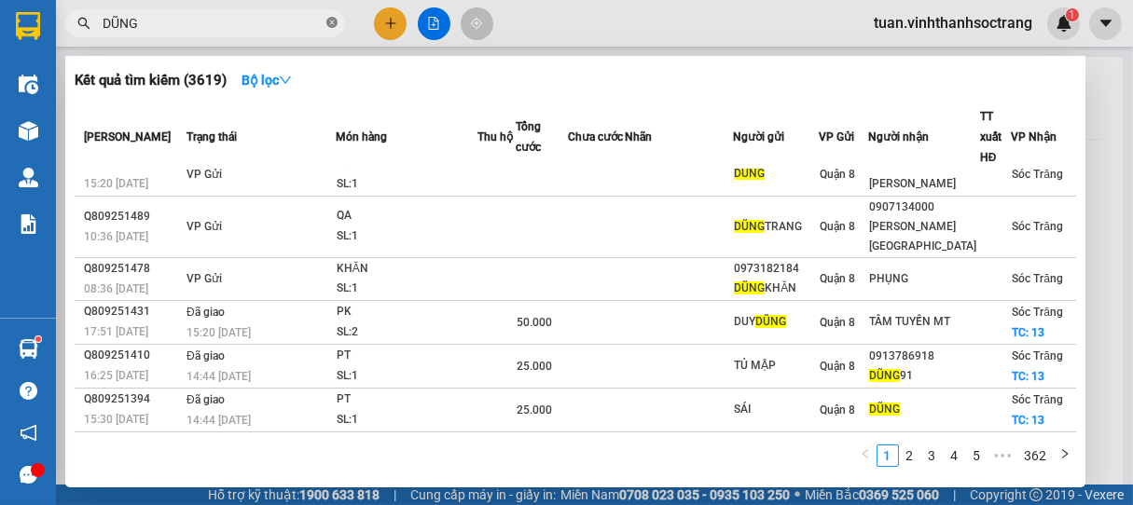
click at [333, 23] on icon "close-circle" at bounding box center [331, 22] width 11 height 11
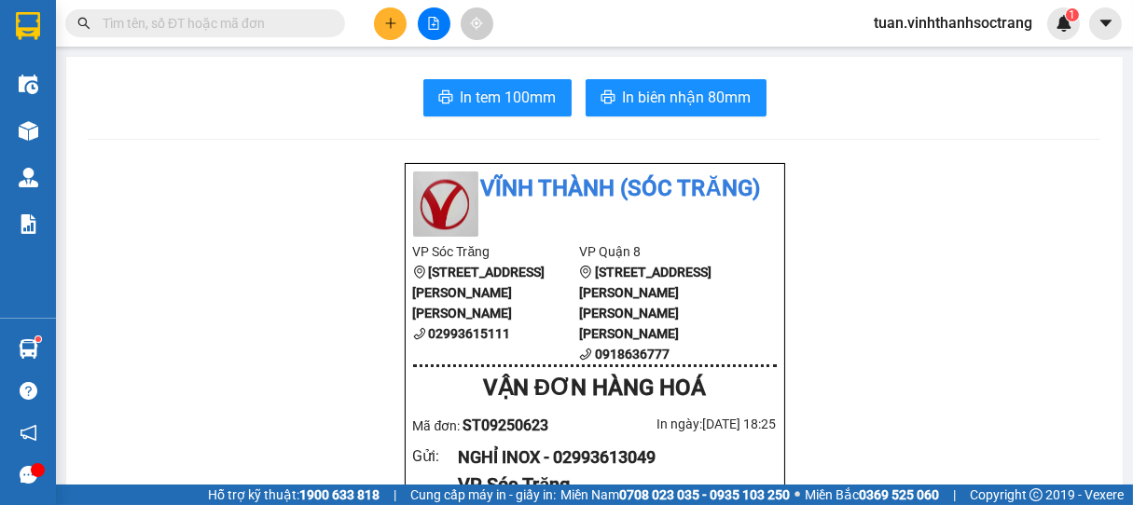
click at [292, 19] on input "text" at bounding box center [213, 23] width 220 height 21
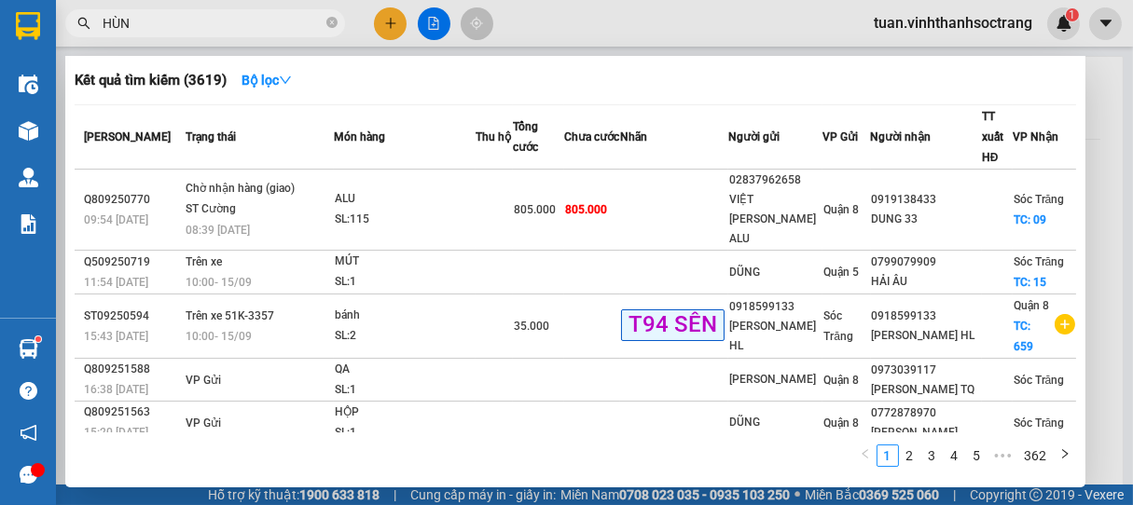
type input "HÙNG"
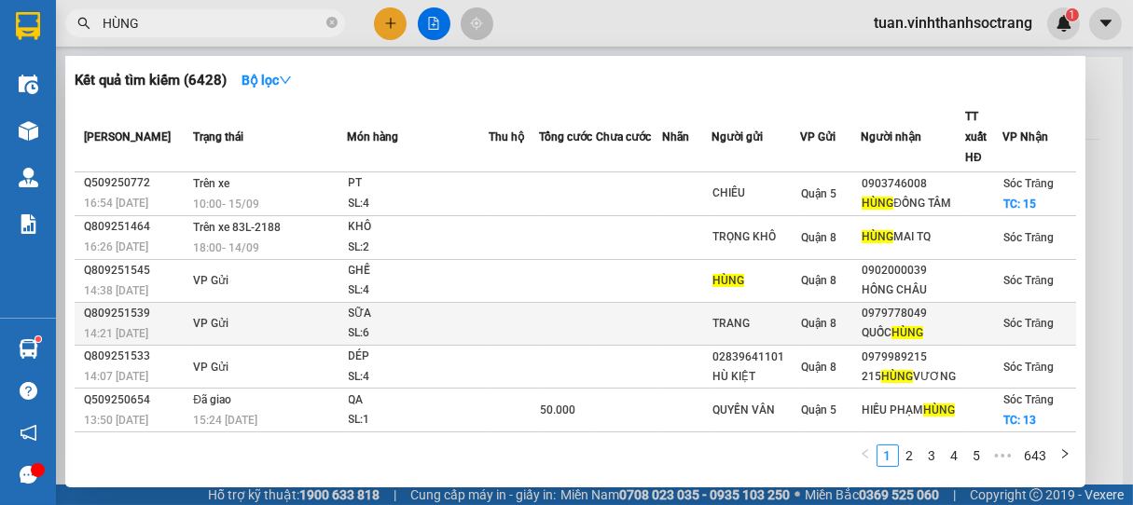
scroll to position [265, 0]
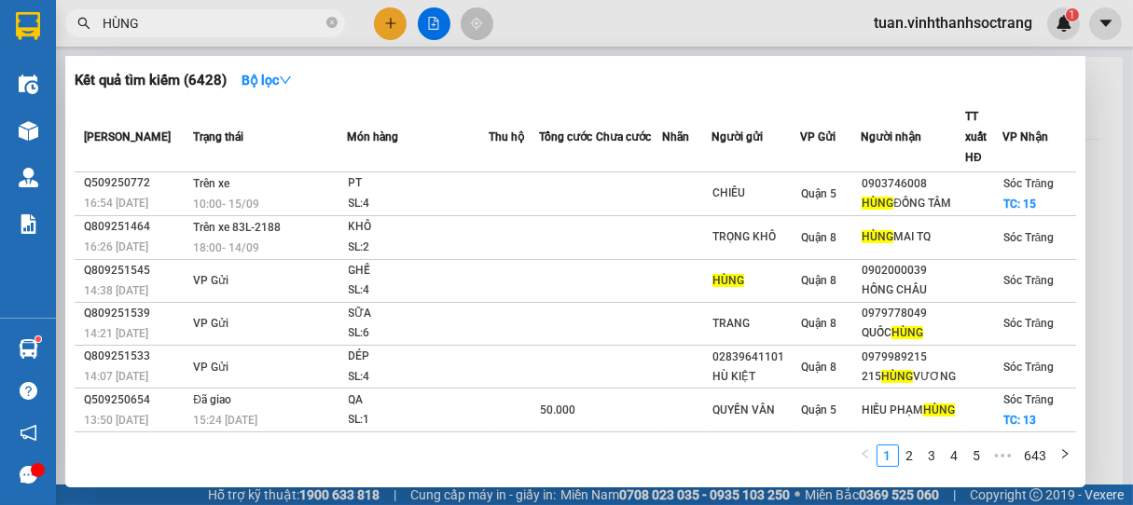
click at [330, 21] on icon "close-circle" at bounding box center [331, 22] width 11 height 11
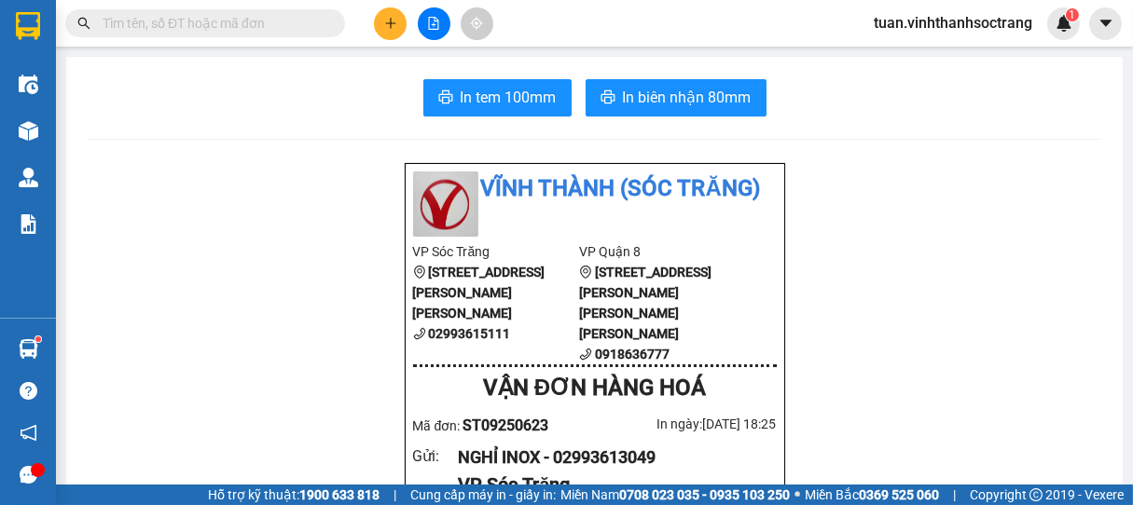
click at [271, 21] on input "text" at bounding box center [213, 23] width 220 height 21
click at [235, 25] on input "text" at bounding box center [213, 23] width 220 height 21
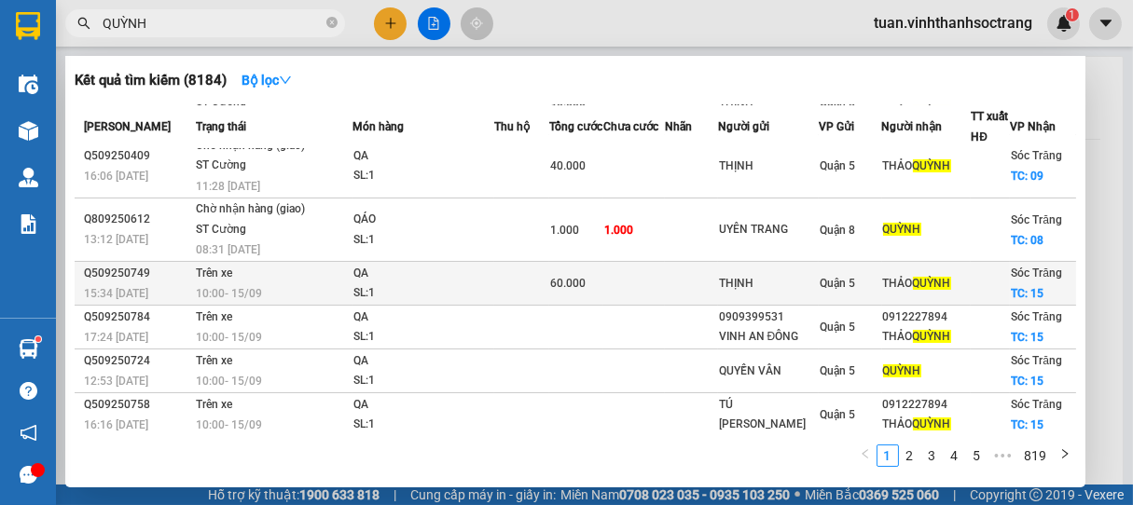
scroll to position [268, 0]
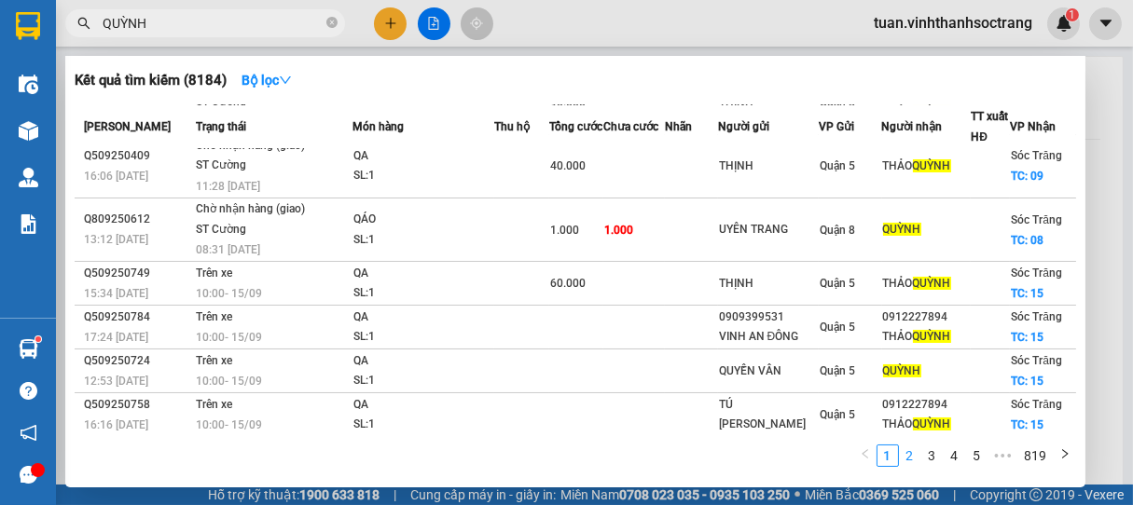
type input "QUỲNH"
click at [917, 454] on link "2" at bounding box center [910, 456] width 21 height 21
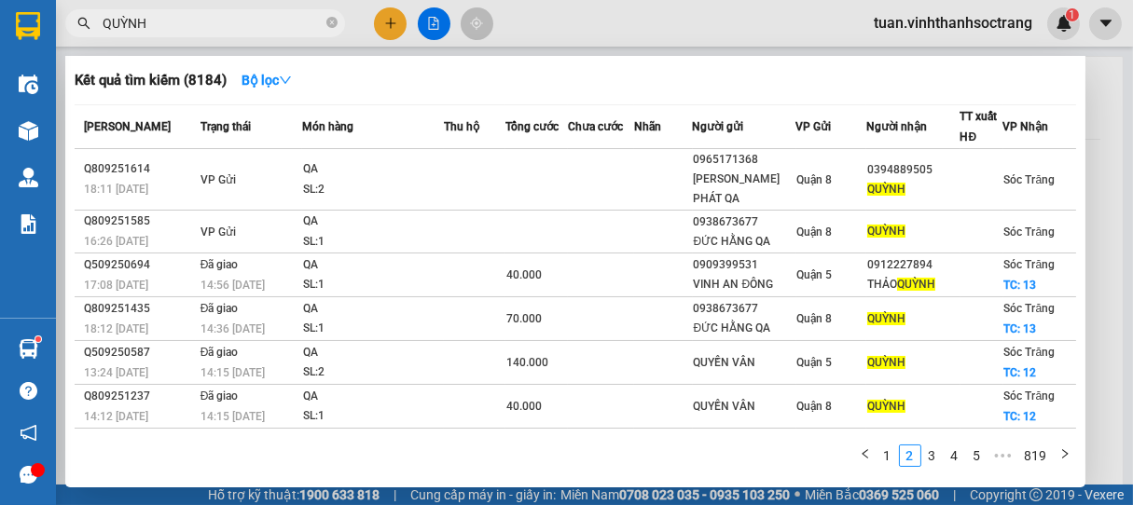
scroll to position [0, 0]
click at [330, 17] on icon "close-circle" at bounding box center [331, 22] width 11 height 11
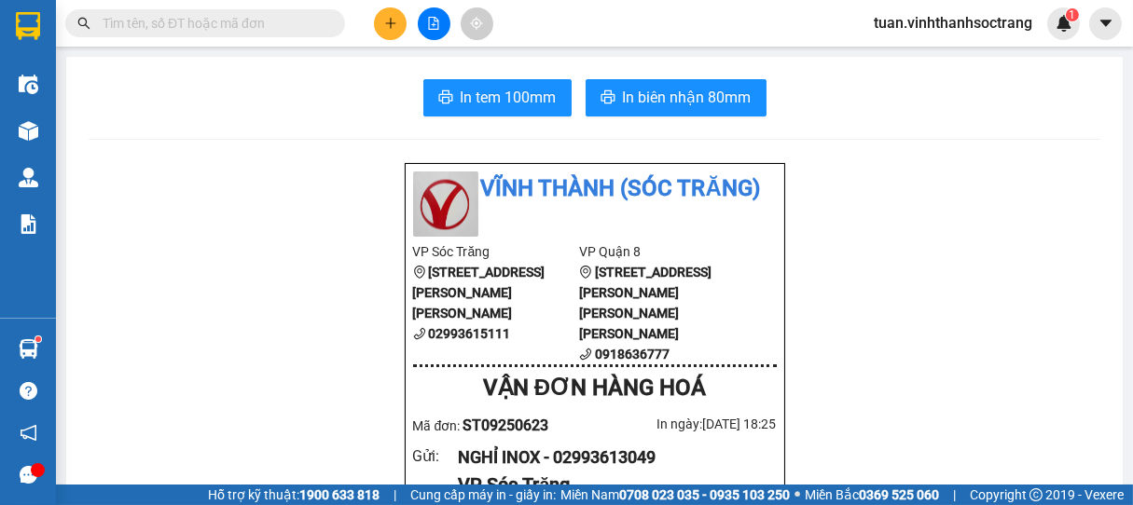
click at [286, 23] on input "text" at bounding box center [213, 23] width 220 height 21
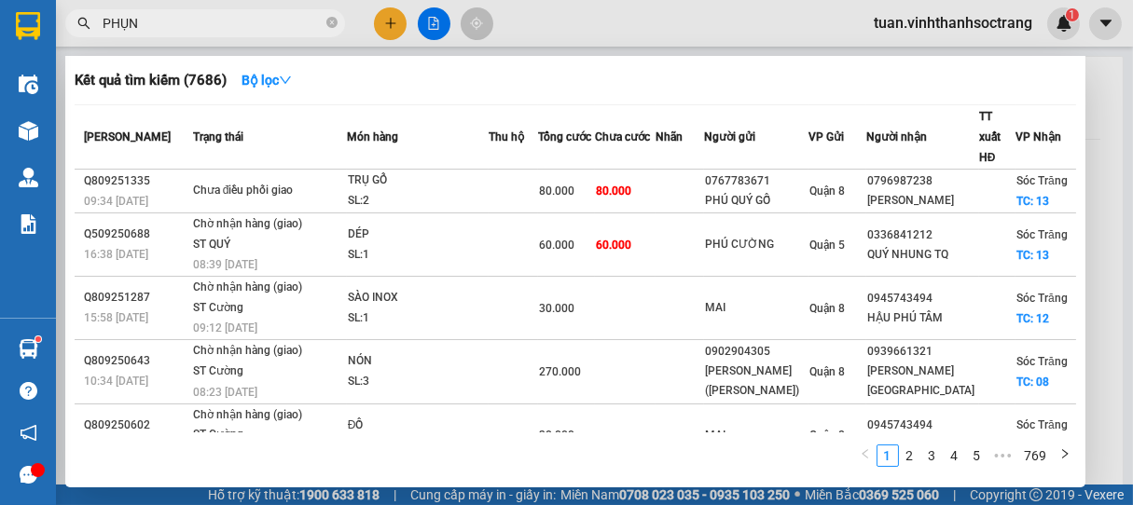
type input "PHỤNG"
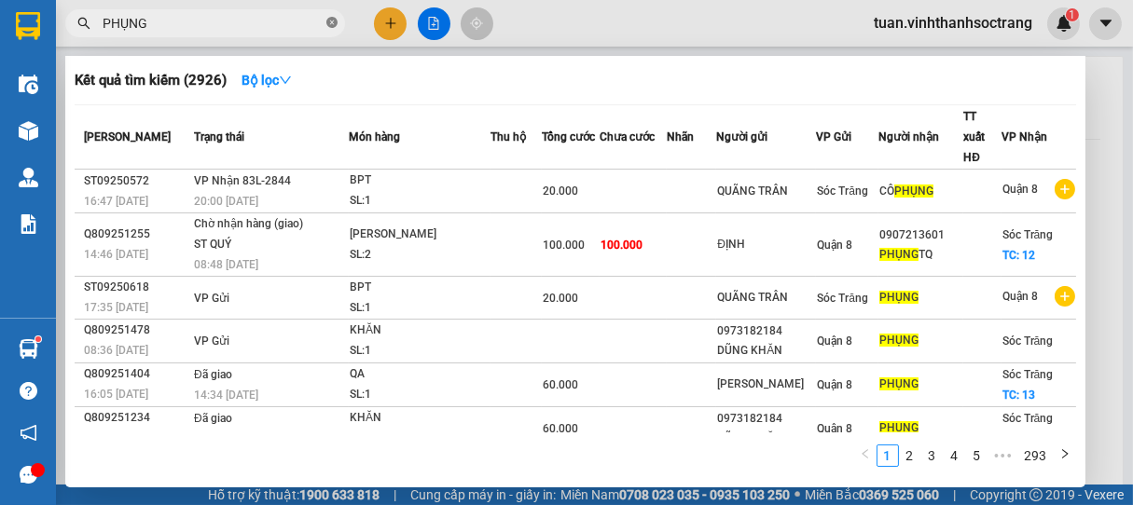
click at [331, 21] on icon "close-circle" at bounding box center [331, 22] width 11 height 11
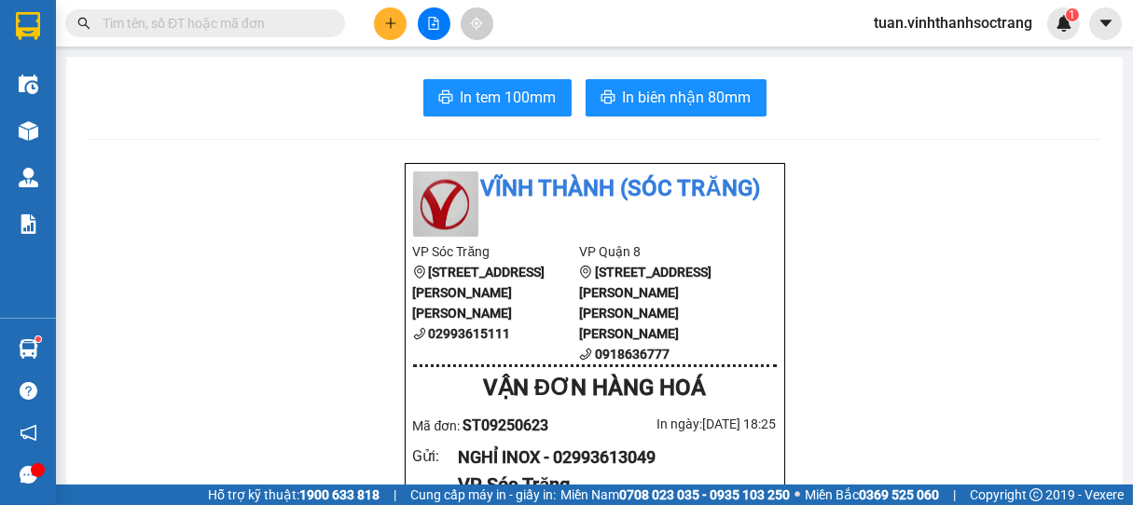
click at [188, 22] on input "text" at bounding box center [213, 23] width 220 height 21
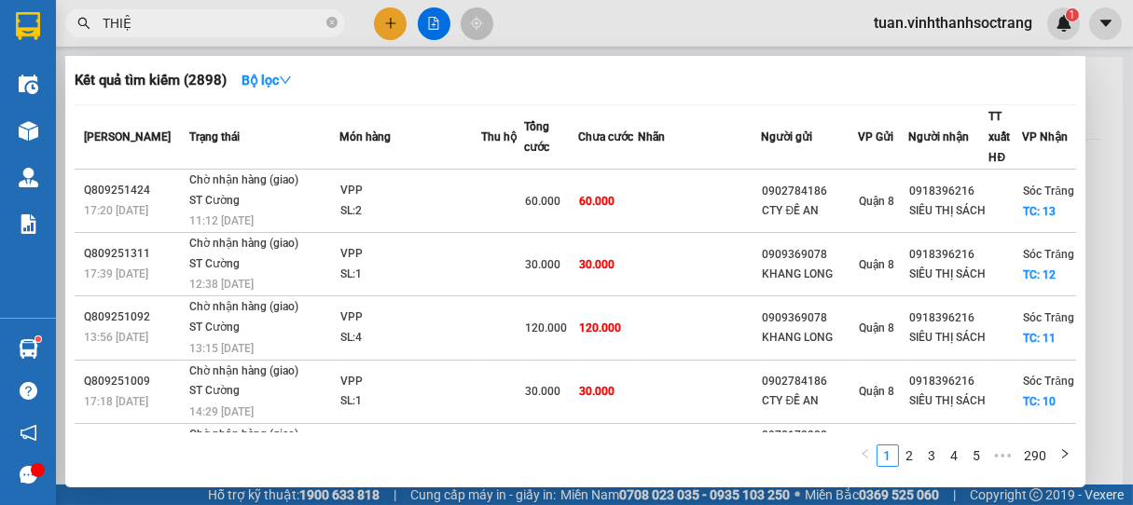
type input "THIỆN"
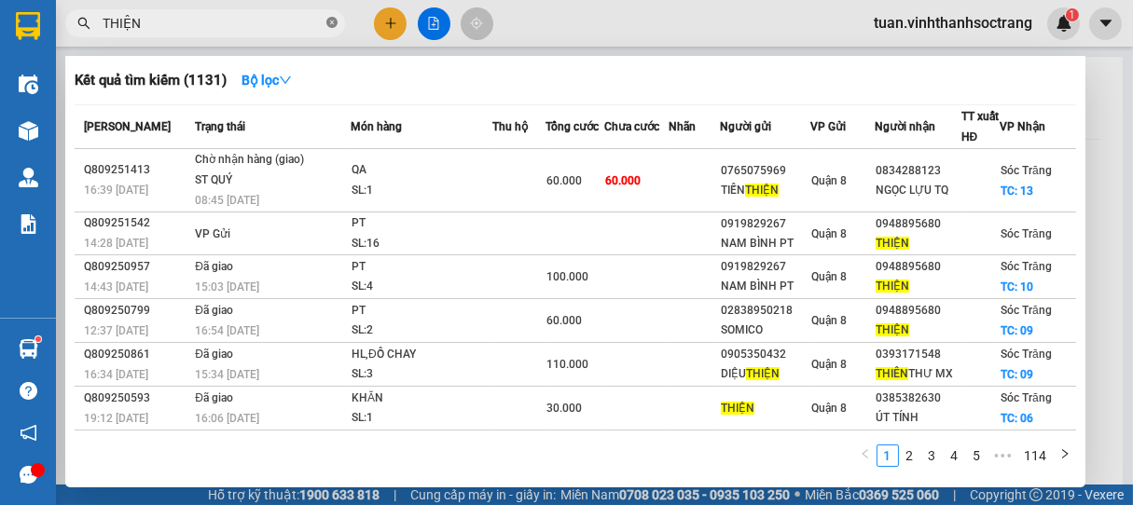
click at [330, 21] on icon "close-circle" at bounding box center [331, 22] width 11 height 11
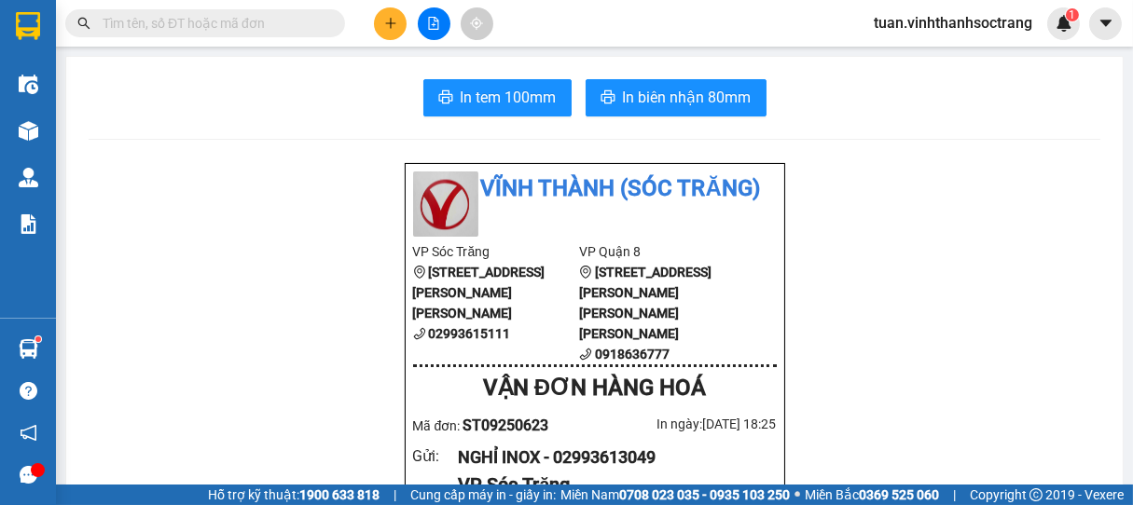
click at [317, 21] on input "text" at bounding box center [213, 23] width 220 height 21
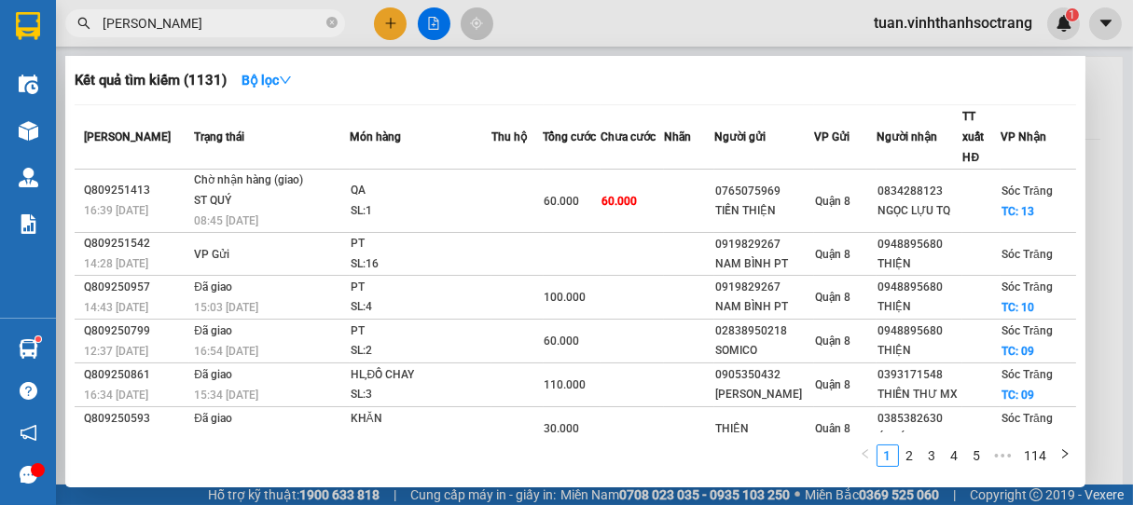
type input "[PERSON_NAME]"
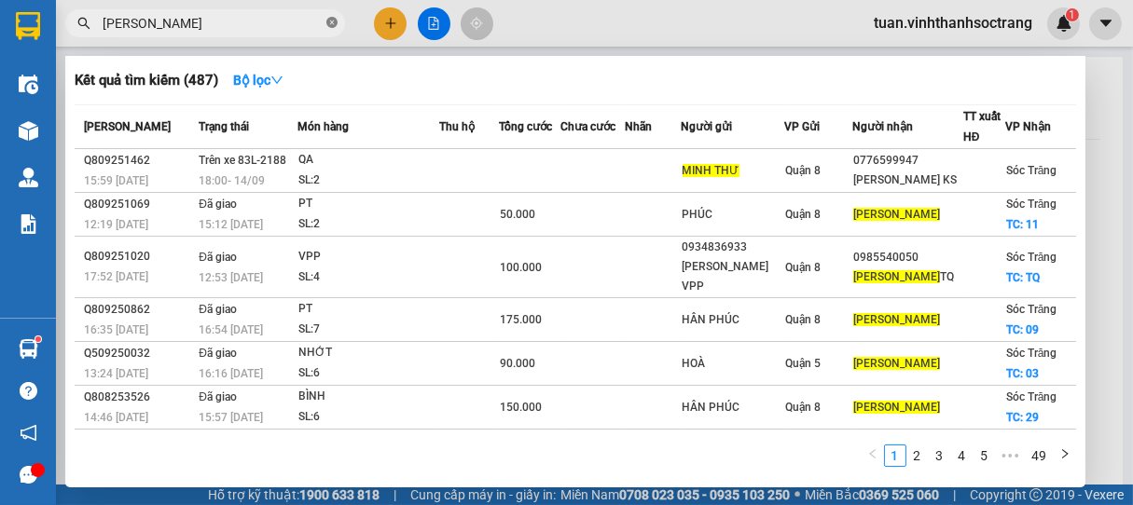
click at [333, 29] on span at bounding box center [331, 24] width 11 height 18
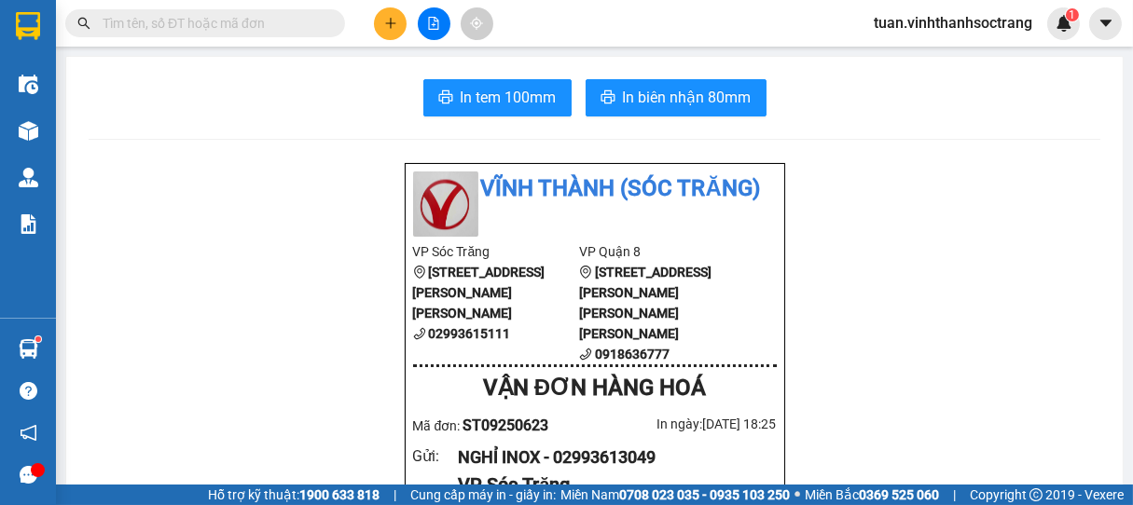
click at [229, 26] on input "text" at bounding box center [213, 23] width 220 height 21
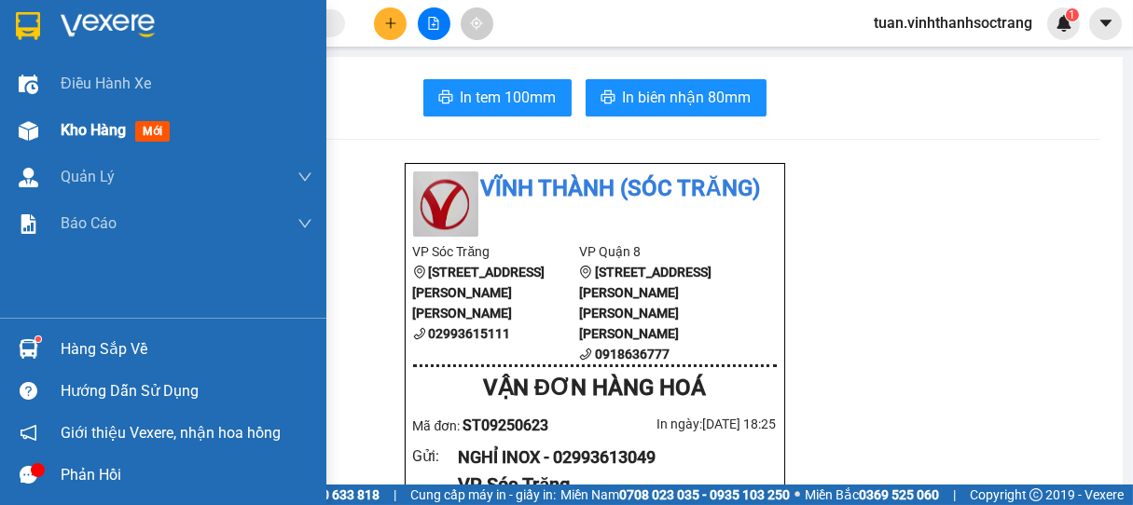
click at [91, 128] on span "Kho hàng" at bounding box center [93, 130] width 65 height 18
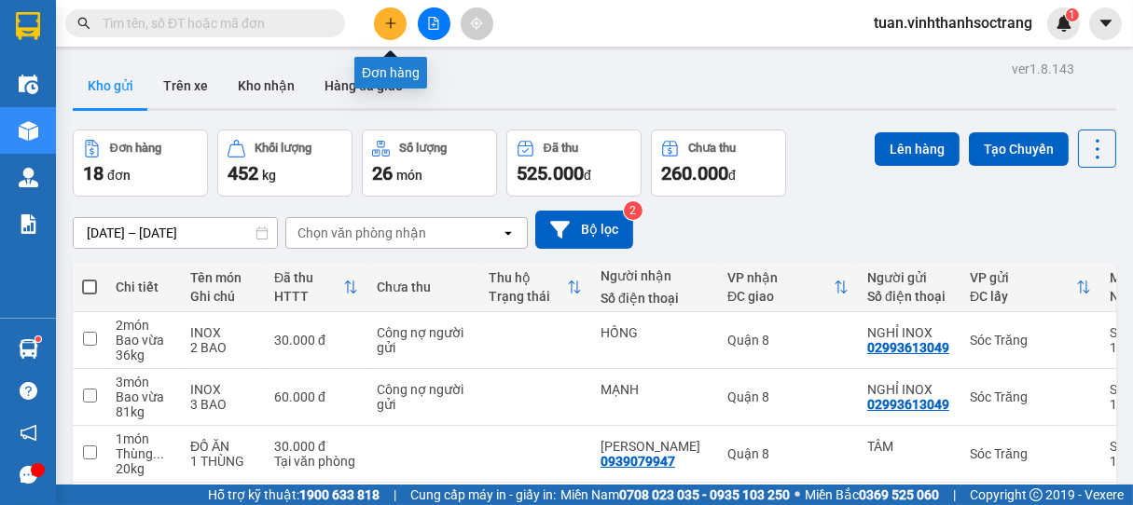
click at [395, 19] on icon "plus" at bounding box center [390, 23] width 13 height 13
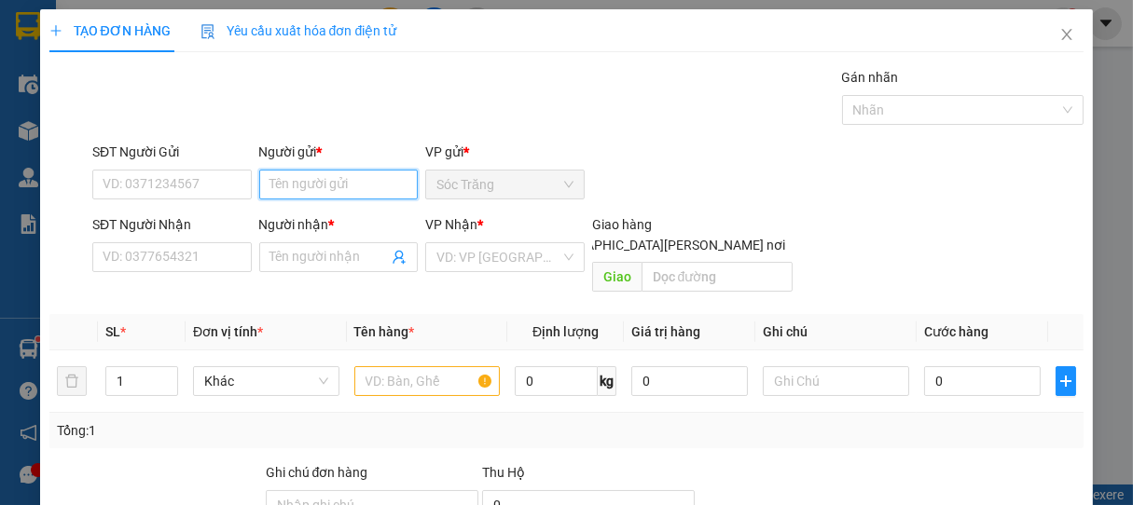
click at [353, 179] on input "Người gửi *" at bounding box center [338, 185] width 159 height 30
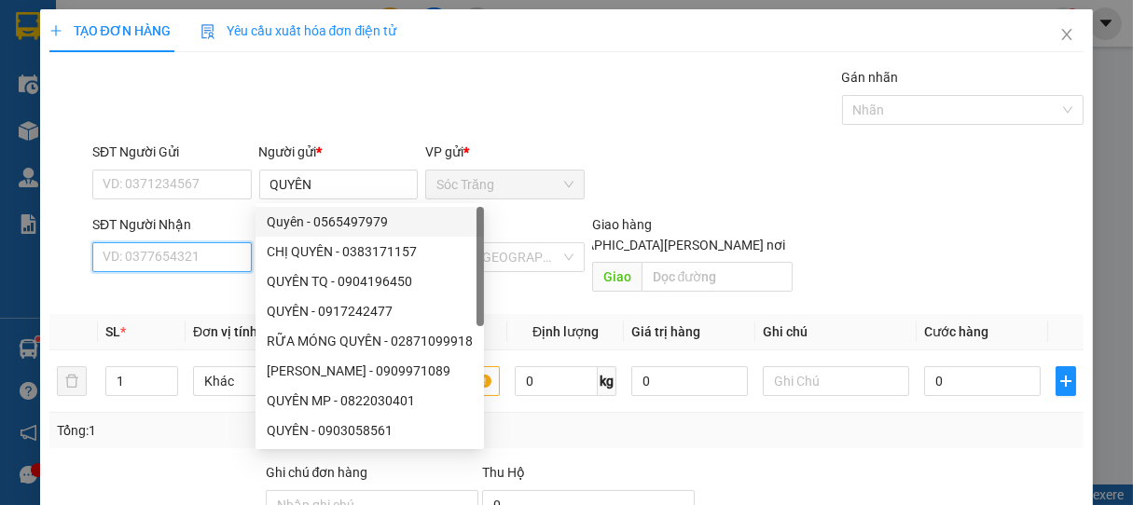
click at [216, 261] on input "SĐT Người Nhận" at bounding box center [171, 257] width 159 height 30
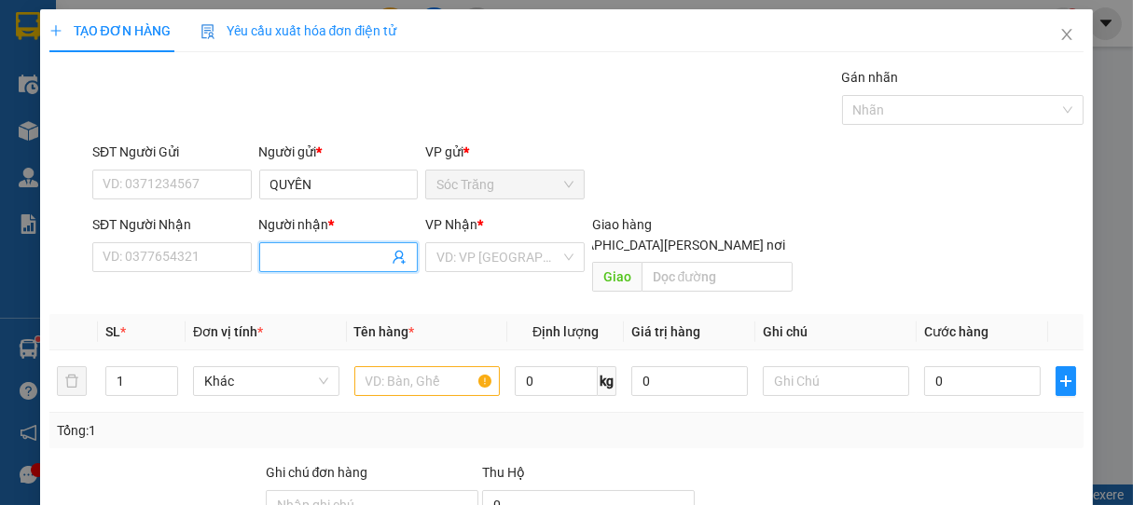
click at [297, 258] on input "Người nhận *" at bounding box center [329, 257] width 118 height 21
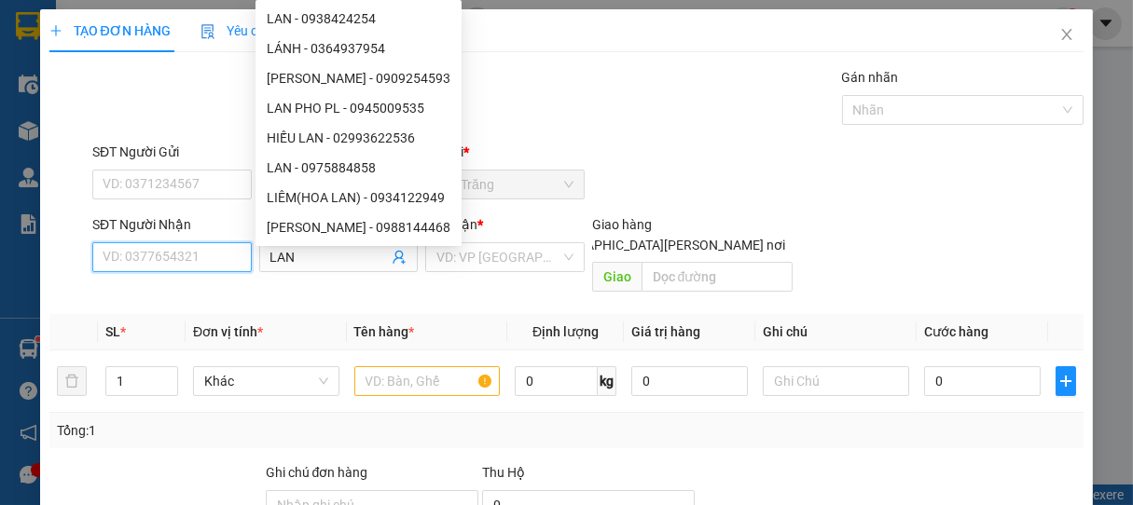
click at [205, 253] on input "SĐT Người Nhận" at bounding box center [171, 257] width 159 height 30
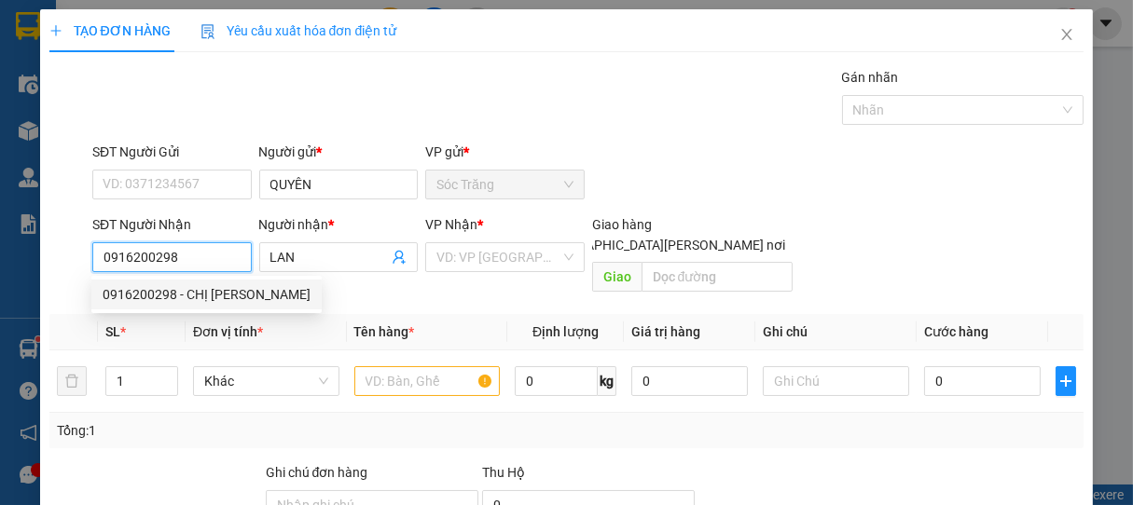
click at [173, 288] on div "0916200298 - CHỊ [PERSON_NAME]" at bounding box center [207, 294] width 208 height 21
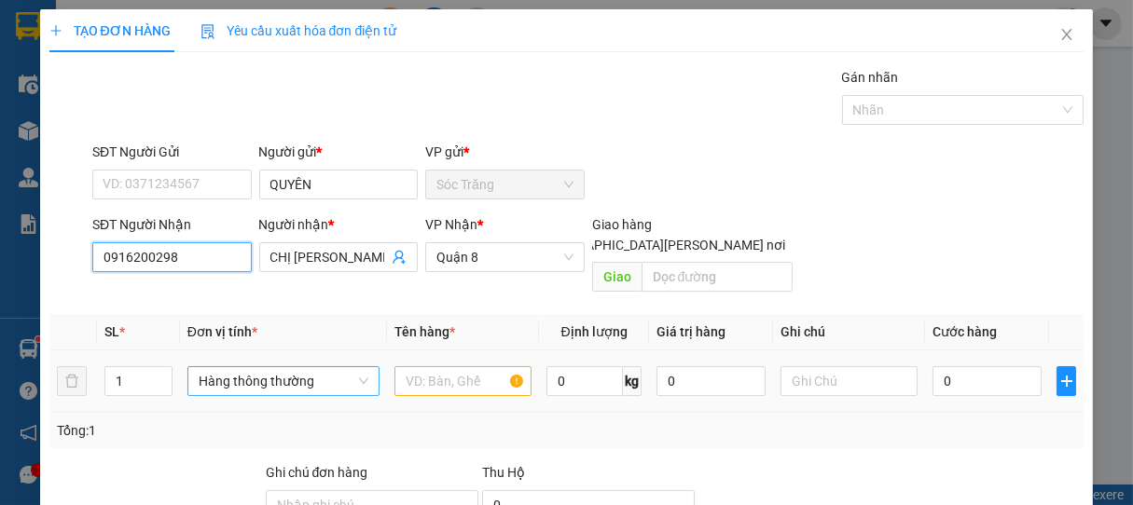
click at [264, 367] on span "Hàng thông thường" at bounding box center [284, 381] width 170 height 28
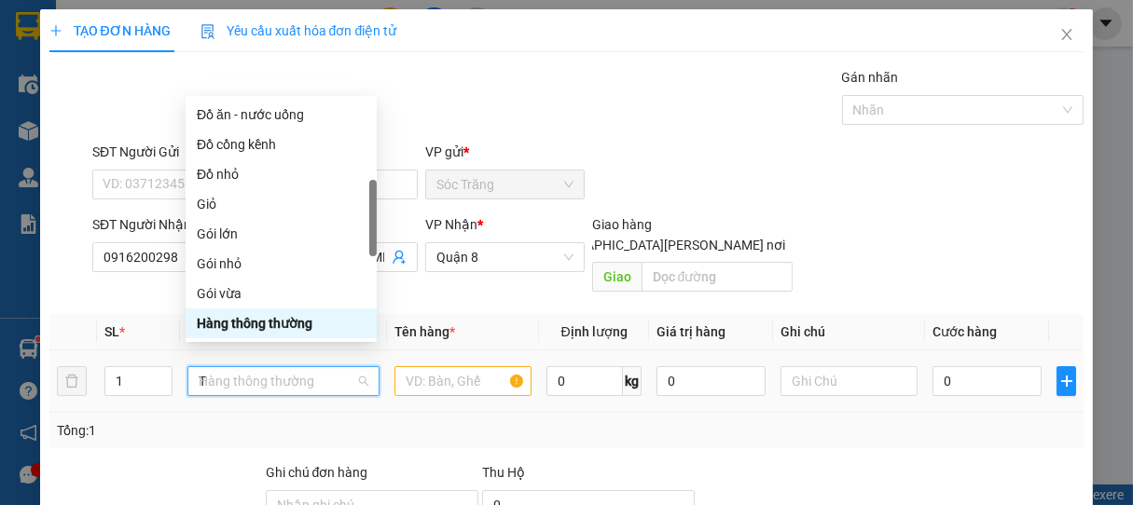
scroll to position [60, 0]
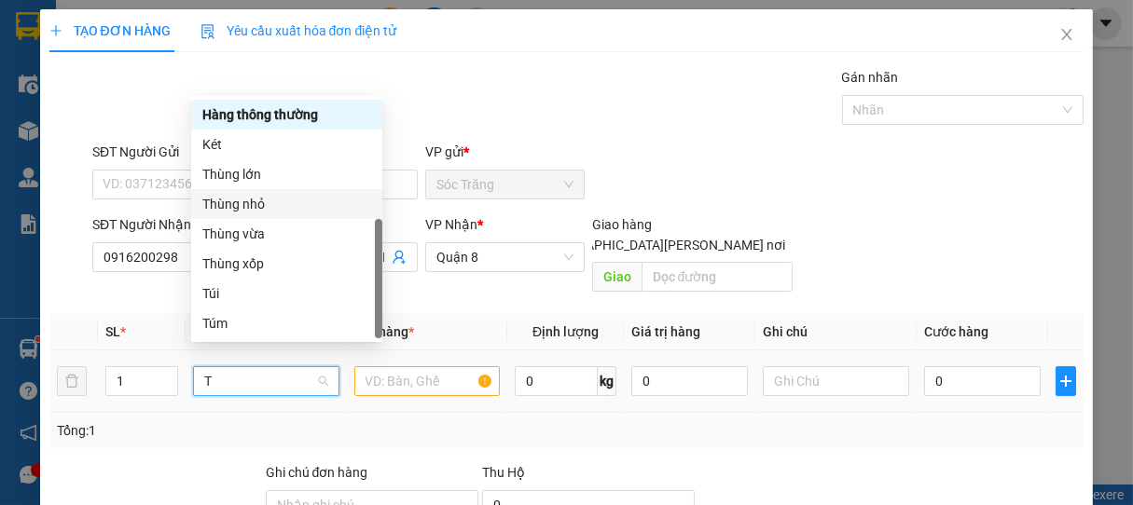
drag, startPoint x: 238, startPoint y: 197, endPoint x: 358, endPoint y: 343, distance: 189.4
click at [239, 197] on div "Thùng nhỏ" at bounding box center [286, 204] width 169 height 21
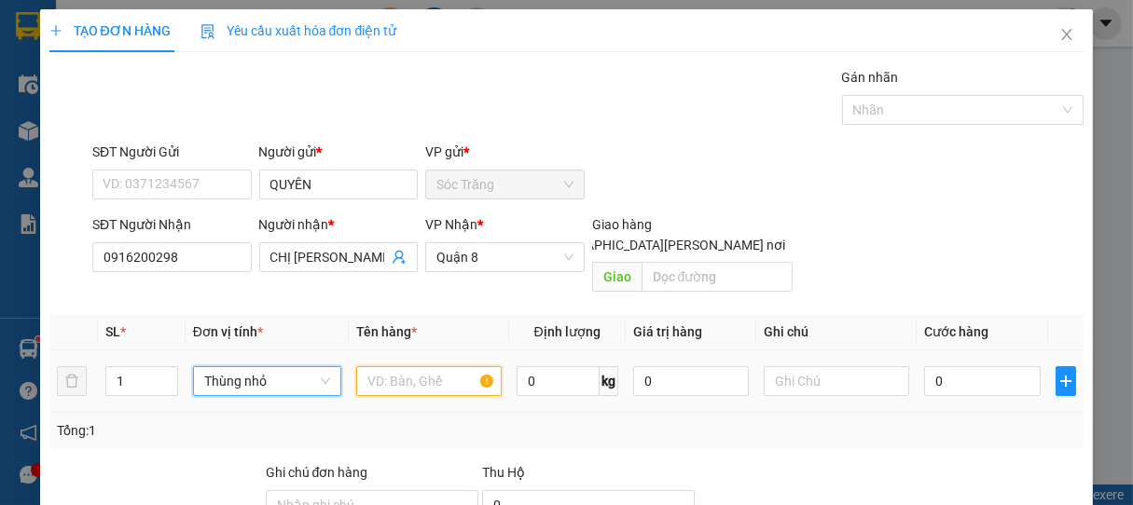
click at [416, 366] on input "text" at bounding box center [428, 381] width 145 height 30
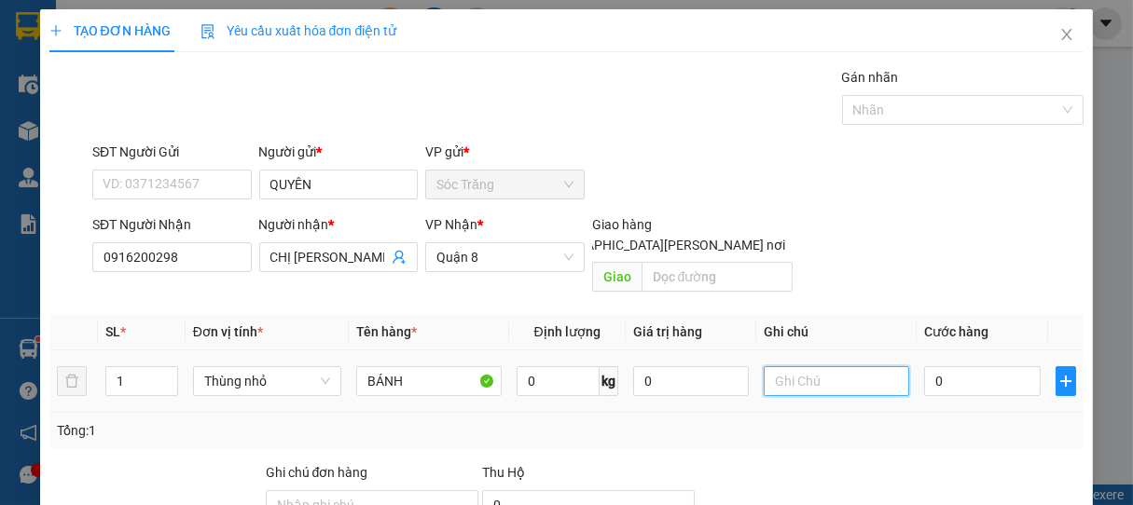
click at [799, 375] on input "text" at bounding box center [836, 381] width 145 height 30
click at [944, 366] on input "0" at bounding box center [982, 381] width 117 height 30
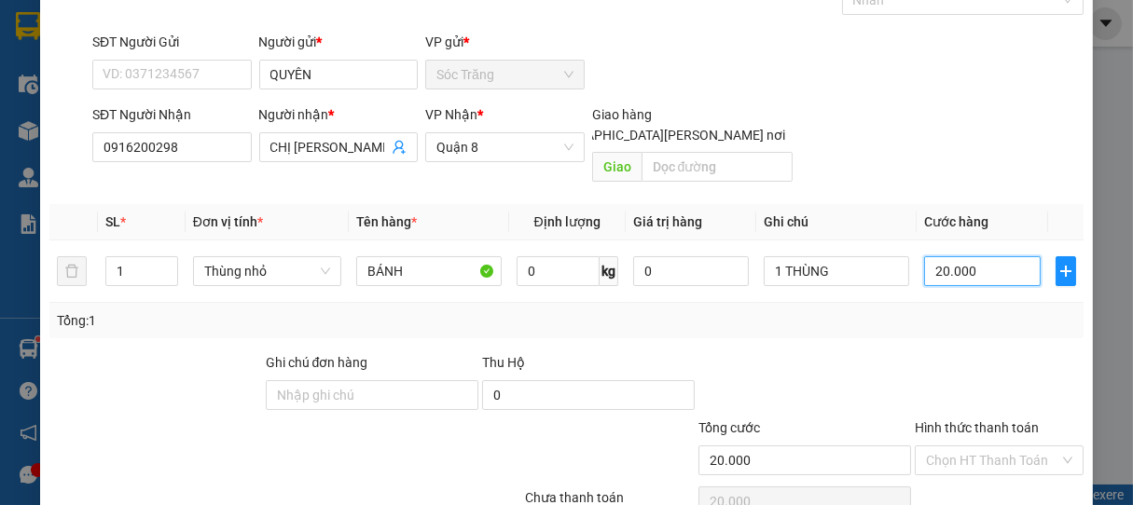
scroll to position [183, 0]
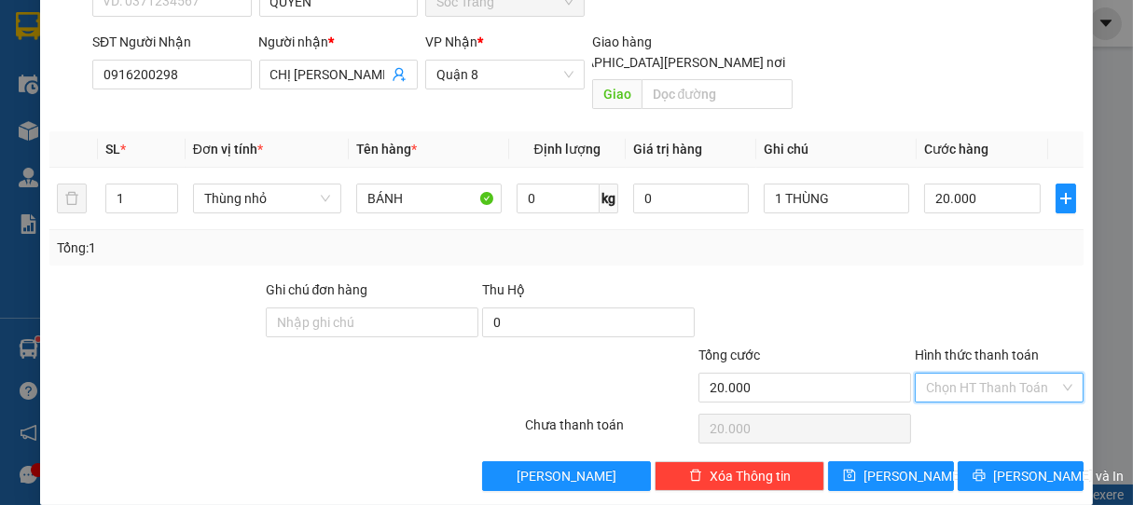
click at [949, 374] on input "Hình thức thanh toán" at bounding box center [993, 388] width 134 height 28
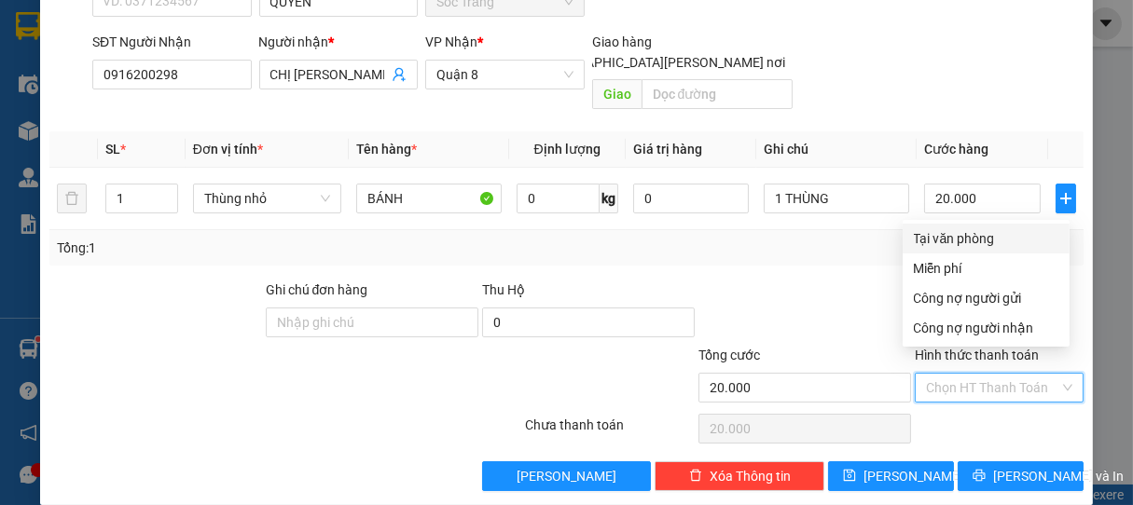
click at [955, 226] on div "Tại văn phòng" at bounding box center [985, 239] width 167 height 30
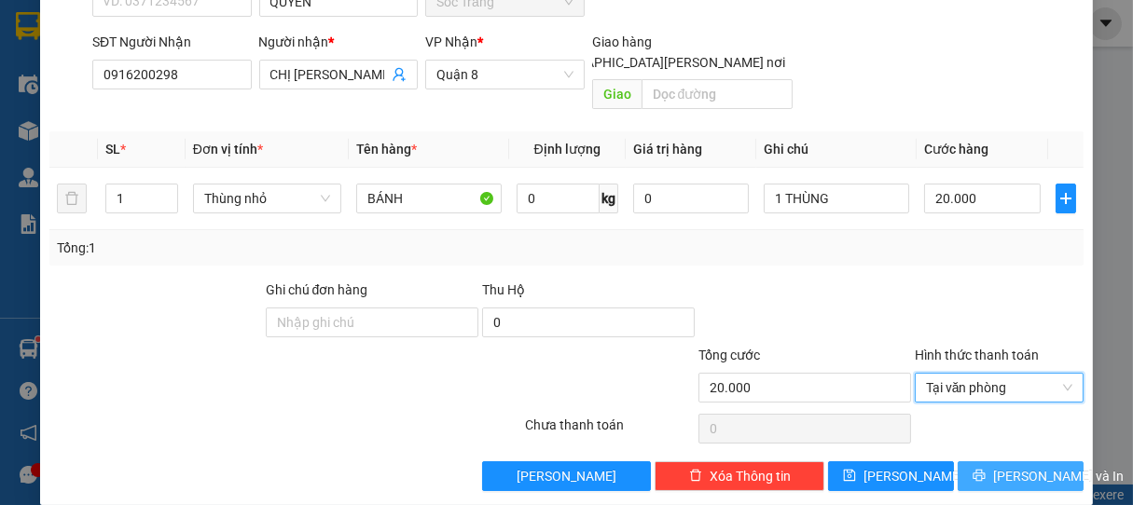
click at [1024, 466] on span "[PERSON_NAME] và In" at bounding box center [1058, 476] width 131 height 21
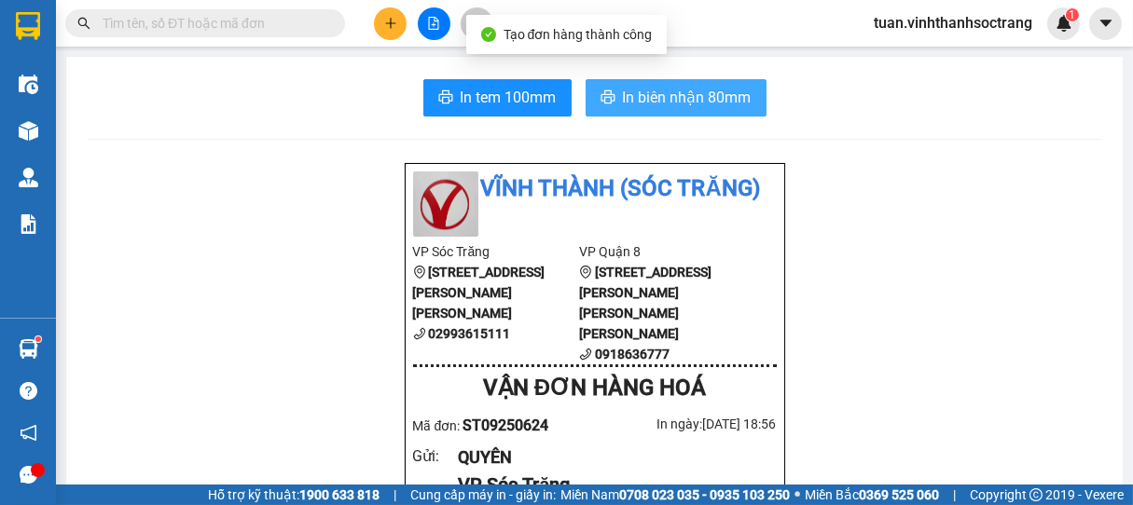
click at [691, 108] on span "In biên nhận 80mm" at bounding box center [687, 97] width 129 height 23
click at [653, 100] on span "In biên nhận 80mm" at bounding box center [687, 97] width 129 height 23
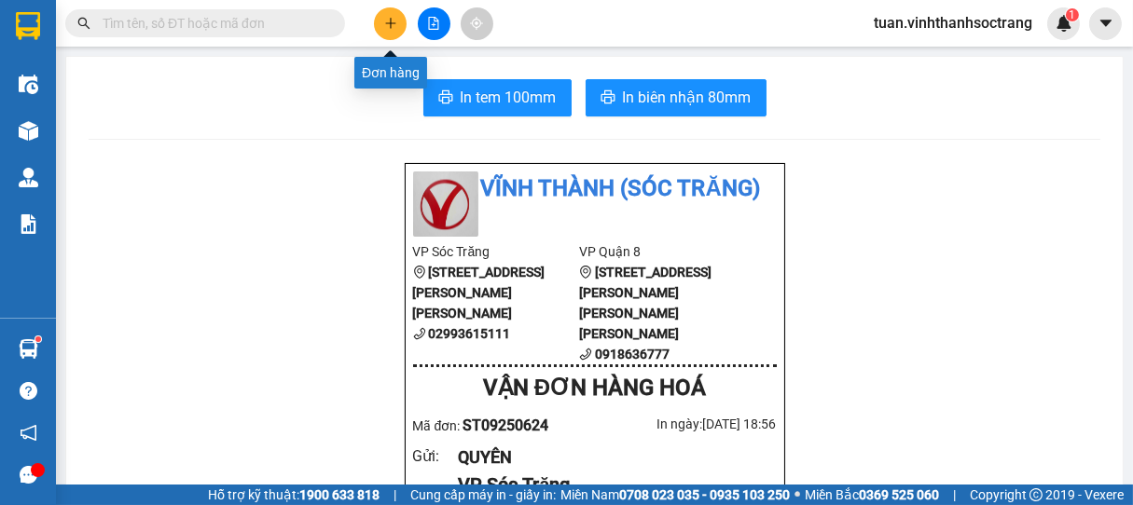
click at [388, 17] on icon "plus" at bounding box center [390, 23] width 13 height 13
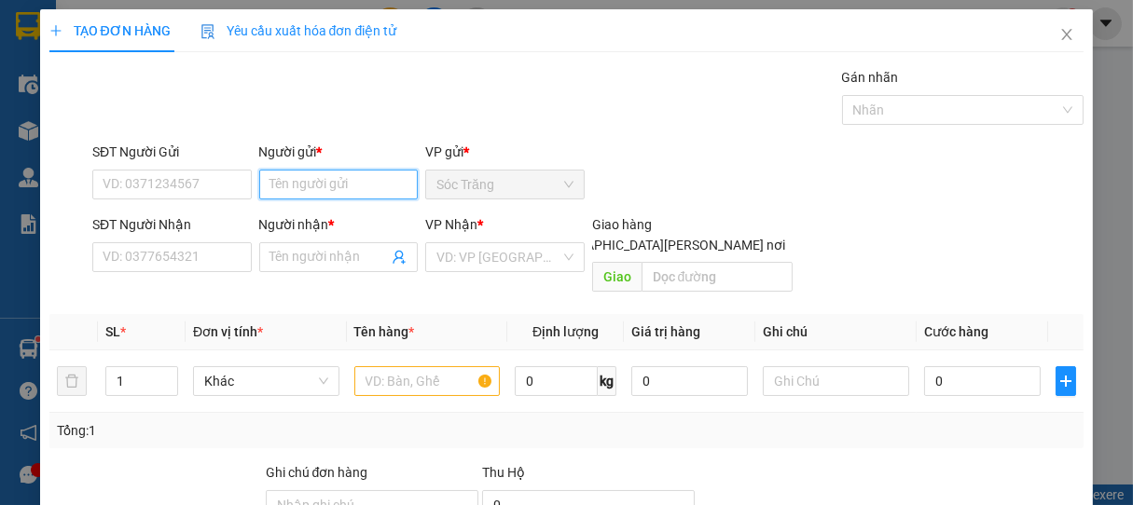
click at [361, 191] on input "Người gửi *" at bounding box center [338, 185] width 159 height 30
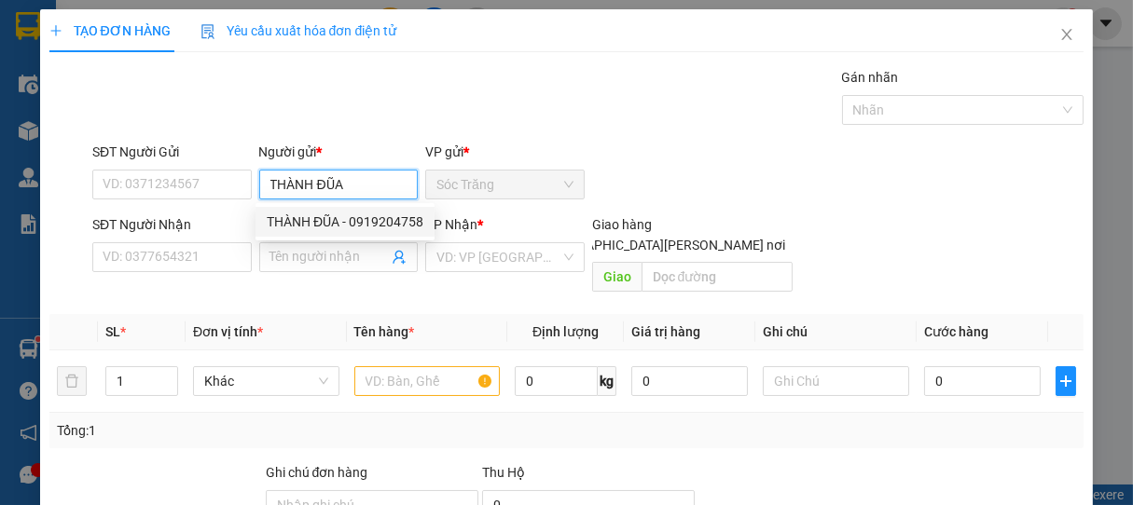
click at [350, 227] on div "THÀNH ĐŨA - 0919204758" at bounding box center [345, 222] width 157 height 21
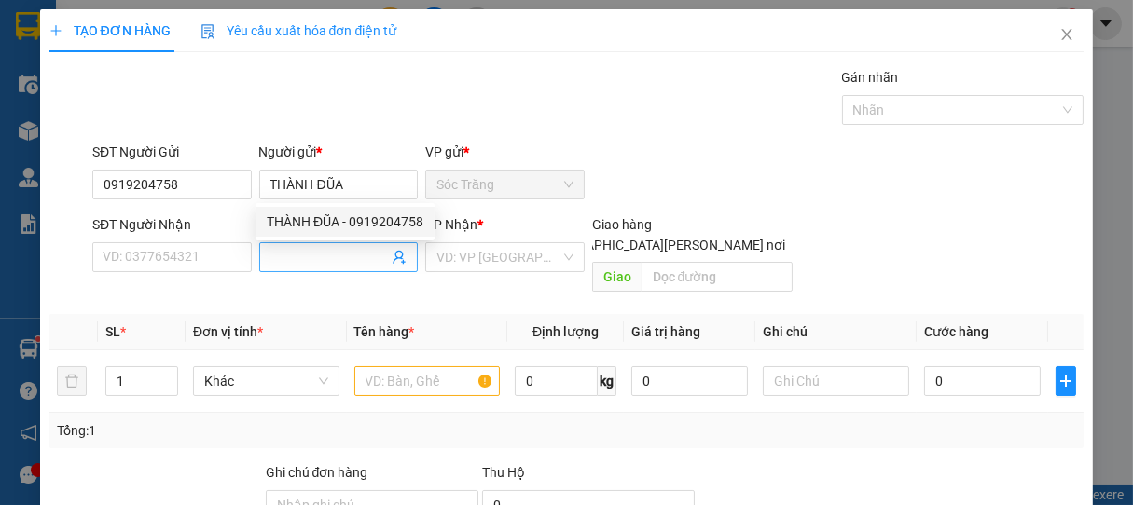
click at [347, 255] on input "Người nhận *" at bounding box center [329, 257] width 118 height 21
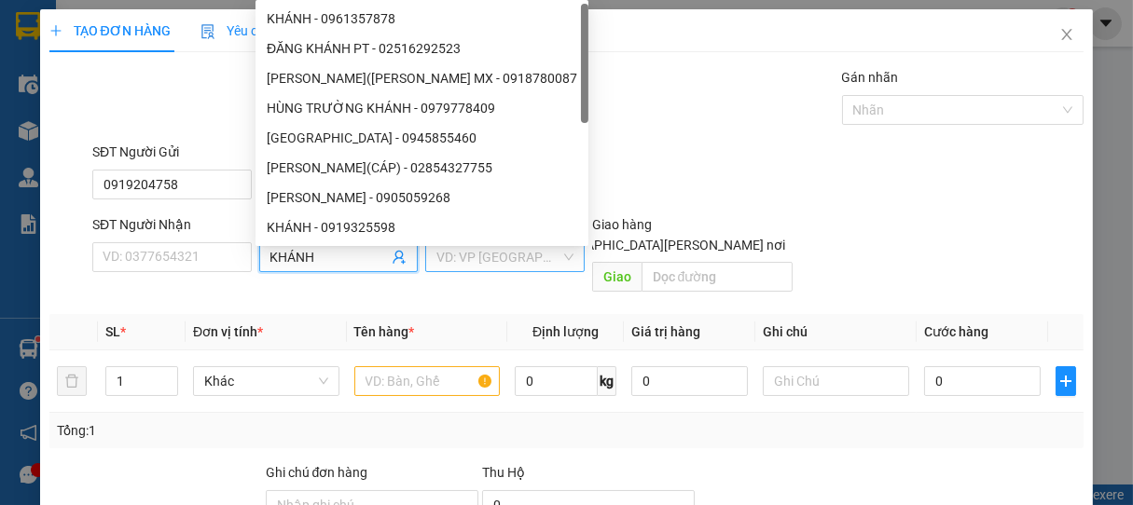
click at [471, 258] on input "search" at bounding box center [498, 257] width 124 height 28
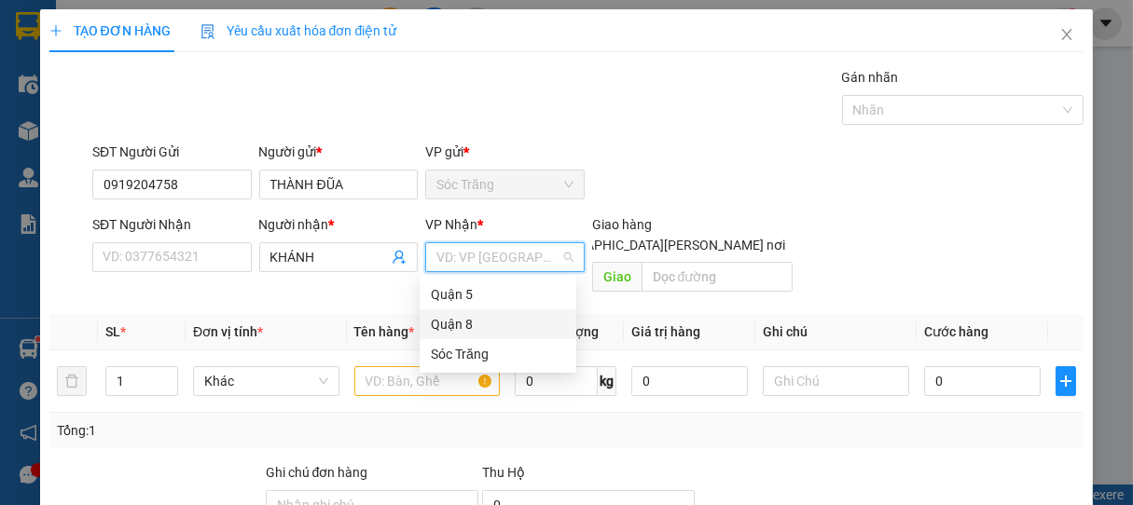
click at [456, 328] on div "Quận 8" at bounding box center [498, 324] width 134 height 21
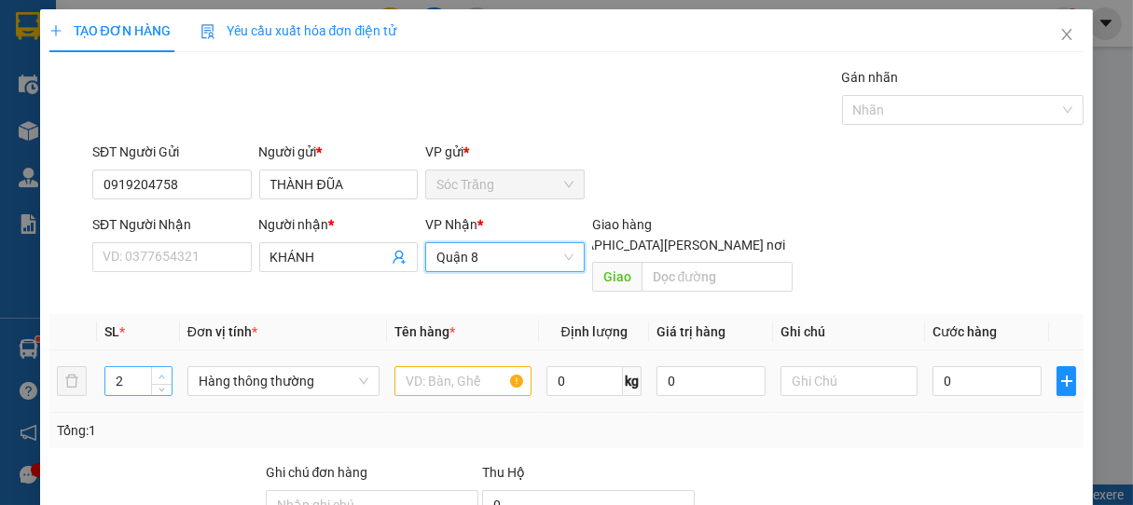
click at [158, 367] on span "Increase Value" at bounding box center [161, 375] width 21 height 17
click at [224, 367] on span "Hàng thông thường" at bounding box center [284, 381] width 170 height 28
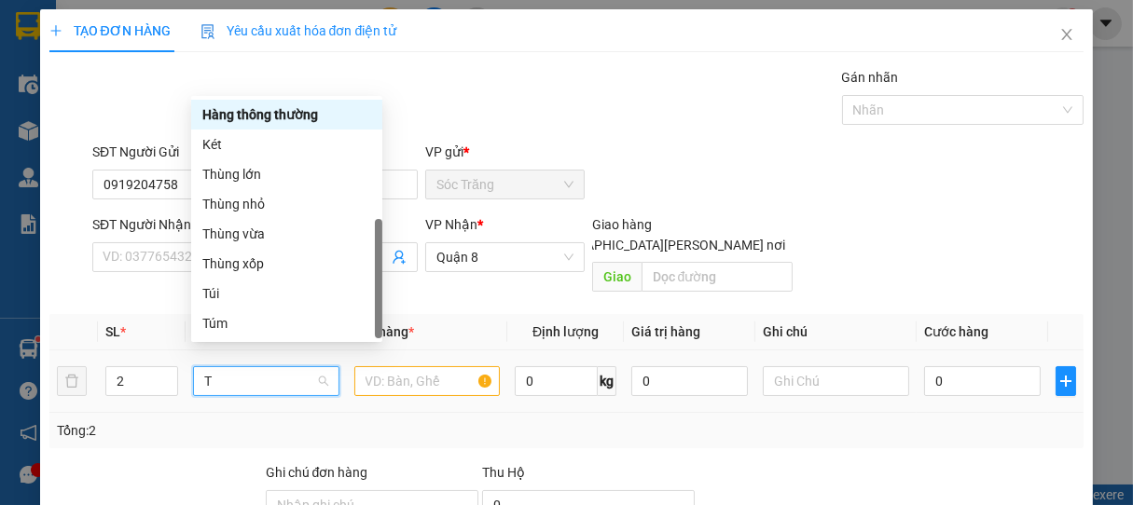
scroll to position [60, 0]
drag, startPoint x: 234, startPoint y: 230, endPoint x: 262, endPoint y: 243, distance: 30.9
click at [237, 230] on div "Thùng vừa" at bounding box center [286, 234] width 169 height 21
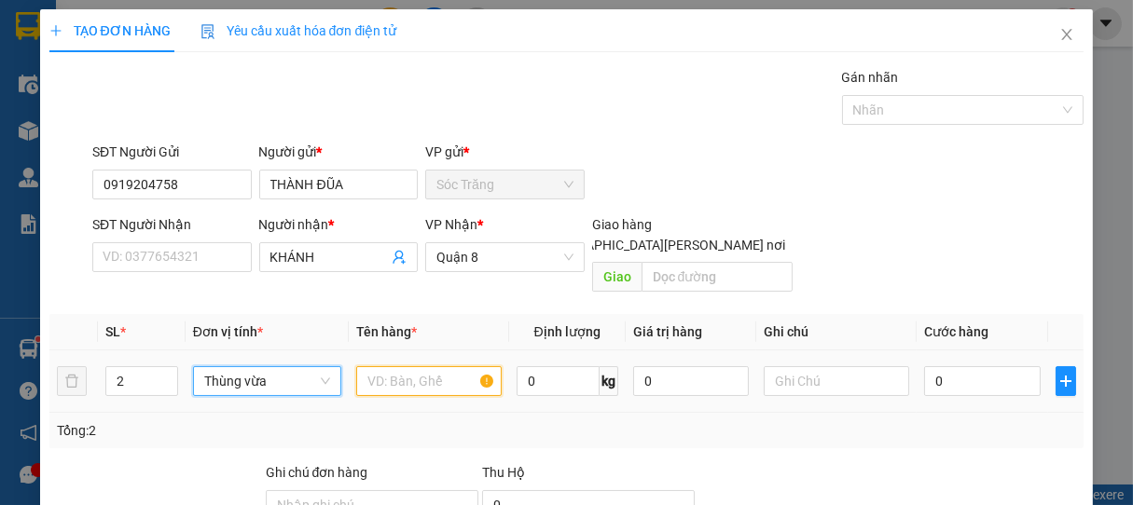
click at [401, 366] on input "text" at bounding box center [428, 381] width 145 height 30
click at [544, 366] on input "0" at bounding box center [557, 381] width 83 height 30
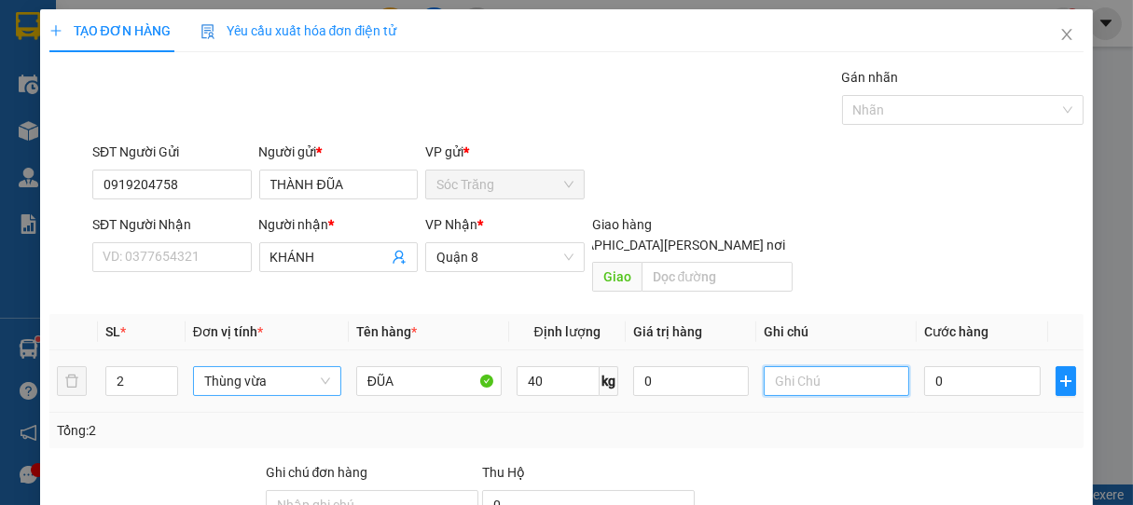
click at [829, 366] on input "text" at bounding box center [836, 381] width 145 height 30
click at [957, 366] on input "0" at bounding box center [982, 381] width 117 height 30
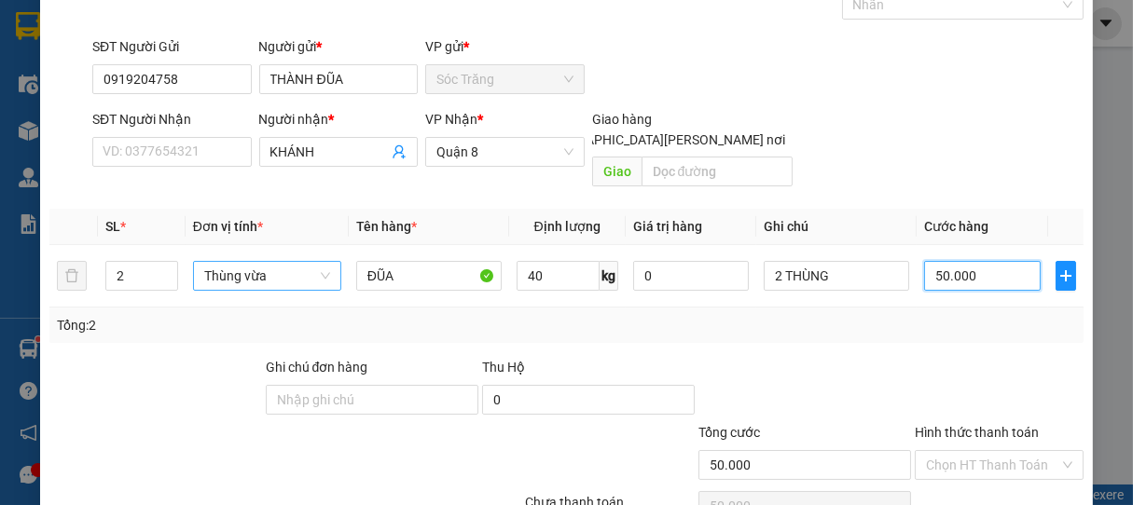
scroll to position [183, 0]
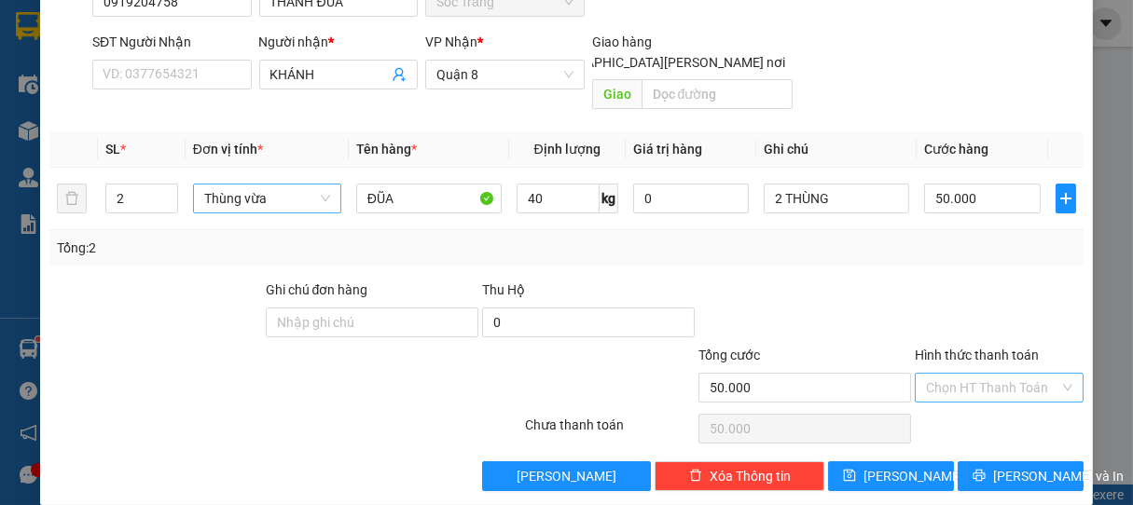
click at [957, 374] on input "Hình thức thanh toán" at bounding box center [993, 388] width 134 height 28
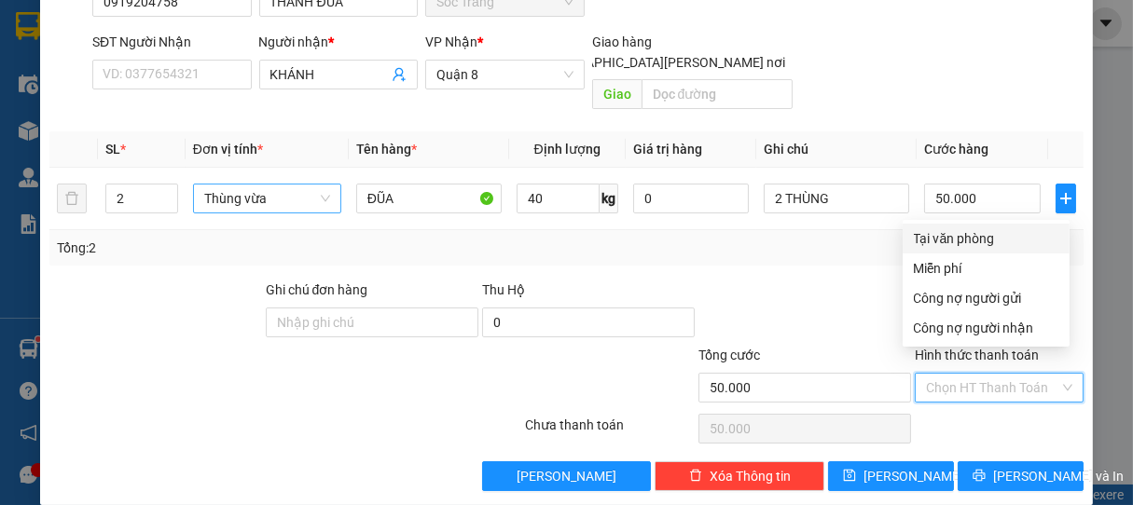
click at [958, 247] on div "Tại văn phòng" at bounding box center [986, 238] width 145 height 21
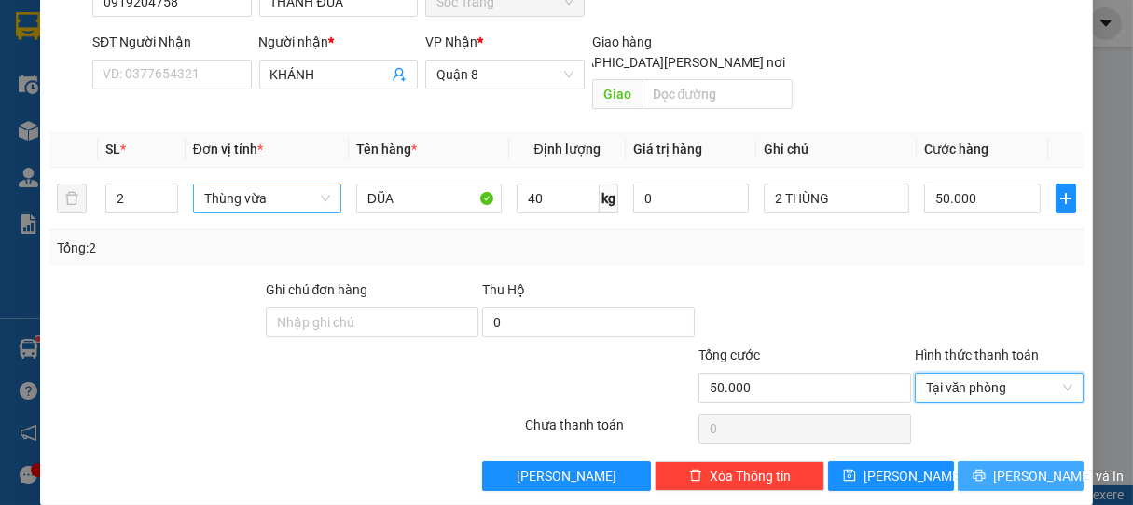
click at [1008, 466] on span "[PERSON_NAME] và In" at bounding box center [1058, 476] width 131 height 21
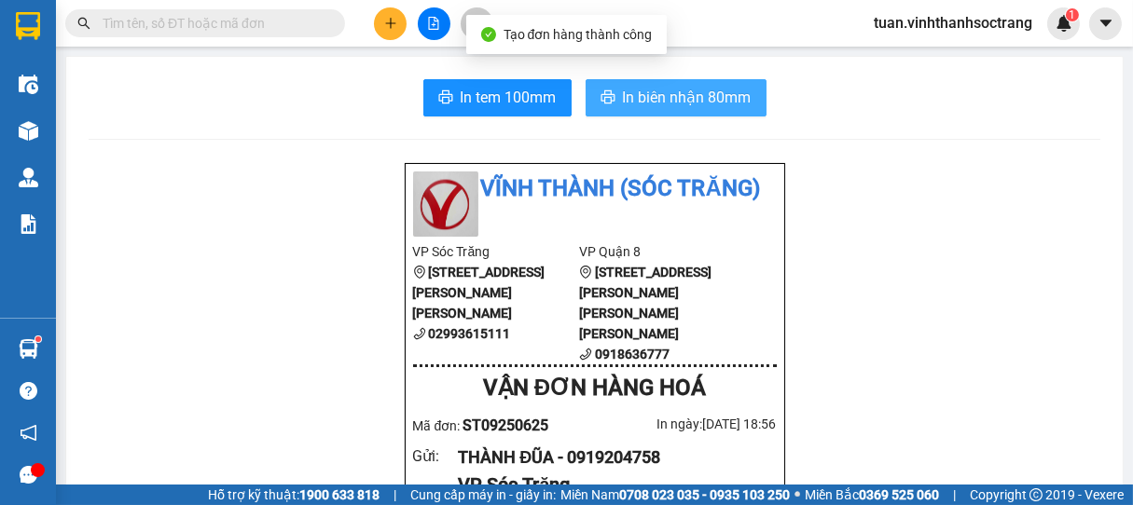
click at [714, 101] on span "In biên nhận 80mm" at bounding box center [687, 97] width 129 height 23
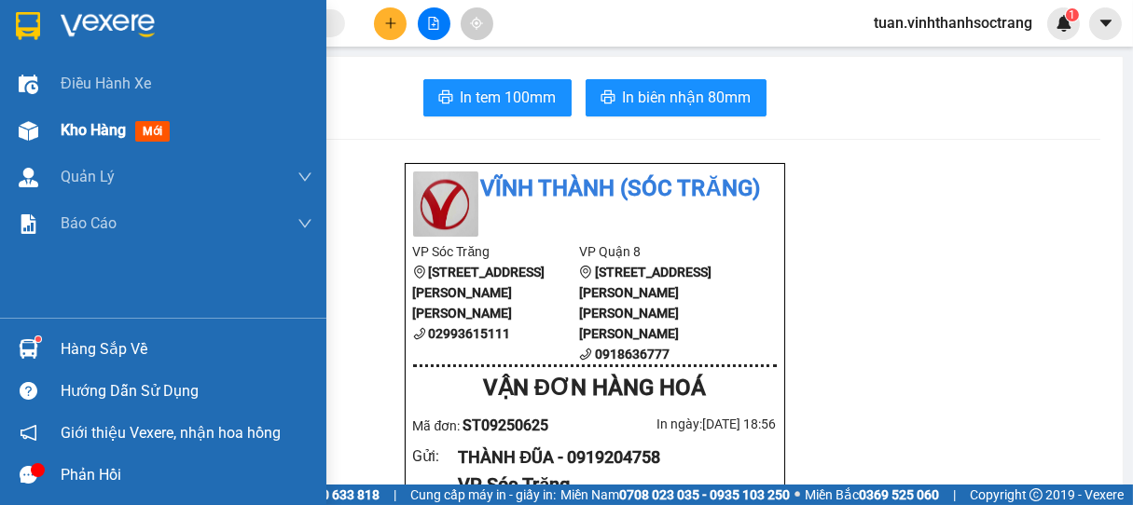
click at [81, 136] on span "Kho hàng" at bounding box center [93, 130] width 65 height 18
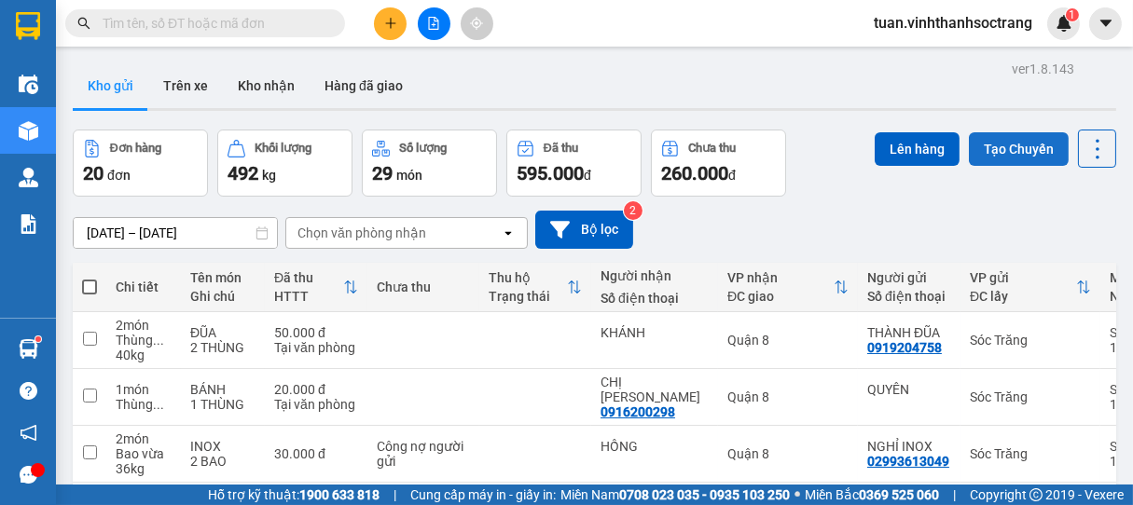
click at [990, 149] on button "Tạo Chuyến" at bounding box center [1019, 149] width 100 height 34
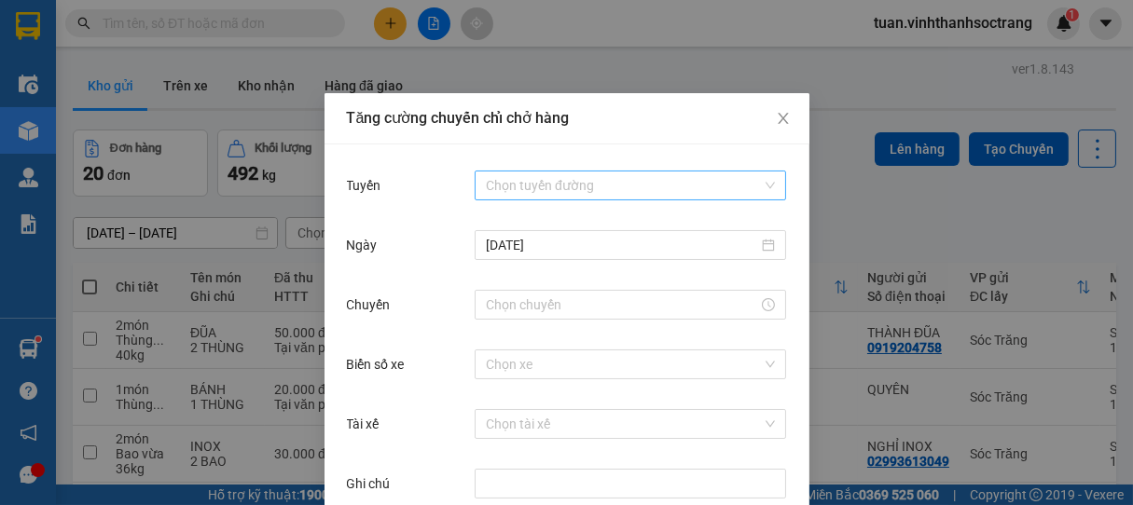
click at [613, 186] on input "Tuyến" at bounding box center [624, 186] width 276 height 28
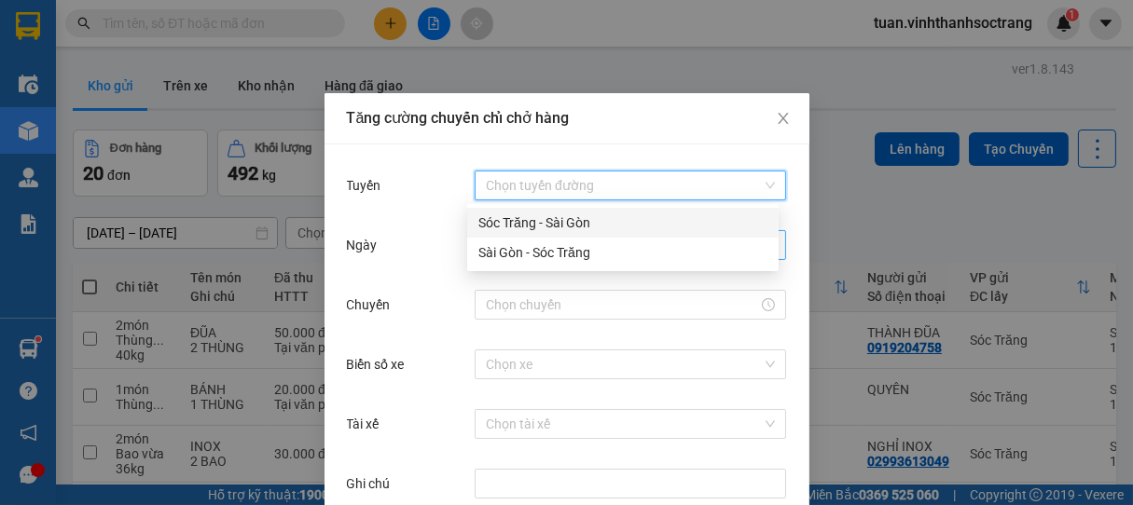
click at [555, 231] on div "Sóc Trăng - Sài Gòn" at bounding box center [622, 223] width 289 height 21
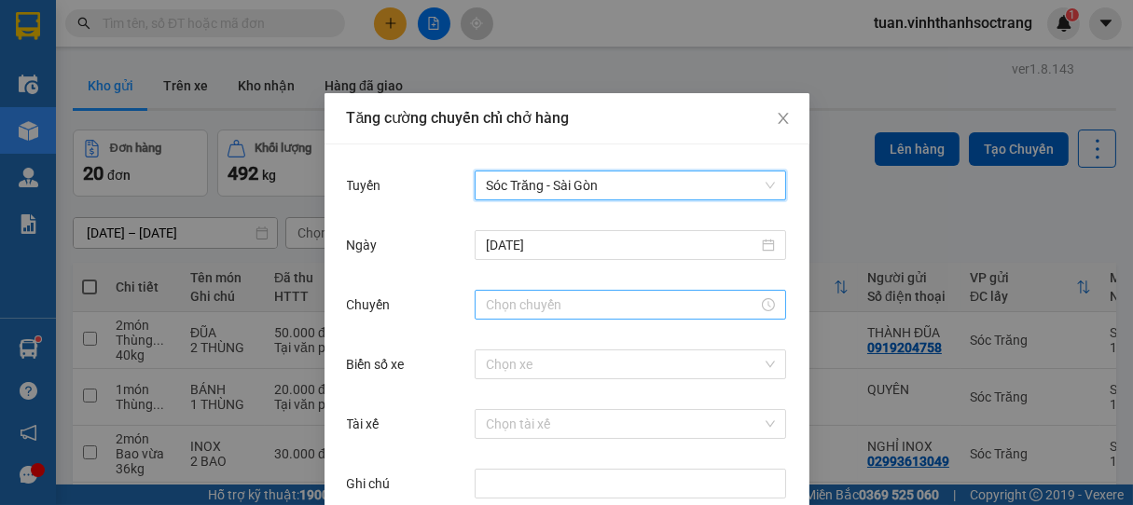
click at [529, 315] on input "Chuyến" at bounding box center [622, 305] width 272 height 21
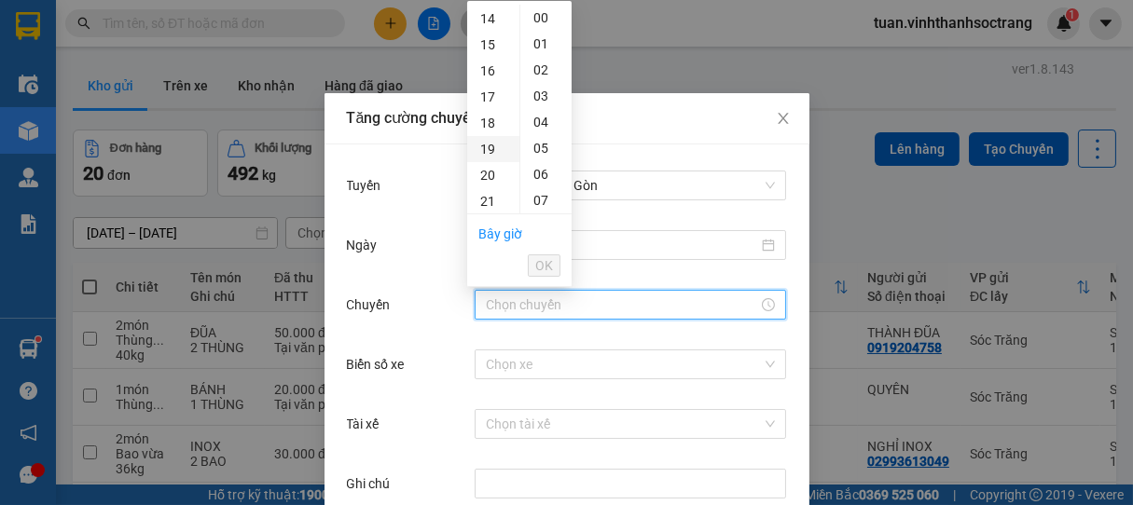
click at [489, 150] on div "19" at bounding box center [493, 149] width 52 height 26
click at [539, 263] on span "OK" at bounding box center [544, 265] width 18 height 21
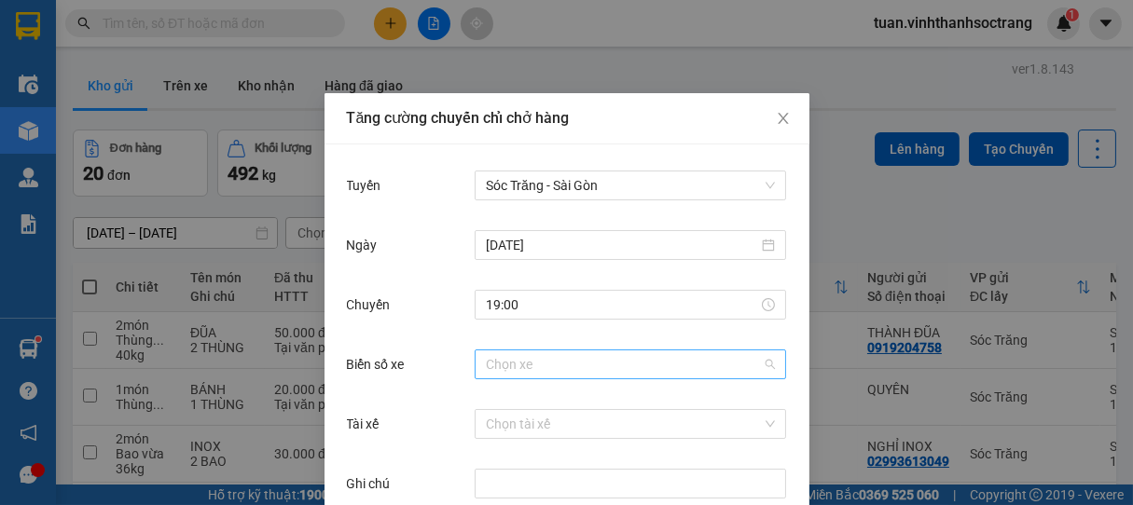
click at [527, 366] on input "Biển số xe" at bounding box center [624, 365] width 276 height 28
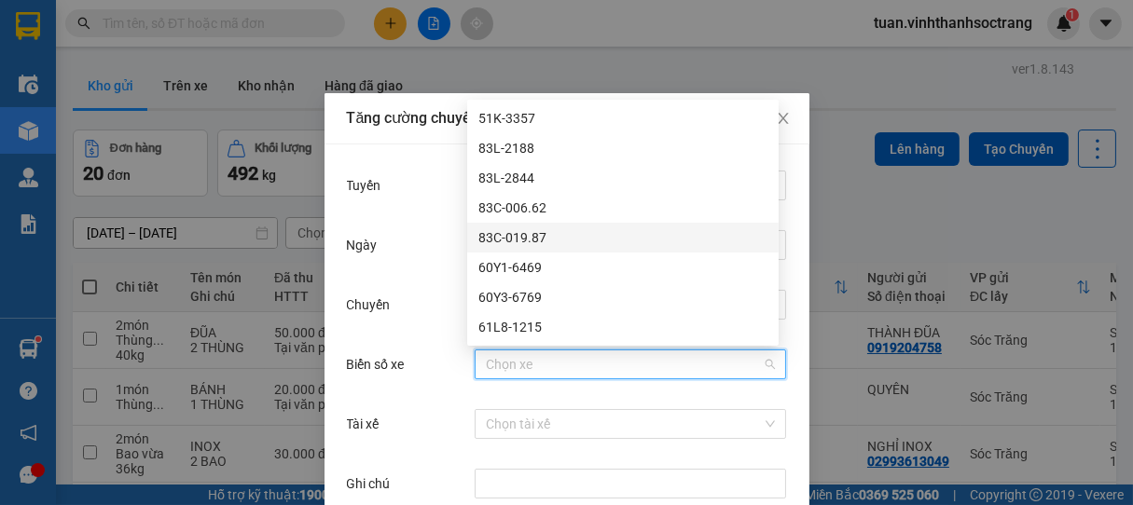
click at [515, 234] on div "83C-019.87" at bounding box center [622, 237] width 289 height 21
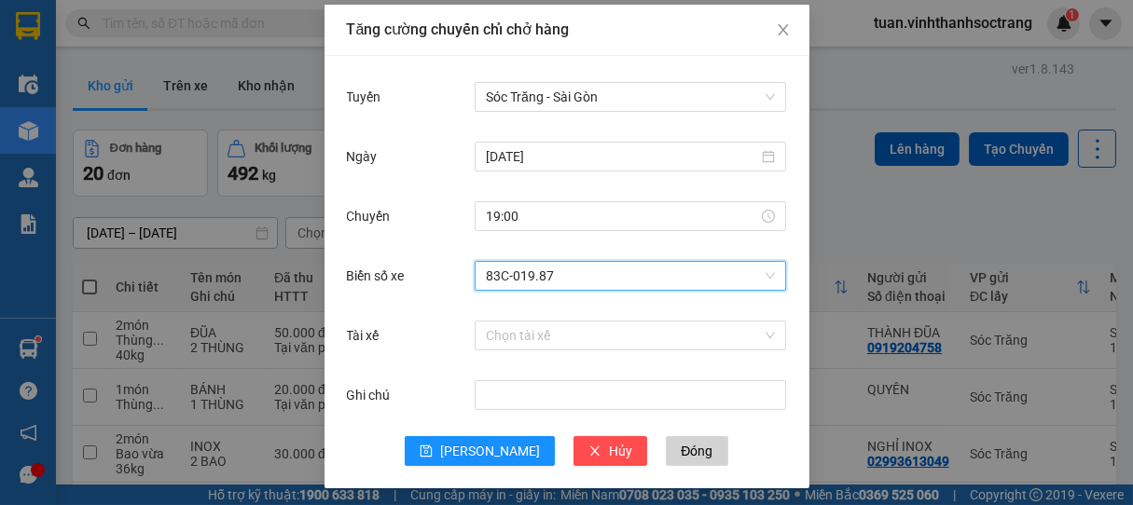
scroll to position [93, 0]
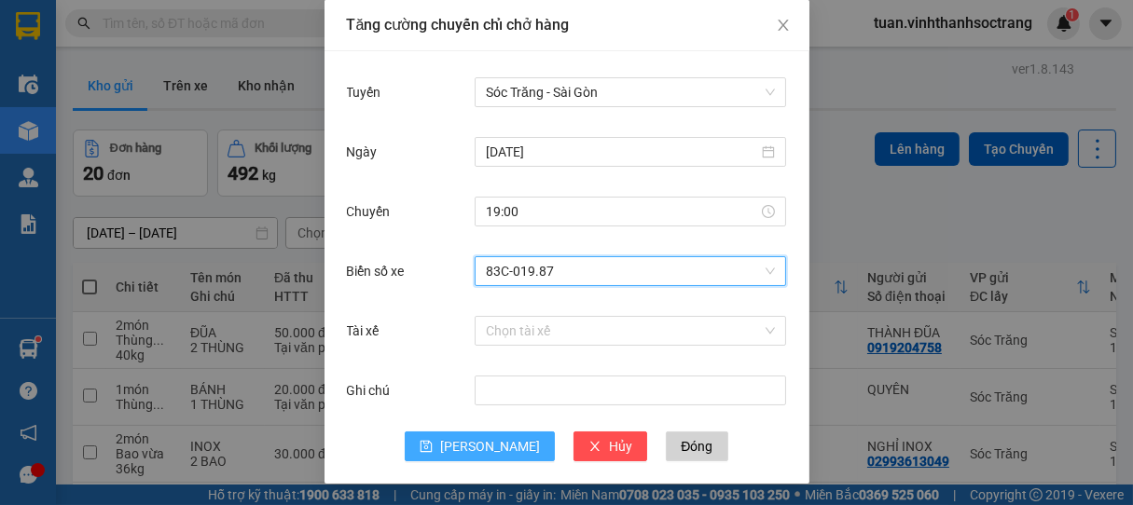
click at [445, 445] on button "[PERSON_NAME]" at bounding box center [480, 447] width 150 height 30
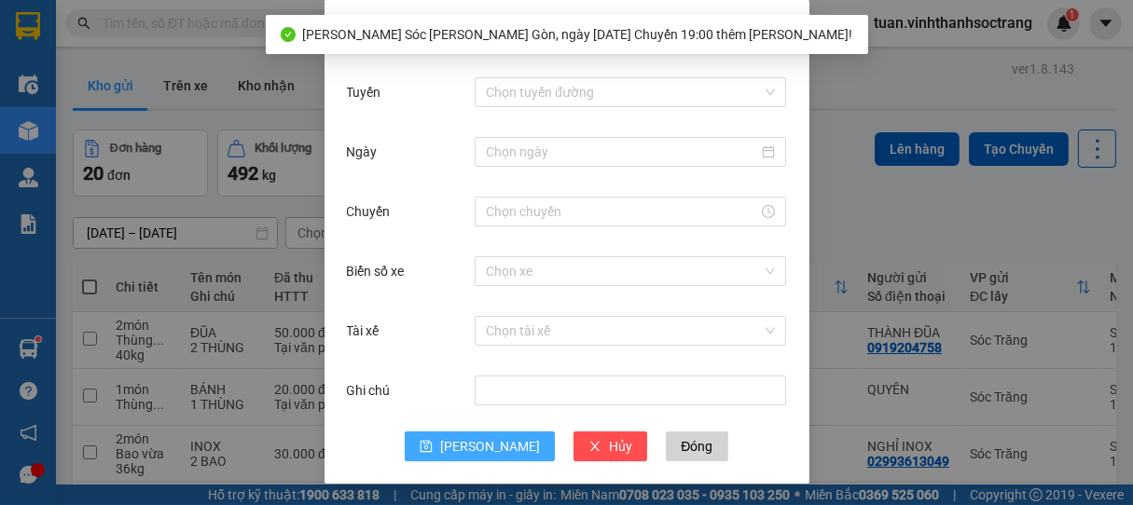
scroll to position [0, 0]
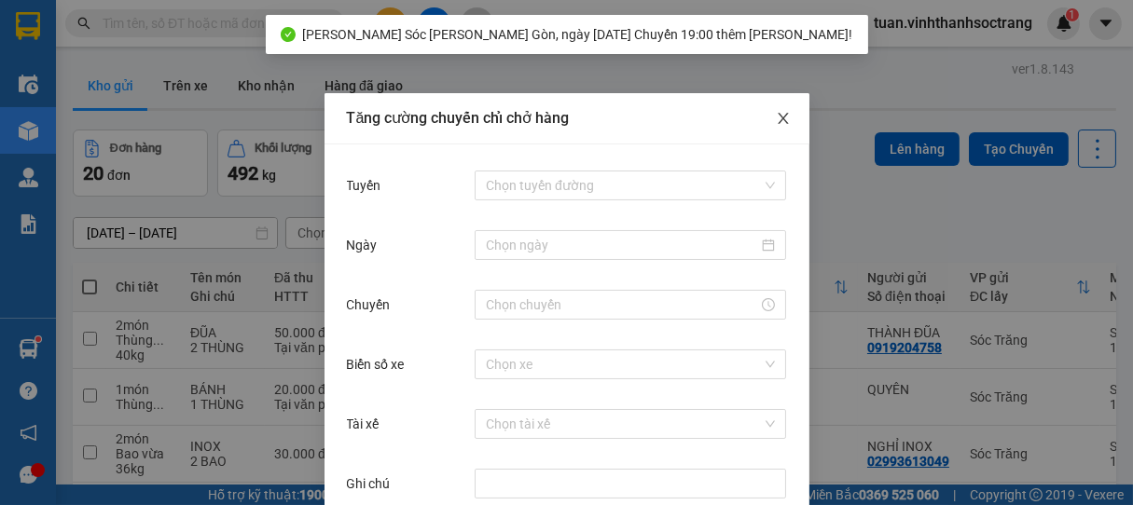
click at [776, 114] on icon "close" at bounding box center [783, 118] width 15 height 15
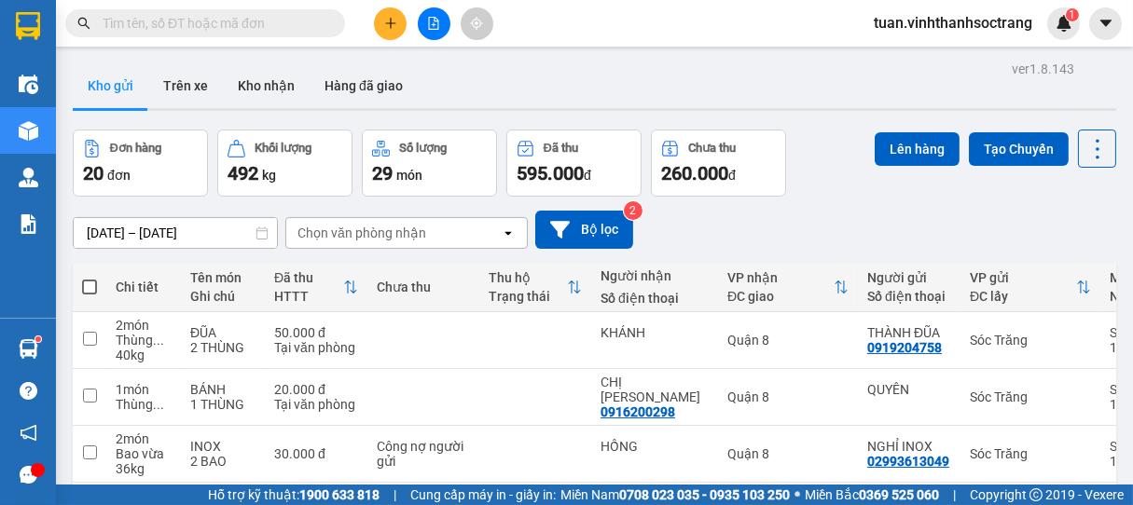
click at [93, 282] on span at bounding box center [89, 287] width 15 height 15
click at [89, 278] on input "checkbox" at bounding box center [89, 278] width 0 height 0
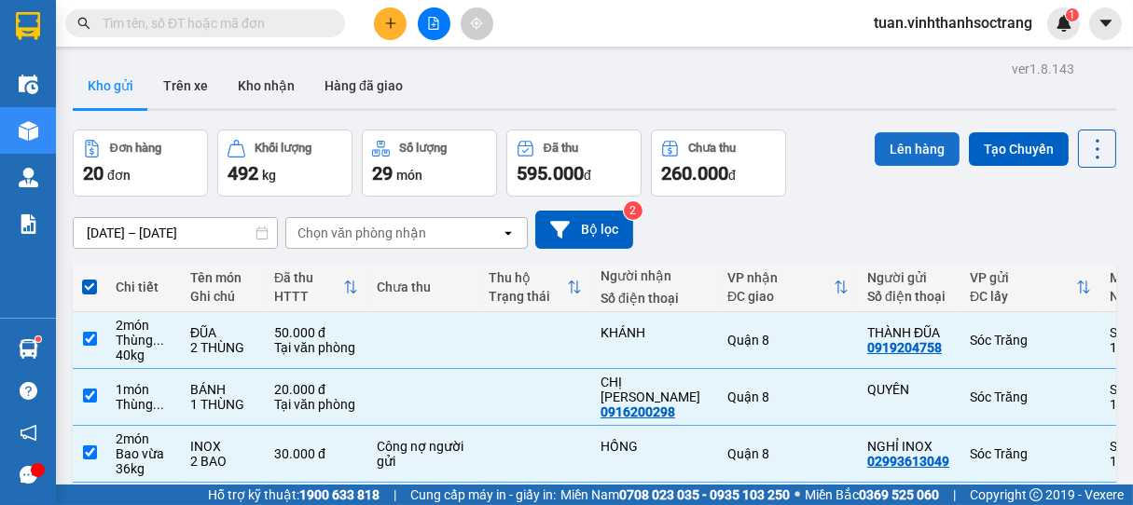
click at [901, 148] on button "Lên hàng" at bounding box center [916, 149] width 85 height 34
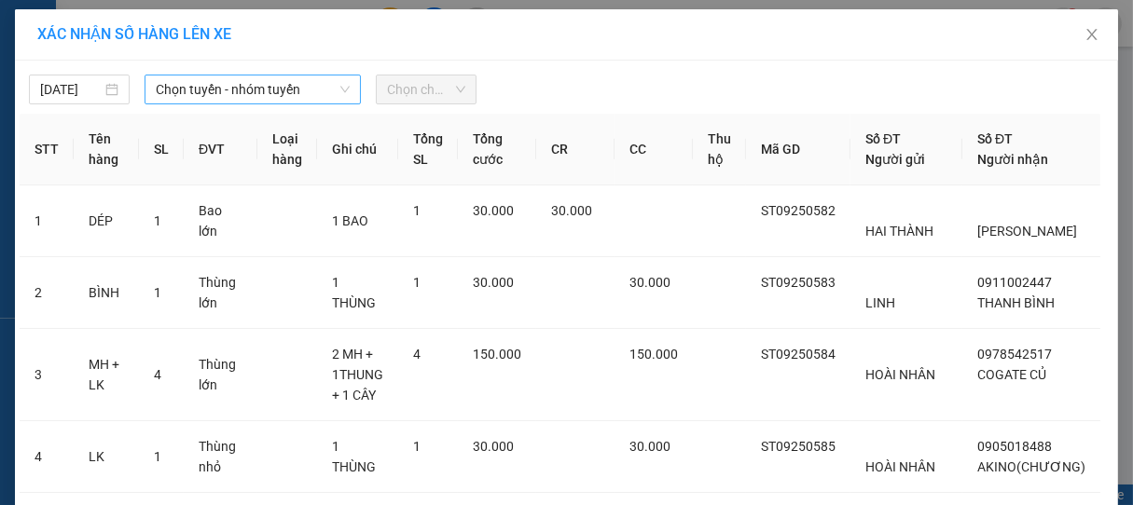
click at [294, 91] on span "Chọn tuyến - nhóm tuyến" at bounding box center [253, 90] width 194 height 28
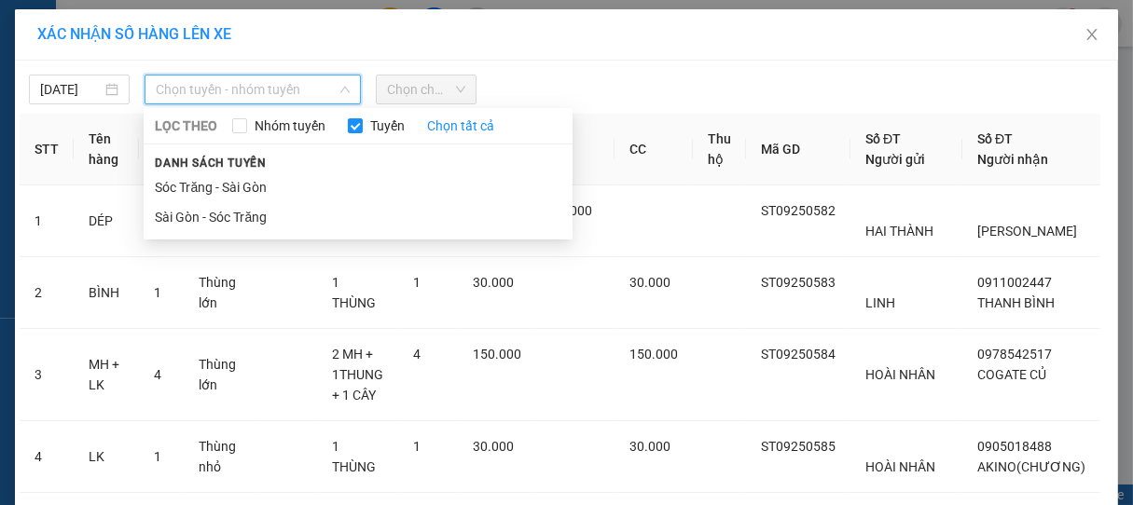
click at [434, 91] on span "Chọn chuyến" at bounding box center [426, 90] width 78 height 28
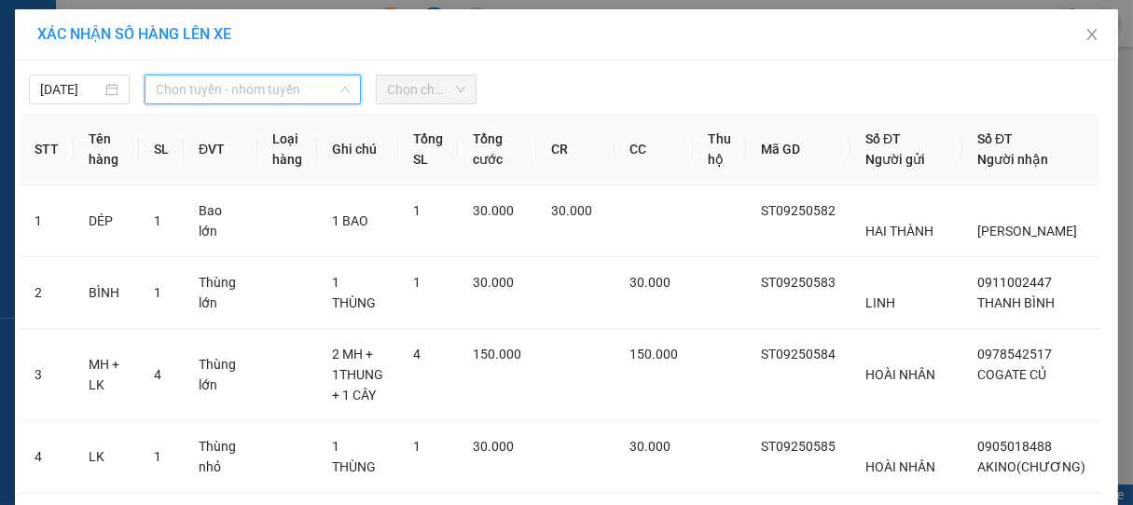
click at [311, 91] on span "Chọn tuyến - nhóm tuyến" at bounding box center [253, 90] width 194 height 28
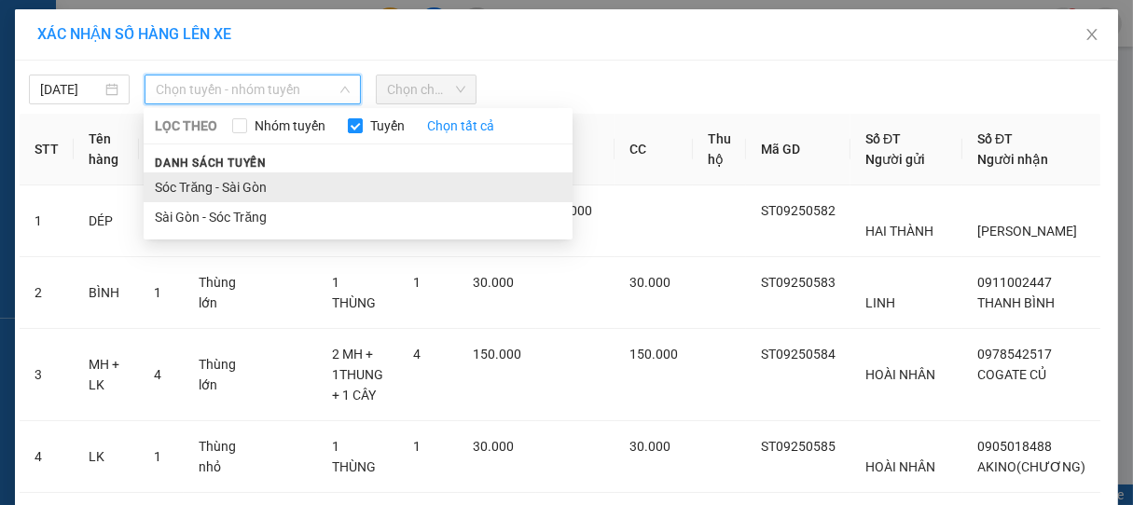
click at [237, 189] on li "Sóc Trăng - Sài Gòn" at bounding box center [358, 187] width 429 height 30
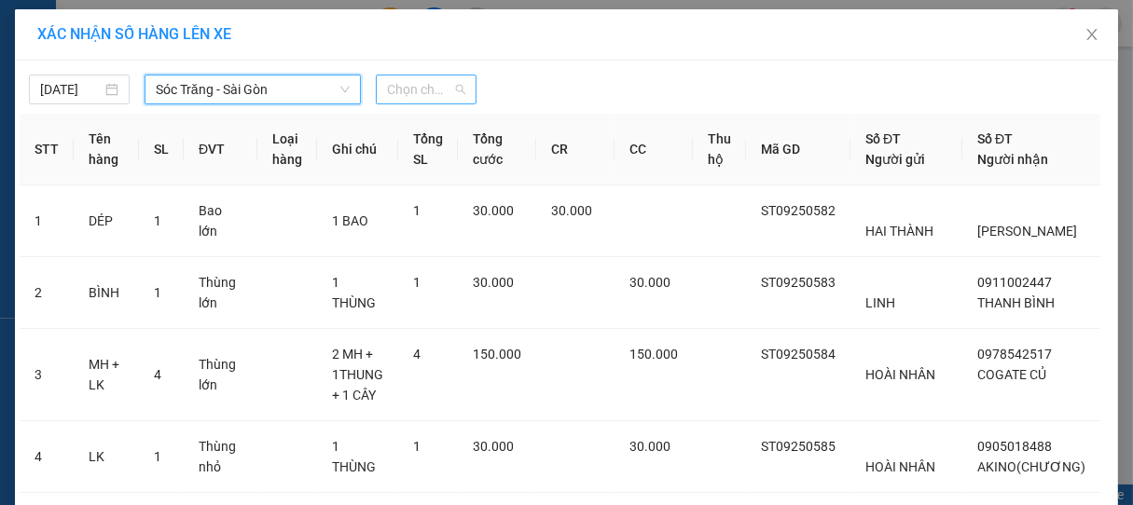
click at [402, 99] on span "Chọn chuyến" at bounding box center [426, 90] width 78 height 28
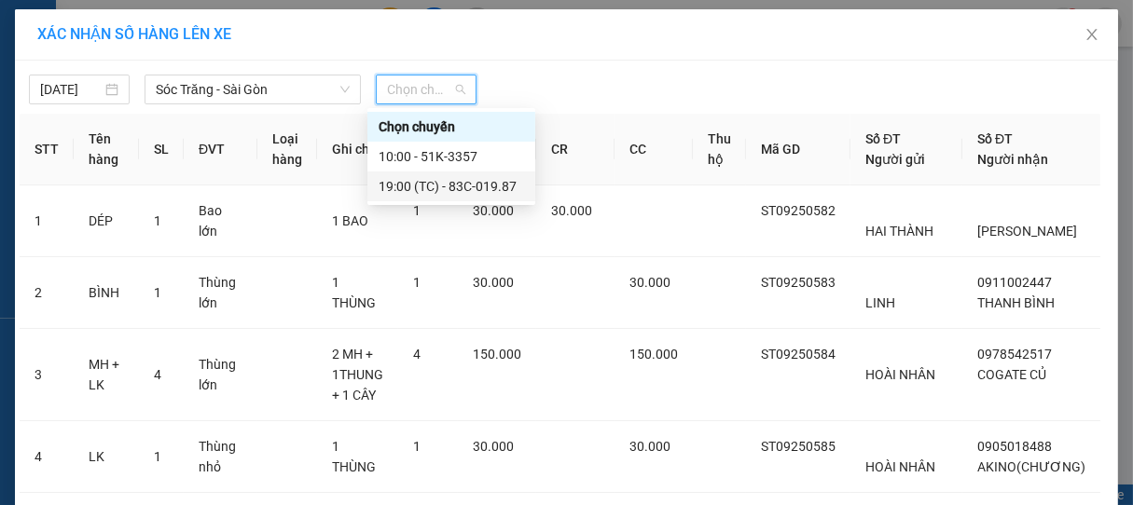
click at [452, 187] on div "19:00 (TC) - 83C-019.87" at bounding box center [451, 186] width 145 height 21
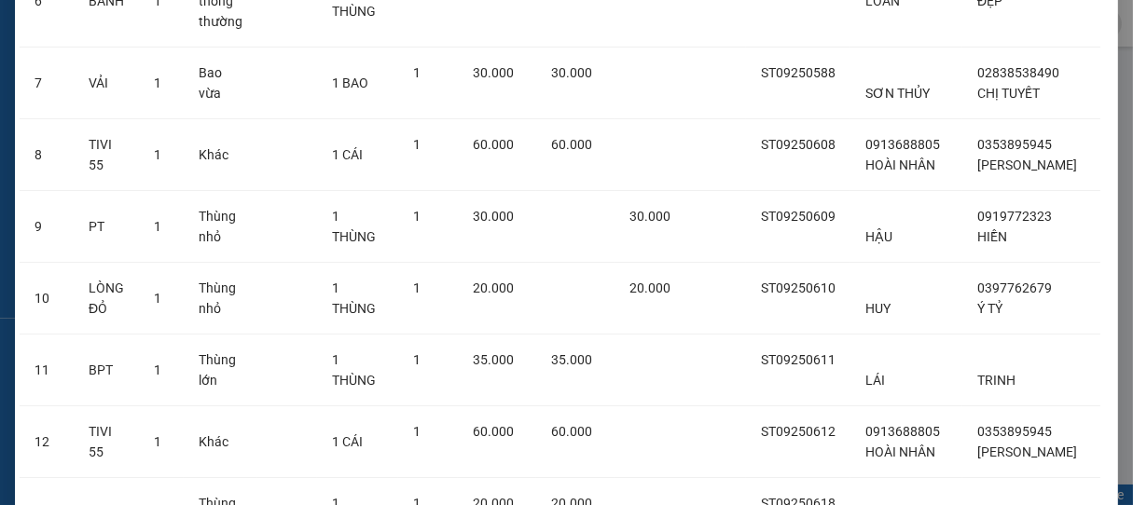
scroll to position [1363, 0]
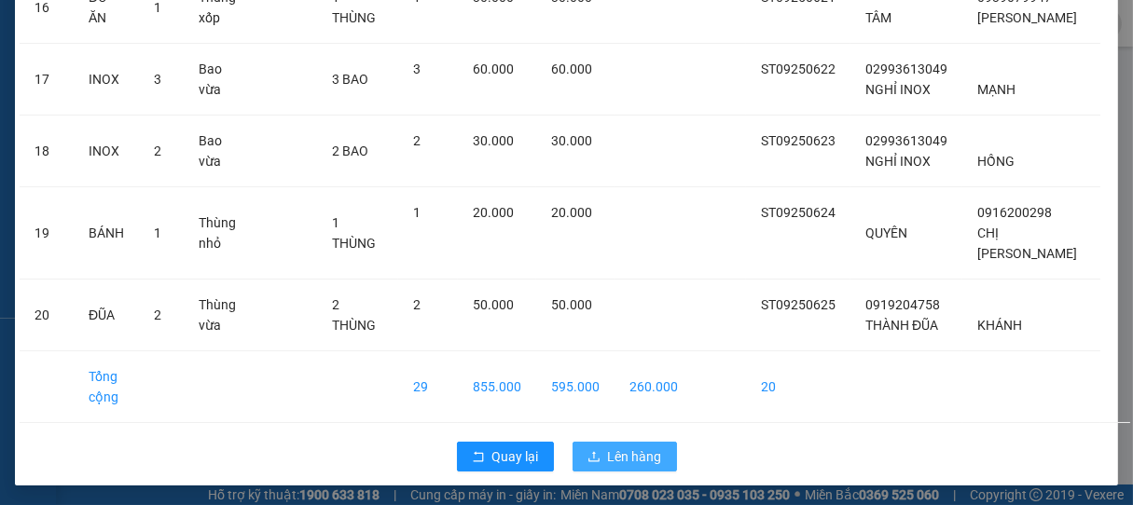
click at [640, 447] on span "Lên hàng" at bounding box center [635, 457] width 54 height 21
